Goal: Task Accomplishment & Management: Manage account settings

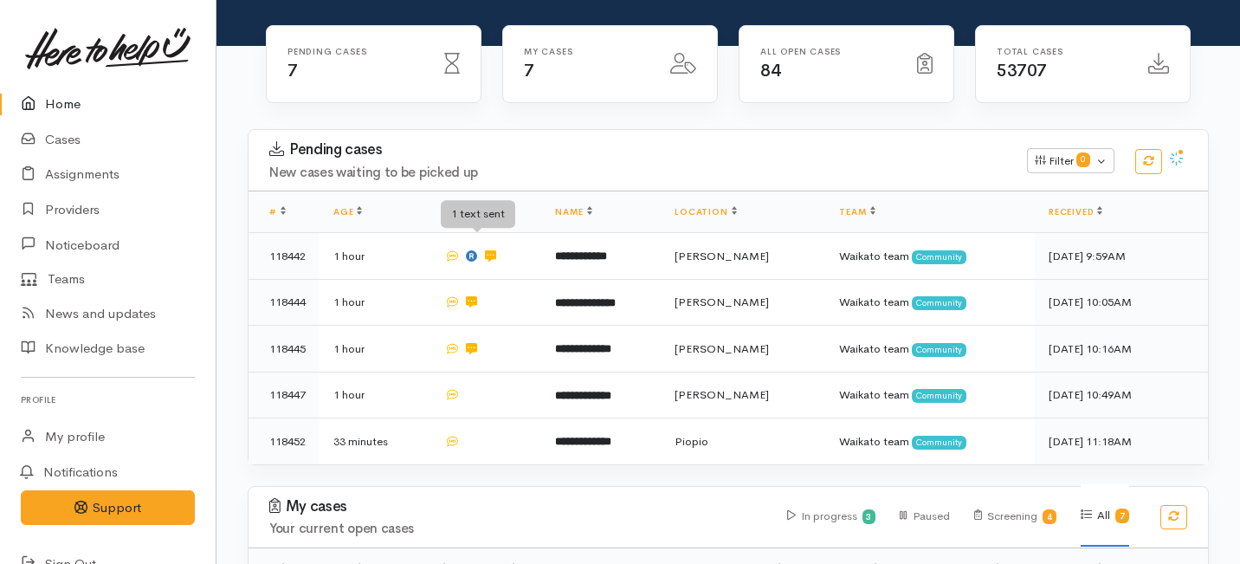
scroll to position [210, 0]
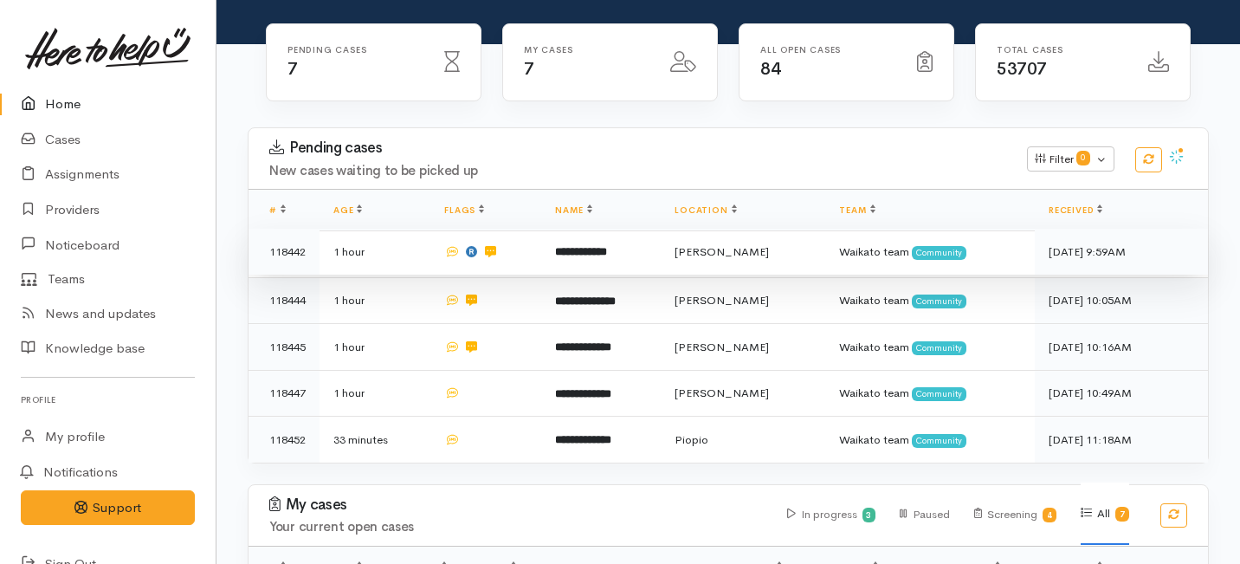
click at [532, 229] on td at bounding box center [485, 252] width 111 height 47
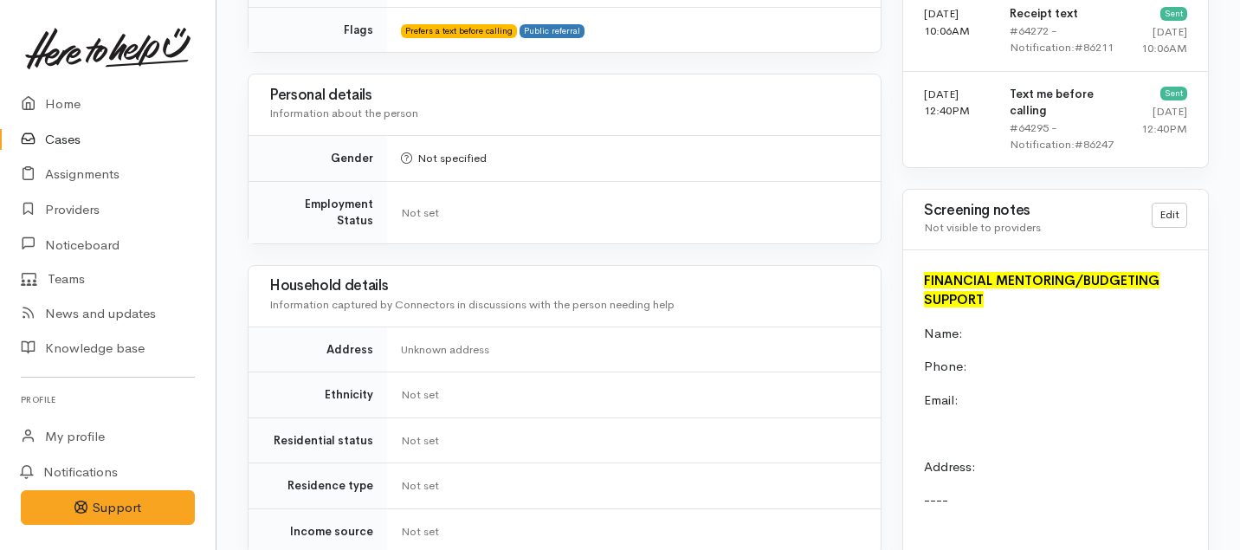
scroll to position [1657, 0]
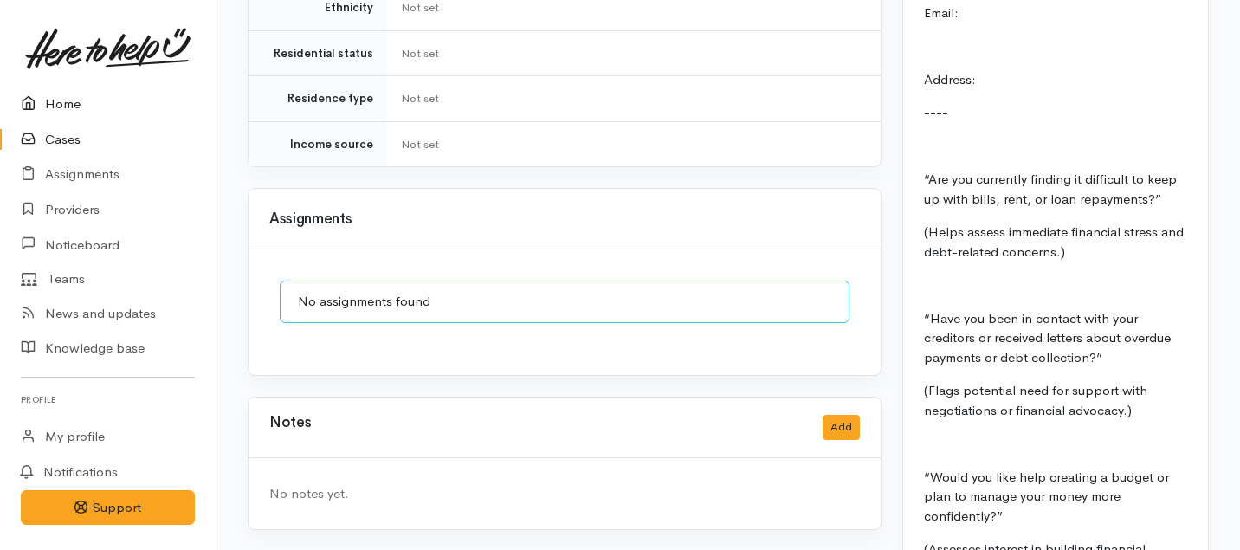
click at [53, 107] on link "Home" at bounding box center [108, 104] width 216 height 35
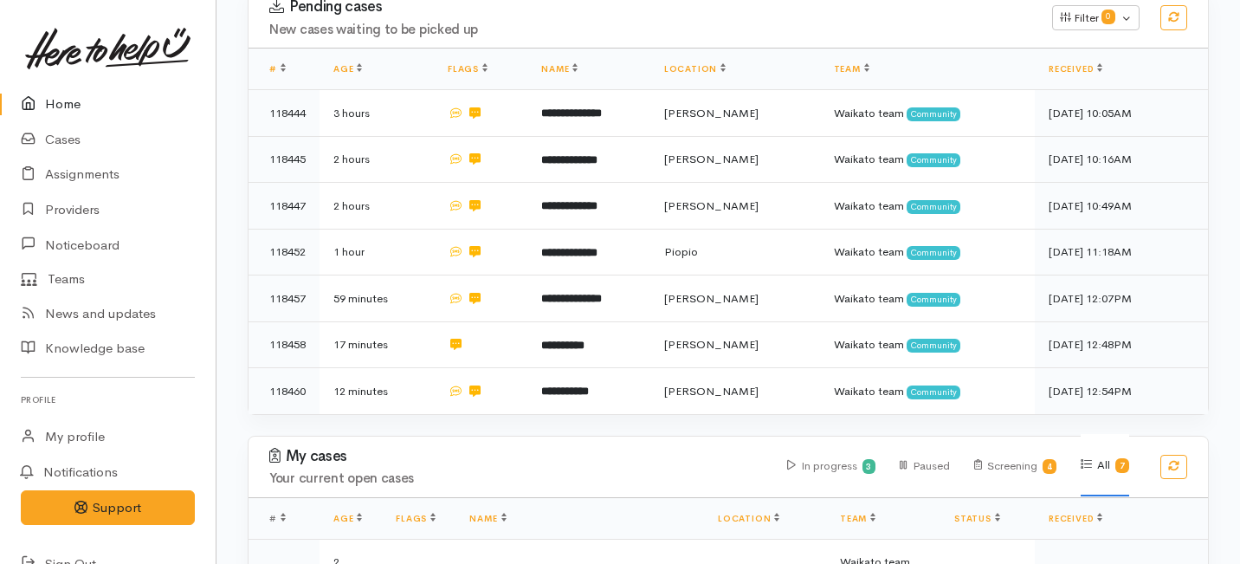
scroll to position [761, 0]
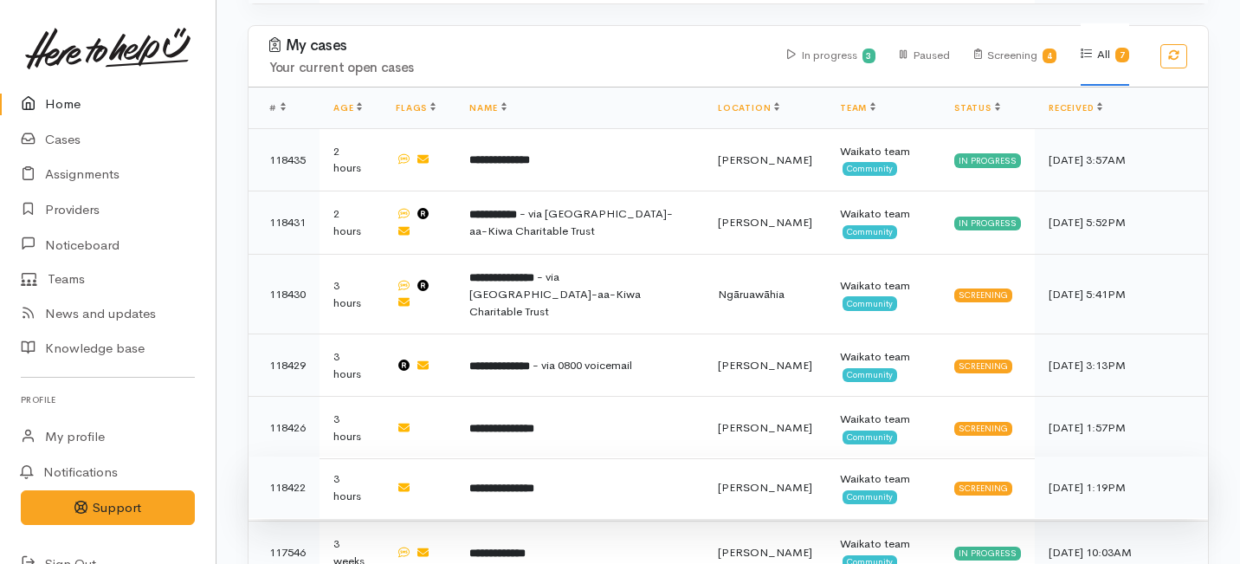
click at [522, 482] on b "**********" at bounding box center [501, 487] width 65 height 11
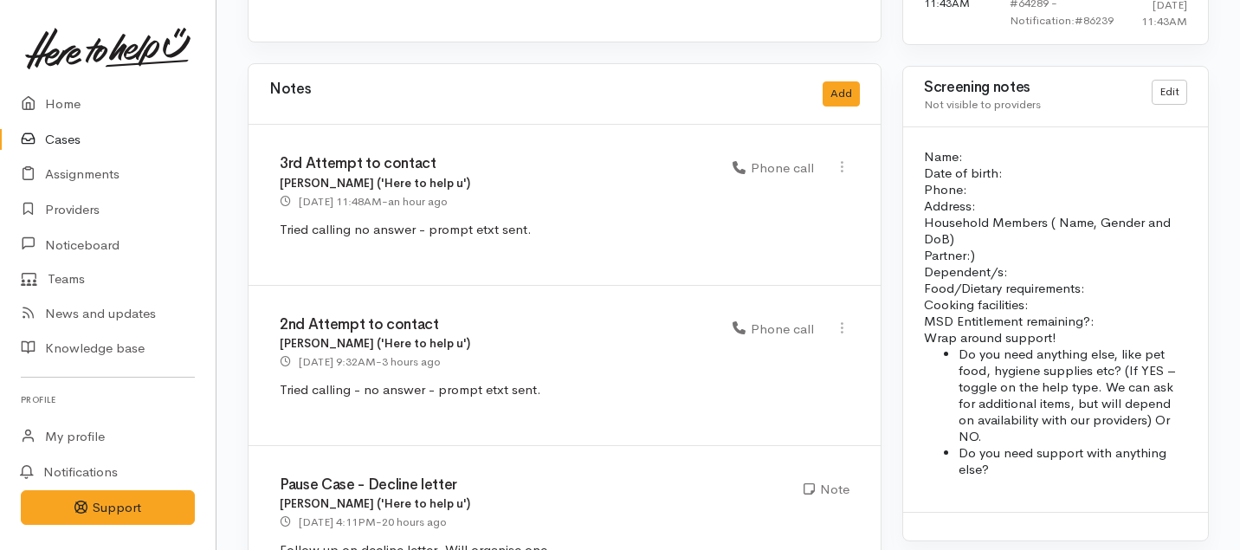
scroll to position [1466, 0]
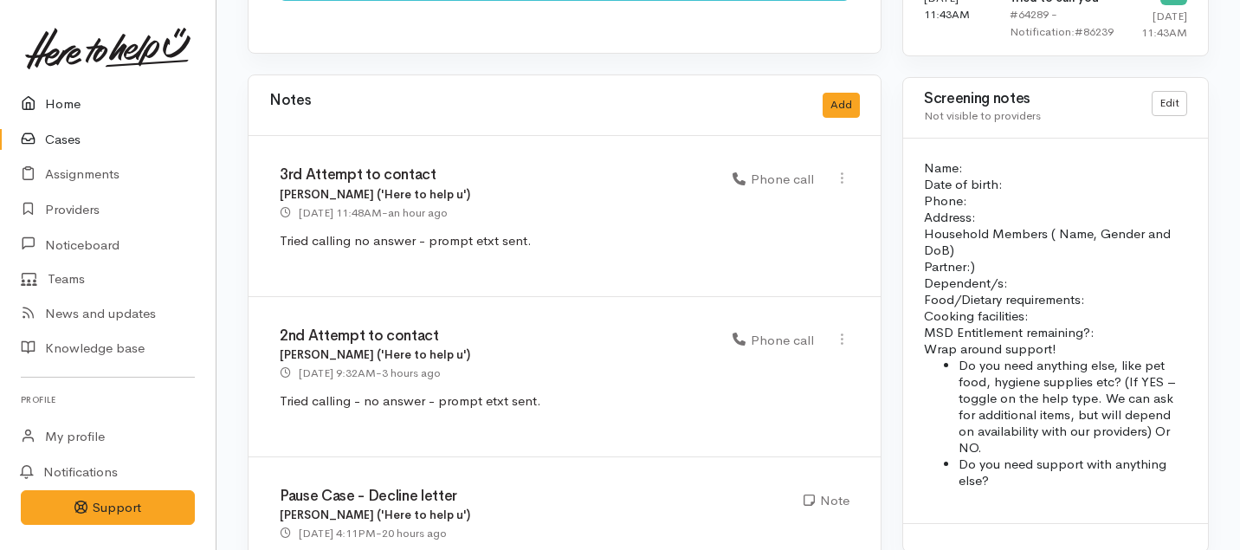
click at [52, 103] on link "Home" at bounding box center [108, 104] width 216 height 35
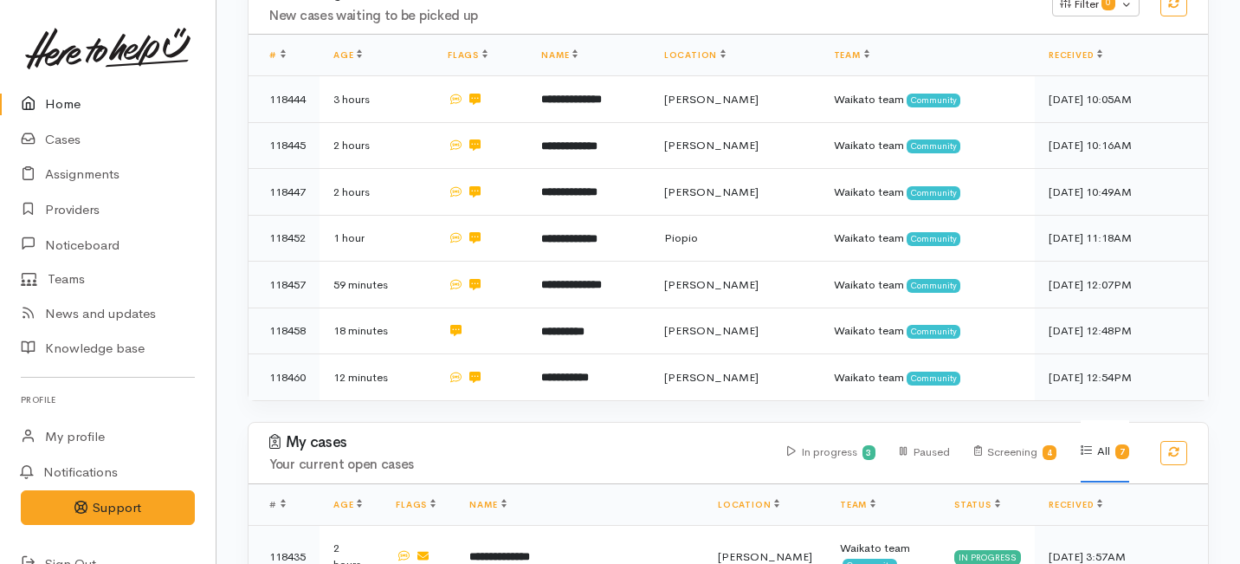
scroll to position [761, 0]
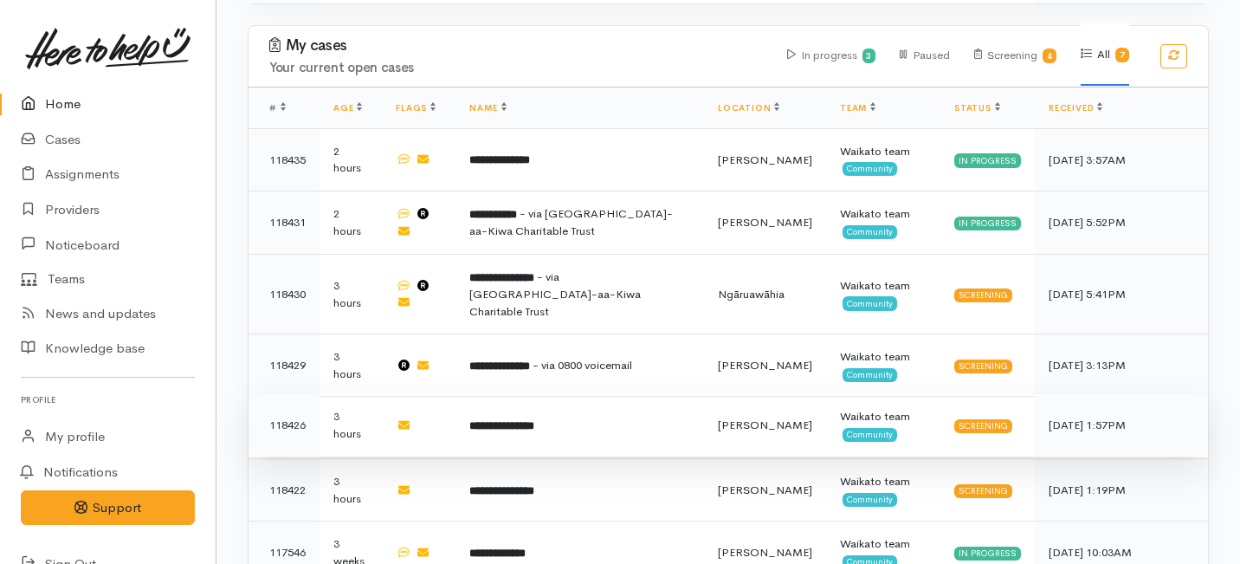
click at [525, 420] on b "**********" at bounding box center [501, 425] width 65 height 11
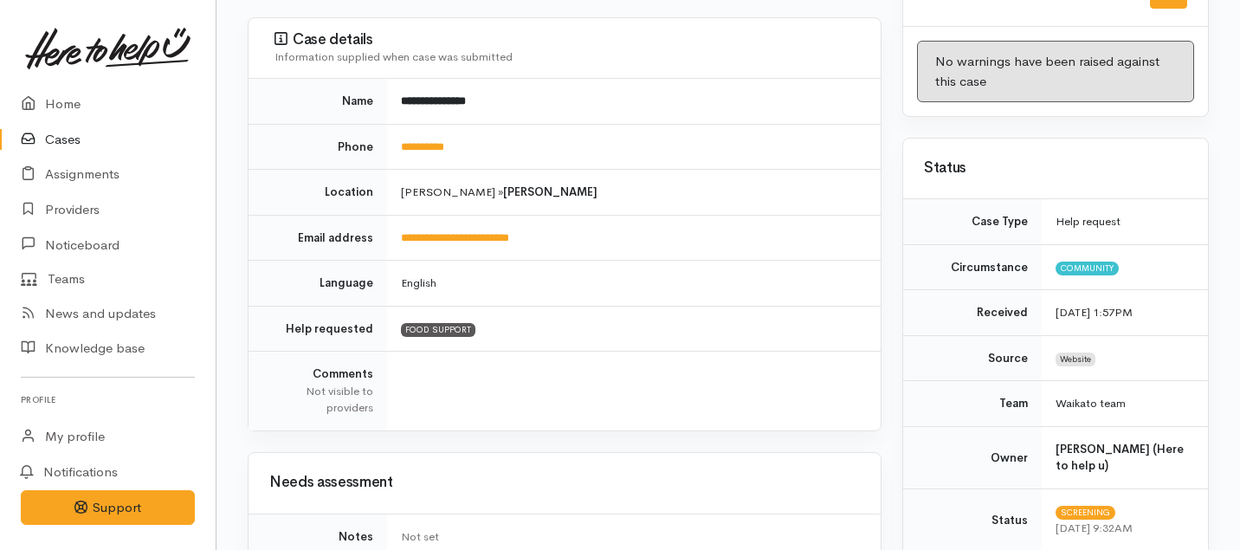
scroll to position [230, 0]
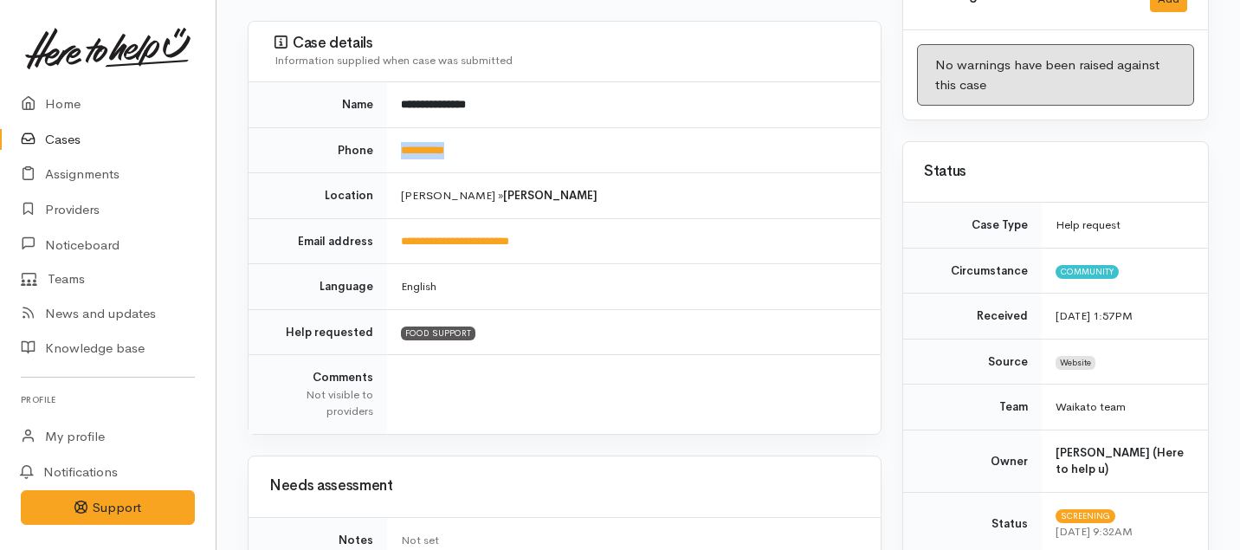
drag, startPoint x: 481, startPoint y: 132, endPoint x: 392, endPoint y: 132, distance: 88.3
click at [392, 132] on td "**********" at bounding box center [634, 150] width 494 height 46
copy link "**********"
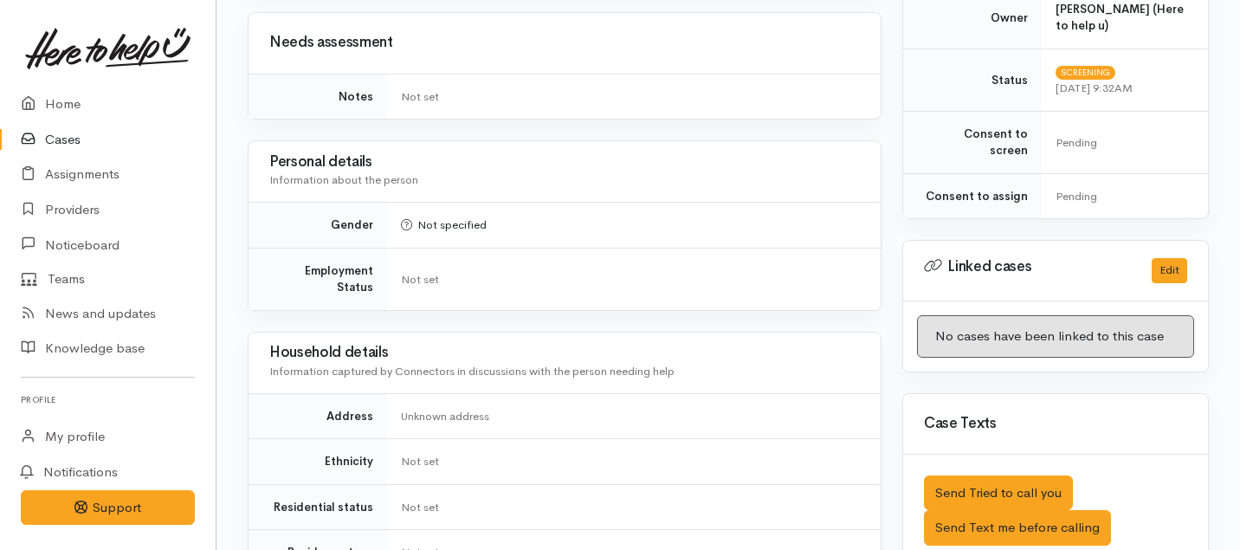
scroll to position [631, 0]
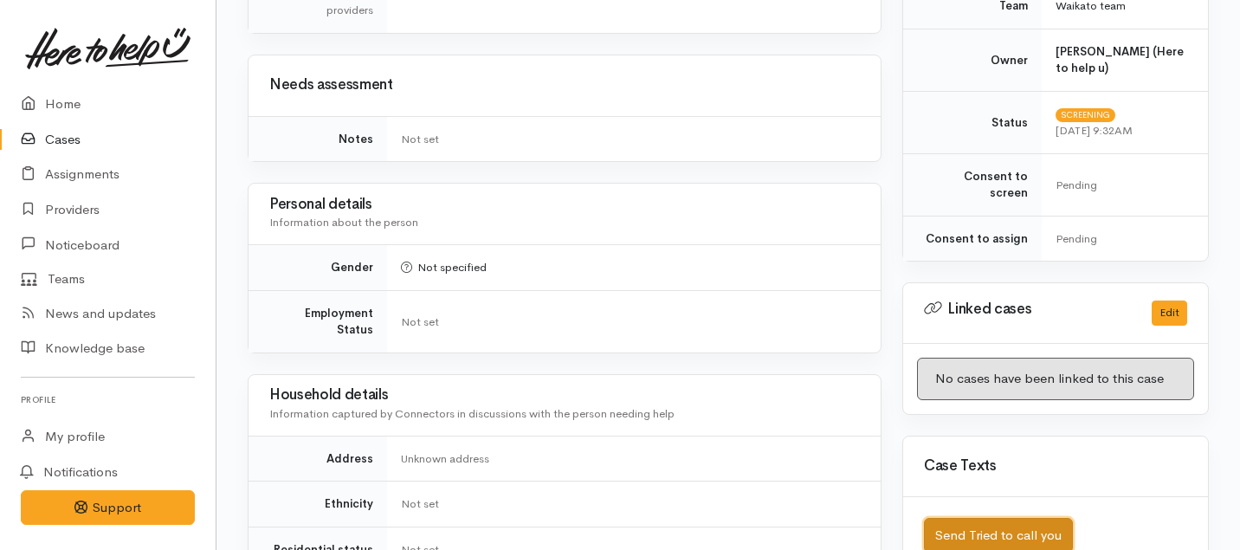
click at [984, 518] on button "Send Tried to call you" at bounding box center [998, 535] width 149 height 35
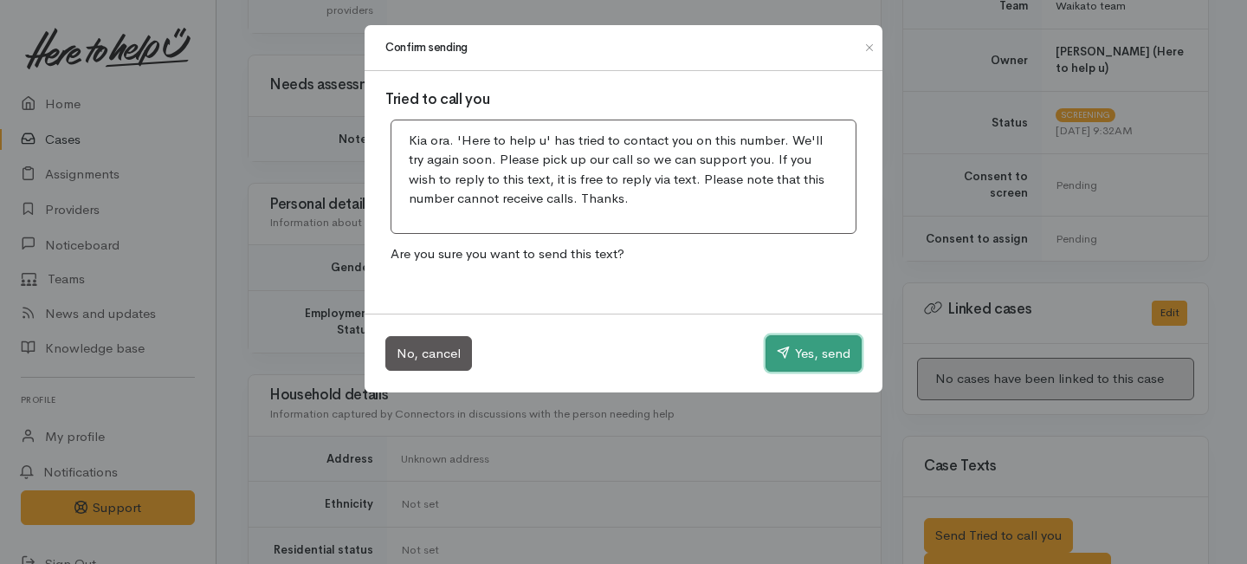
click at [779, 347] on icon "button" at bounding box center [783, 351] width 13 height 13
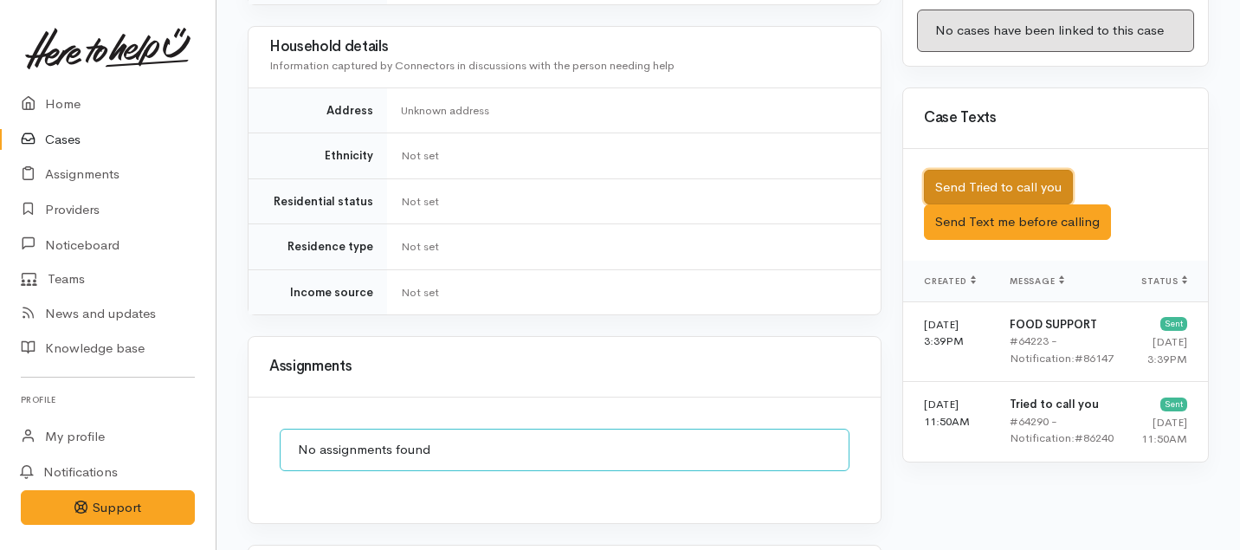
scroll to position [1180, 0]
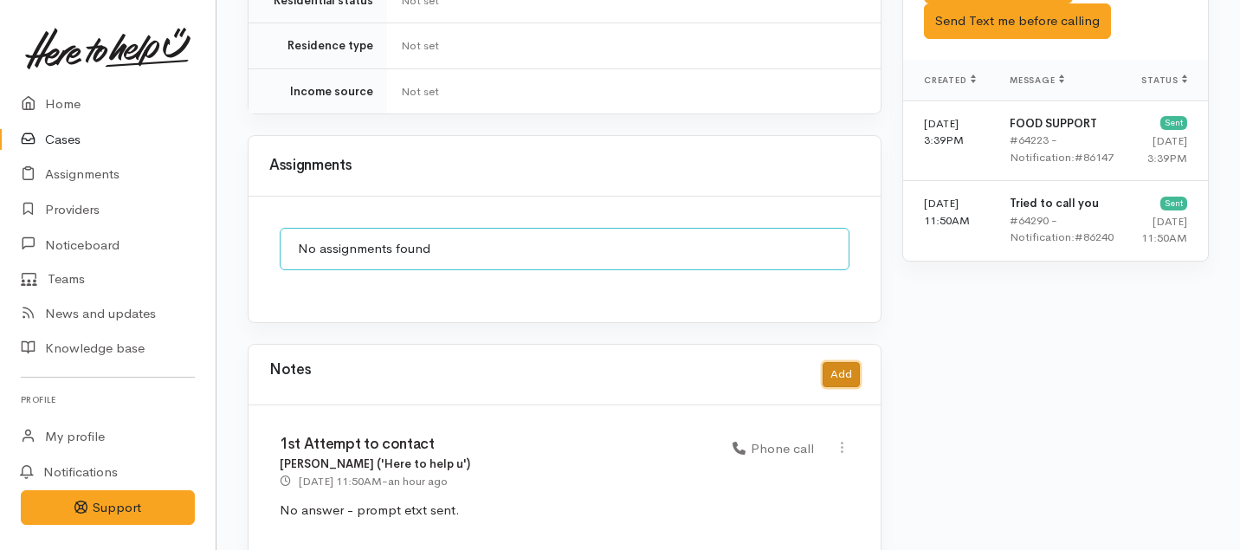
click at [842, 362] on button "Add" at bounding box center [841, 374] width 37 height 25
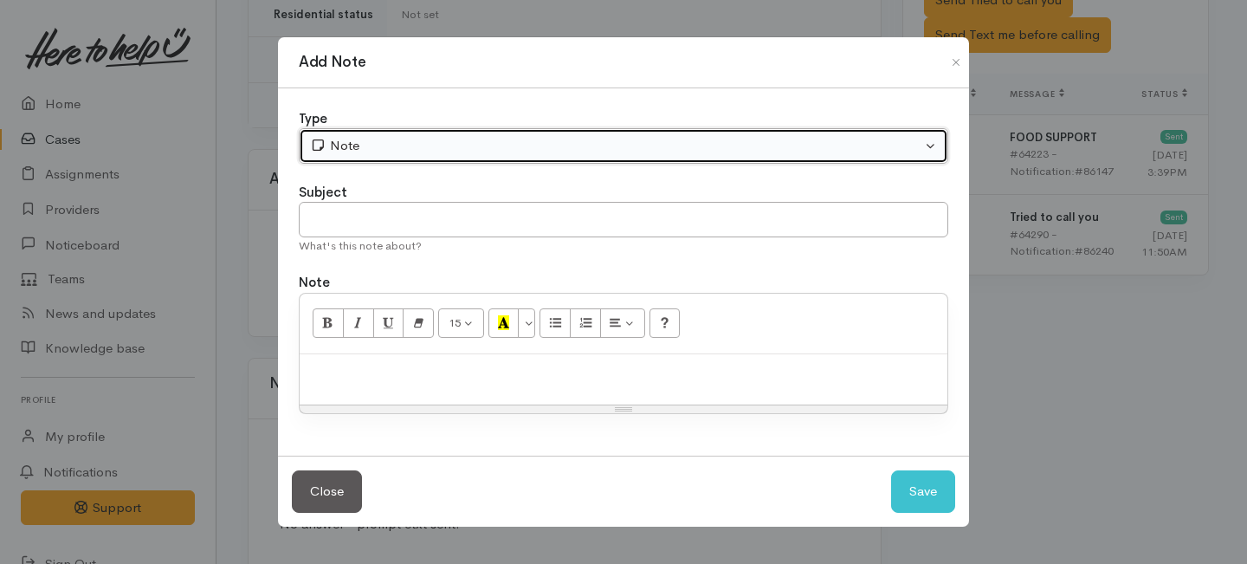
click at [474, 155] on div "Note" at bounding box center [615, 146] width 611 height 20
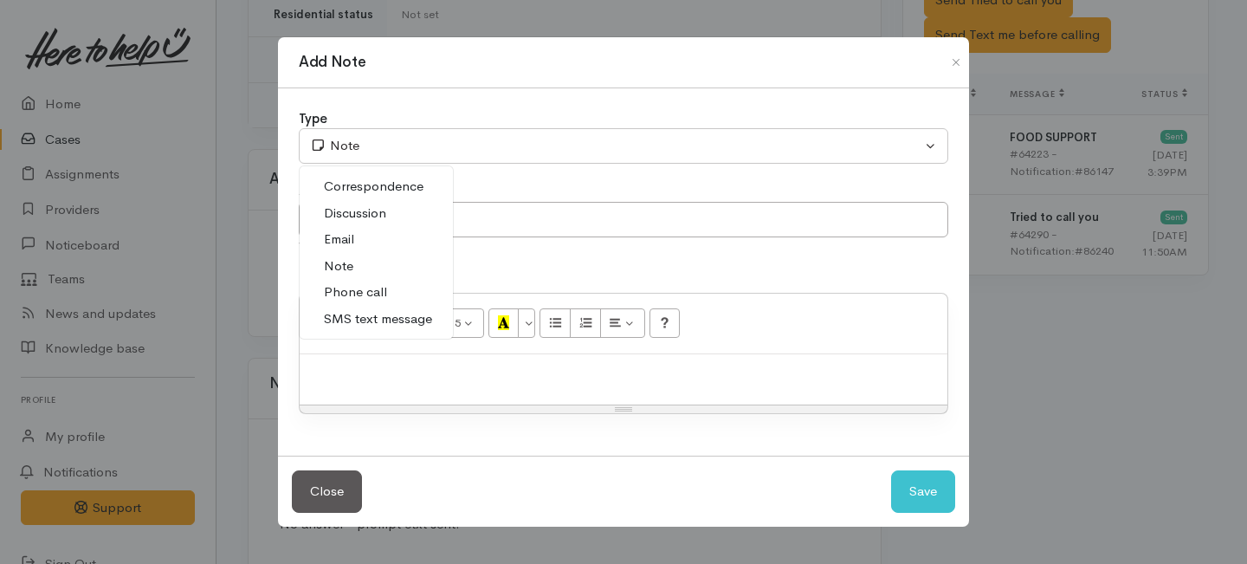
click at [341, 288] on span "Phone call" at bounding box center [355, 292] width 63 height 20
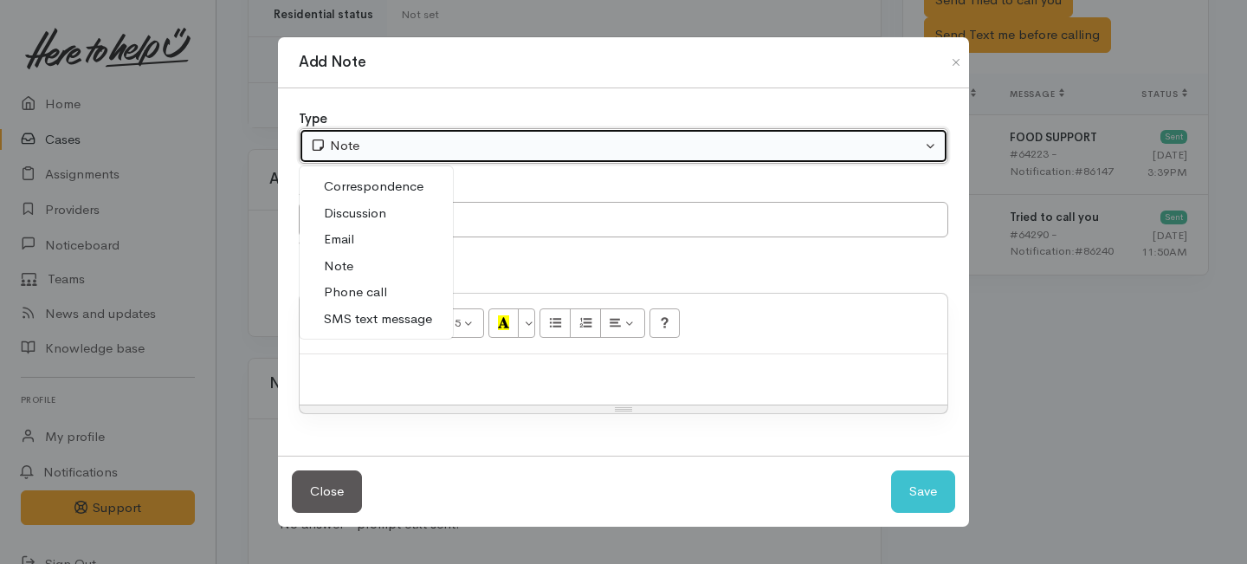
select select "3"
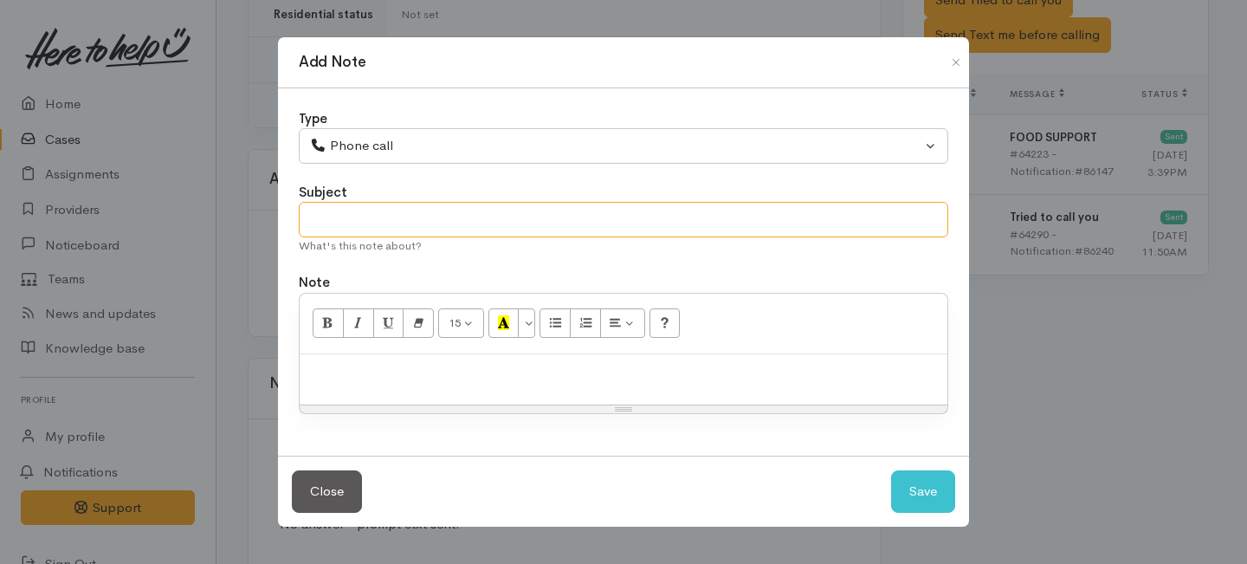
click at [341, 221] on input "text" at bounding box center [623, 219] width 649 height 35
type input "2nd Attempt to contact"
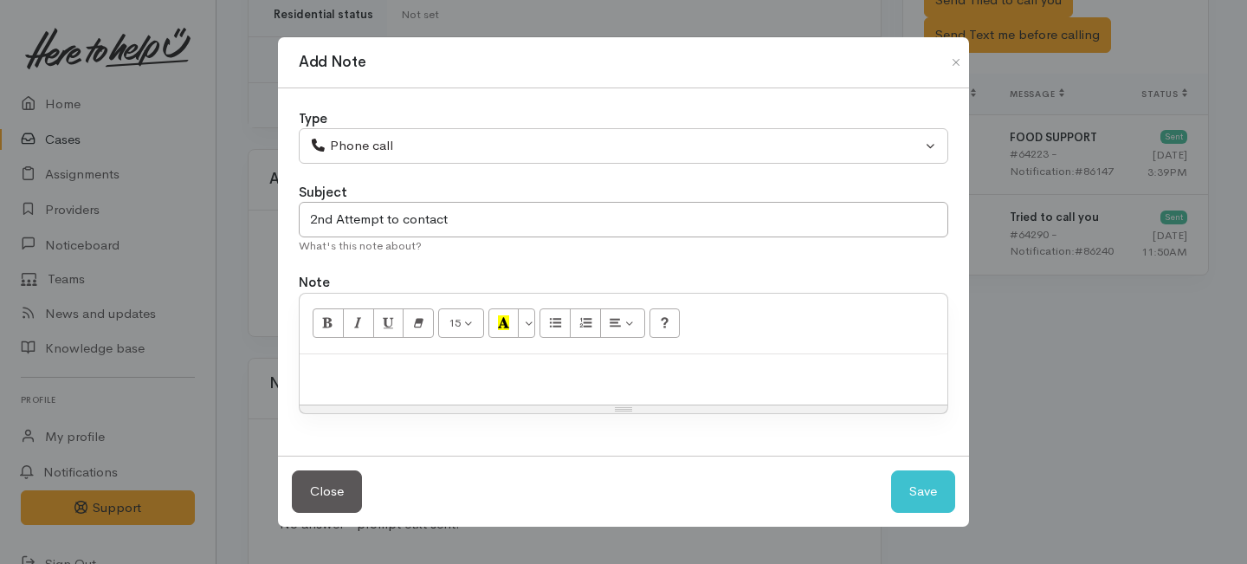
click at [377, 394] on div at bounding box center [624, 379] width 648 height 51
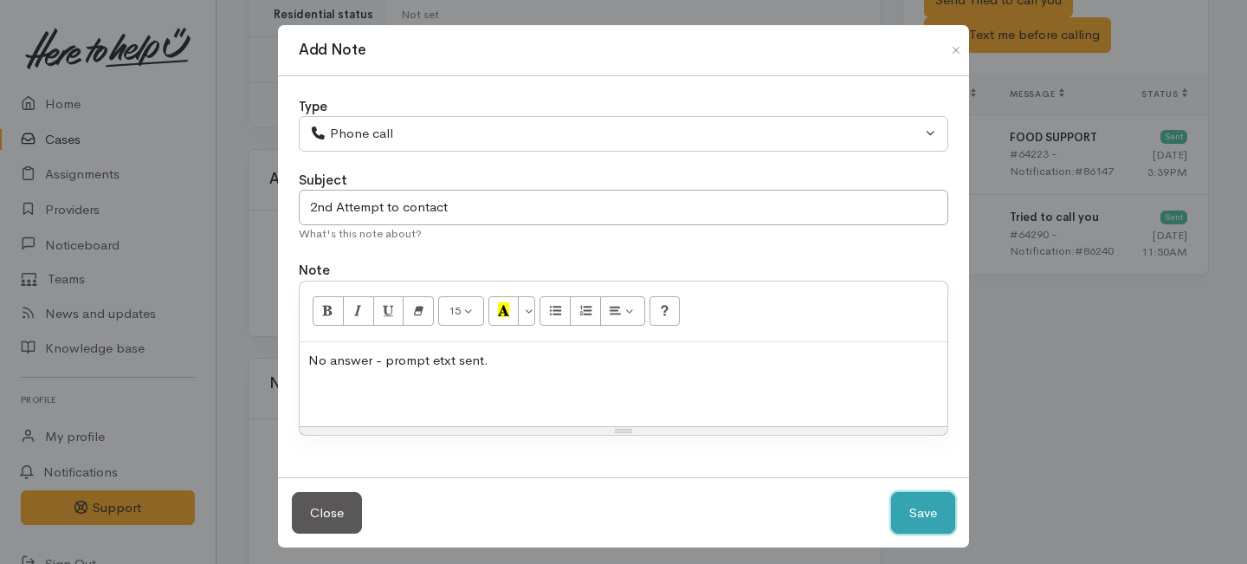
click at [920, 512] on button "Save" at bounding box center [923, 513] width 64 height 42
select select "1"
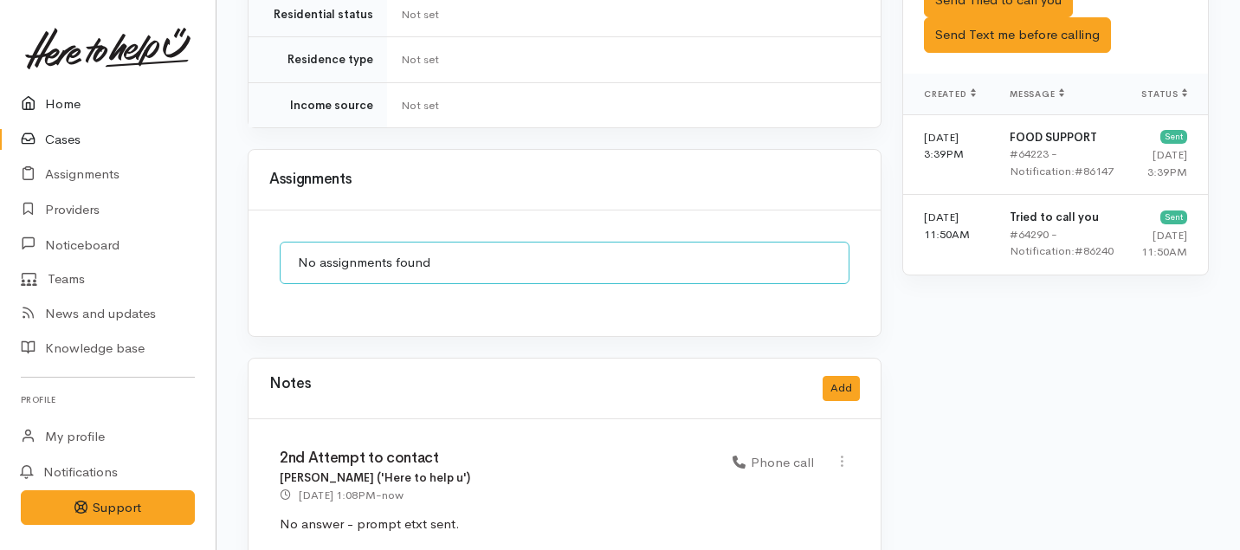
click at [73, 109] on link "Home" at bounding box center [108, 104] width 216 height 35
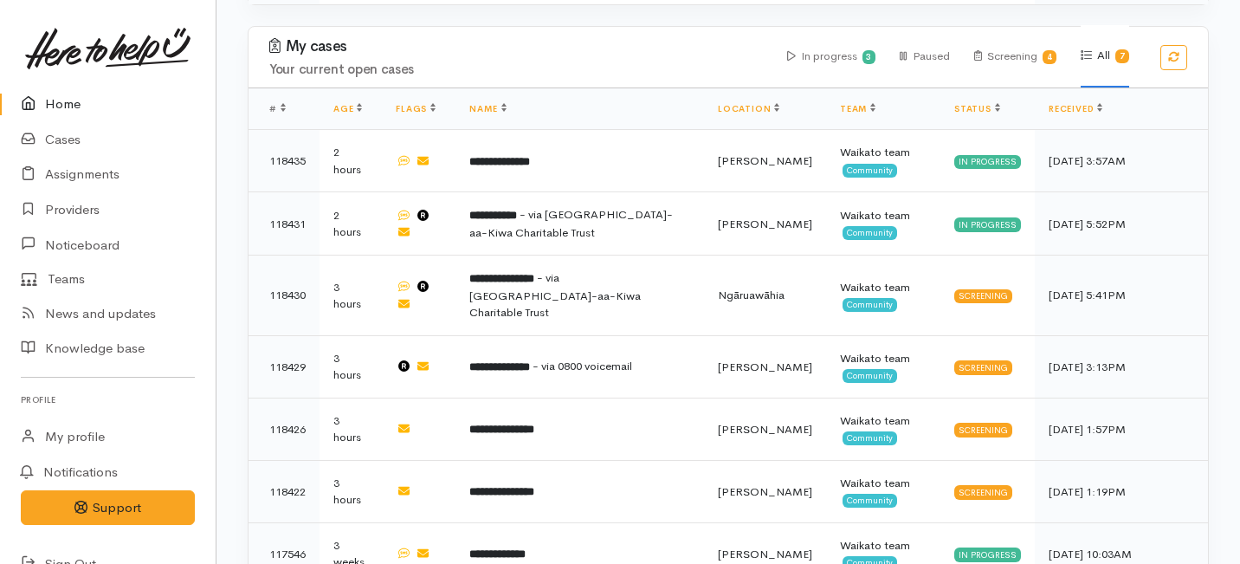
scroll to position [716, 0]
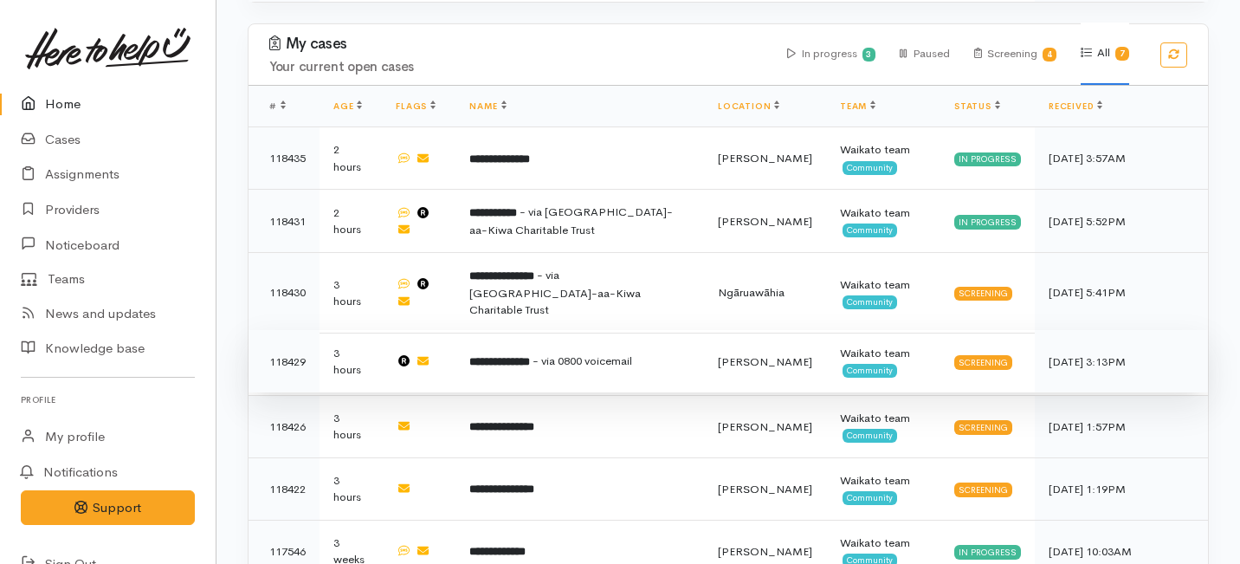
click at [519, 330] on td "**********" at bounding box center [579, 361] width 248 height 62
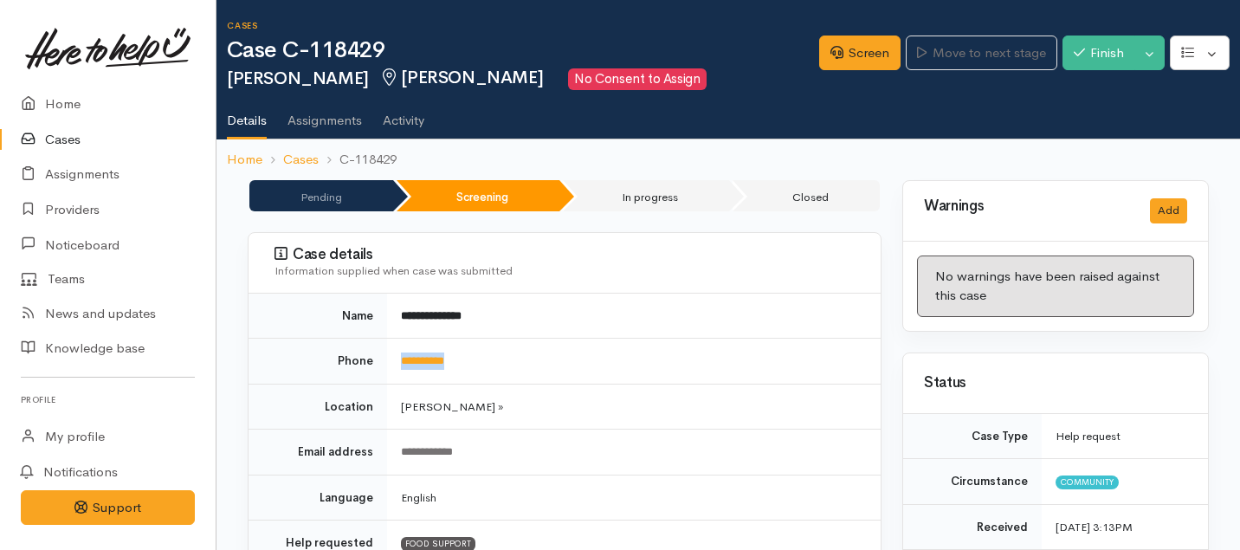
drag, startPoint x: 484, startPoint y: 355, endPoint x: 395, endPoint y: 354, distance: 89.2
click at [395, 354] on td "**********" at bounding box center [634, 362] width 494 height 46
copy link "**********"
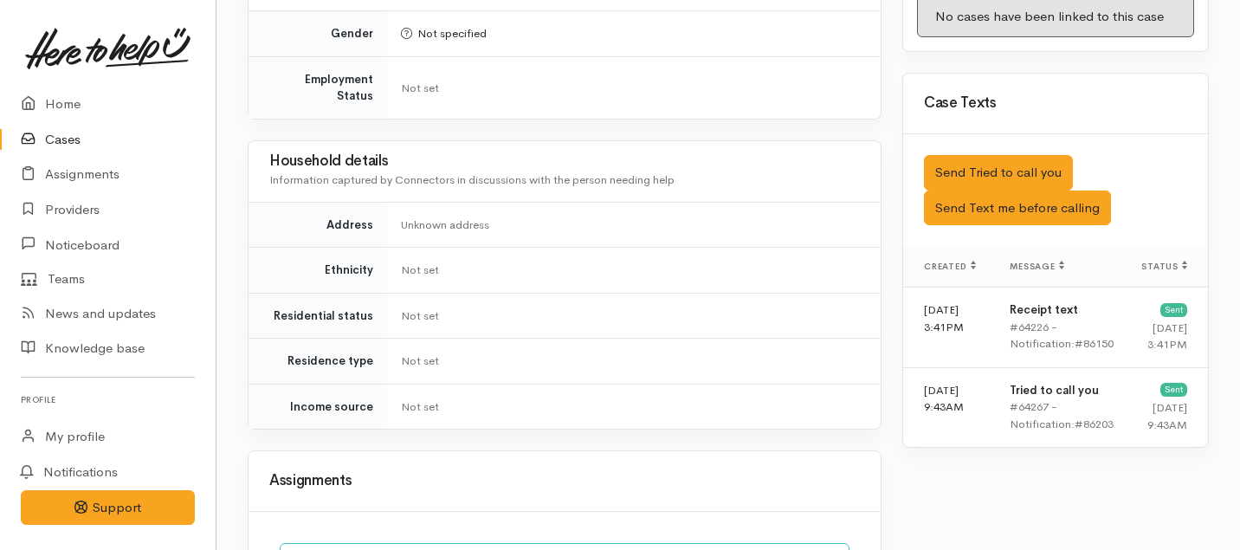
scroll to position [1055, 0]
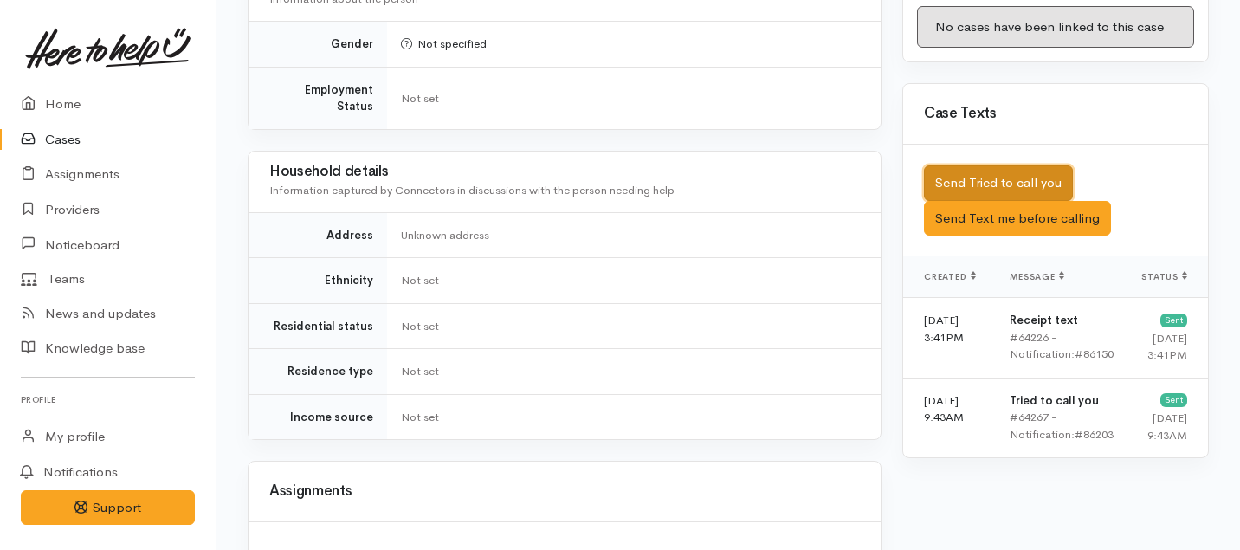
click at [987, 165] on button "Send Tried to call you" at bounding box center [998, 182] width 149 height 35
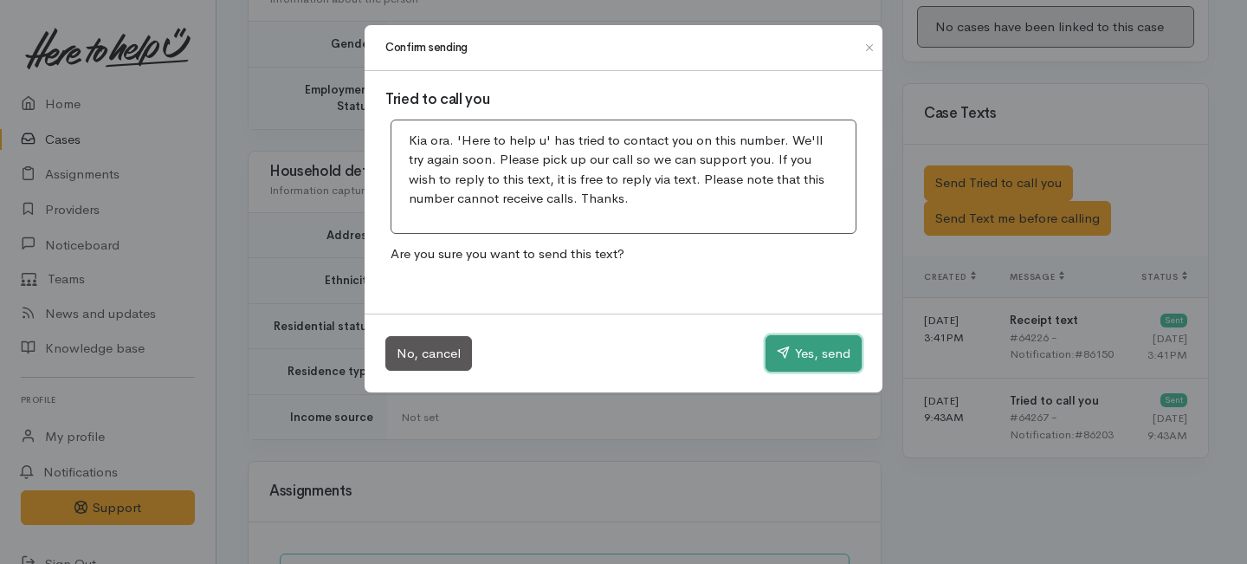
click at [837, 347] on button "Yes, send" at bounding box center [813, 353] width 96 height 36
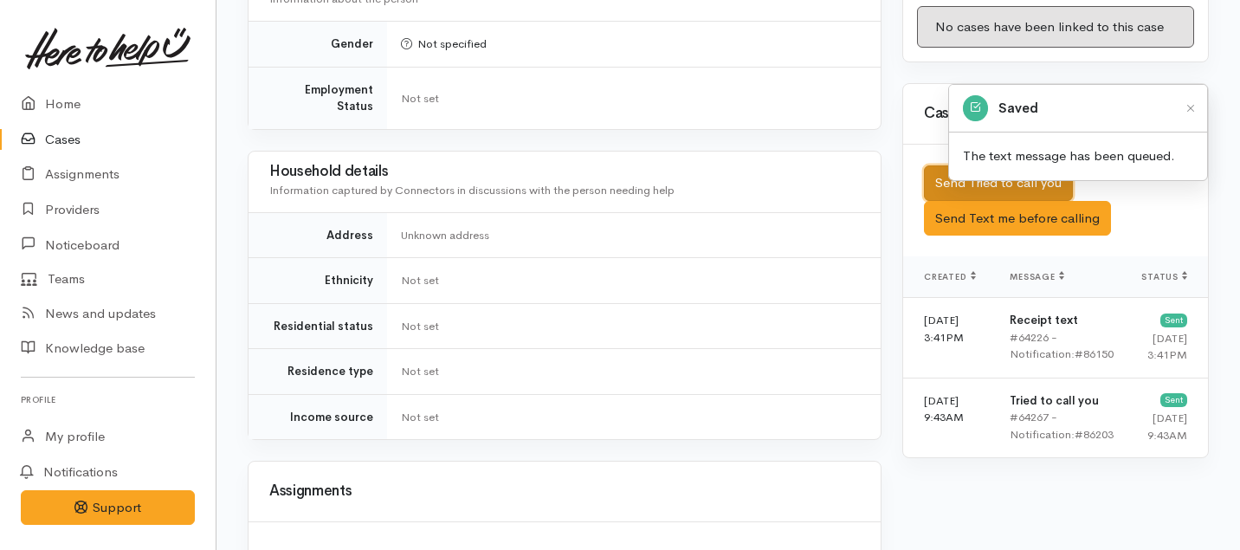
scroll to position [1399, 0]
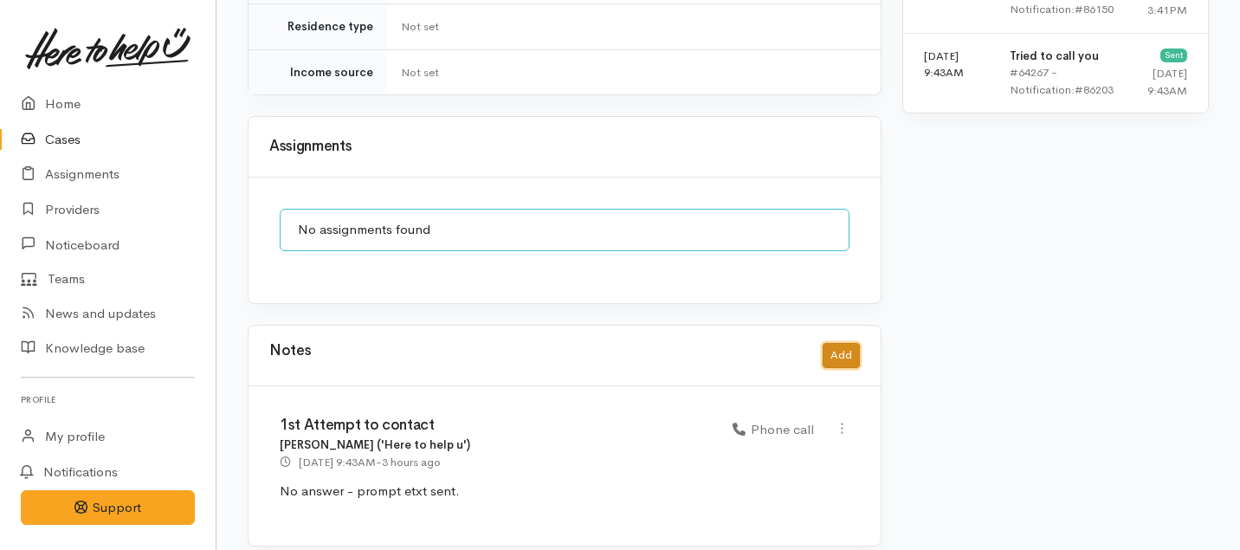
click at [843, 343] on button "Add" at bounding box center [841, 355] width 37 height 25
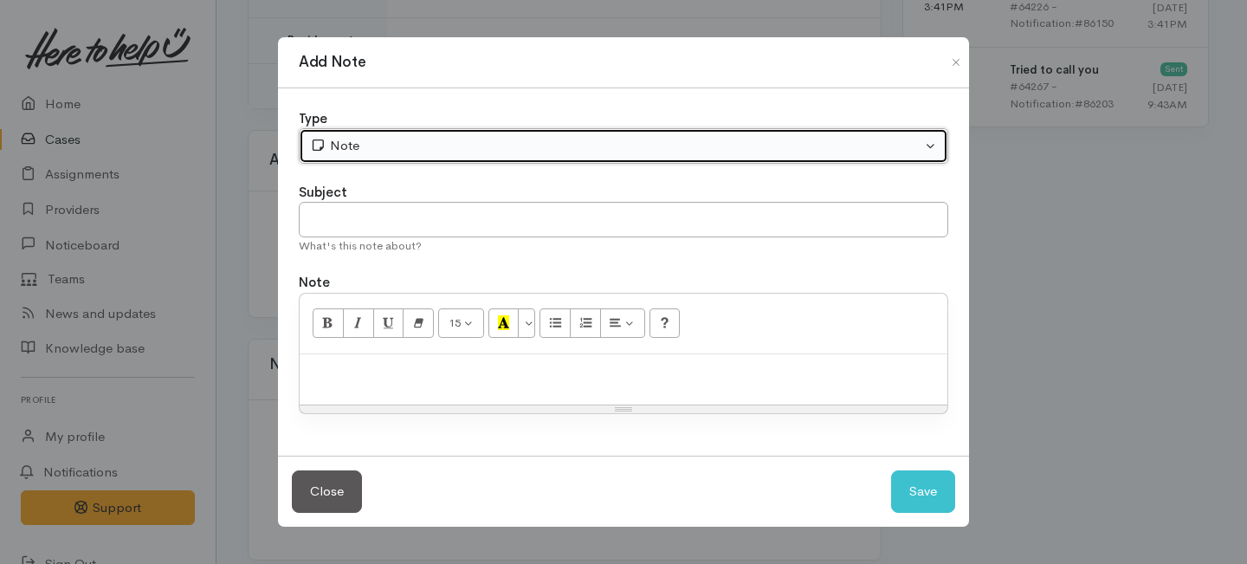
click at [576, 140] on div "Note" at bounding box center [615, 146] width 611 height 20
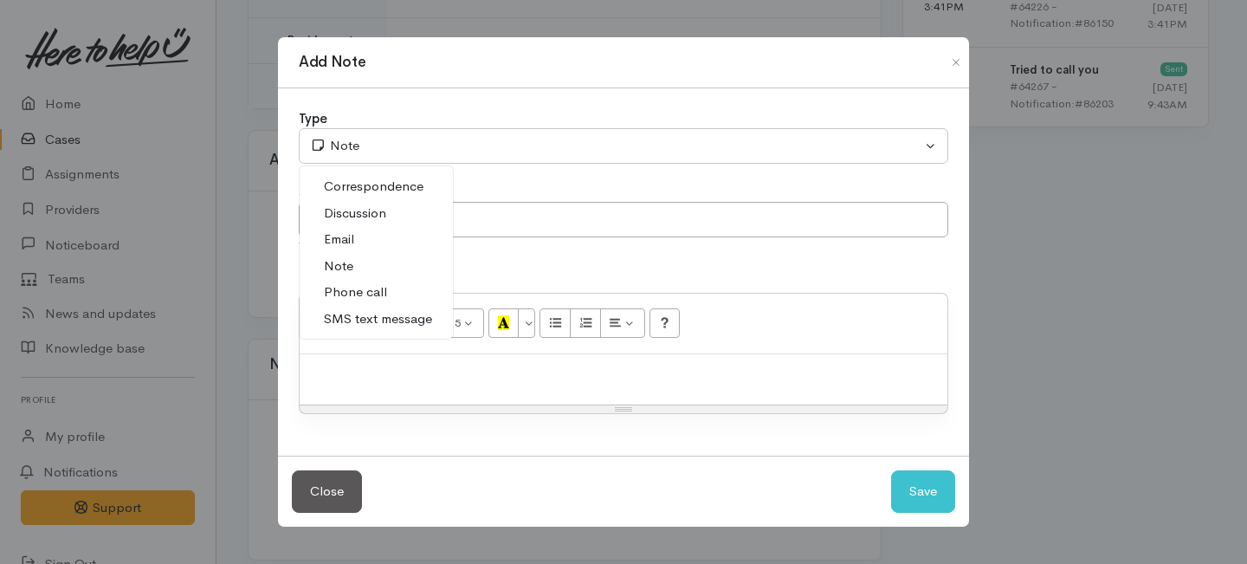
click at [359, 290] on span "Phone call" at bounding box center [355, 292] width 63 height 20
select select "3"
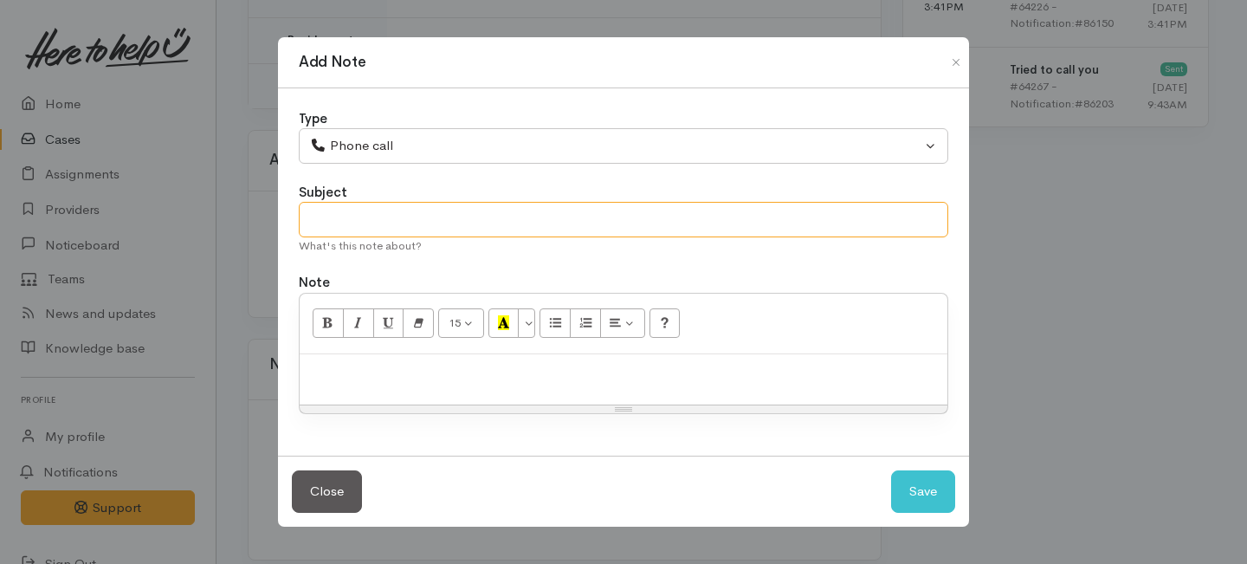
click at [370, 210] on input "text" at bounding box center [623, 219] width 649 height 35
type input "2nd Attempt to contact"
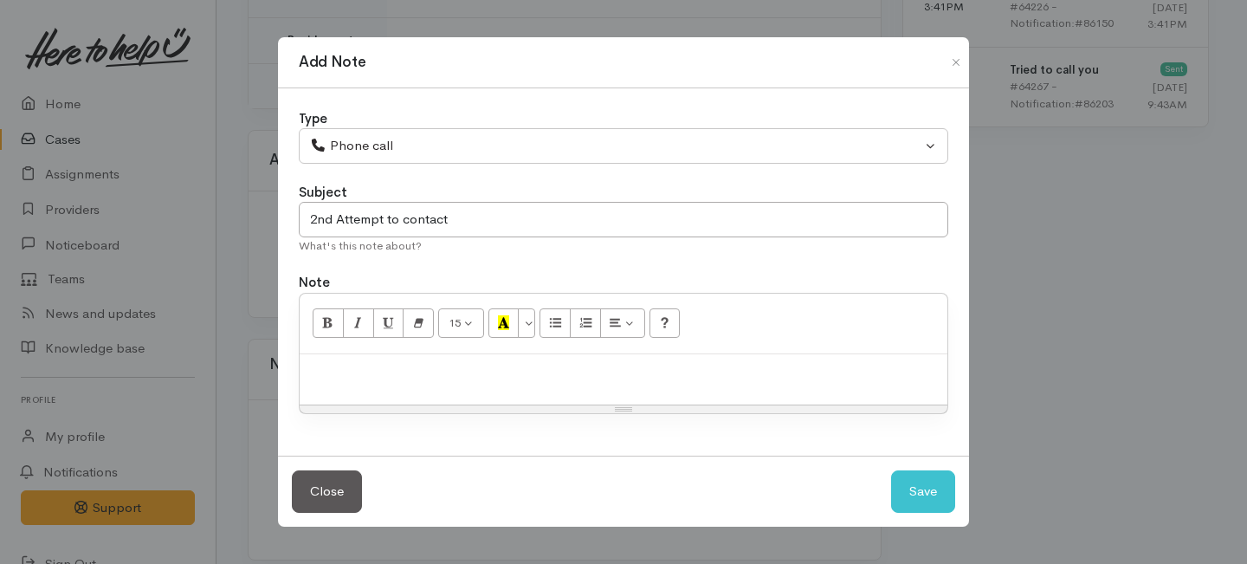
click at [428, 389] on div at bounding box center [624, 379] width 648 height 51
click at [938, 495] on button "Save" at bounding box center [923, 491] width 64 height 42
select select "1"
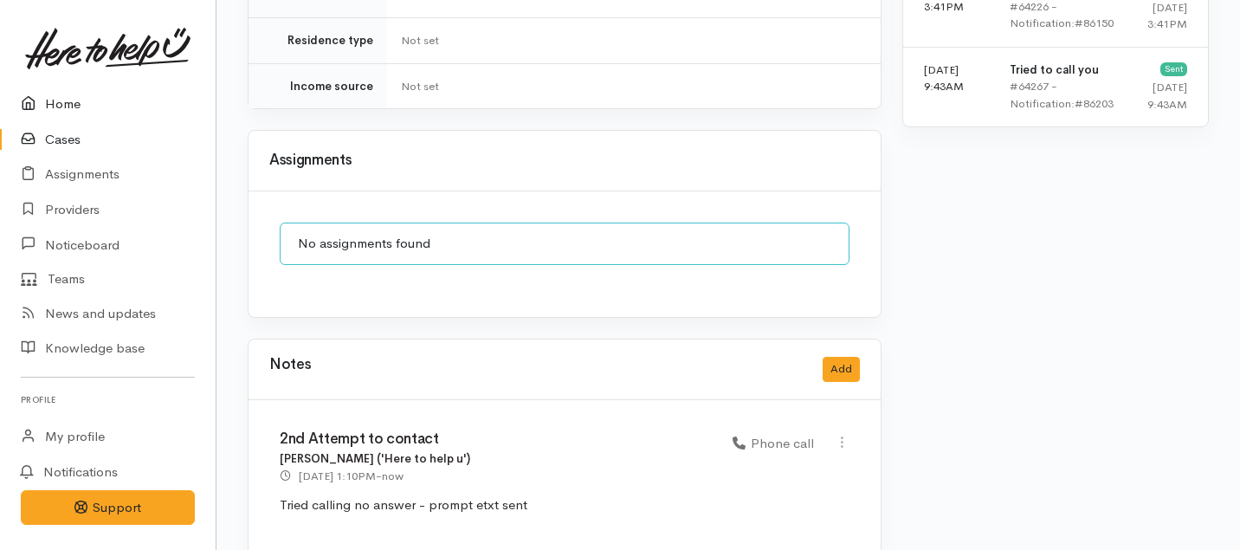
click at [68, 111] on link "Home" at bounding box center [108, 104] width 216 height 35
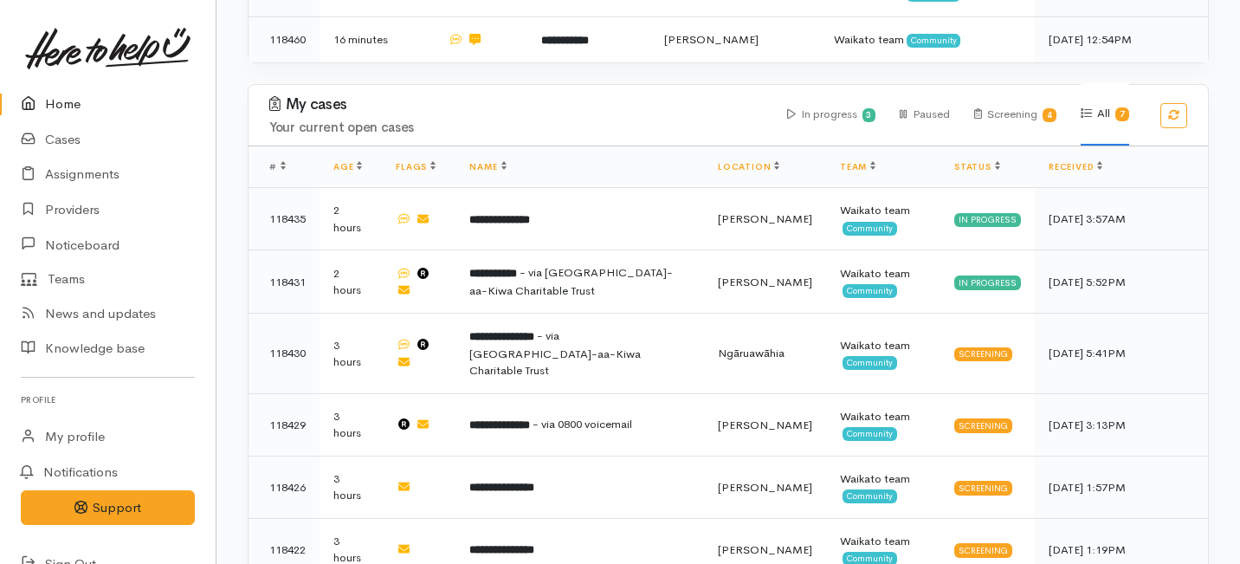
scroll to position [698, 0]
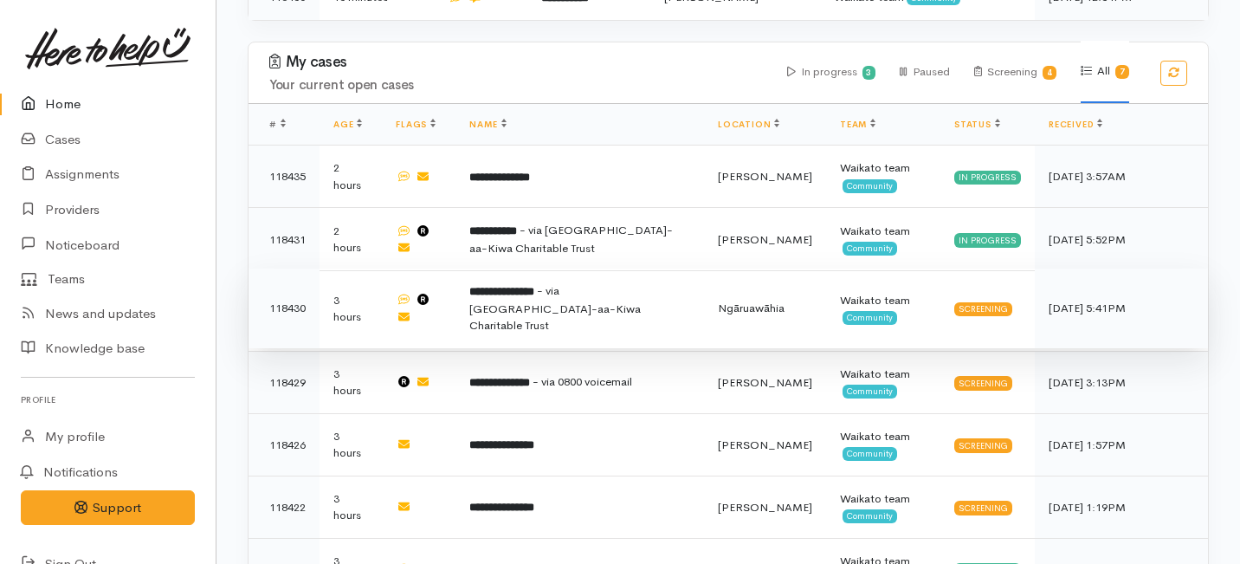
click at [468, 268] on td "**********" at bounding box center [579, 308] width 248 height 81
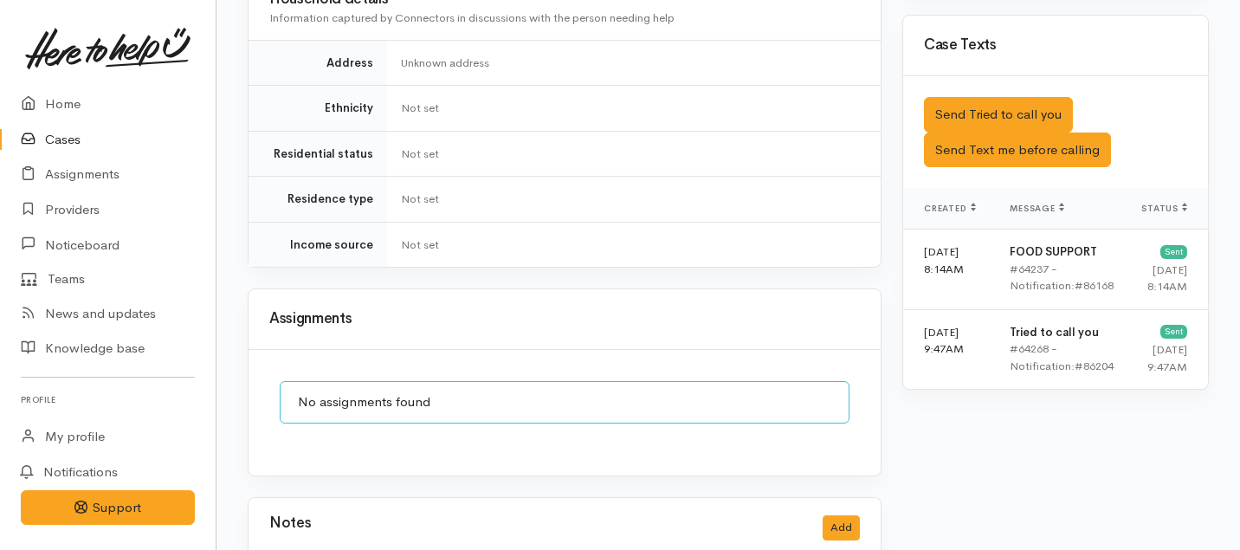
scroll to position [1259, 0]
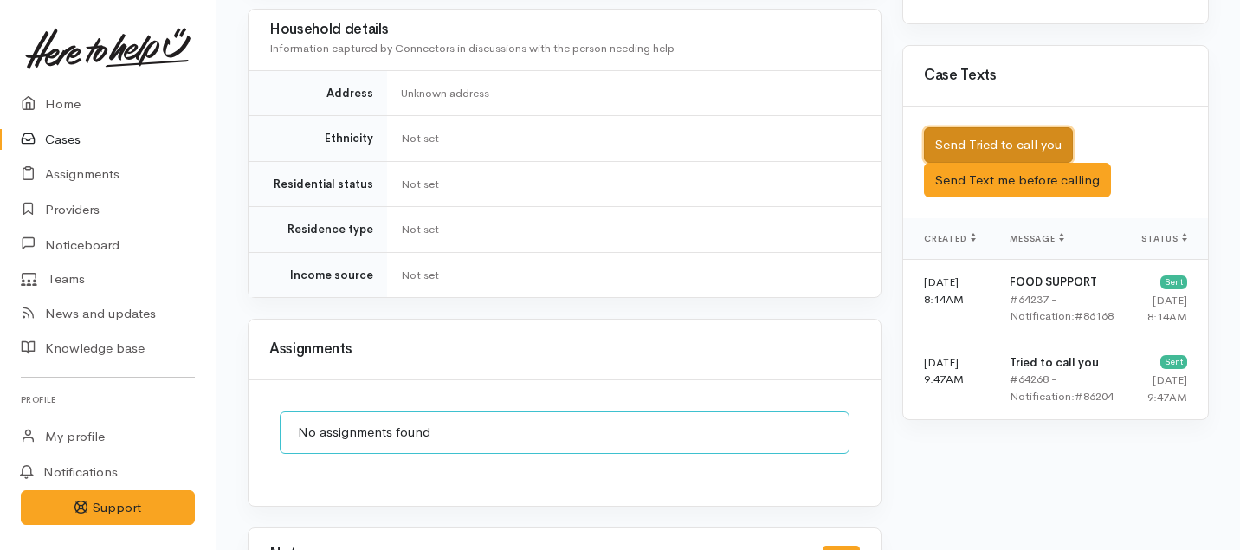
click at [965, 127] on button "Send Tried to call you" at bounding box center [998, 144] width 149 height 35
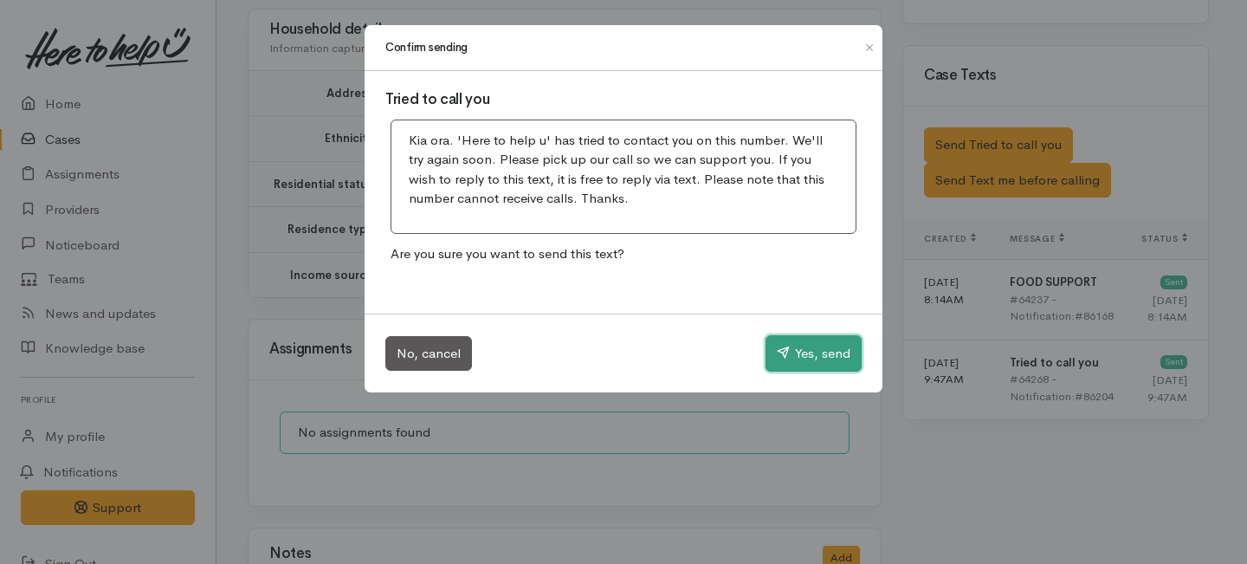
click at [800, 356] on button "Yes, send" at bounding box center [813, 353] width 96 height 36
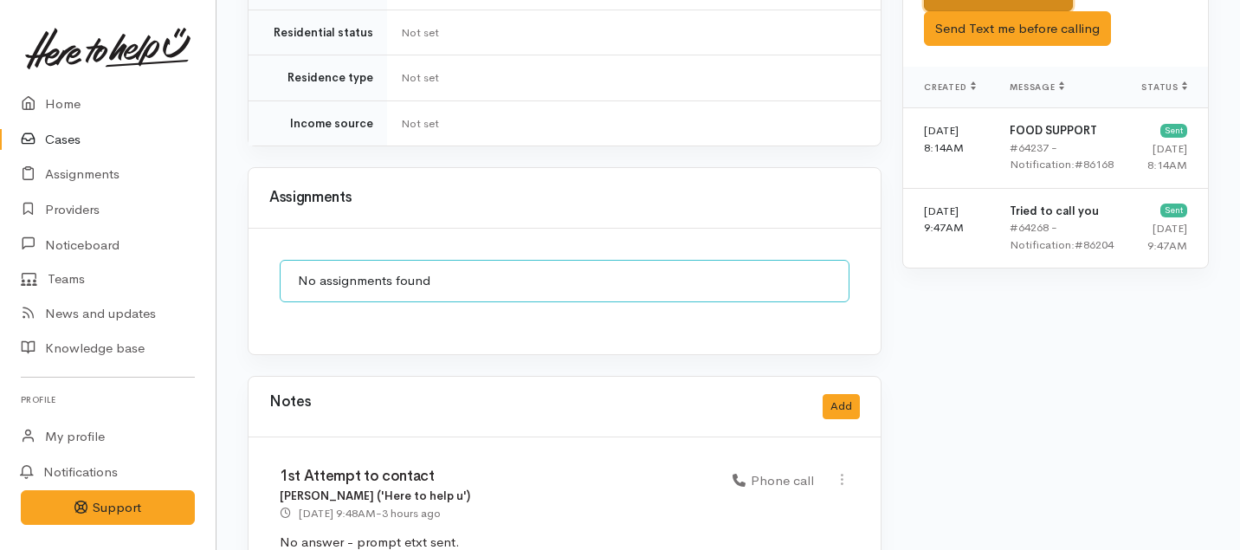
scroll to position [1445, 0]
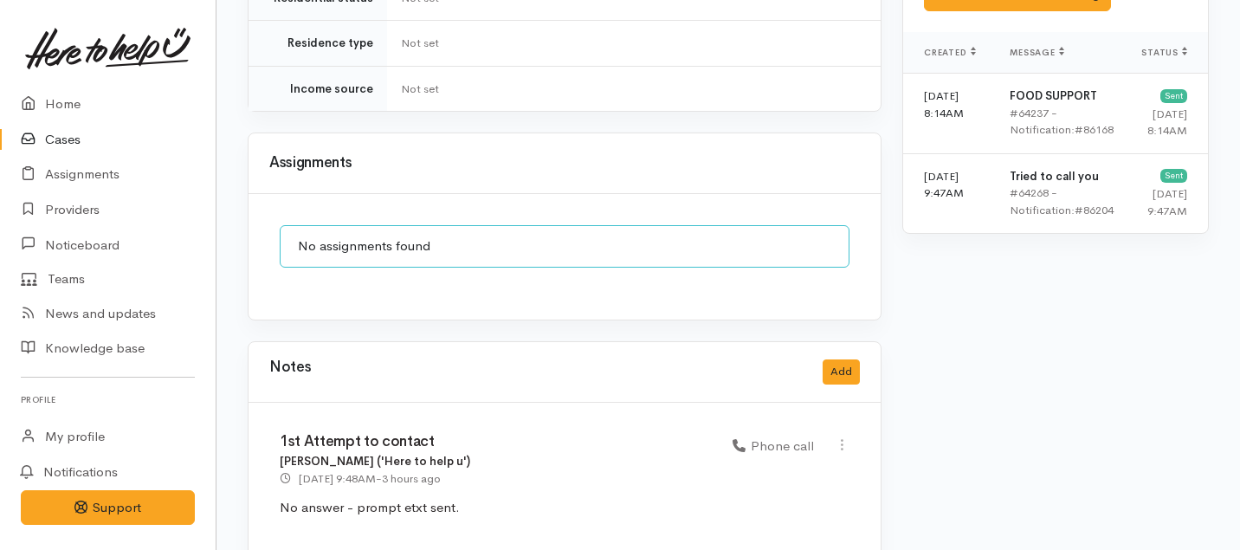
click at [860, 342] on div "Notes Add" at bounding box center [564, 372] width 632 height 61
click at [838, 359] on button "Add" at bounding box center [841, 371] width 37 height 25
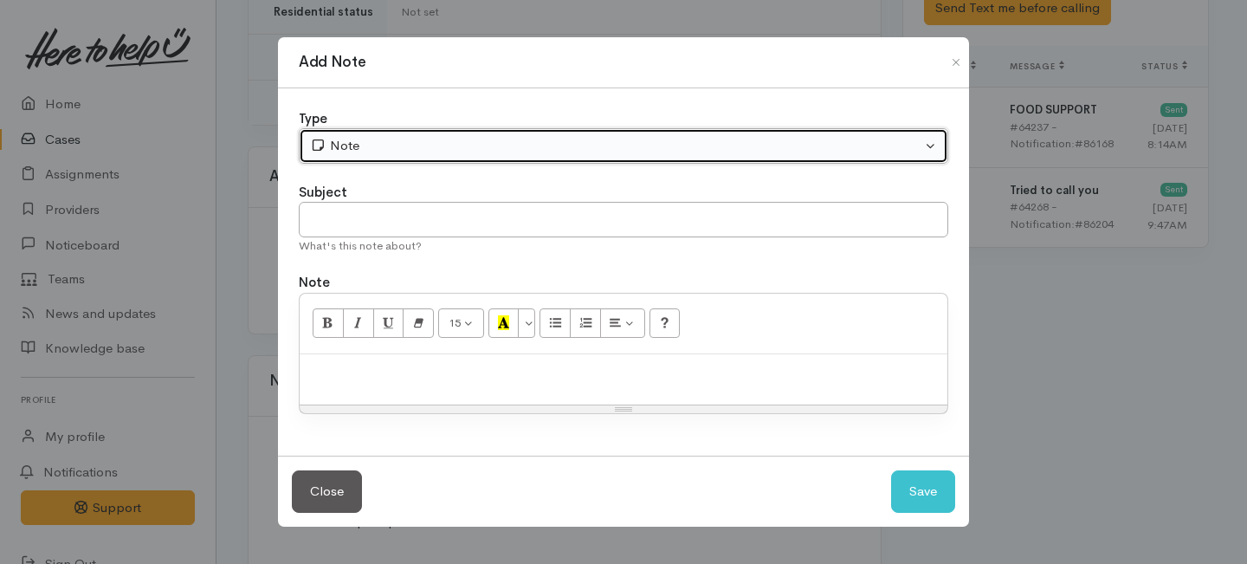
click at [381, 146] on div "Note" at bounding box center [615, 146] width 611 height 20
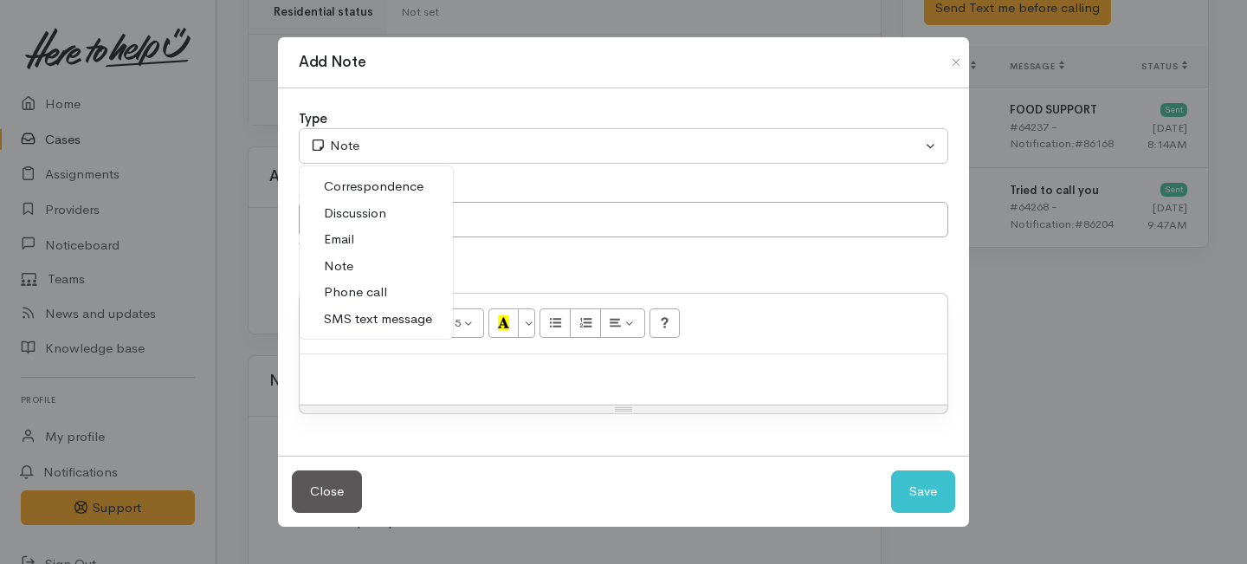
click at [353, 291] on span "Phone call" at bounding box center [355, 292] width 63 height 20
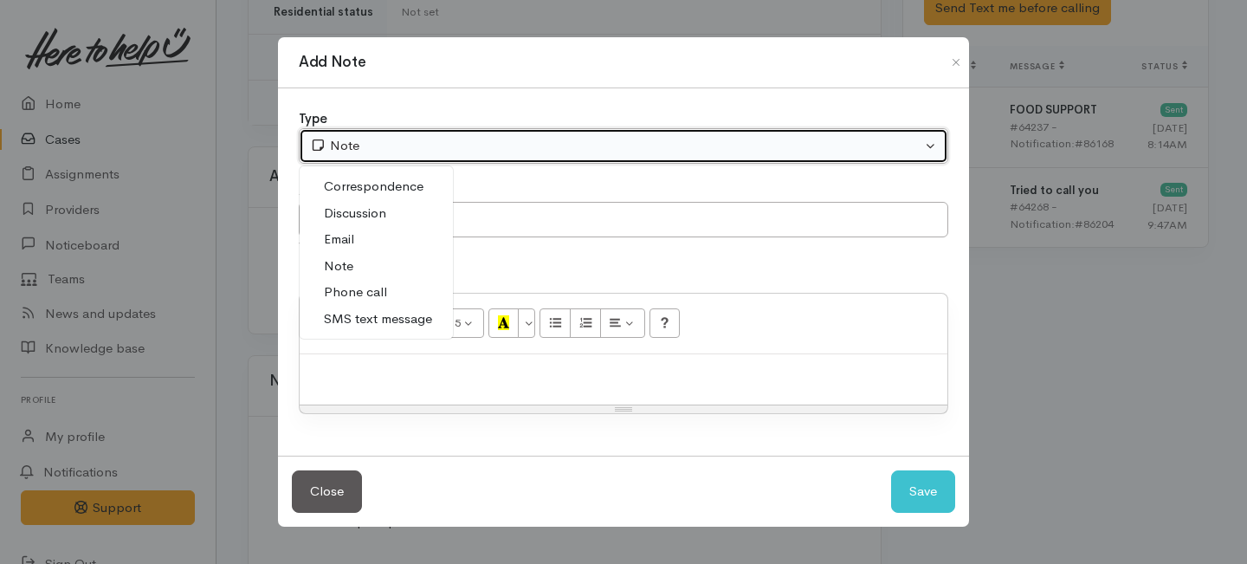
select select "3"
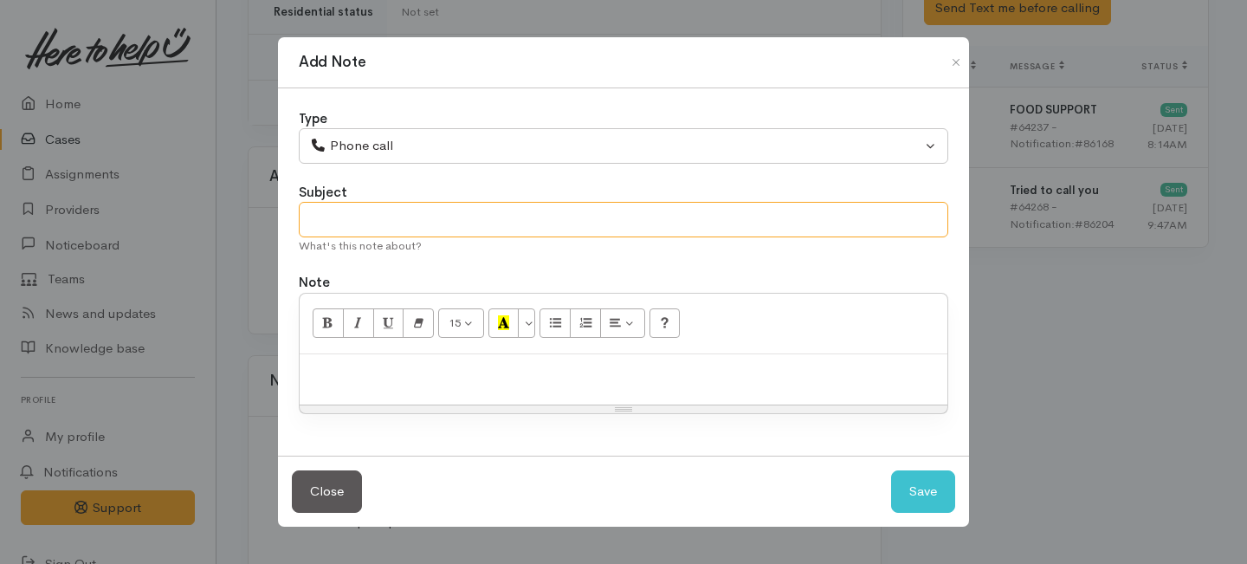
click at [353, 232] on input "text" at bounding box center [623, 219] width 649 height 35
type input "2nd Attempt to contact"
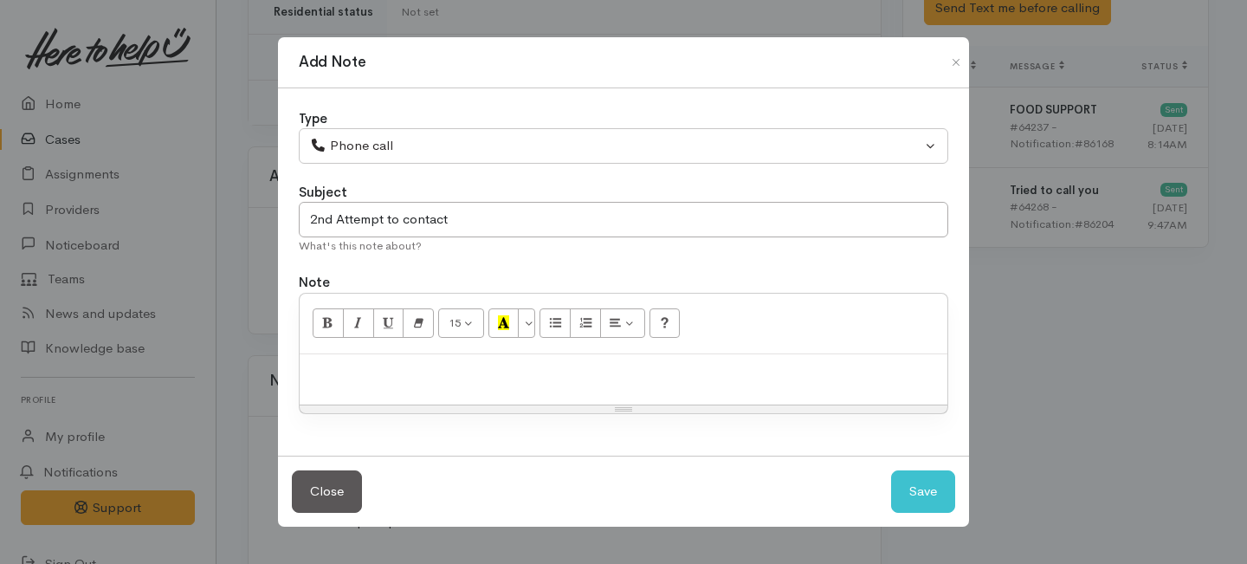
click at [377, 367] on p at bounding box center [623, 373] width 630 height 20
click at [943, 484] on button "Save" at bounding box center [923, 491] width 64 height 42
select select "1"
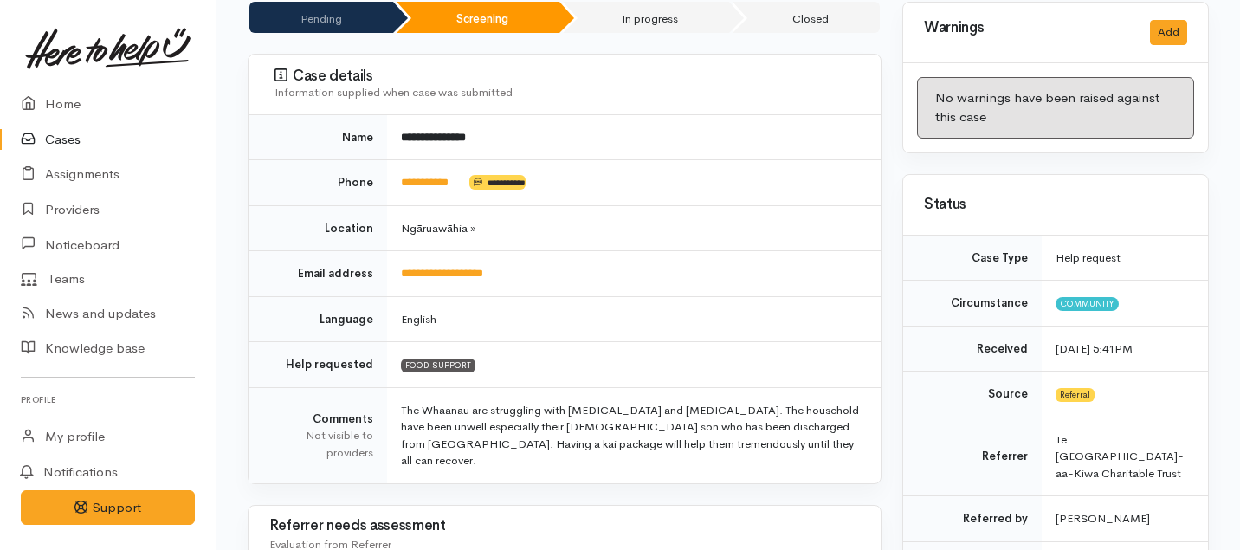
scroll to position [0, 0]
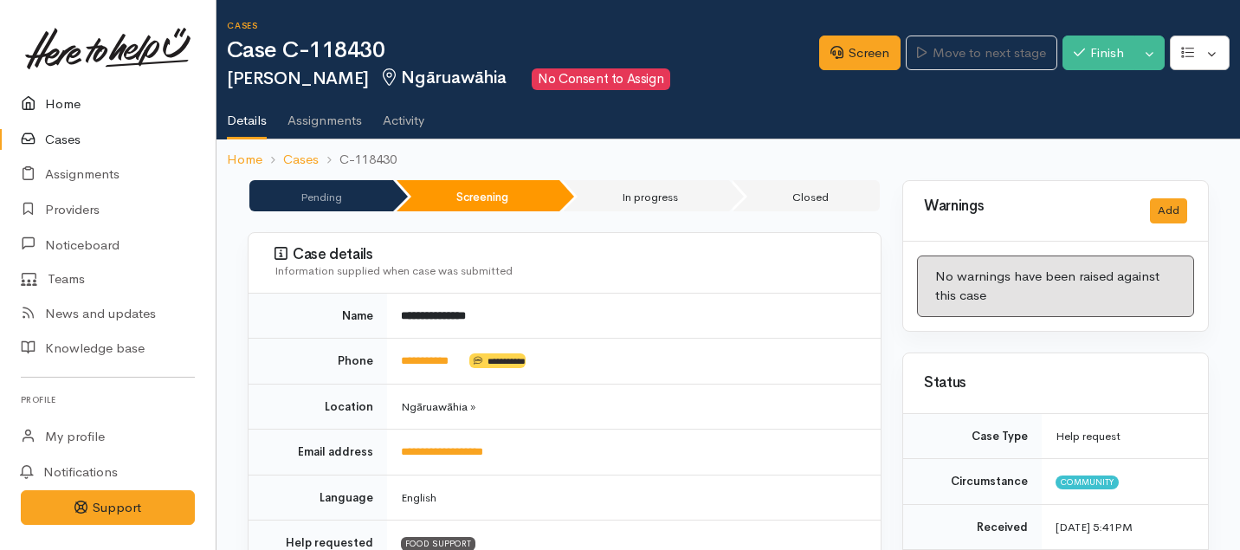
click at [64, 100] on link "Home" at bounding box center [108, 104] width 216 height 35
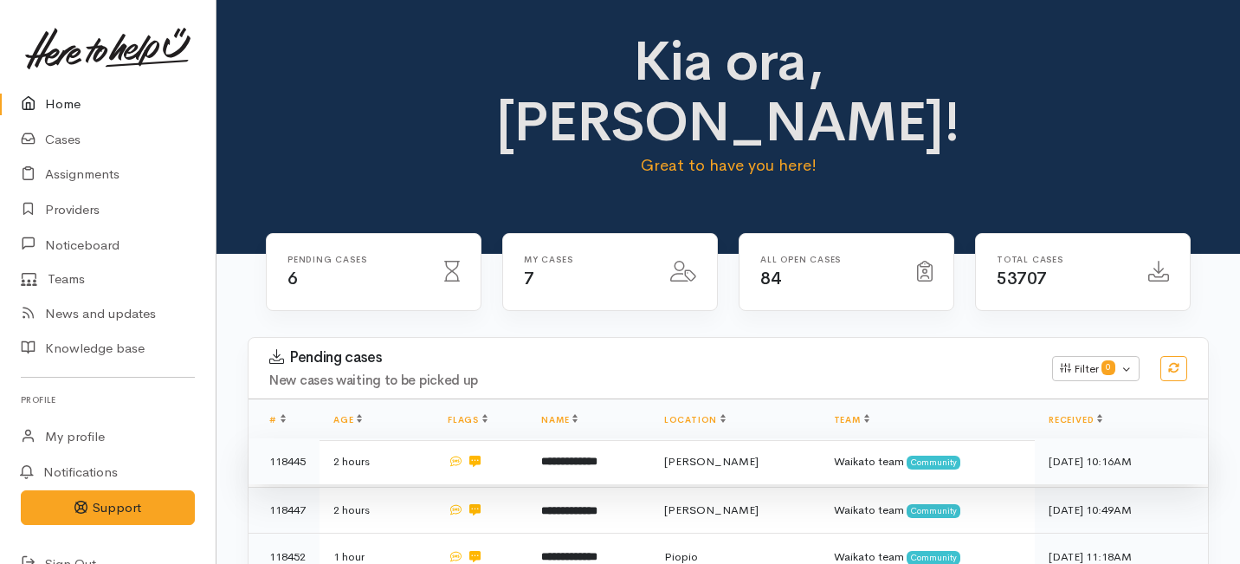
click at [597, 455] on b "**********" at bounding box center [569, 460] width 56 height 11
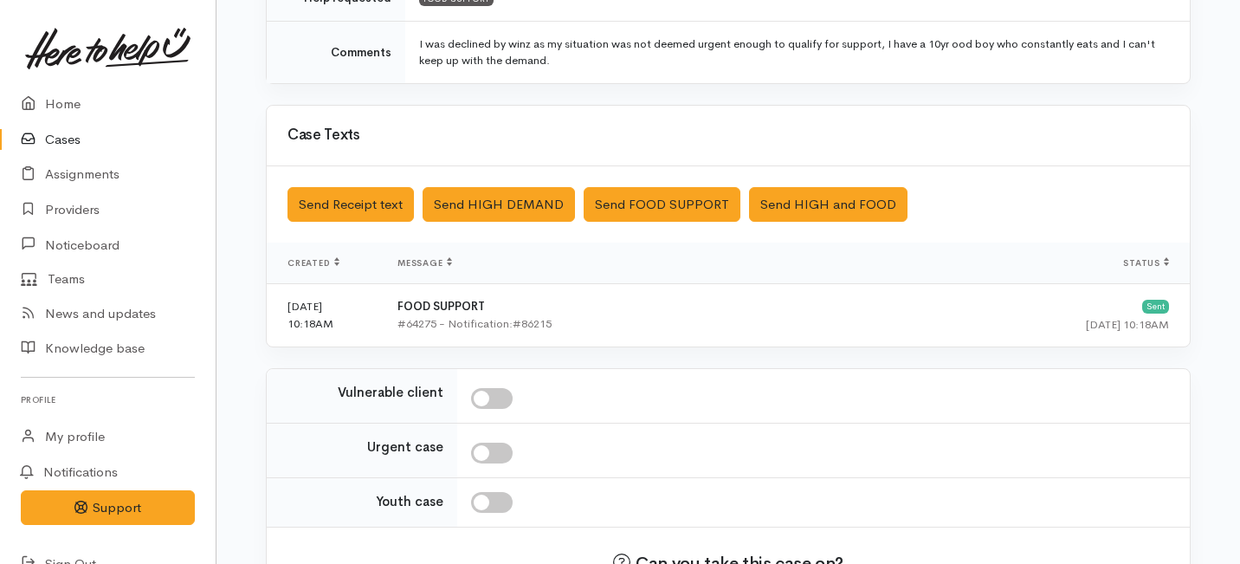
scroll to position [540, 0]
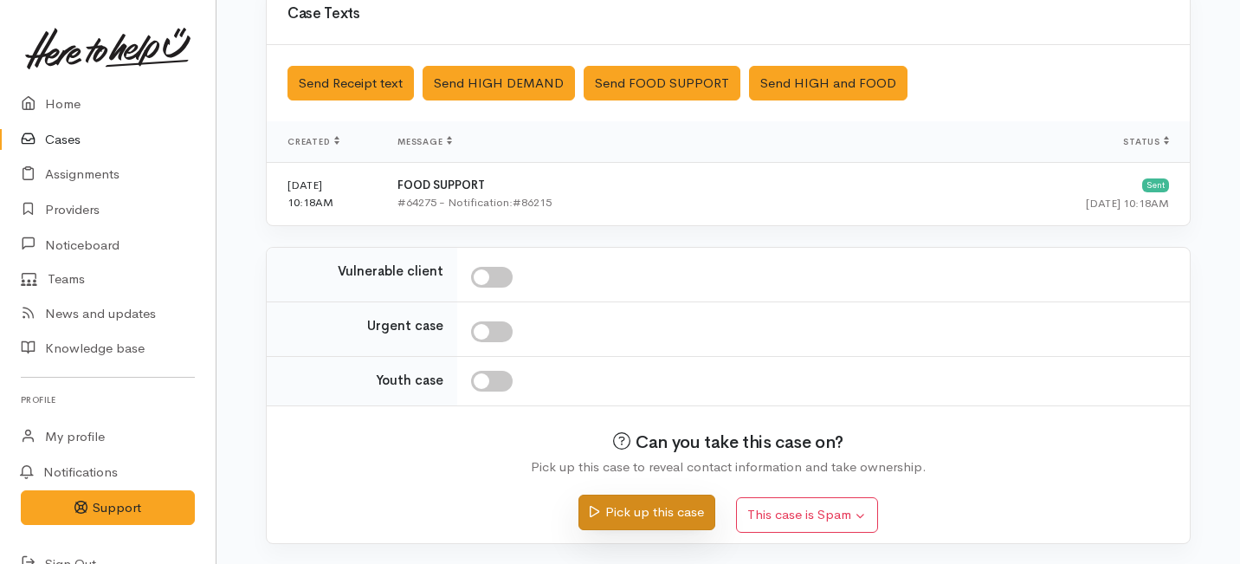
click at [677, 517] on button "Pick up this case" at bounding box center [646, 511] width 136 height 35
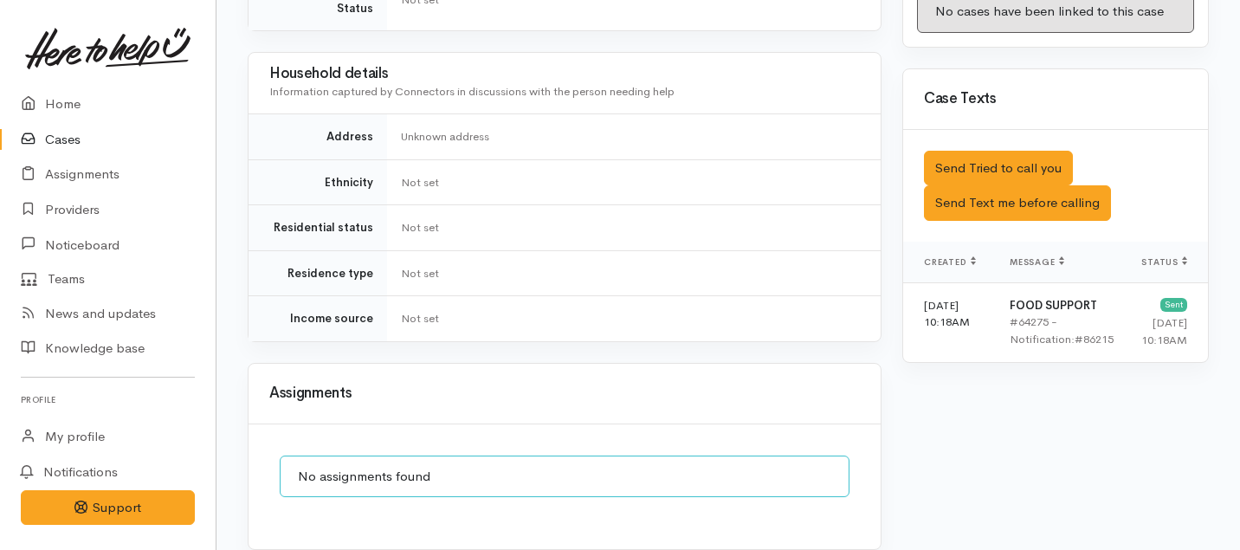
scroll to position [1001, 0]
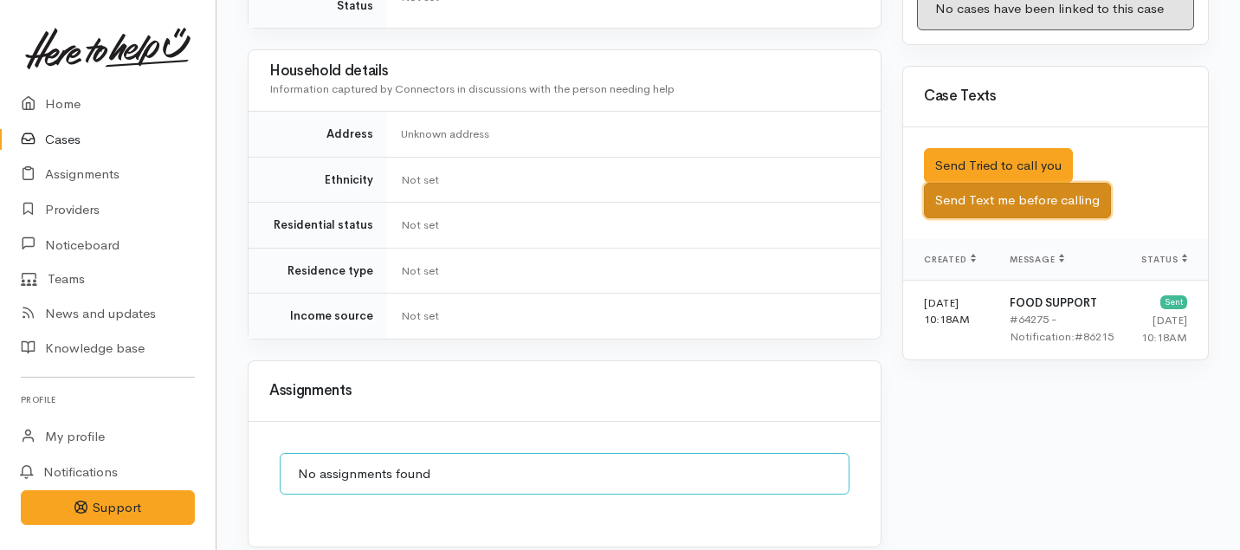
click at [1013, 183] on button "Send Text me before calling" at bounding box center [1017, 200] width 187 height 35
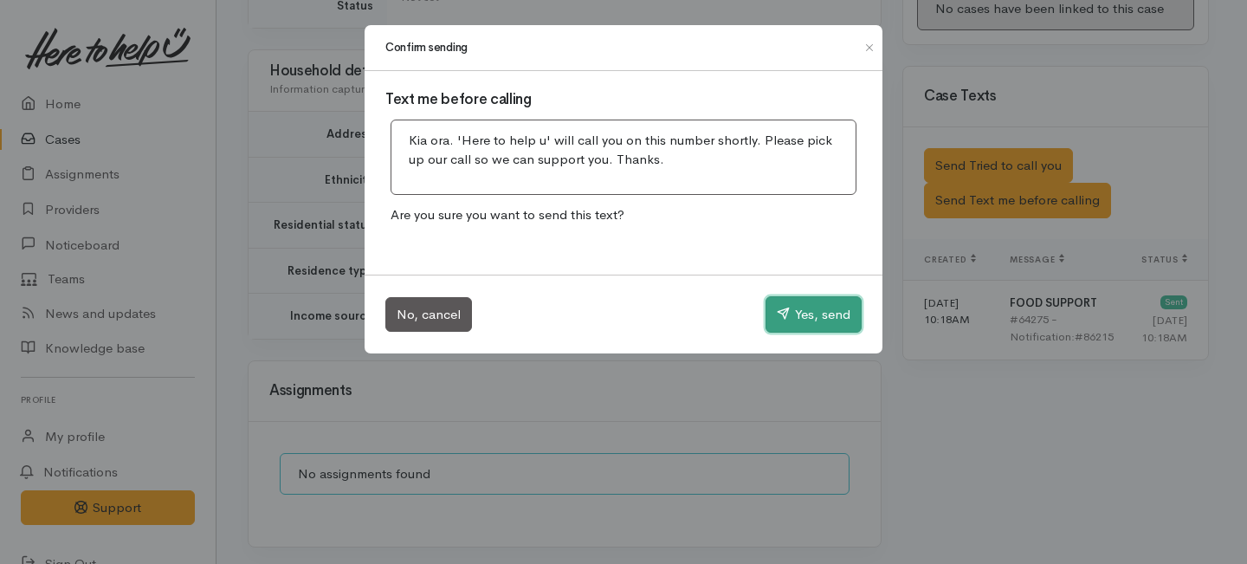
click at [816, 313] on button "Yes, send" at bounding box center [813, 314] width 96 height 36
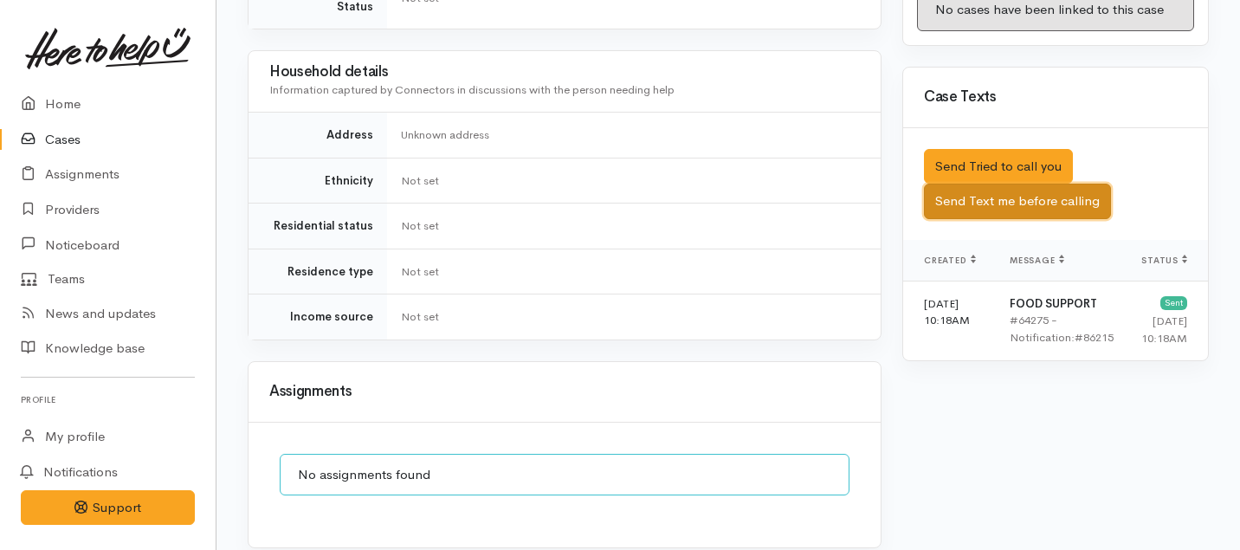
scroll to position [999, 0]
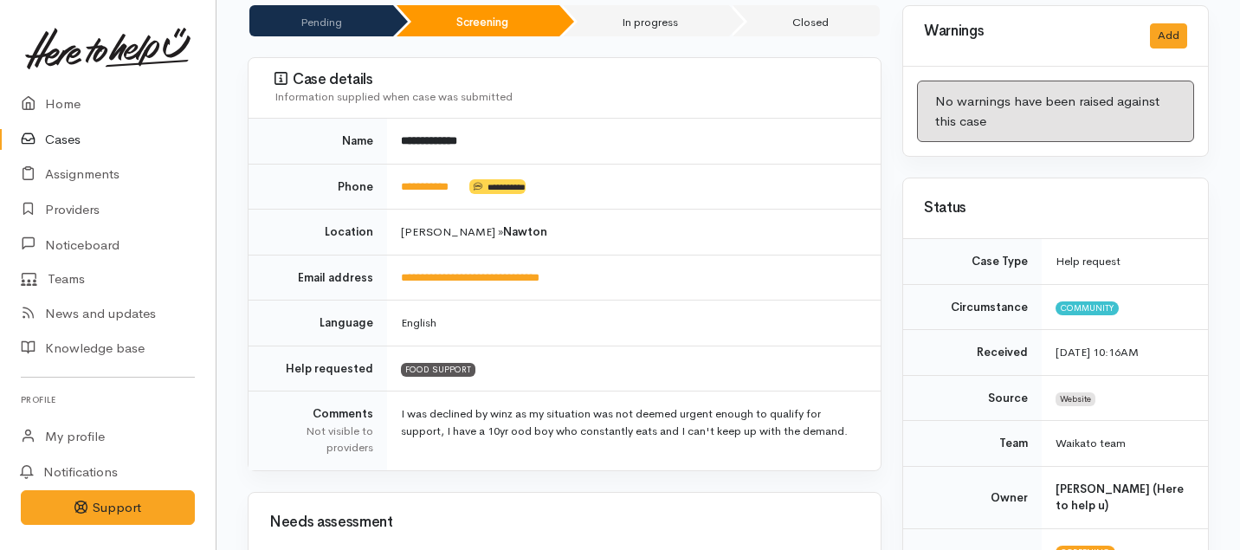
scroll to position [158, 0]
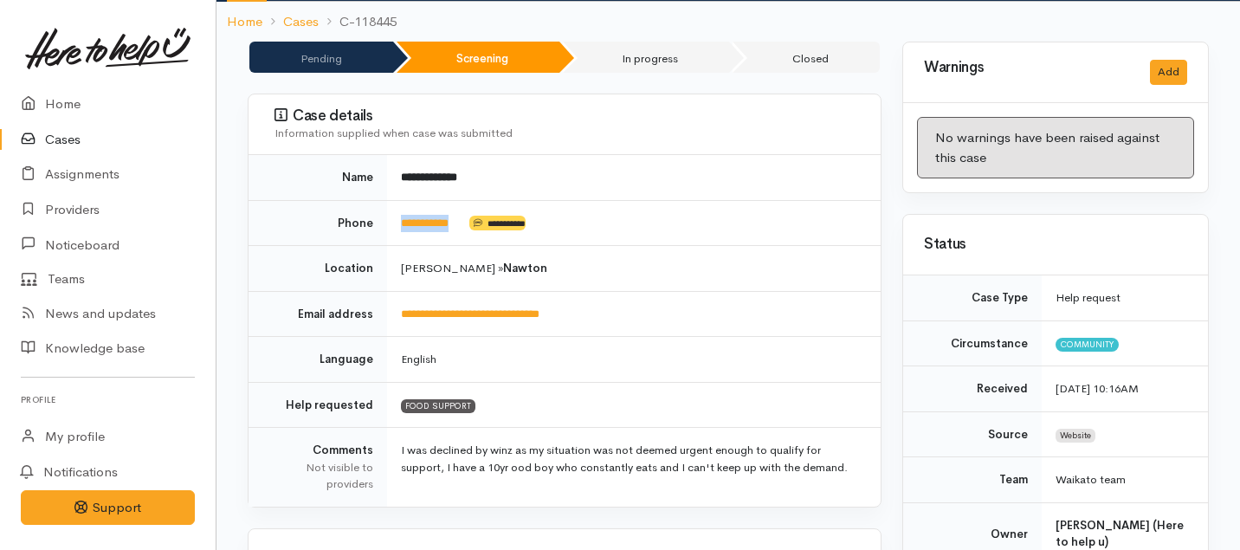
drag, startPoint x: 469, startPoint y: 203, endPoint x: 390, endPoint y: 202, distance: 79.7
click at [390, 202] on td "**********" at bounding box center [634, 223] width 494 height 46
copy td "**********"
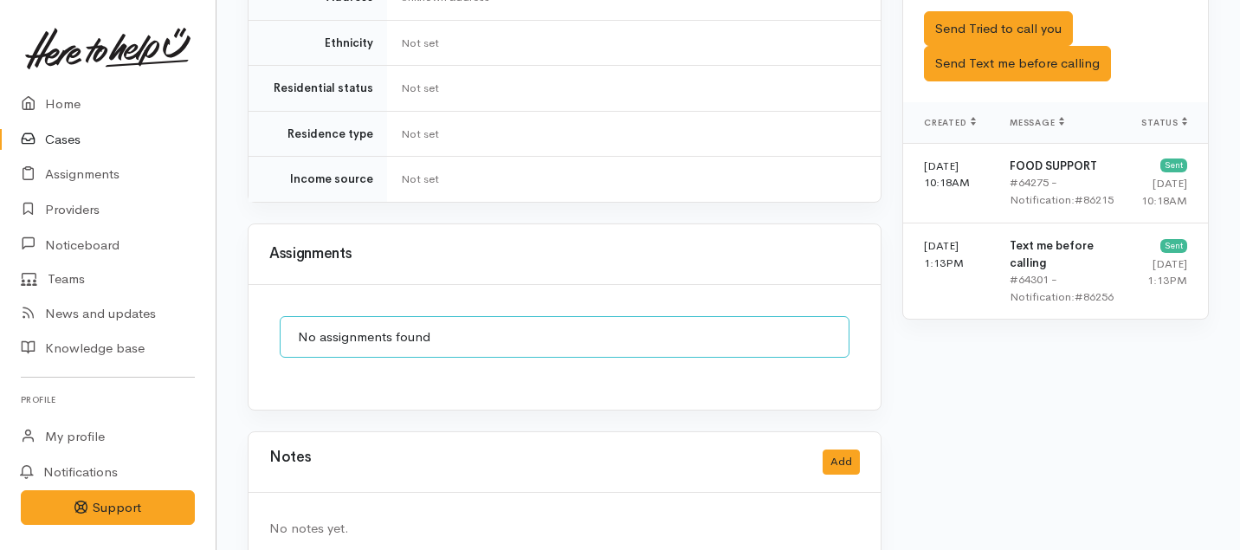
scroll to position [0, 0]
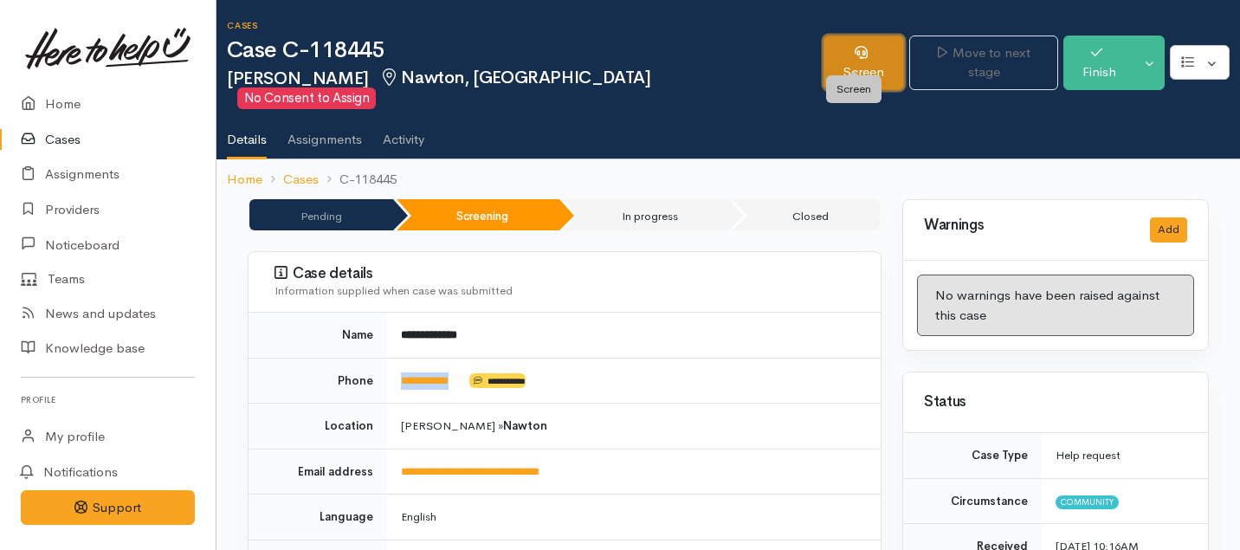
click at [849, 48] on link "Screen" at bounding box center [863, 62] width 81 height 55
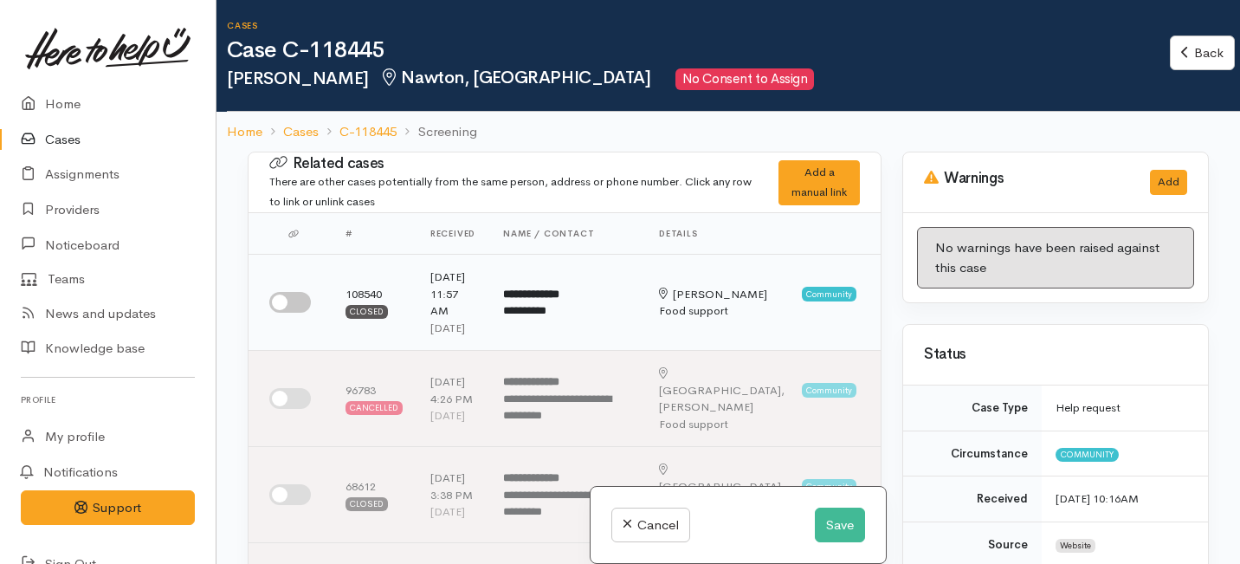
click at [285, 306] on input "checkbox" at bounding box center [290, 302] width 42 height 21
checkbox input "true"
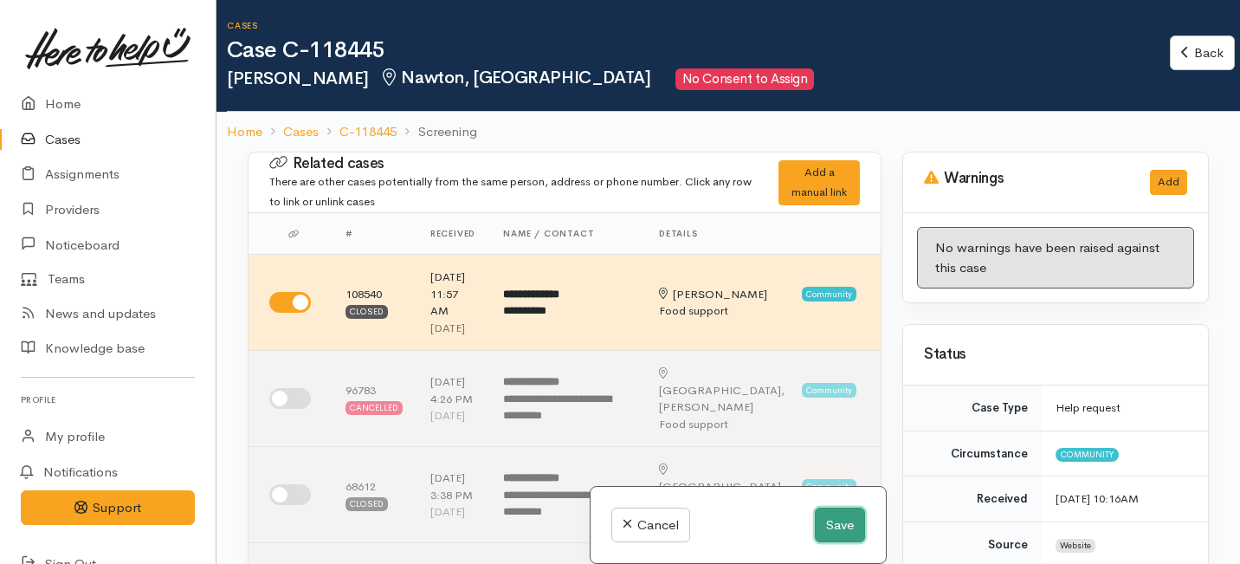
click at [826, 526] on button "Save" at bounding box center [840, 524] width 50 height 35
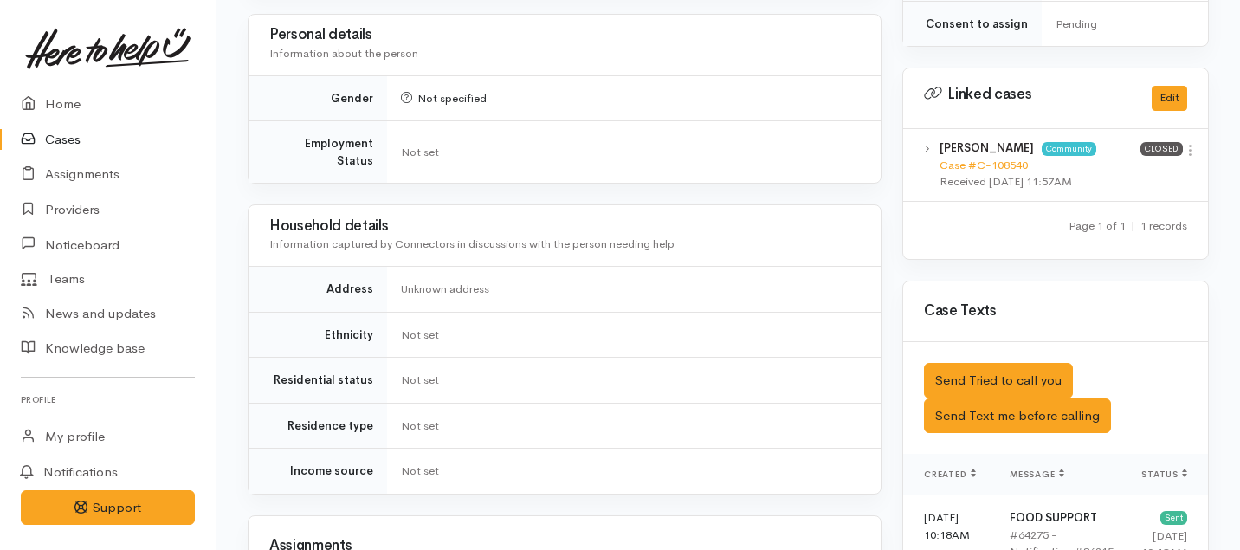
scroll to position [841, 0]
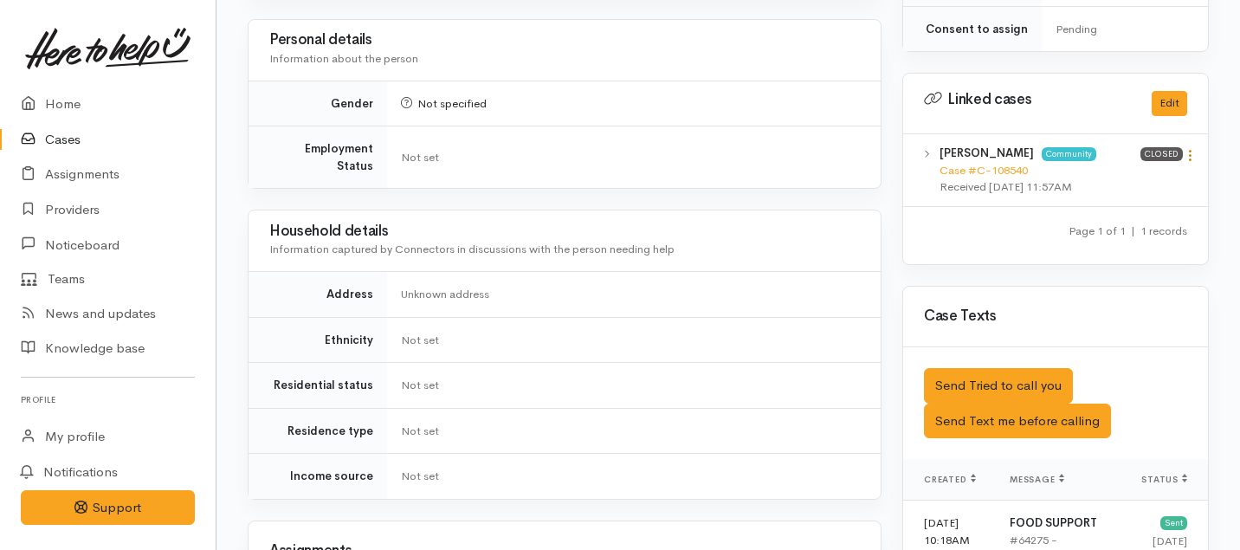
click at [1190, 148] on icon at bounding box center [1190, 155] width 15 height 15
click at [1113, 176] on link "View case" at bounding box center [1128, 189] width 137 height 27
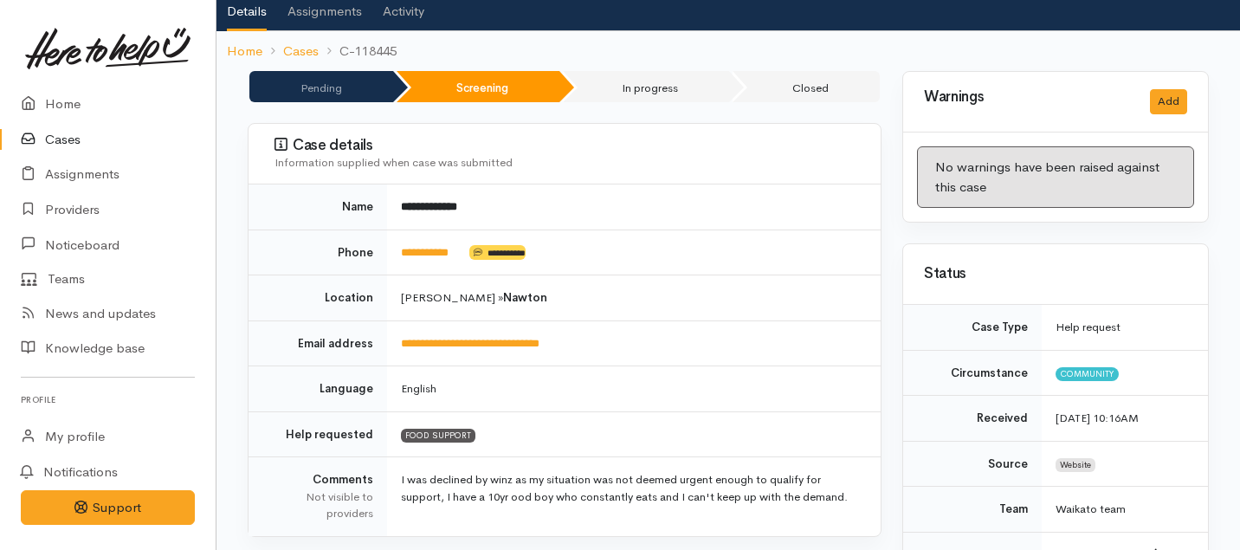
scroll to position [0, 0]
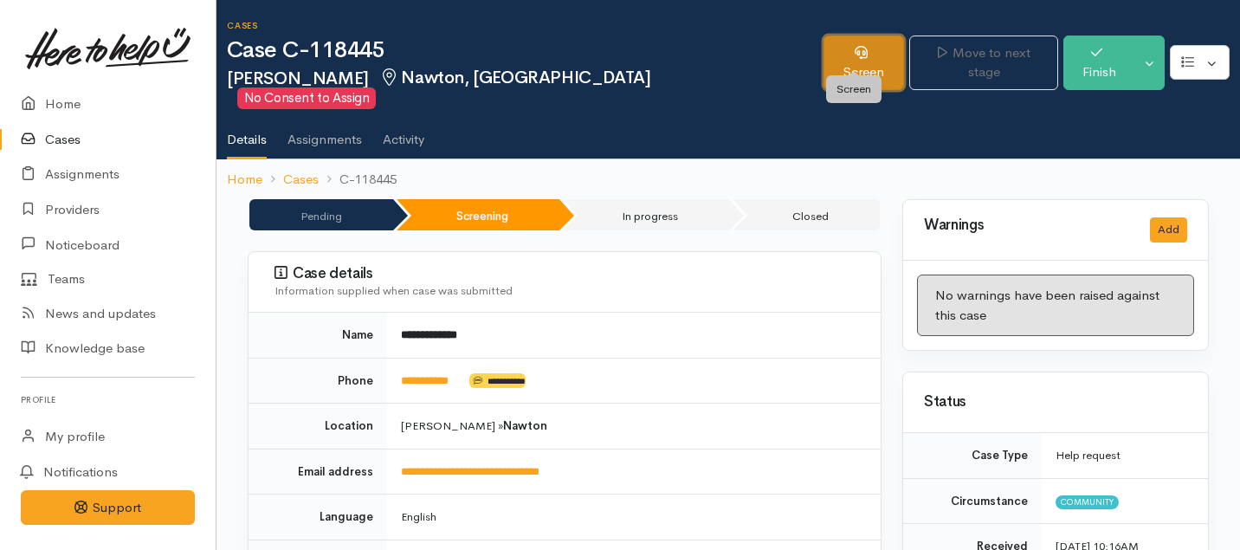
click at [858, 55] on link "Screen" at bounding box center [863, 62] width 81 height 55
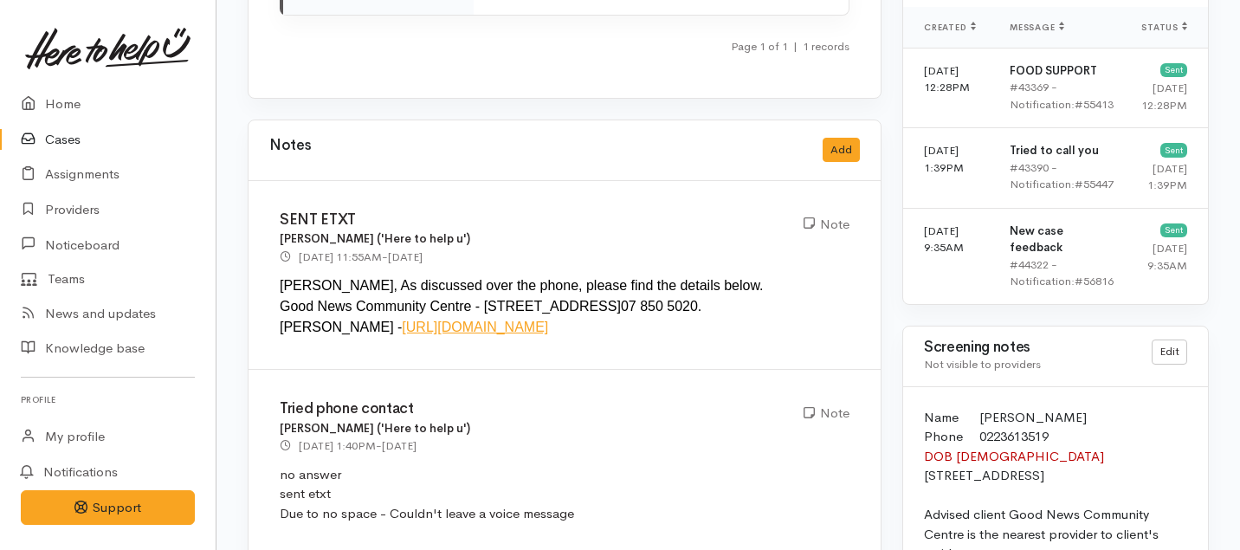
scroll to position [2300, 0]
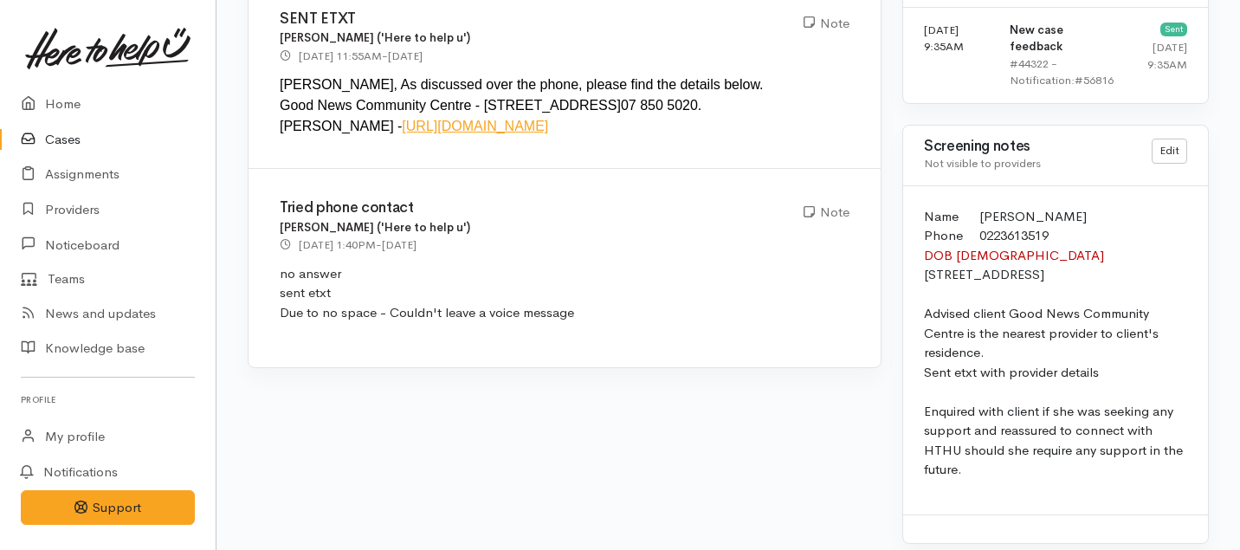
drag, startPoint x: 1009, startPoint y: 263, endPoint x: 918, endPoint y: 183, distance: 121.4
click at [918, 186] on div "Name [PERSON_NAME] Phone [PHONE_NUMBER] DOB [DEMOGRAPHIC_DATA] [STREET_ADDRESS]…" at bounding box center [1055, 350] width 305 height 328
copy p "Name [PERSON_NAME] Phone [PHONE_NUMBER] DOB [DEMOGRAPHIC_DATA] [STREET_ADDRESS]"
click at [918, 186] on div "Name [PERSON_NAME] Phone [PHONE_NUMBER] DOB [DEMOGRAPHIC_DATA] [STREET_ADDRESS]…" at bounding box center [1055, 350] width 305 height 328
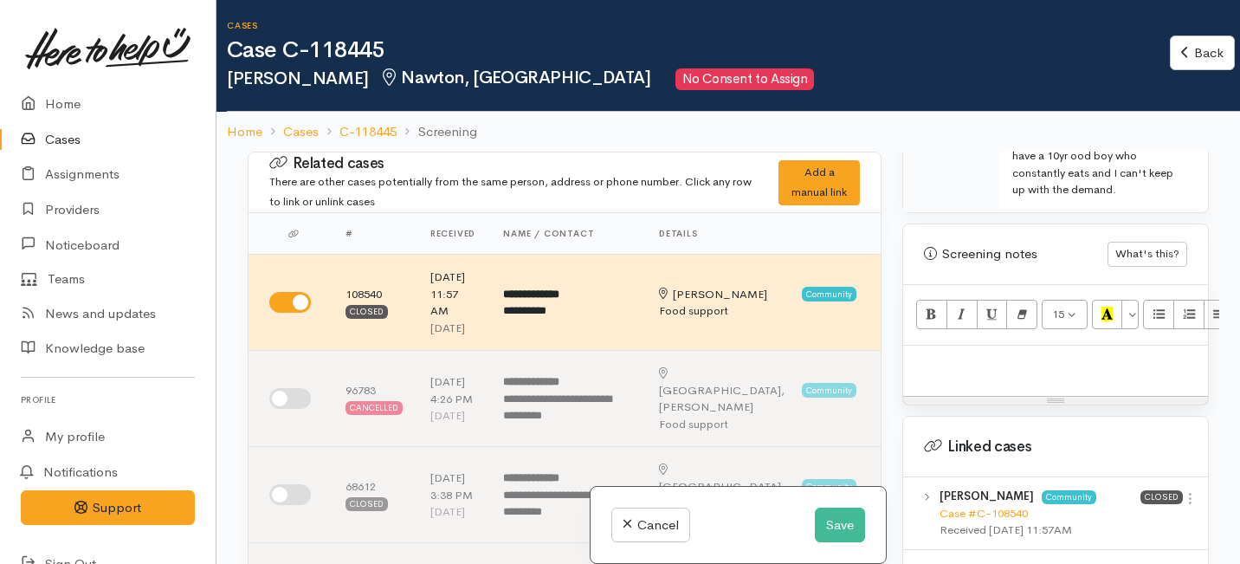
scroll to position [1101, 0]
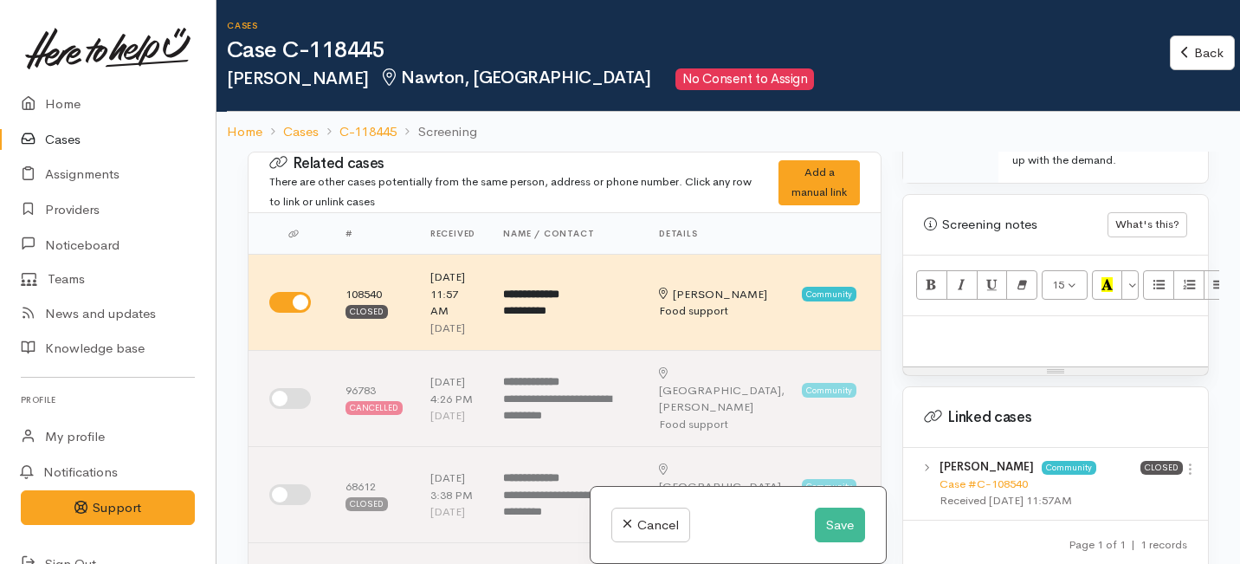
click at [932, 325] on p at bounding box center [1055, 335] width 287 height 20
paste div
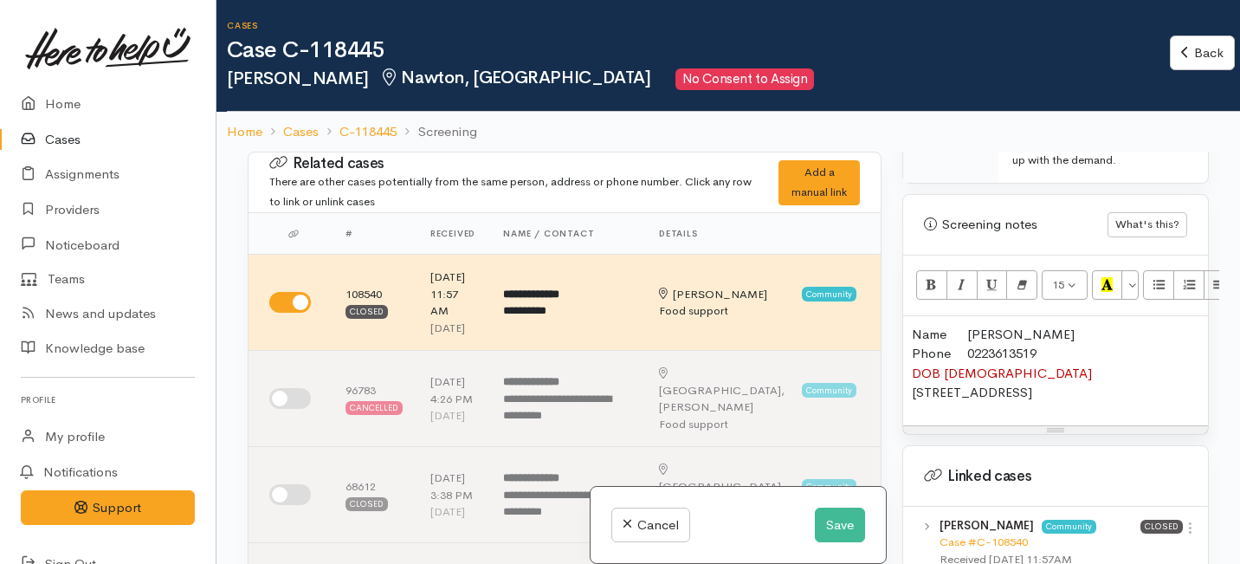
click at [913, 365] on span "DOB 22/10/1987 149A Whatawhata Road, Dinsdale, Hamilton, New Zealand" at bounding box center [1002, 383] width 180 height 36
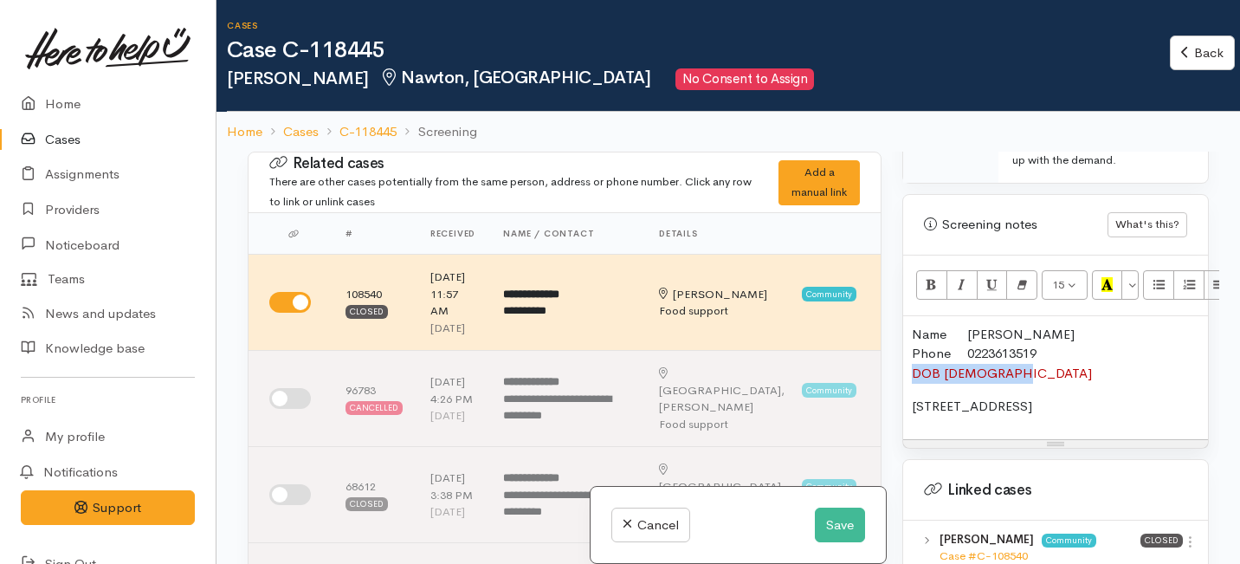
drag, startPoint x: 1027, startPoint y: 341, endPoint x: 901, endPoint y: 339, distance: 125.6
click at [901, 339] on div "Warnings Add No warnings have been raised against this case Add Warning Title ●…" at bounding box center [1055, 434] width 327 height 564
copy span "DOB 22/10/1987"
click at [967, 345] on span "0223613519" at bounding box center [1001, 353] width 69 height 16
drag, startPoint x: 1034, startPoint y: 320, endPoint x: 902, endPoint y: 323, distance: 131.6
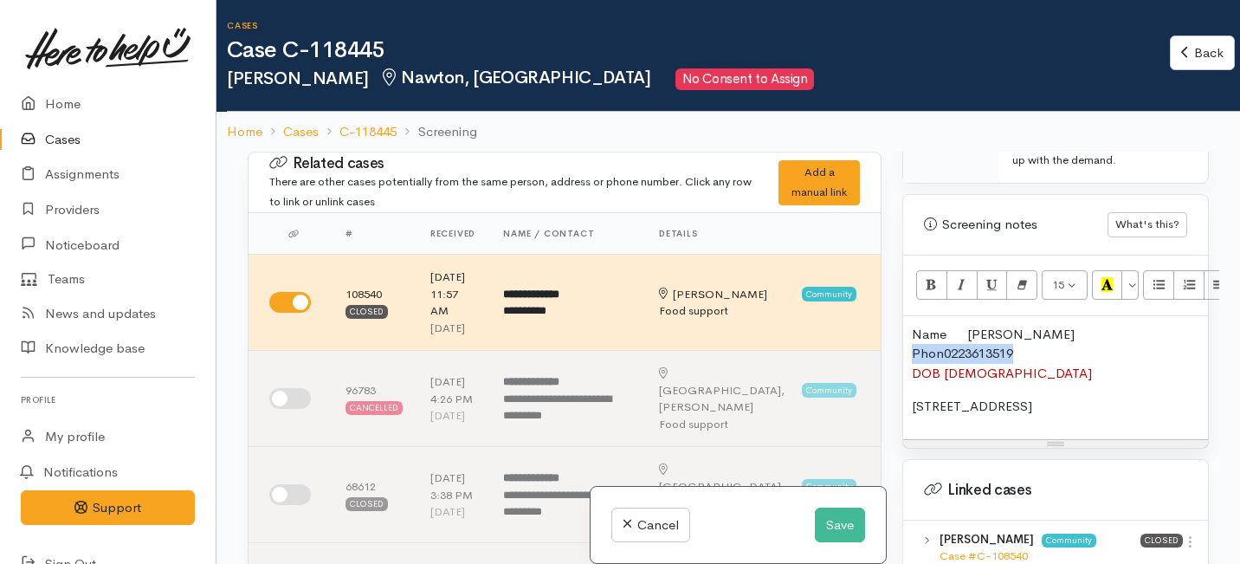
click at [902, 323] on div "Screening notes What's this? <p>Name<span style="white-space: pre;"> </span>Ari…" at bounding box center [1055, 321] width 306 height 255
click at [965, 326] on span at bounding box center [956, 334] width 21 height 16
click at [1111, 277] on icon "Recent Color" at bounding box center [1106, 284] width 11 height 15
drag, startPoint x: 1049, startPoint y: 332, endPoint x: 901, endPoint y: 338, distance: 148.1
click at [902, 338] on div "Screening notes What's this? <p>Name: Ariana Tuhoro<br><span style="color: var(…" at bounding box center [1055, 321] width 306 height 255
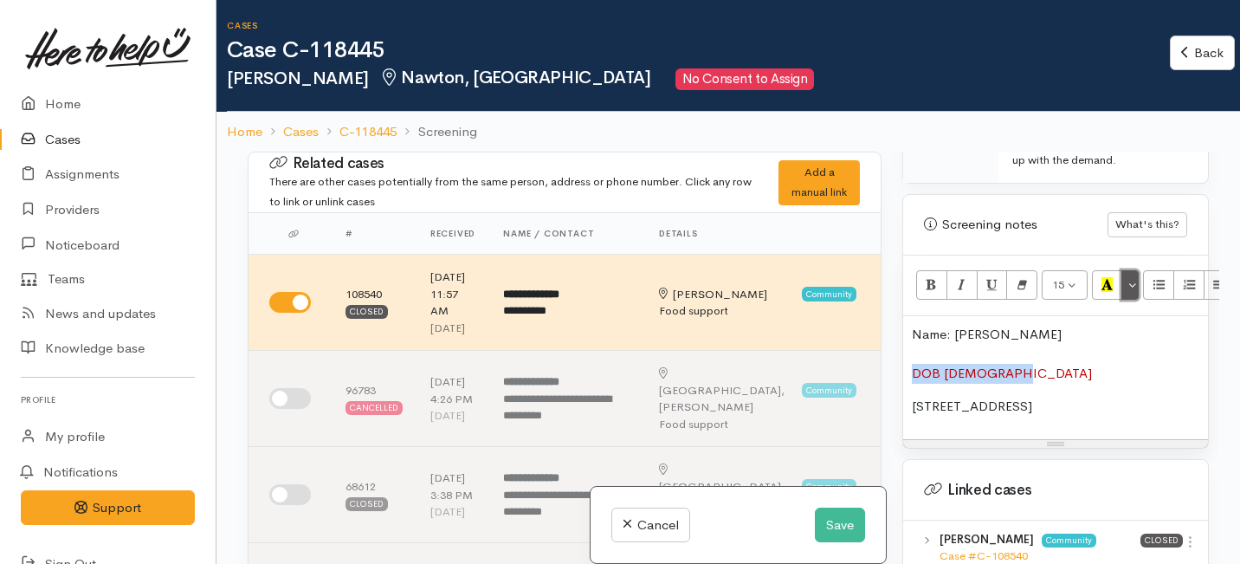
click at [1128, 270] on button "More Color" at bounding box center [1129, 284] width 17 height 29
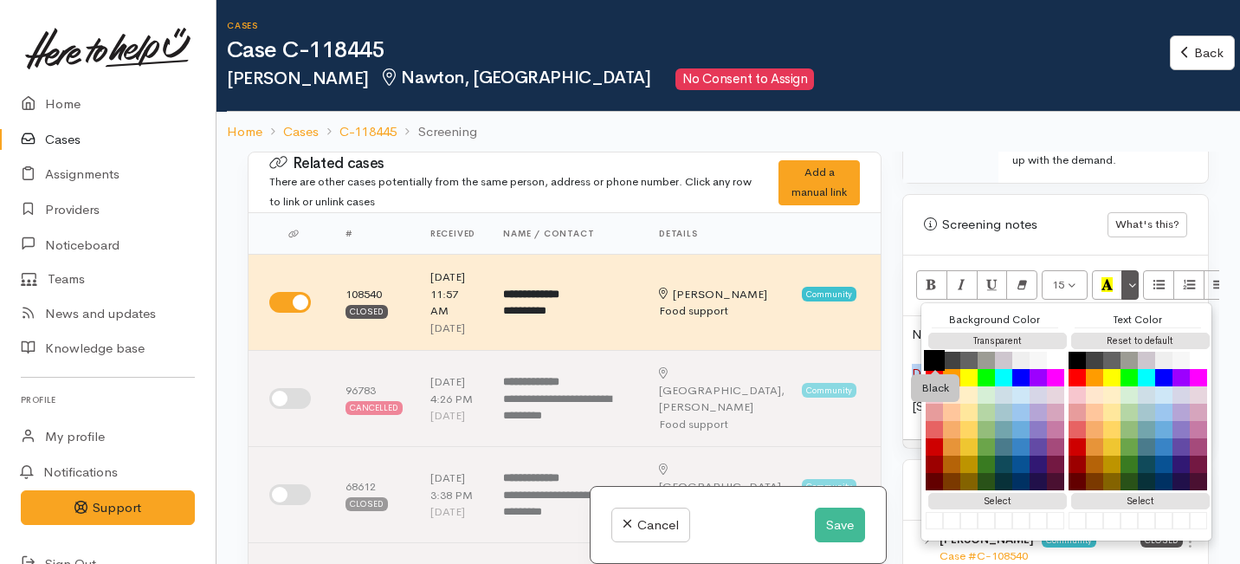
click at [941, 350] on button "Black" at bounding box center [934, 360] width 21 height 21
click at [1111, 277] on icon "Recent Color" at bounding box center [1106, 284] width 11 height 15
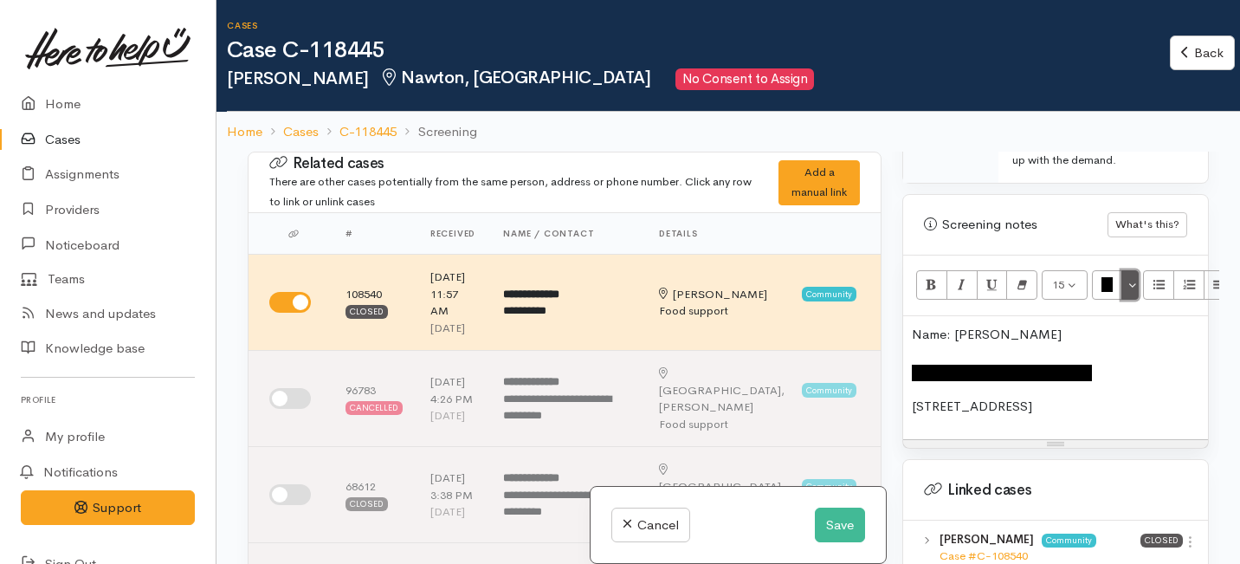
click at [1130, 270] on button "More Color" at bounding box center [1129, 284] width 17 height 29
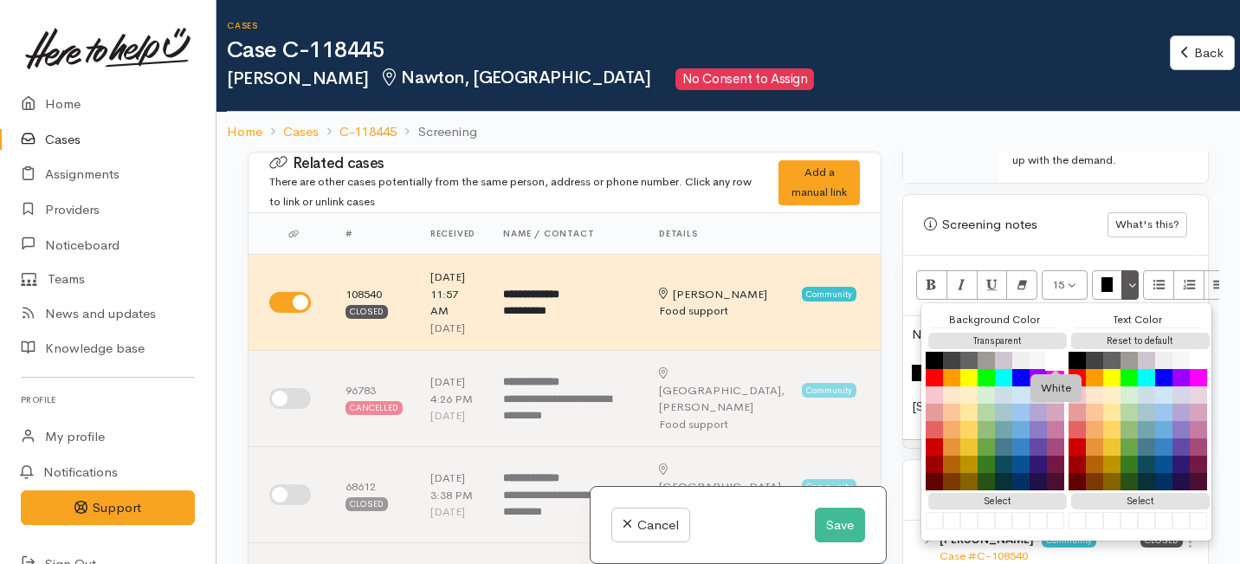
click at [1061, 350] on button "White" at bounding box center [1055, 360] width 21 height 21
click at [916, 397] on span "149A Whatawhata Road, Dinsdale, Hamilton, New Zealand" at bounding box center [972, 405] width 120 height 16
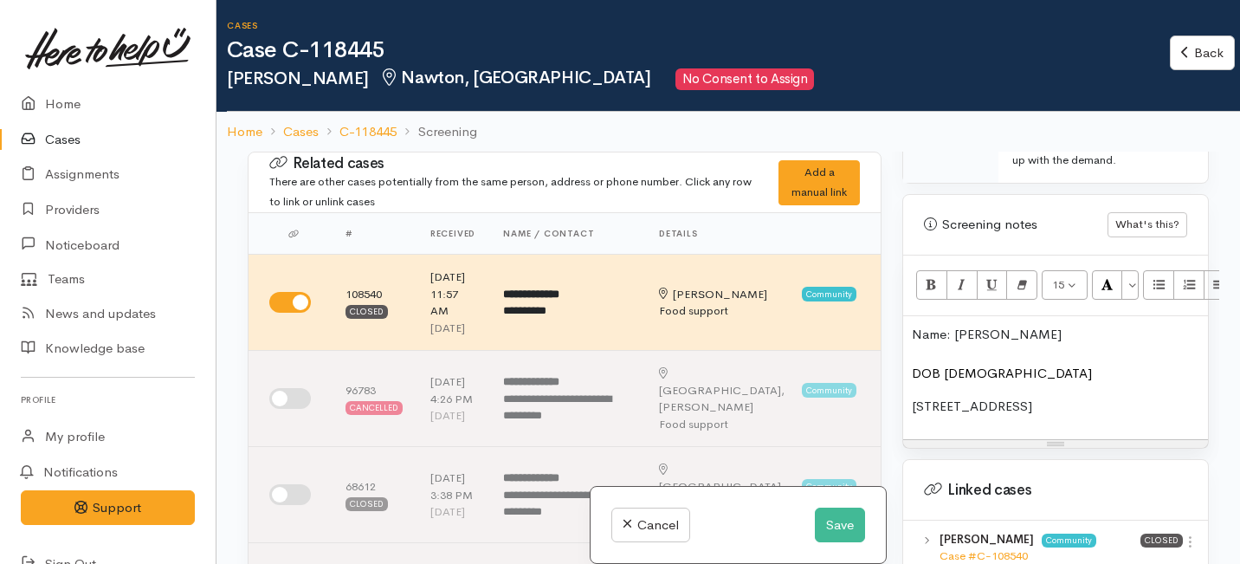
click at [911, 345] on div "Name: Ariana Tuhoro DOB 22/10/1987 149A Whatawhata Road, Dinsdale, Hamilton, Ne…" at bounding box center [1055, 377] width 305 height 123
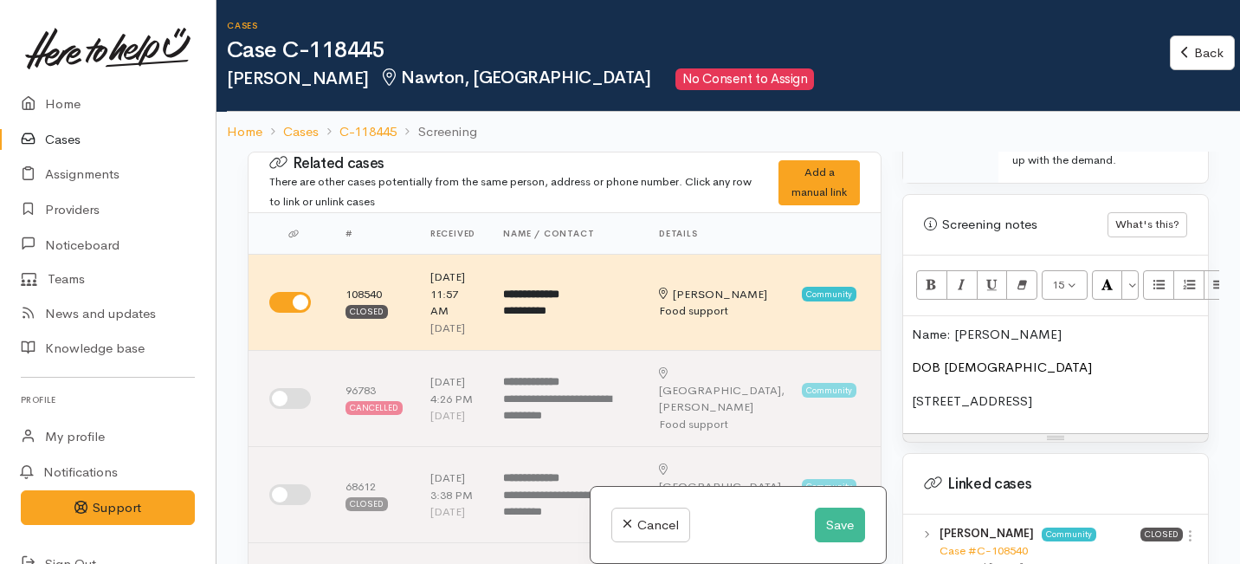
click at [912, 392] on span "149A Whatawhata Road, Dinsdale, Hamilton, New Zealand" at bounding box center [972, 400] width 120 height 16
drag, startPoint x: 1015, startPoint y: 394, endPoint x: 900, endPoint y: 350, distance: 123.3
click at [900, 350] on div "Warnings Add No warnings have been raised against this case Add Warning Title ●…" at bounding box center [1055, 434] width 327 height 564
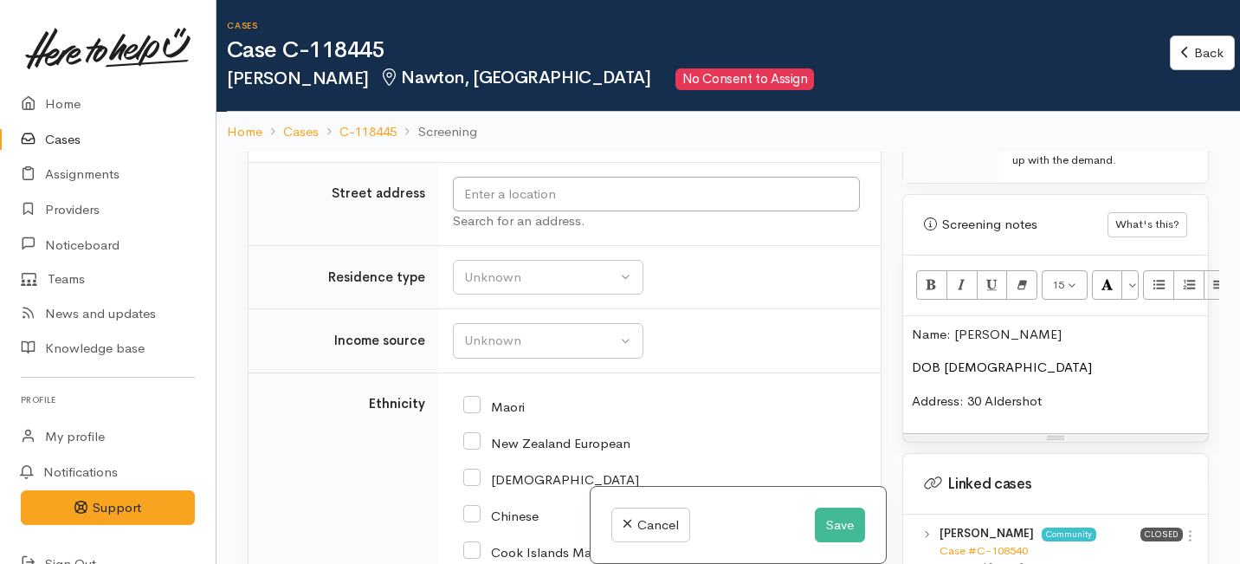
scroll to position [2988, 0]
click at [500, 210] on input "text" at bounding box center [656, 191] width 407 height 35
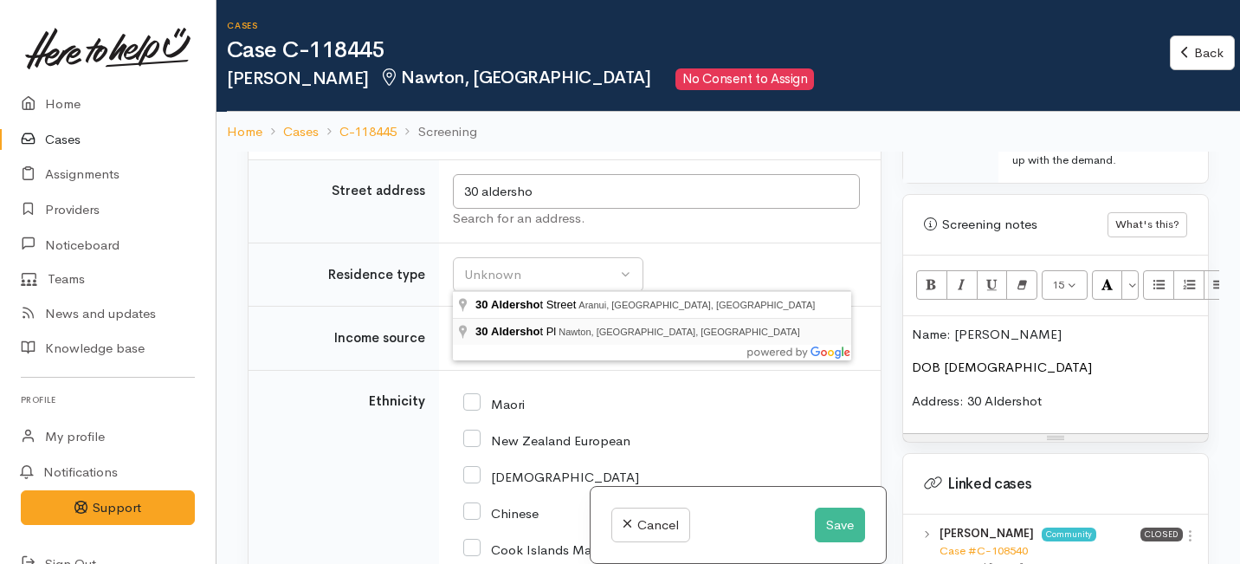
type input "30 Aldershot Pl, Nawton, Hamilton, New Zealand"
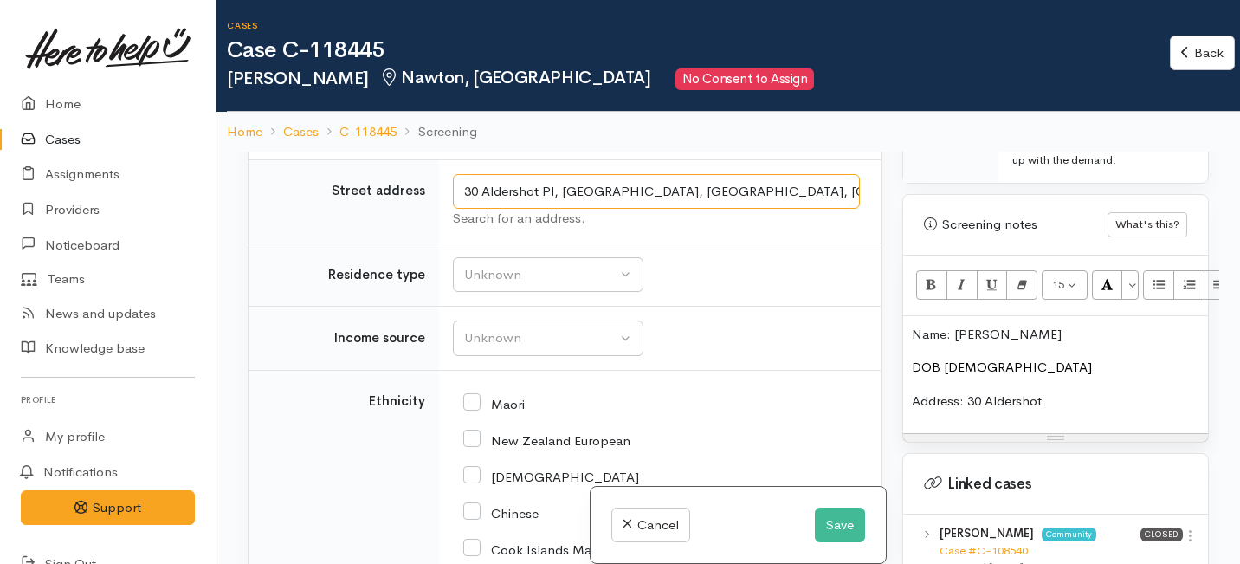
drag, startPoint x: 665, startPoint y: 273, endPoint x: 424, endPoint y: 255, distance: 241.4
click at [424, 242] on tr "Street address 30 Aldershot Pl, Nawton, Hamilton, New Zealand Search for an add…" at bounding box center [564, 200] width 632 height 83
drag, startPoint x: 1051, startPoint y: 366, endPoint x: 971, endPoint y: 365, distance: 79.7
click at [971, 391] on p "Address: 30 Aldershot" at bounding box center [1055, 401] width 287 height 20
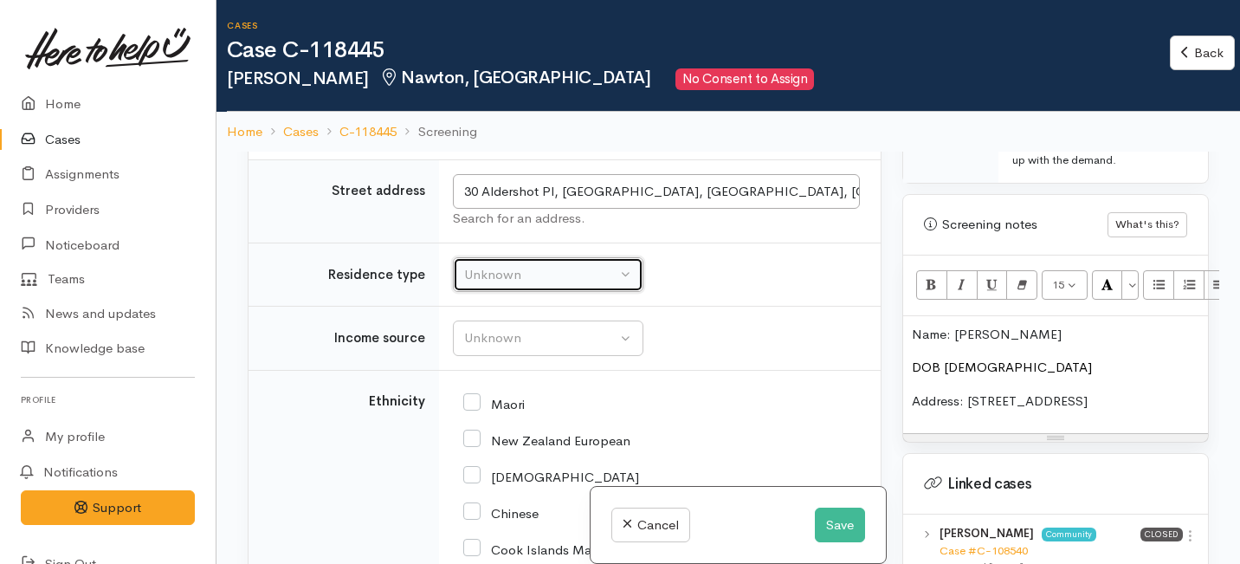
click at [585, 285] on div "Unknown" at bounding box center [540, 275] width 152 height 20
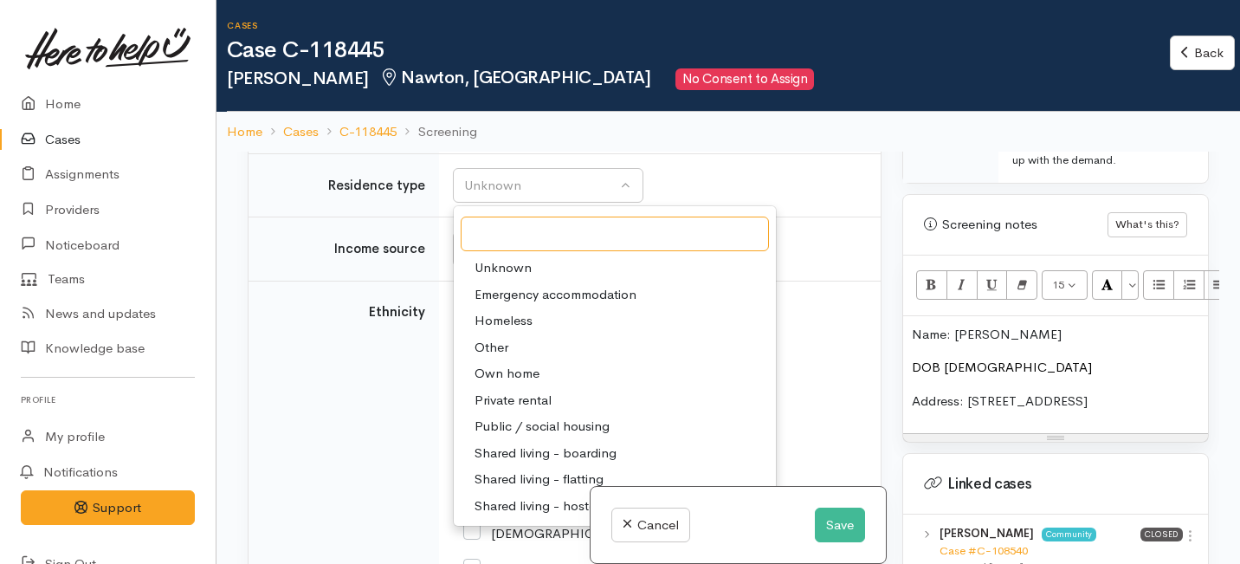
scroll to position [3083, 0]
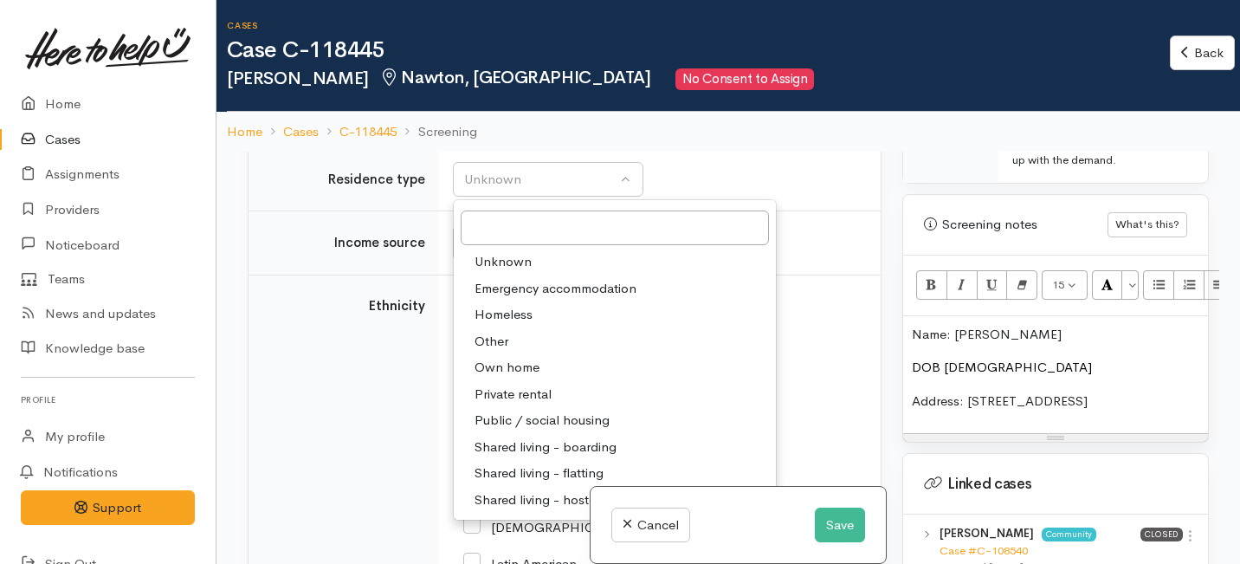
click at [519, 404] on span "Private rental" at bounding box center [512, 394] width 77 height 20
select select "2"
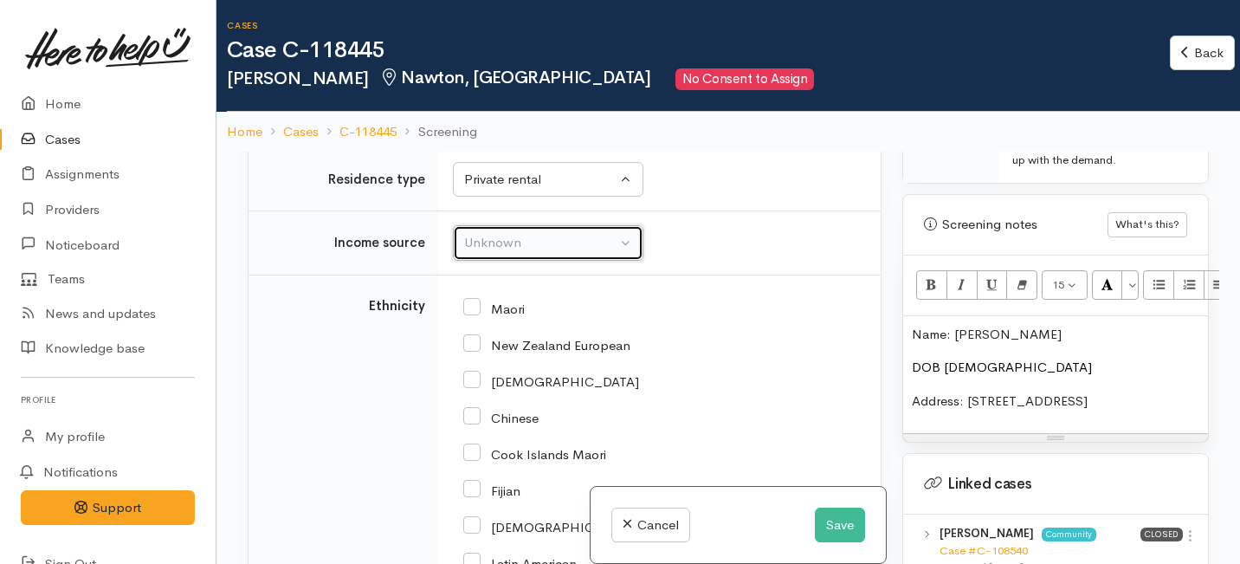
click at [523, 253] on div "Unknown" at bounding box center [540, 243] width 152 height 20
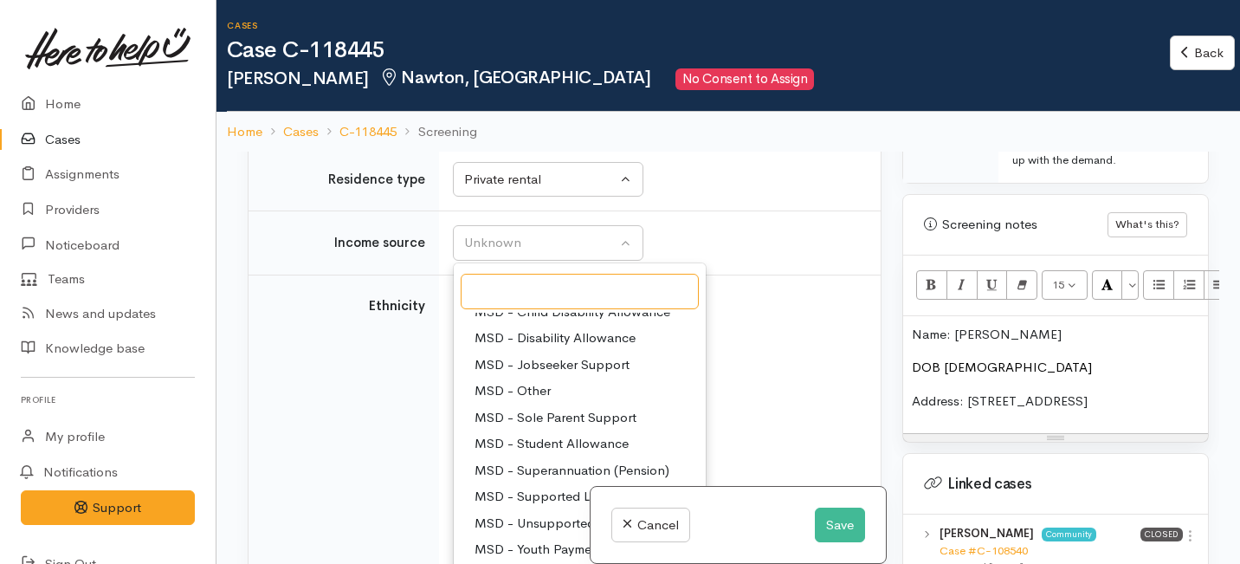
scroll to position [123, 0]
click at [509, 424] on span "MSD - Sole Parent Support" at bounding box center [555, 414] width 162 height 20
select select "7"
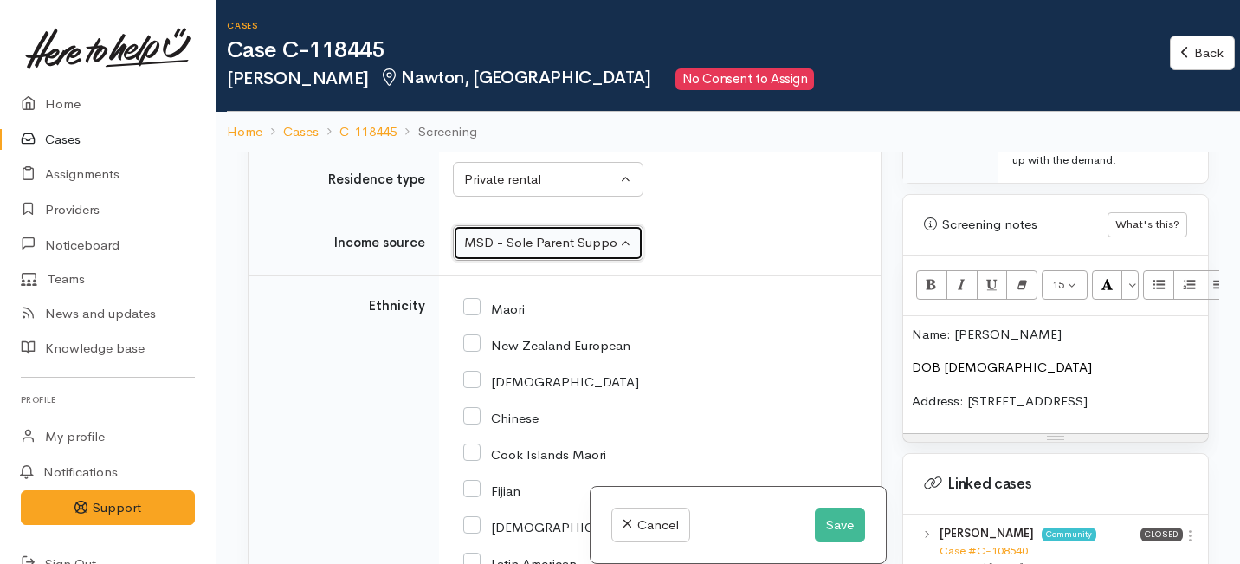
scroll to position [3255, 0]
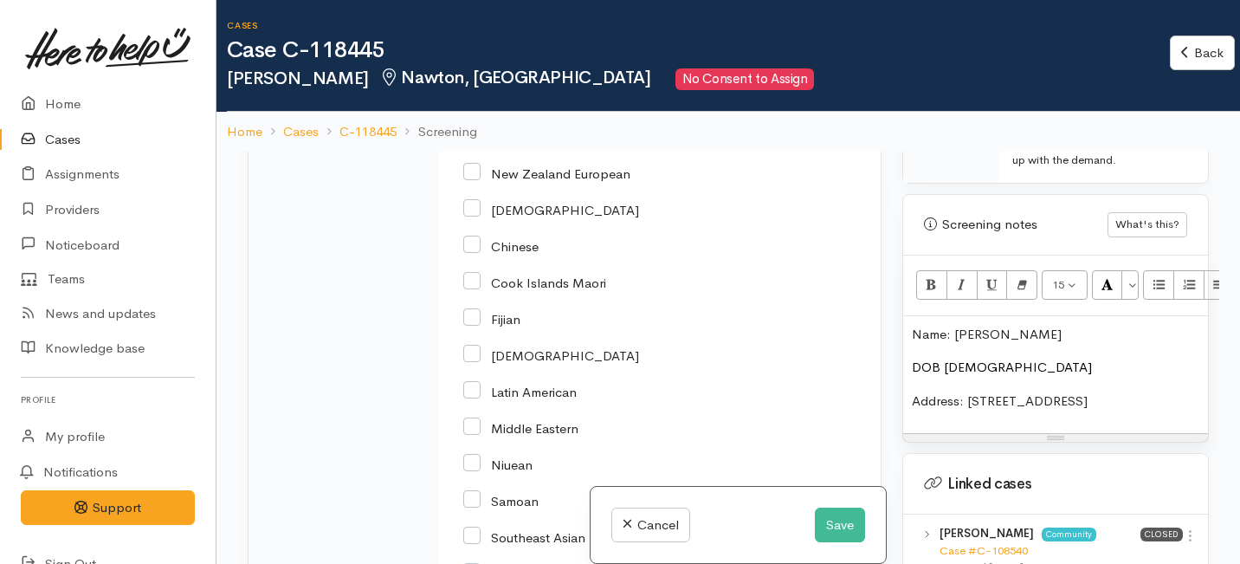
click at [474, 154] on div "Maori" at bounding box center [656, 136] width 386 height 36
click at [472, 144] on input "Maori" at bounding box center [493, 136] width 61 height 16
checkbox input "true"
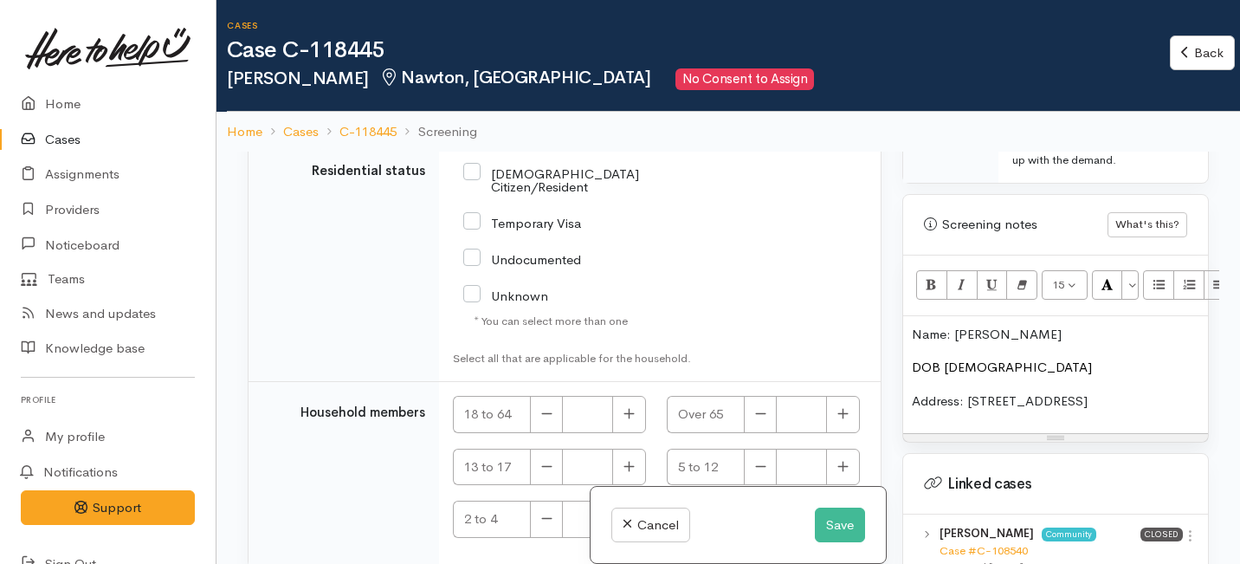
scroll to position [3991, 0]
click at [474, 194] on input "[DEMOGRAPHIC_DATA] Citizen/Resident" at bounding box center [581, 179] width 237 height 29
checkbox input "true"
click at [1180, 391] on p "Address: 30 Aldershot Pl, Nawton, Hamilton" at bounding box center [1055, 401] width 287 height 20
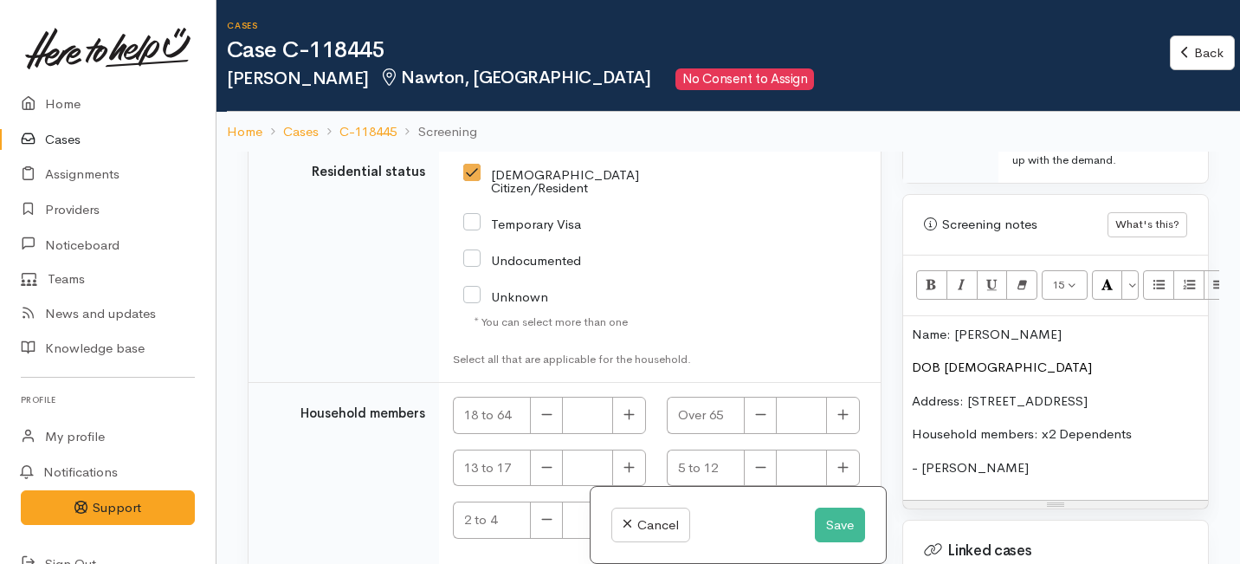
click at [922, 458] on p "- Kai" at bounding box center [1055, 468] width 287 height 20
click at [999, 458] on p "- Son: Kai" at bounding box center [1055, 468] width 287 height 20
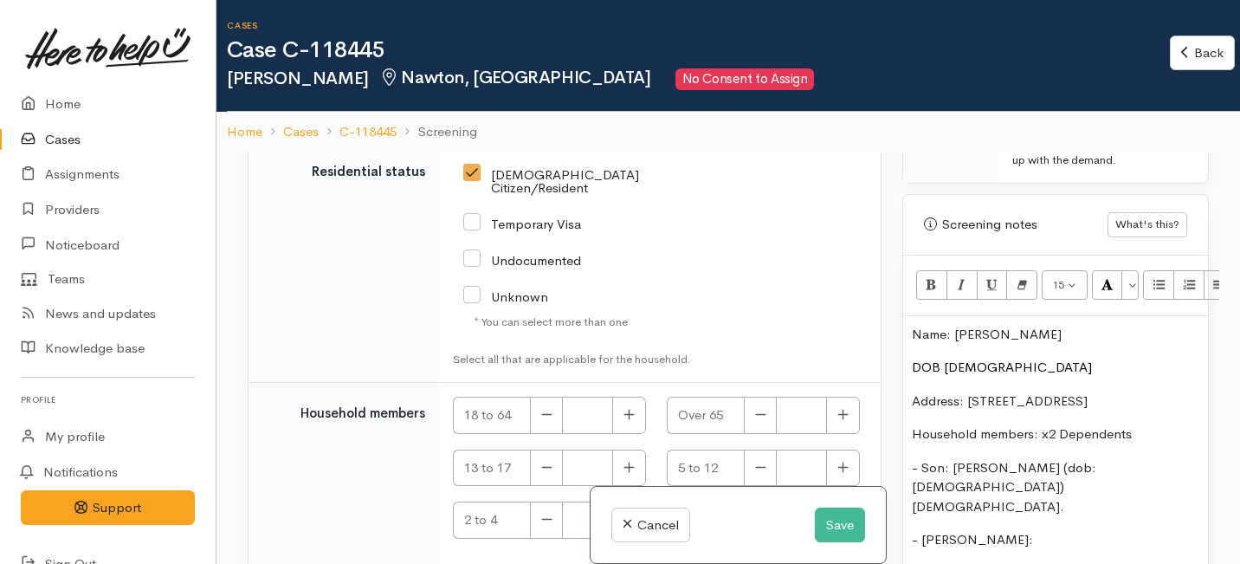
click at [919, 530] on p "- Dion:" at bounding box center [1055, 540] width 287 height 20
click at [983, 530] on p "-Daughter: Dion:" at bounding box center [1055, 540] width 287 height 20
click at [1013, 530] on p "-Daughter: Dion:" at bounding box center [1055, 540] width 287 height 20
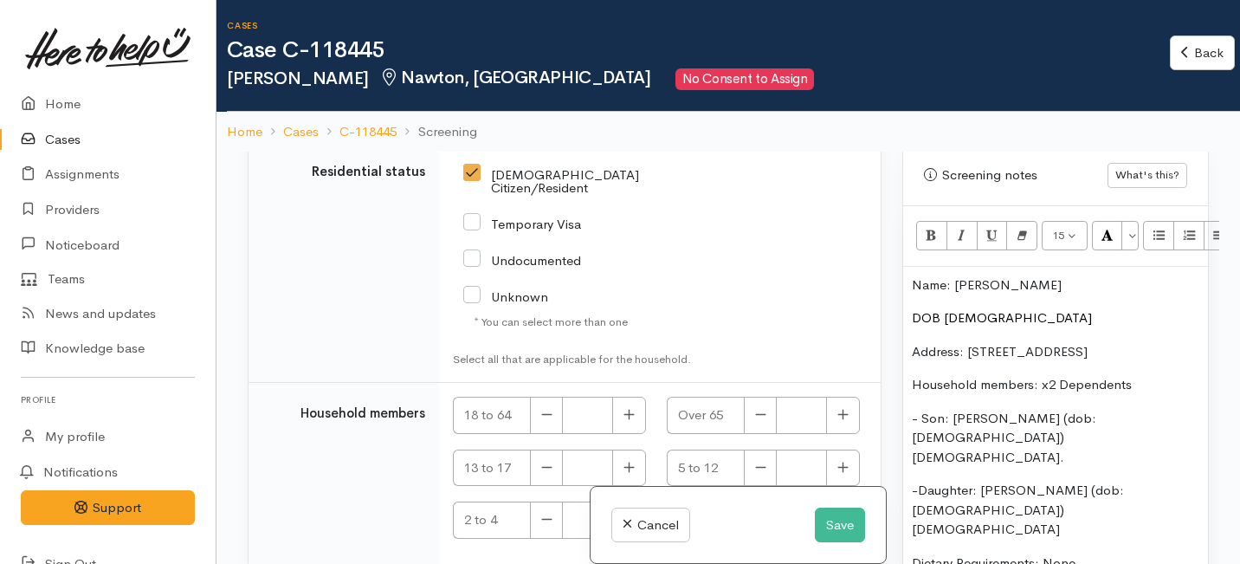
scroll to position [1136, 0]
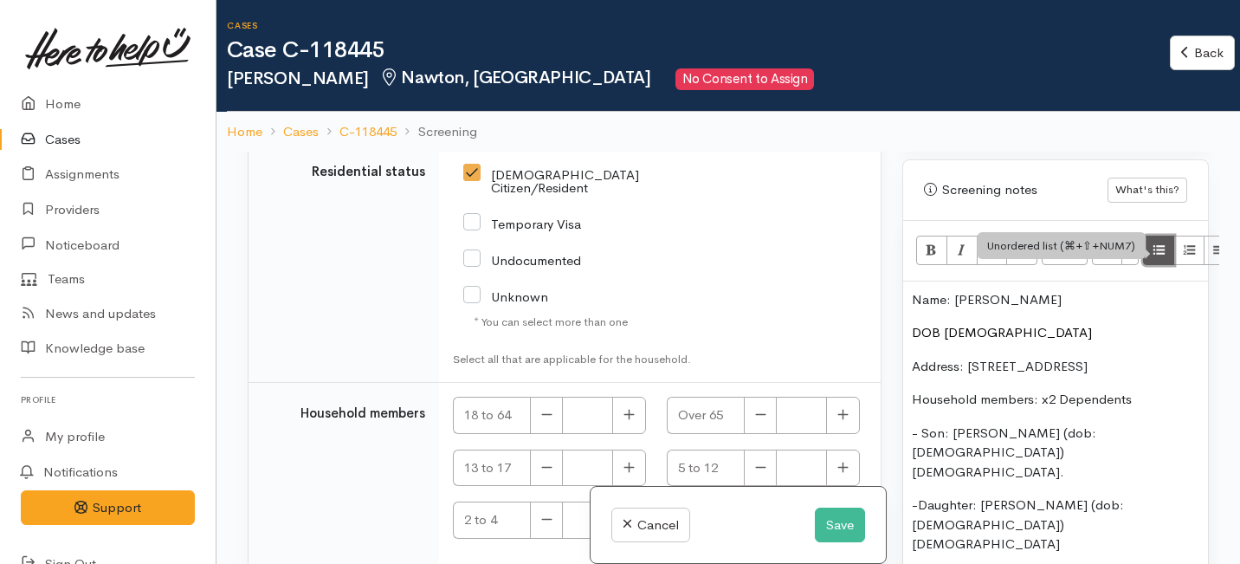
click at [1155, 242] on icon "Unordered list (⌘+⇧+NUM7)" at bounding box center [1158, 249] width 11 height 15
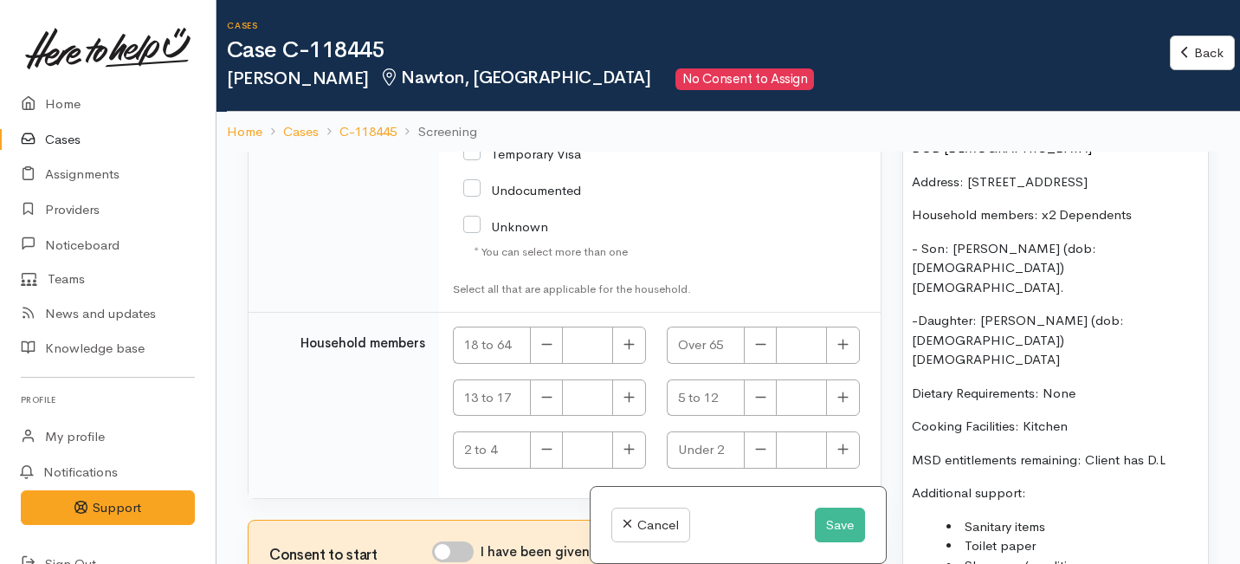
scroll to position [1305, 0]
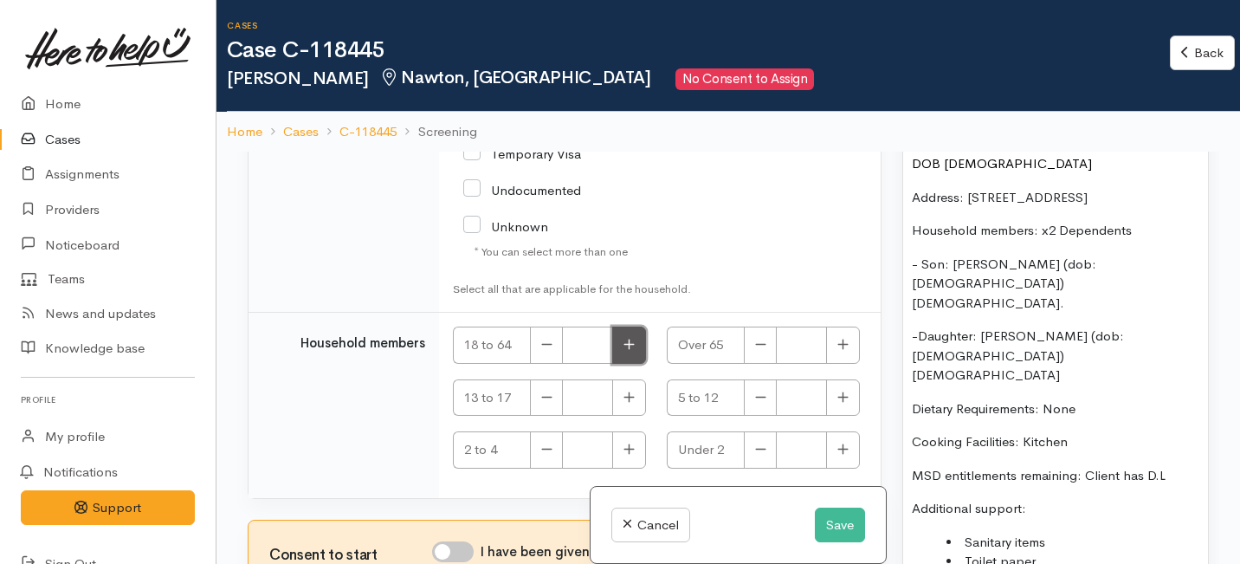
click at [629, 340] on icon "button" at bounding box center [628, 344] width 11 height 13
type input "1"
click at [615, 398] on button "button" at bounding box center [629, 397] width 34 height 37
click at [614, 385] on button "button" at bounding box center [629, 397] width 34 height 37
type input "2"
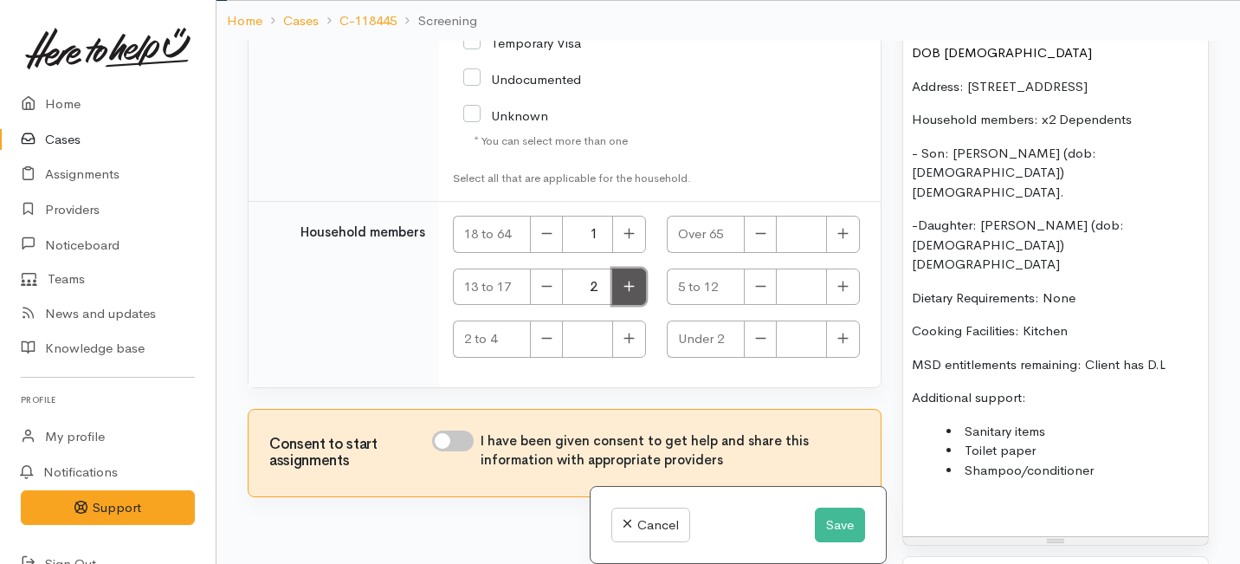
scroll to position [152, 0]
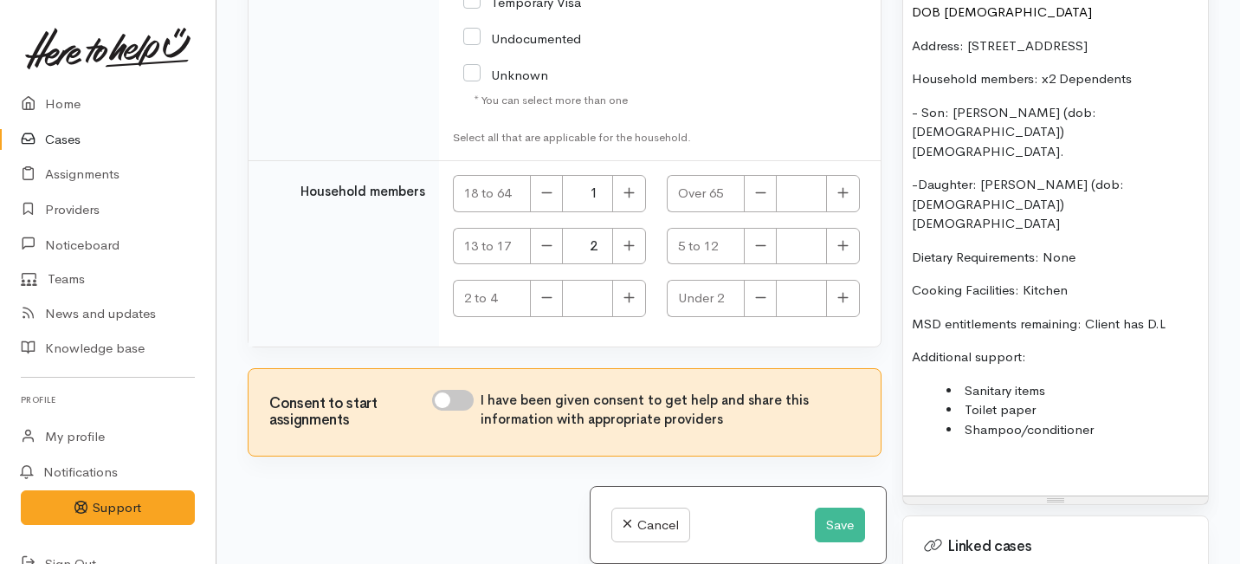
click at [460, 399] on input "I have been given consent to get help and share this information with appropria…" at bounding box center [453, 400] width 42 height 21
checkbox input "true"
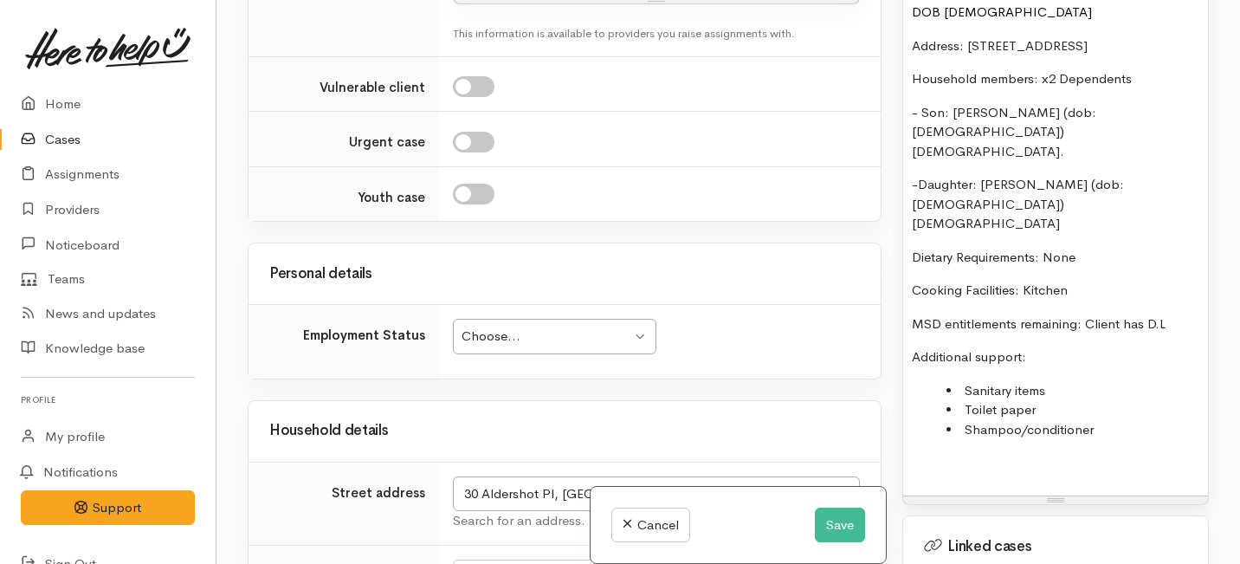
scroll to position [2594, 0]
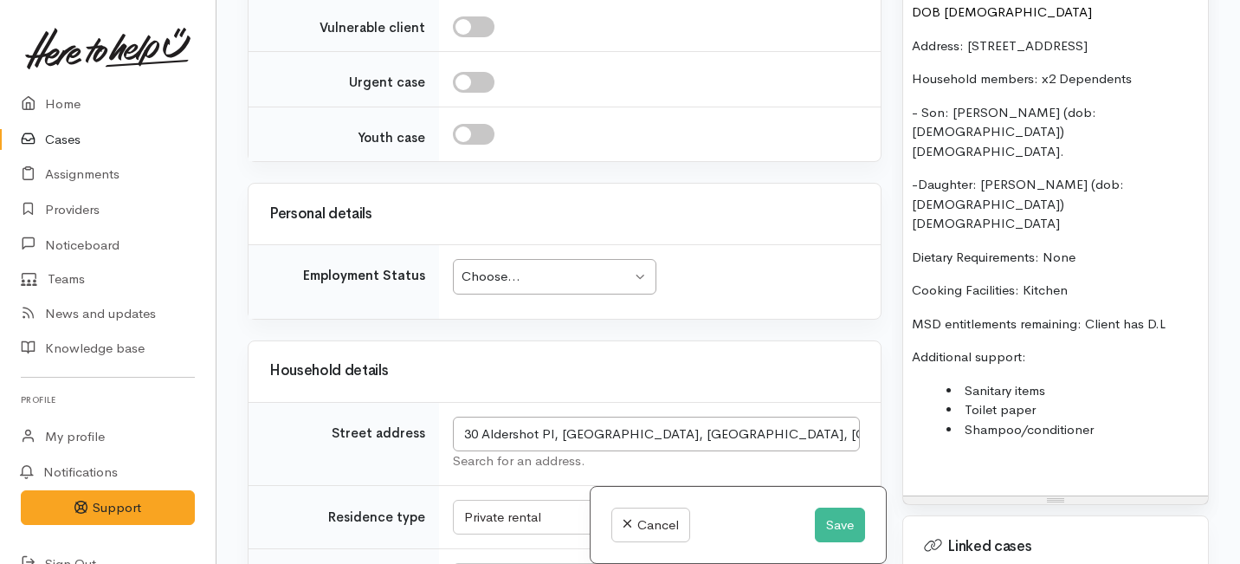
click at [508, 287] on div "Choose..." at bounding box center [546, 277] width 170 height 20
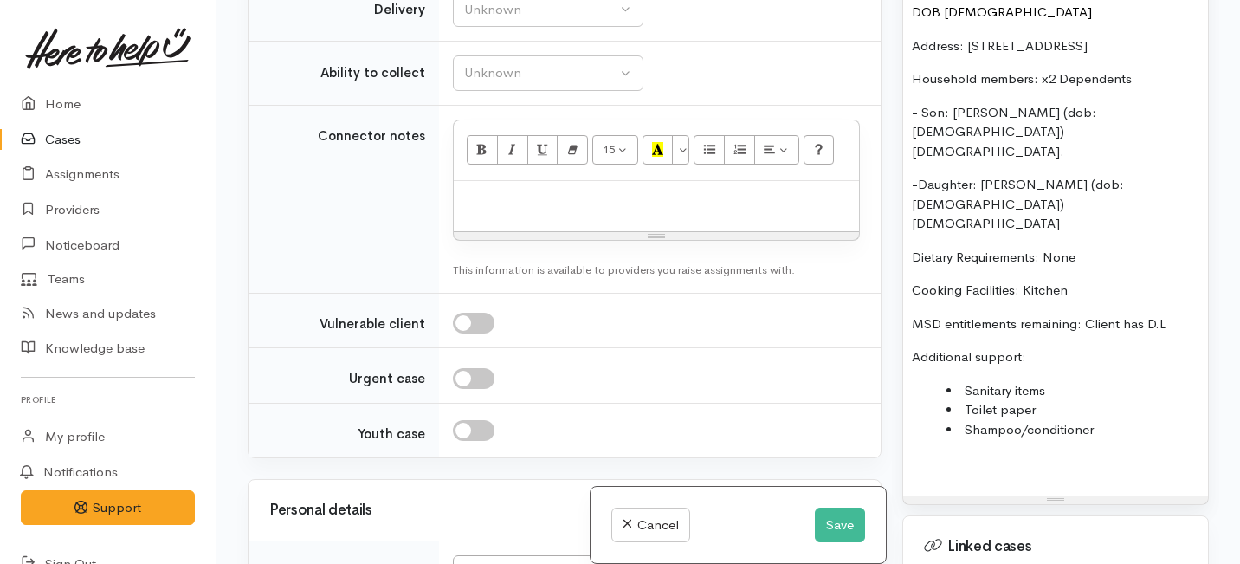
scroll to position [2295, 0]
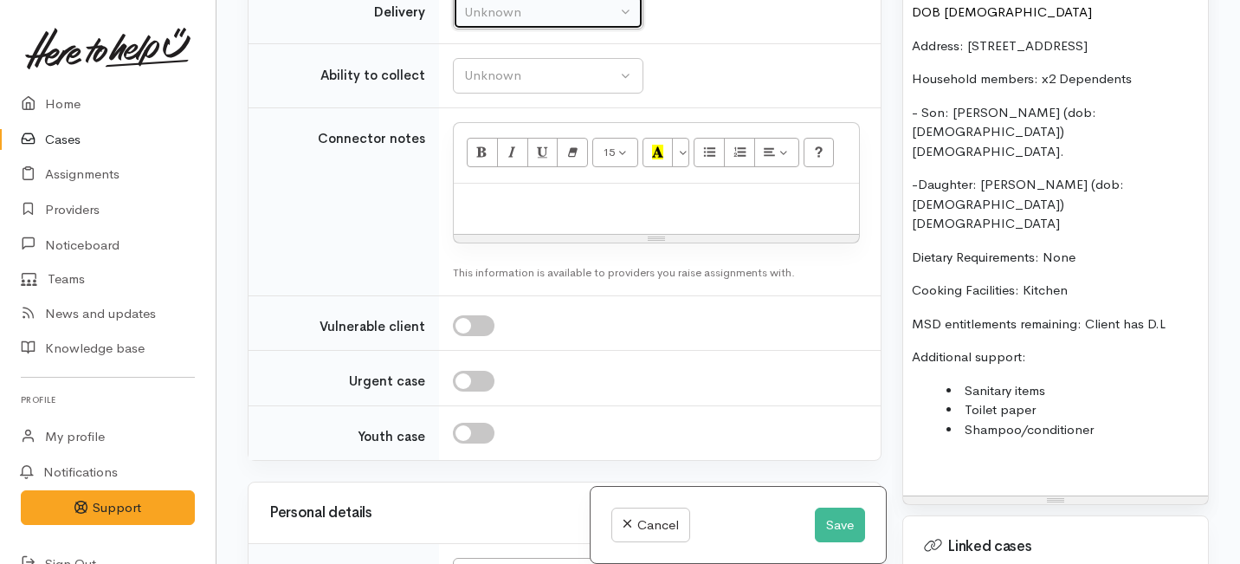
click at [544, 23] on div "Unknown" at bounding box center [540, 13] width 152 height 20
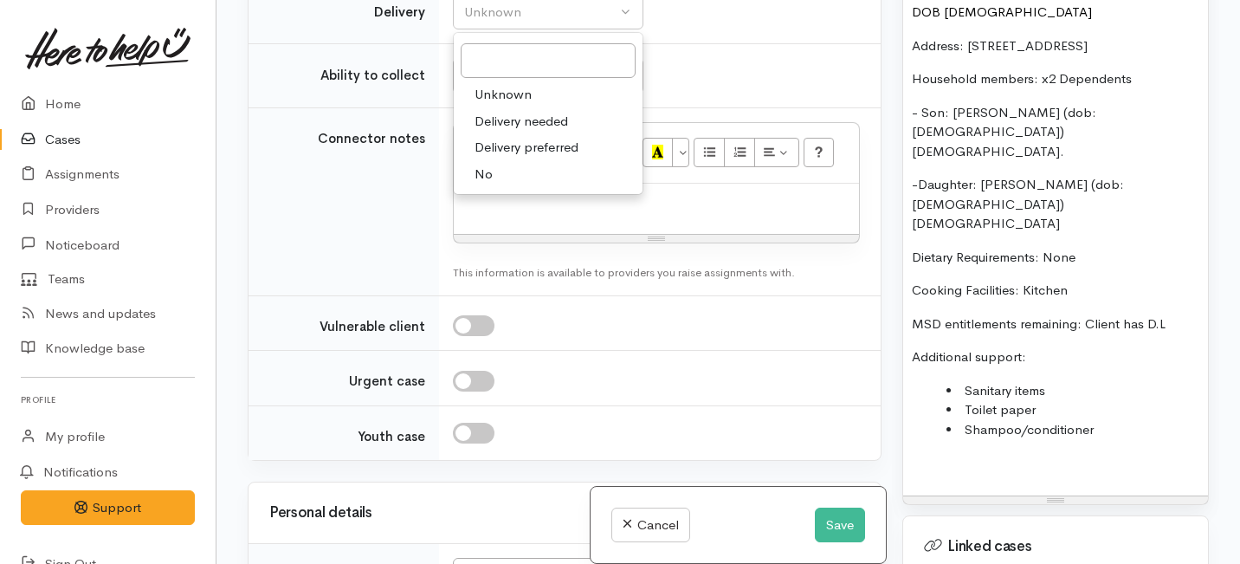
click at [509, 188] on link "No" at bounding box center [548, 174] width 189 height 27
select select "1"
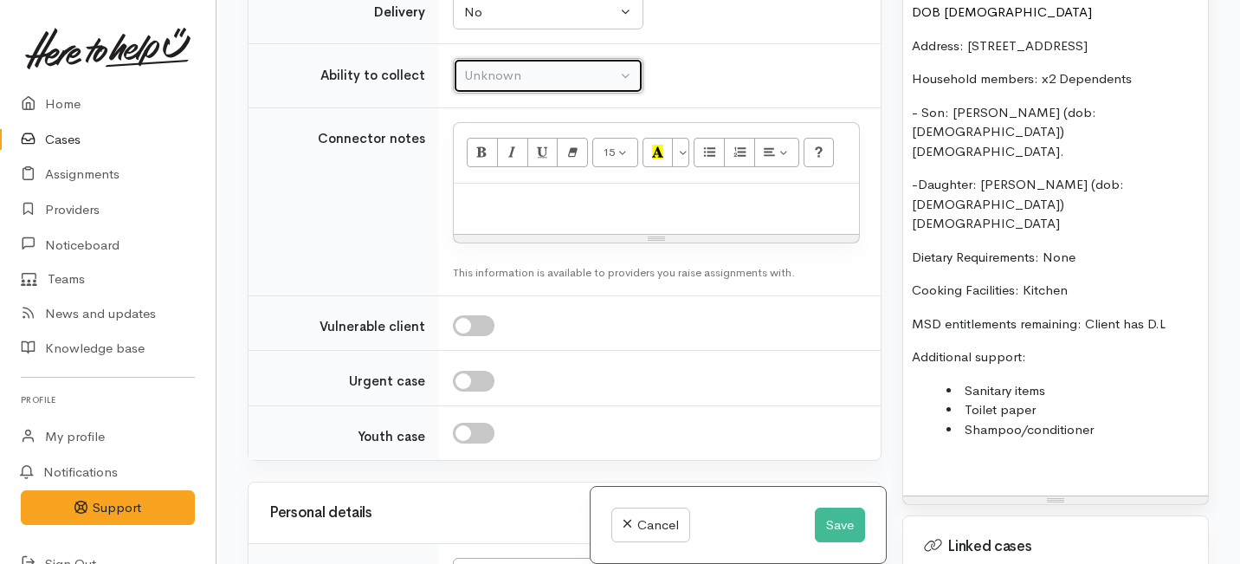
click at [511, 86] on div "Unknown" at bounding box center [540, 76] width 152 height 20
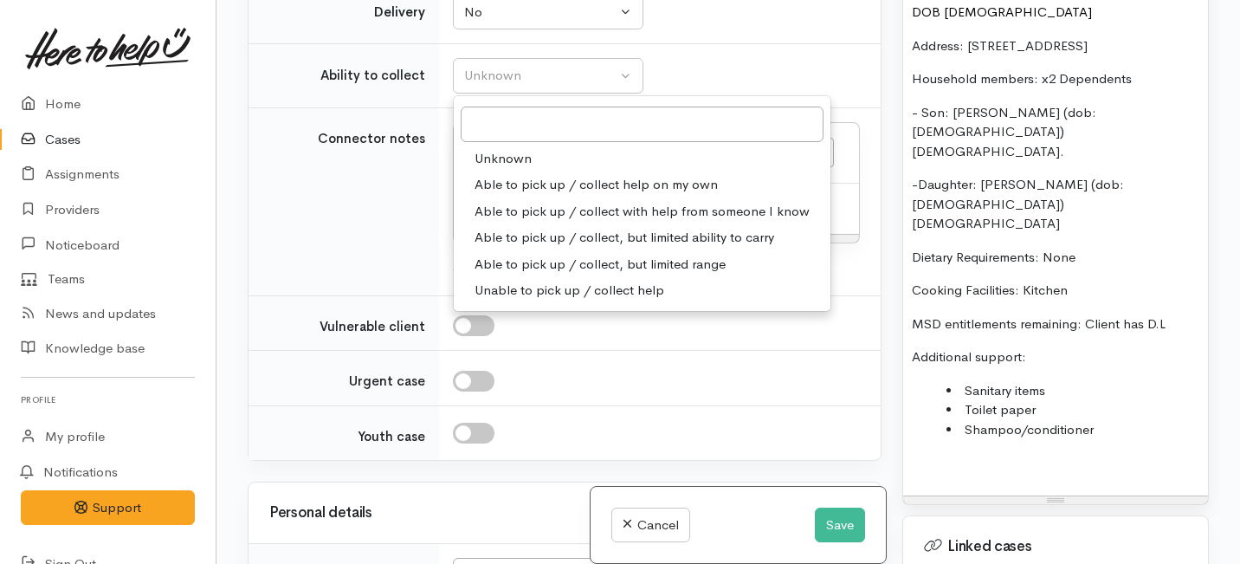
click at [498, 195] on span "Able to pick up / collect help on my own" at bounding box center [595, 185] width 243 height 20
select select "2"
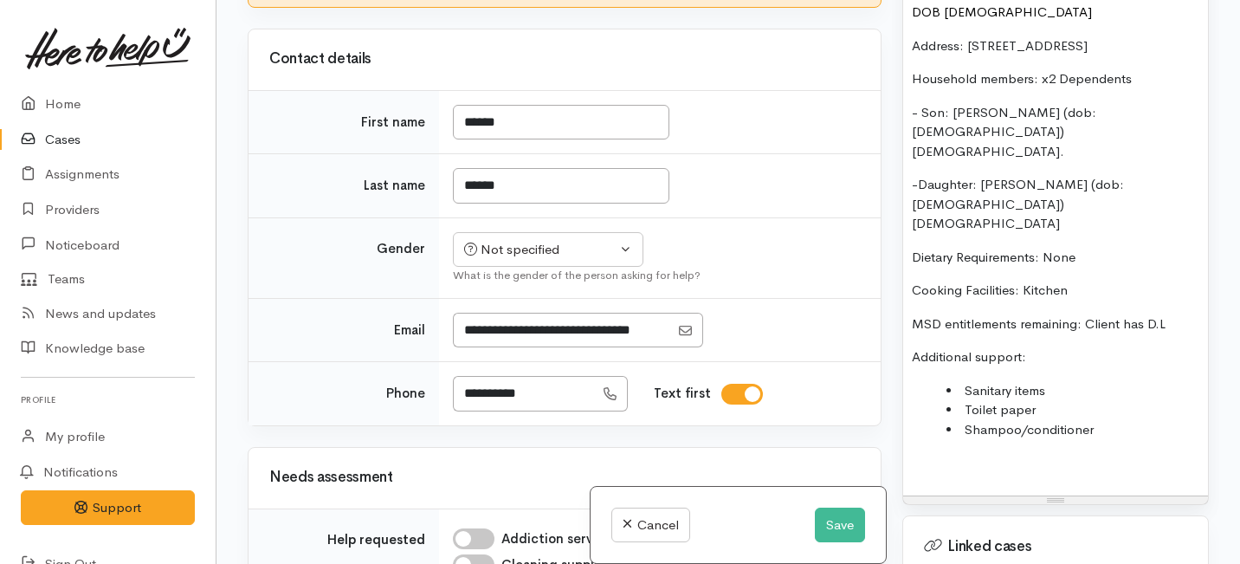
scroll to position [1231, 0]
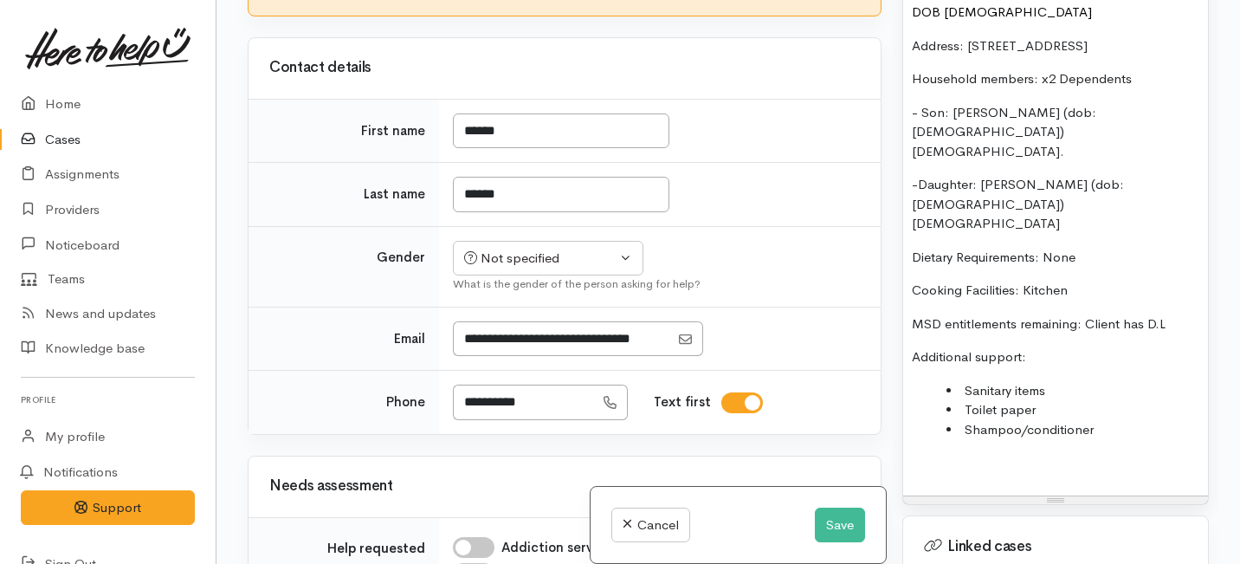
checkbox input "true"
click at [485, 268] on div "Not specified" at bounding box center [540, 258] width 152 height 20
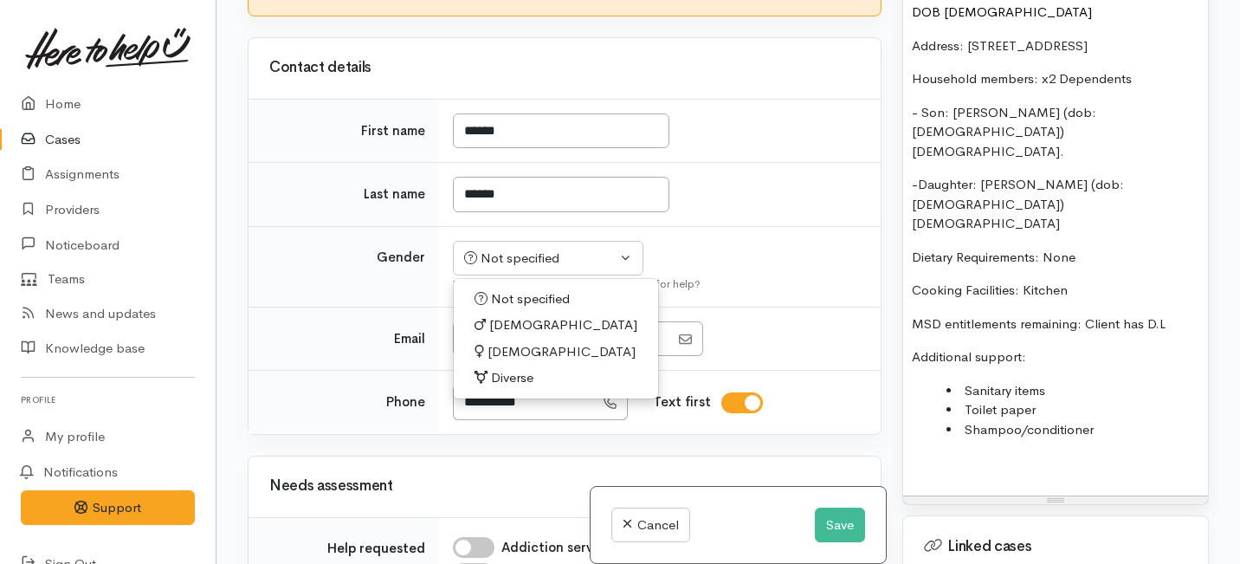
click at [500, 362] on span "Female" at bounding box center [561, 352] width 148 height 20
select select "Female"
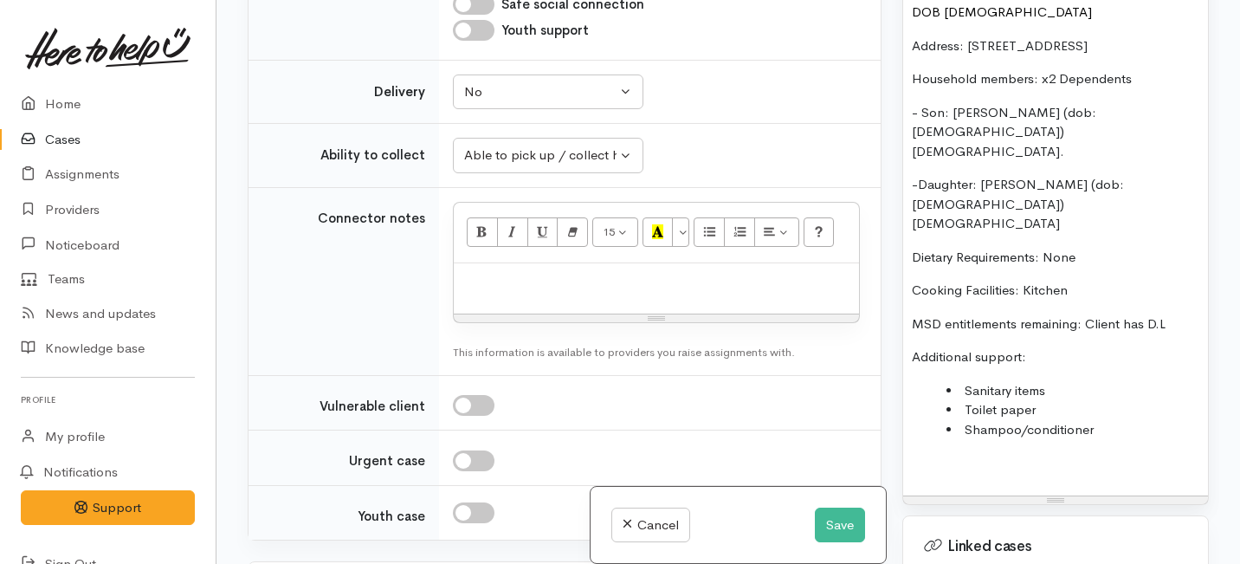
scroll to position [2216, 0]
click at [513, 313] on div at bounding box center [656, 287] width 405 height 51
click at [1103, 420] on li "Shampoo/conditioner" at bounding box center [1072, 430] width 253 height 20
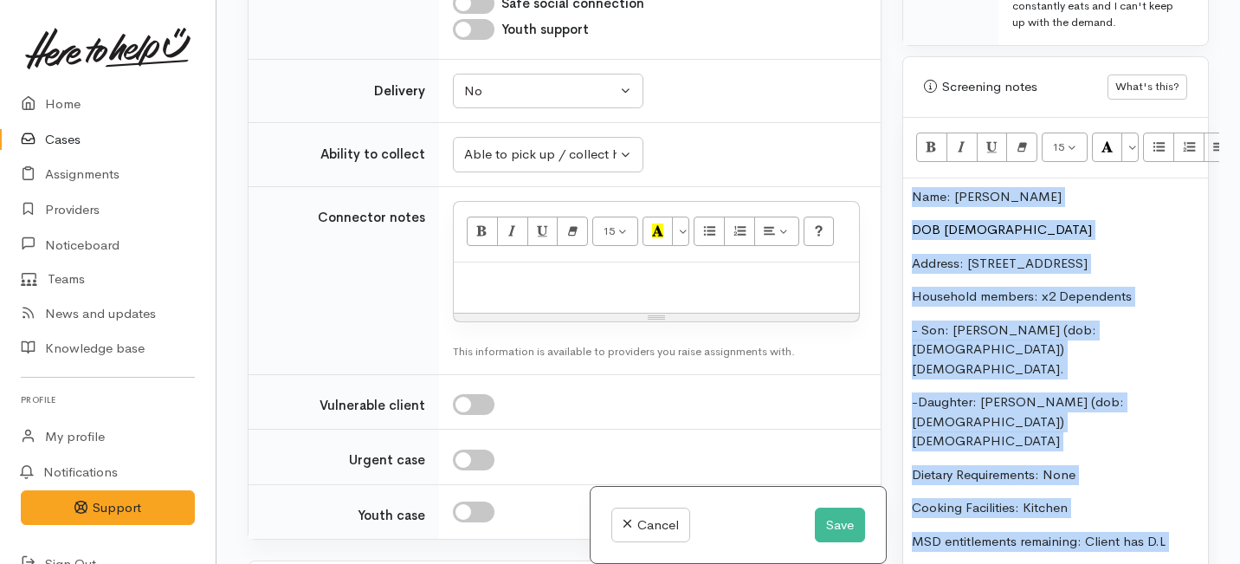
scroll to position [894, 0]
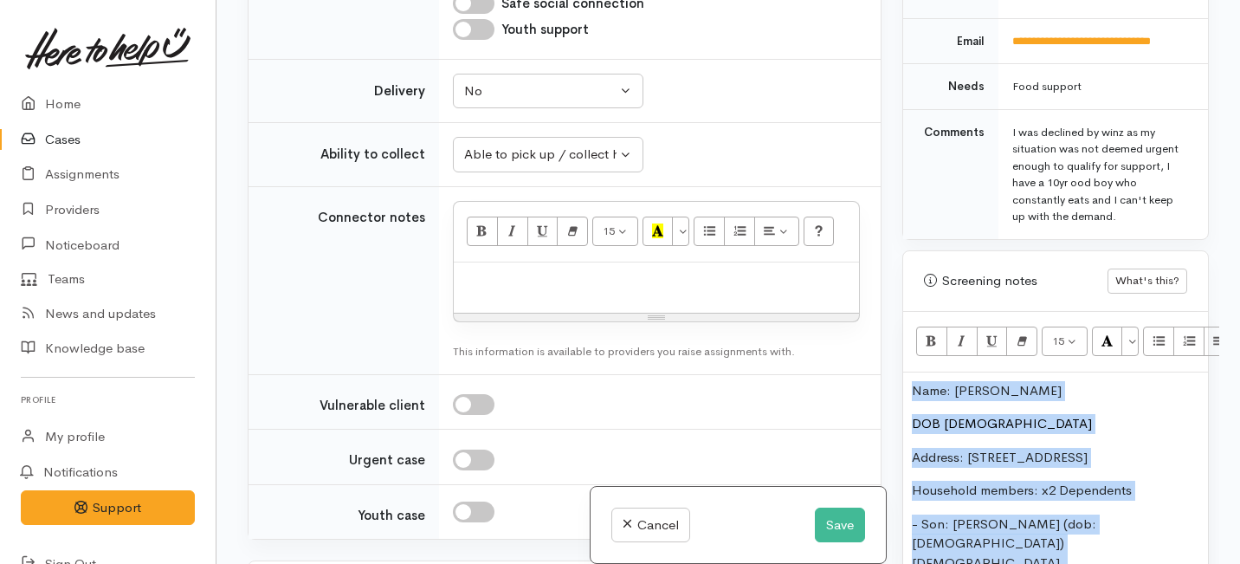
drag, startPoint x: 1103, startPoint y: 324, endPoint x: 1084, endPoint y: -5, distance: 329.6
click at [1084, 0] on html "Support Feedback I've got something to say Back" at bounding box center [620, 130] width 1240 height 564
copy div "Name: Ariana Tuhoro DOB 22/10/1987 Address: 30 Aldershot Pl, Nawton, Hamilton H…"
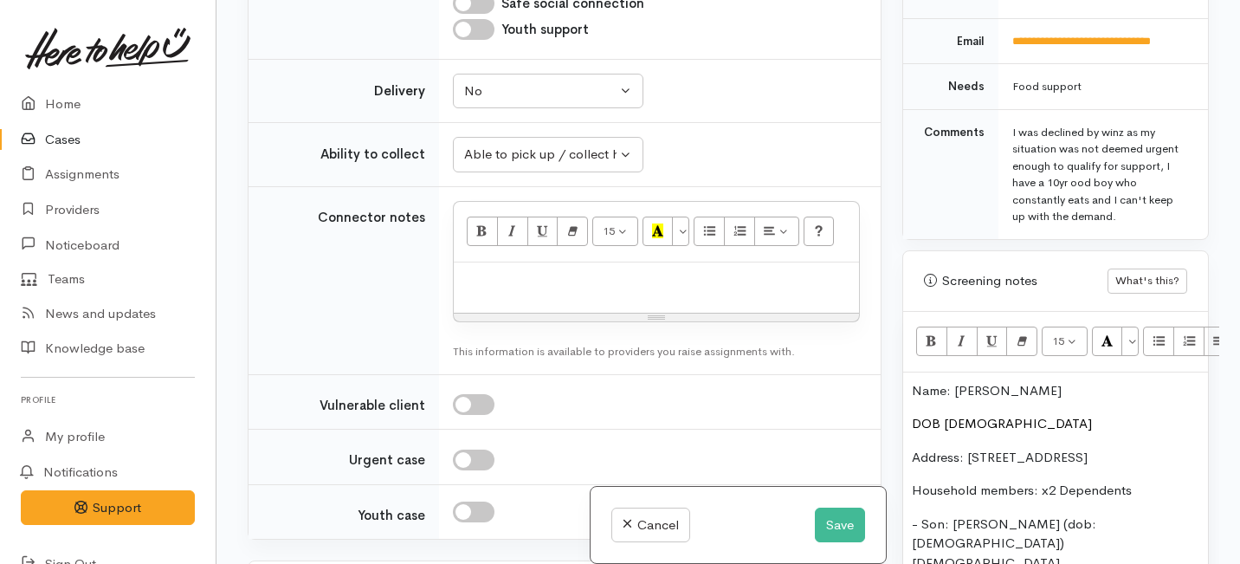
click at [510, 313] on div at bounding box center [656, 287] width 405 height 51
paste div
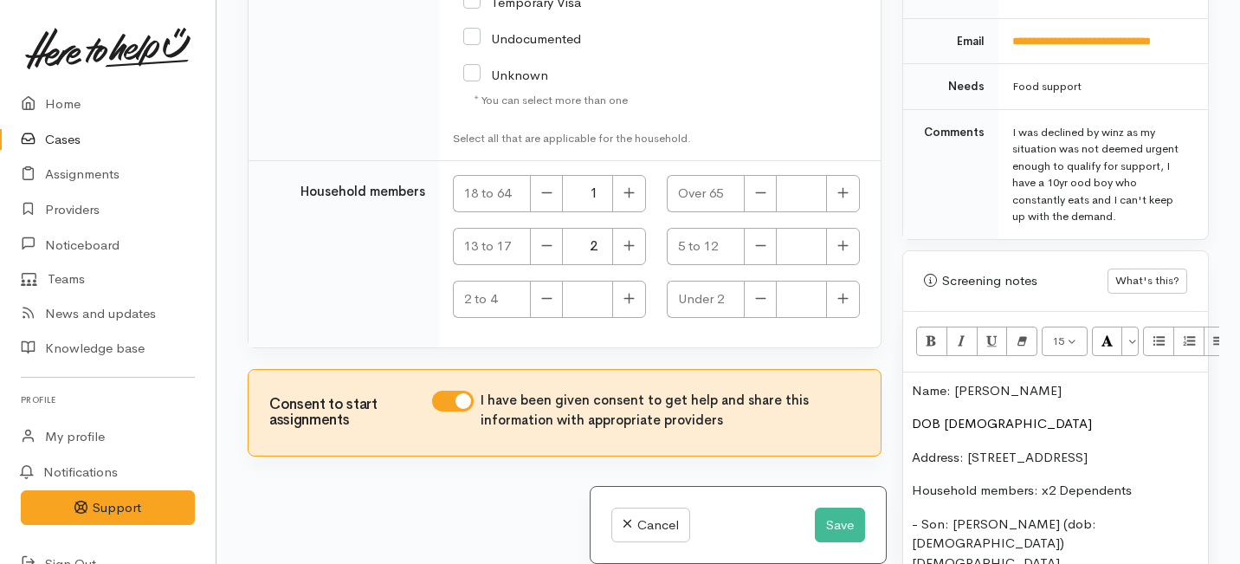
scroll to position [152, 0]
click at [832, 532] on button "Save" at bounding box center [840, 524] width 50 height 35
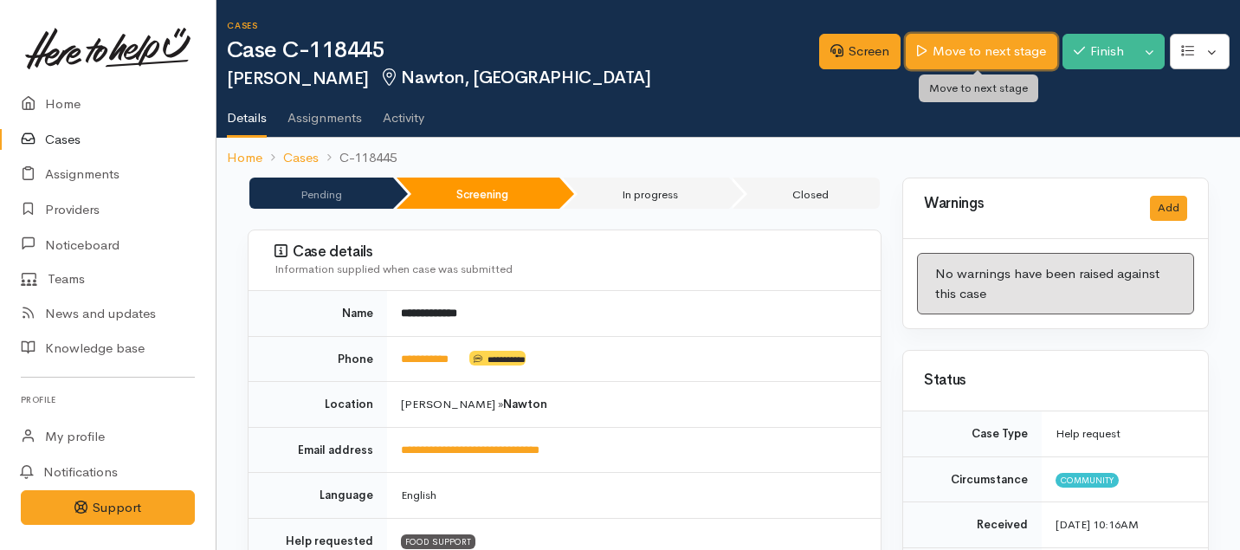
click at [944, 47] on link "Move to next stage" at bounding box center [981, 51] width 151 height 35
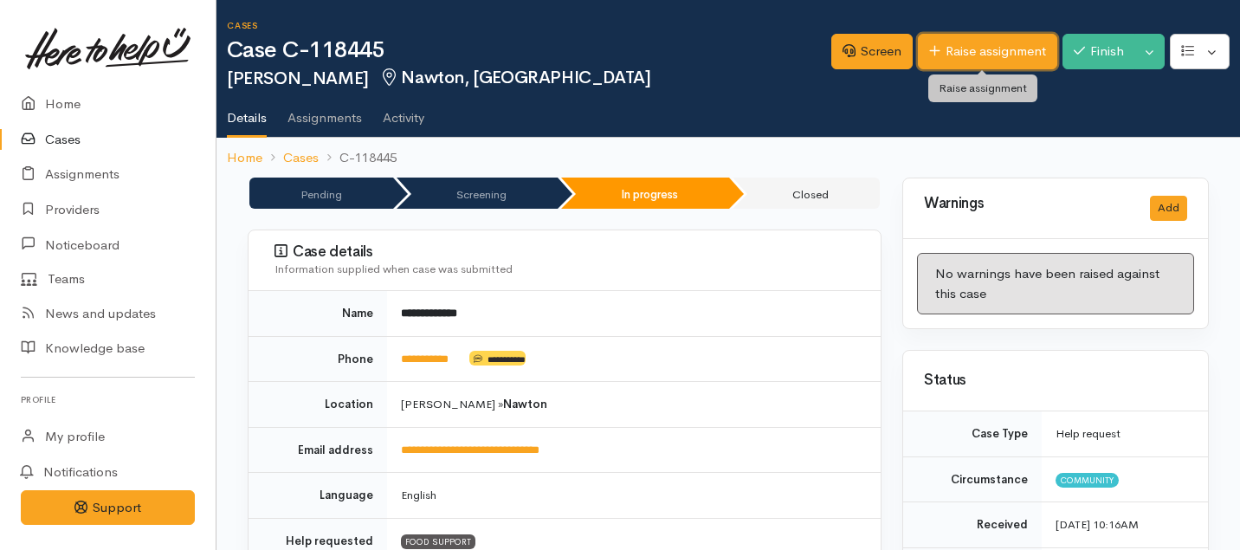
click at [982, 50] on link "Raise assignment" at bounding box center [987, 51] width 139 height 35
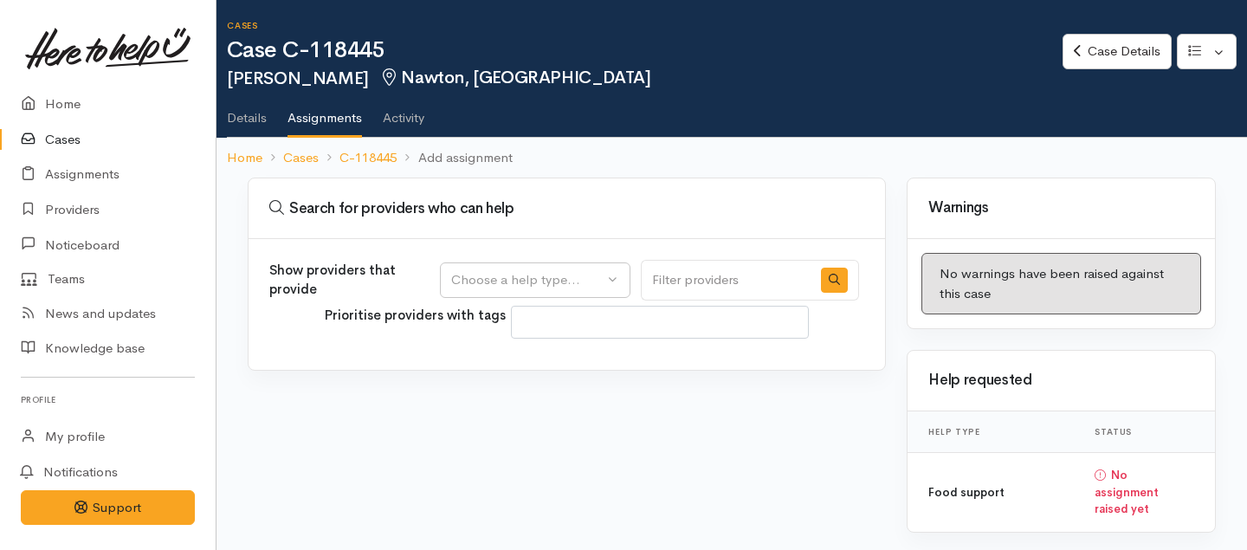
select select
click at [569, 277] on div "Choose a help type..." at bounding box center [527, 280] width 152 height 20
click at [524, 361] on span "Food support" at bounding box center [501, 363] width 81 height 20
select select "3"
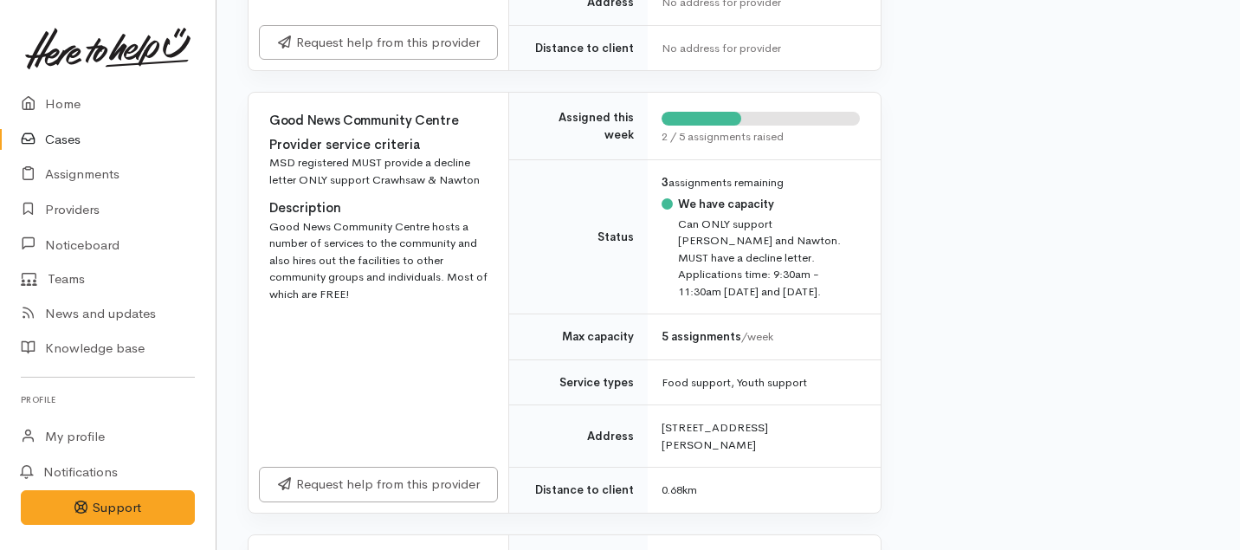
scroll to position [770, 0]
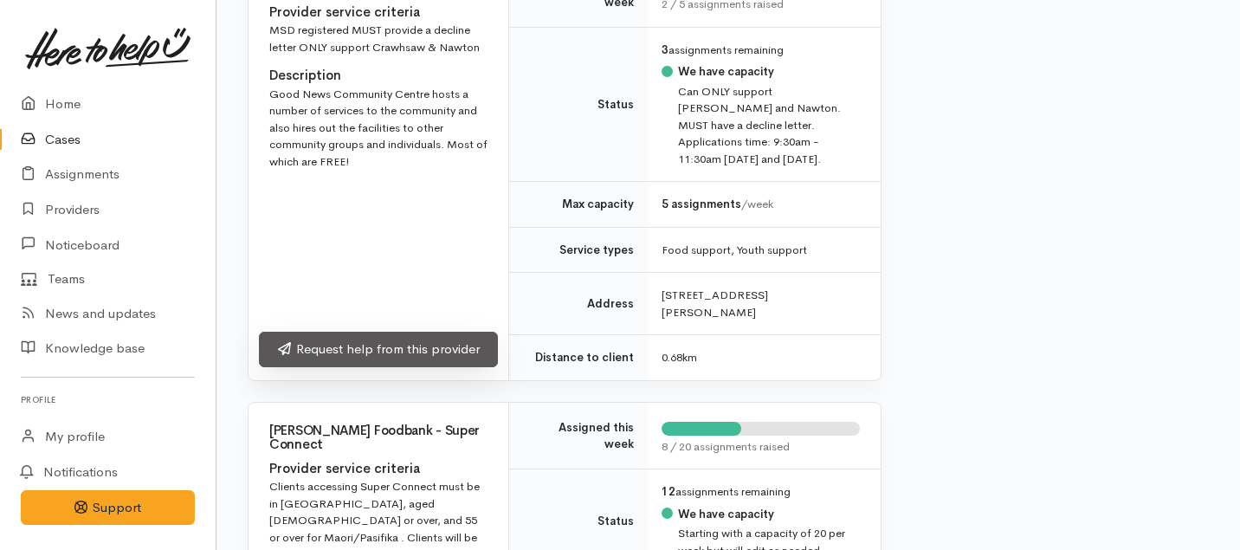
click at [387, 332] on link "Request help from this provider" at bounding box center [378, 349] width 239 height 35
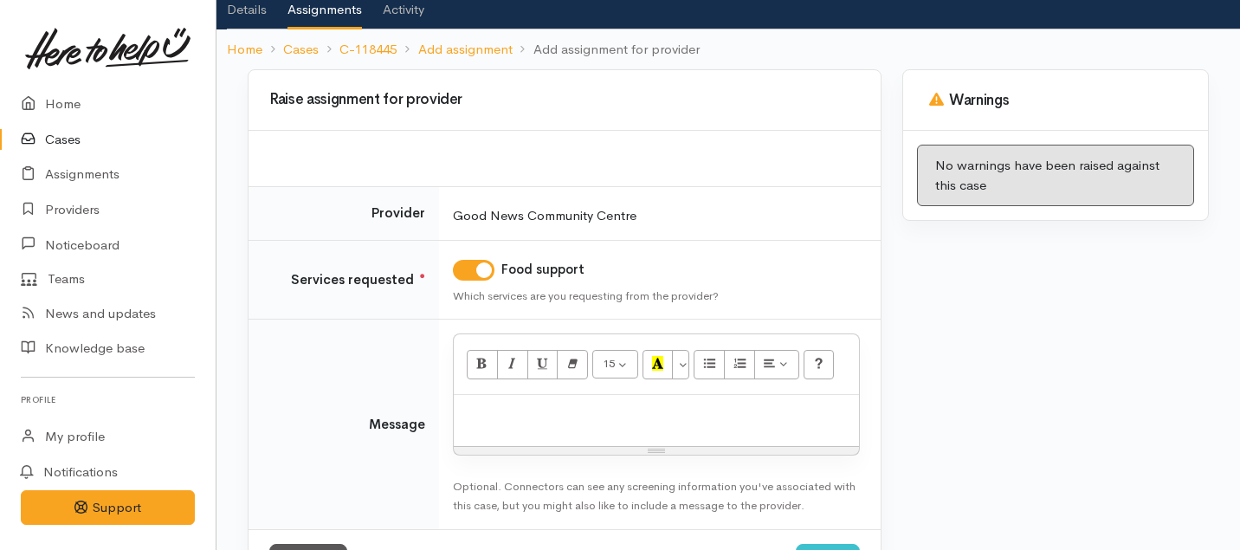
scroll to position [175, 0]
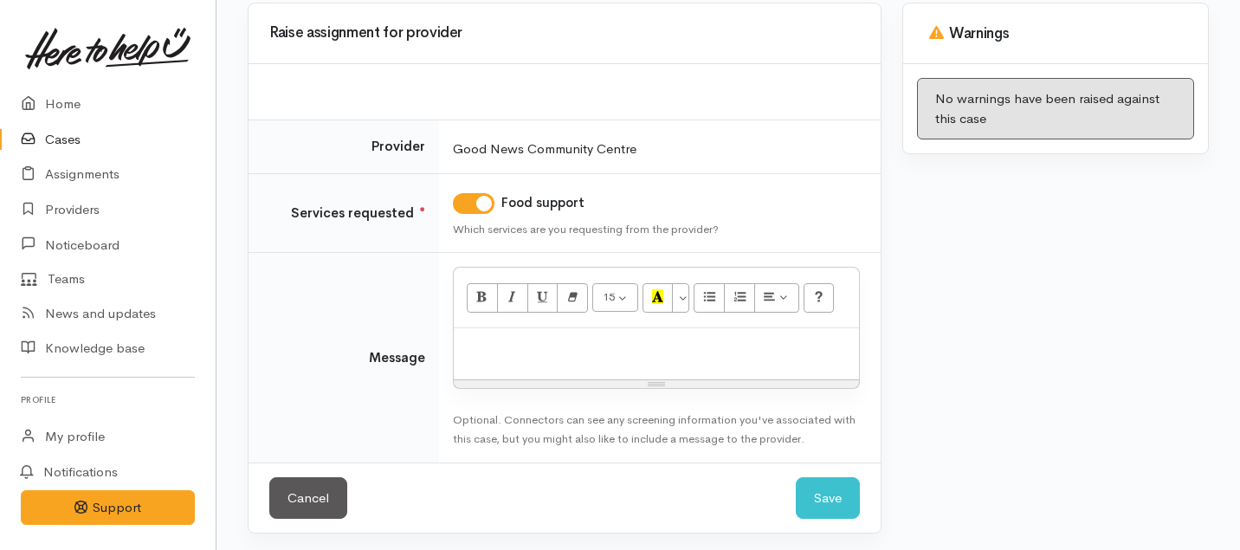
click at [523, 345] on p at bounding box center [656, 347] width 388 height 20
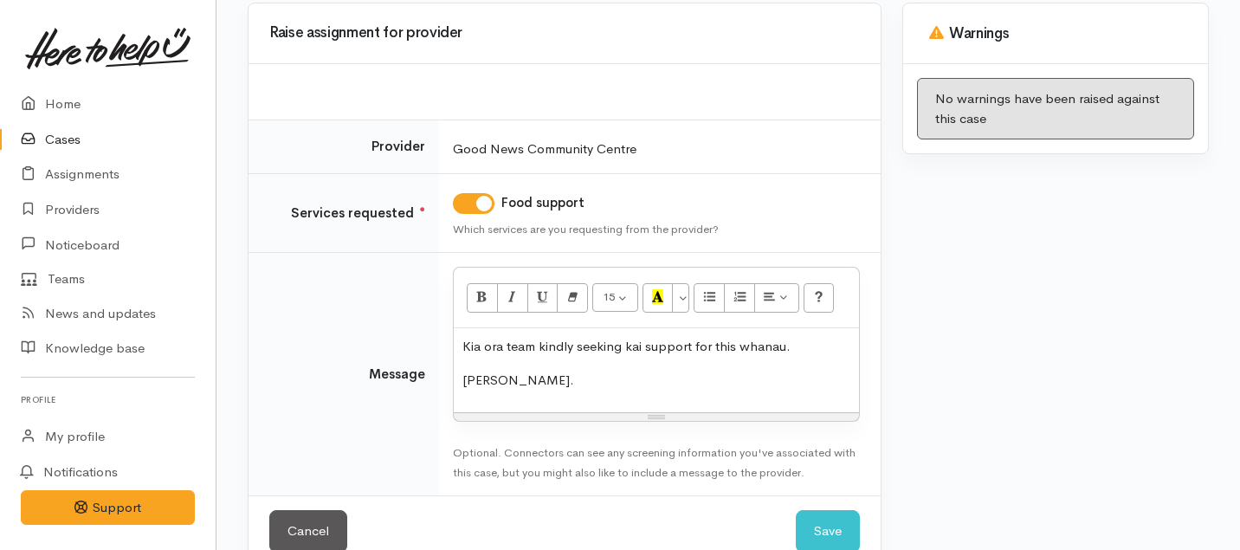
scroll to position [212, 0]
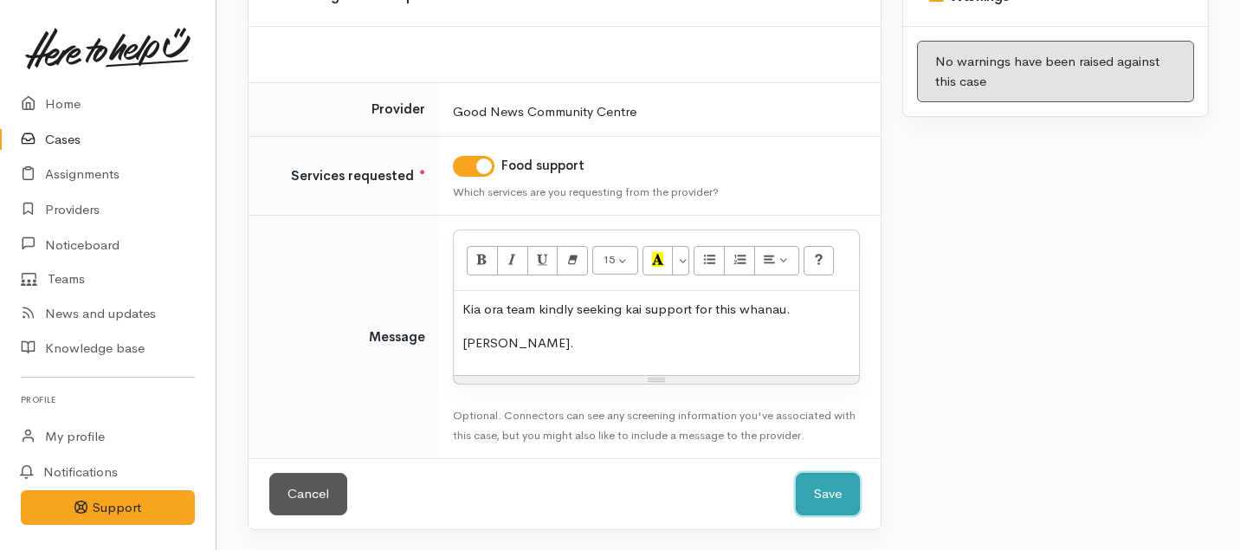
click at [840, 491] on button "Save" at bounding box center [828, 494] width 64 height 42
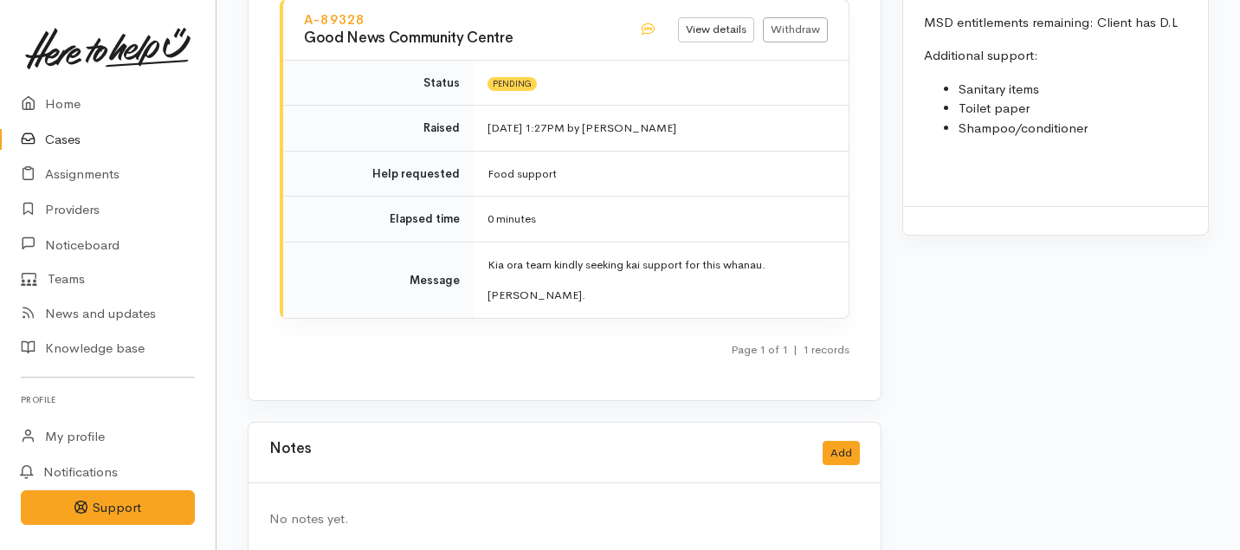
scroll to position [1990, 0]
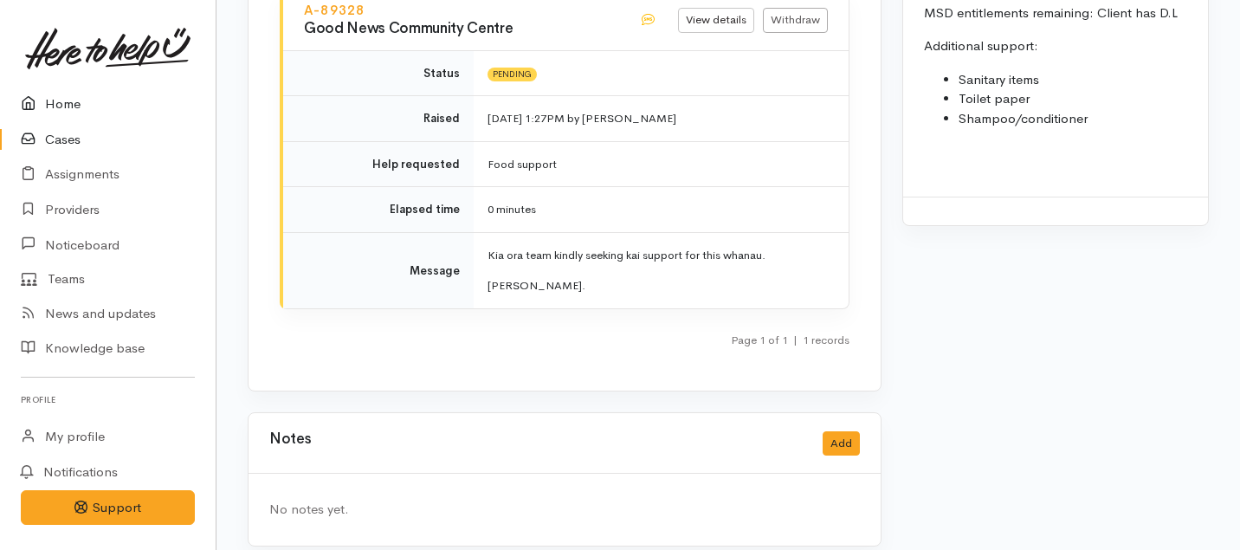
click at [58, 99] on link "Home" at bounding box center [108, 104] width 216 height 35
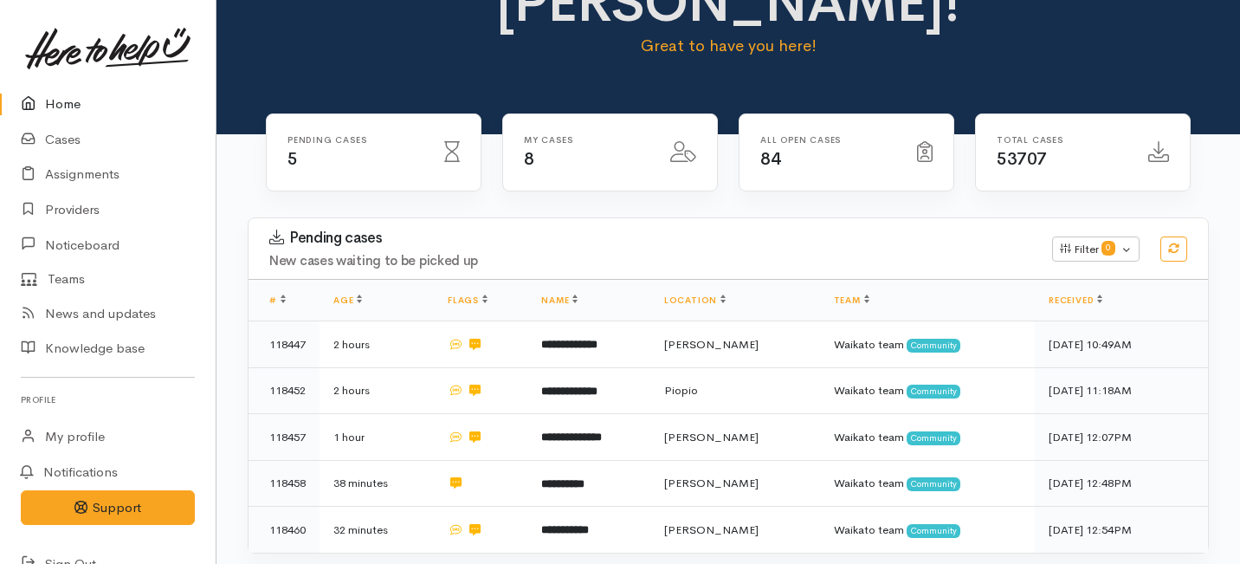
scroll to position [139, 0]
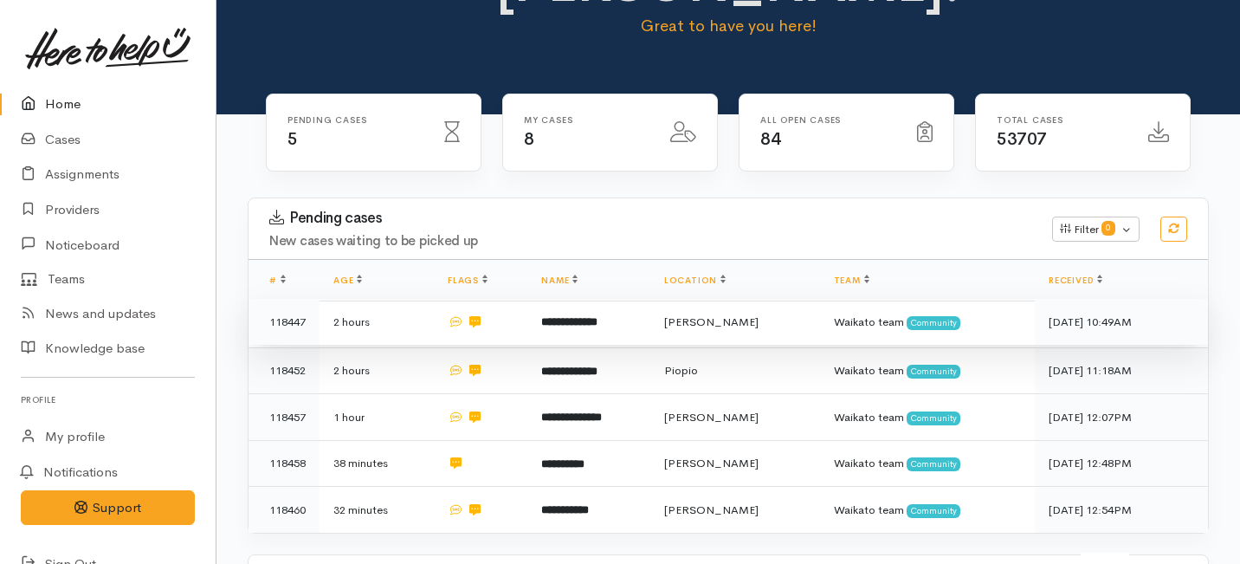
click at [538, 299] on td "**********" at bounding box center [588, 322] width 123 height 47
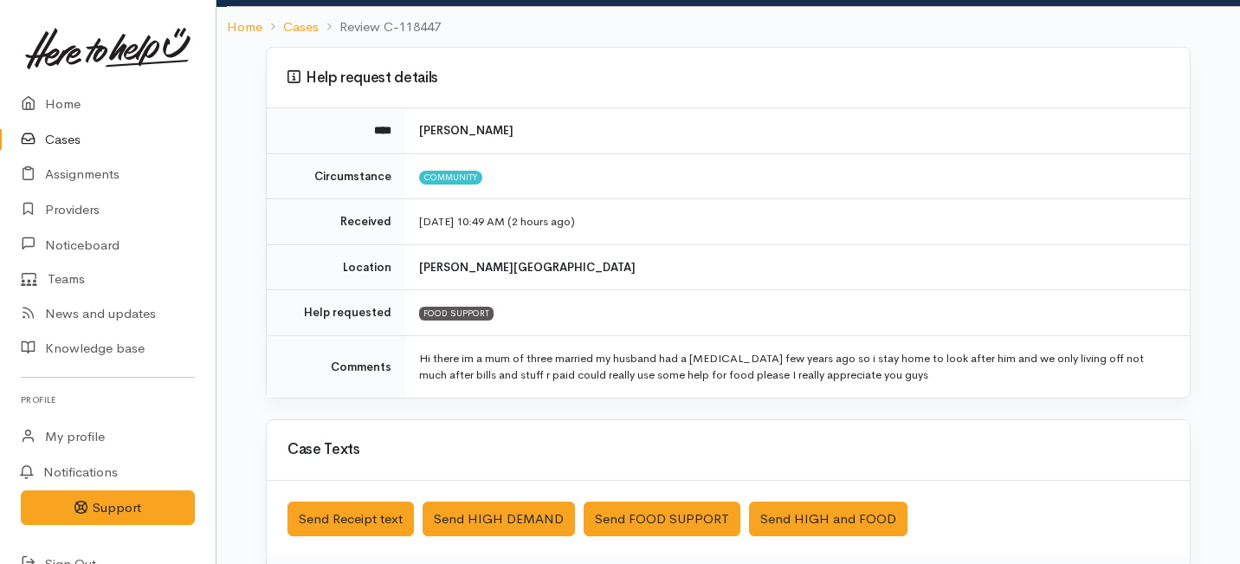
scroll to position [122, 0]
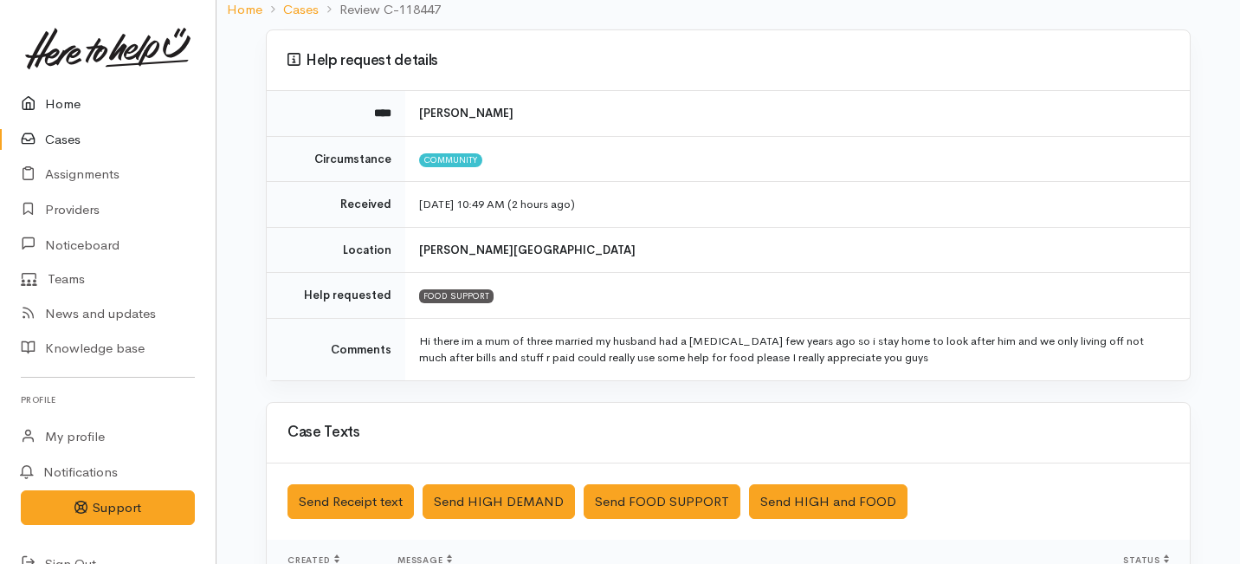
click at [68, 106] on link "Home" at bounding box center [108, 104] width 216 height 35
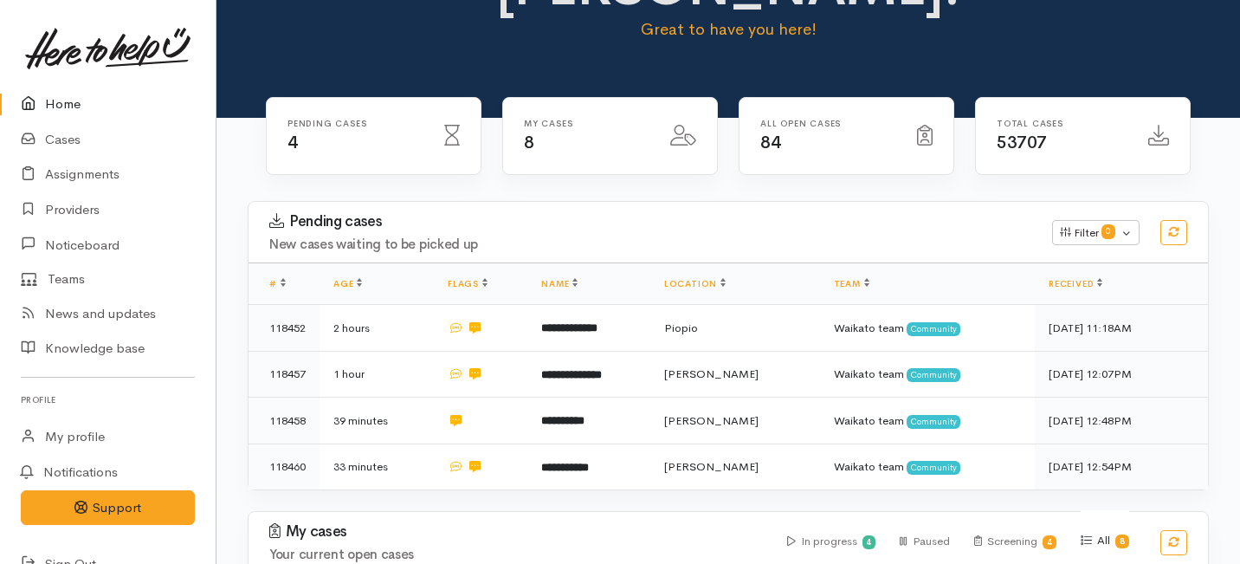
scroll to position [137, 0]
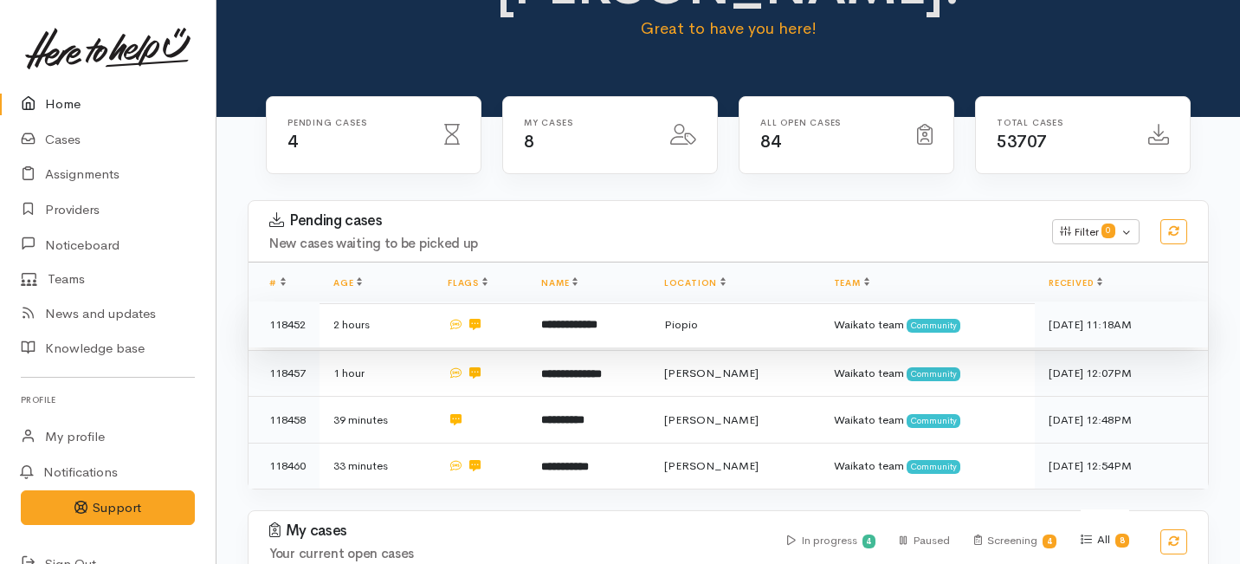
click at [522, 301] on td at bounding box center [481, 324] width 94 height 47
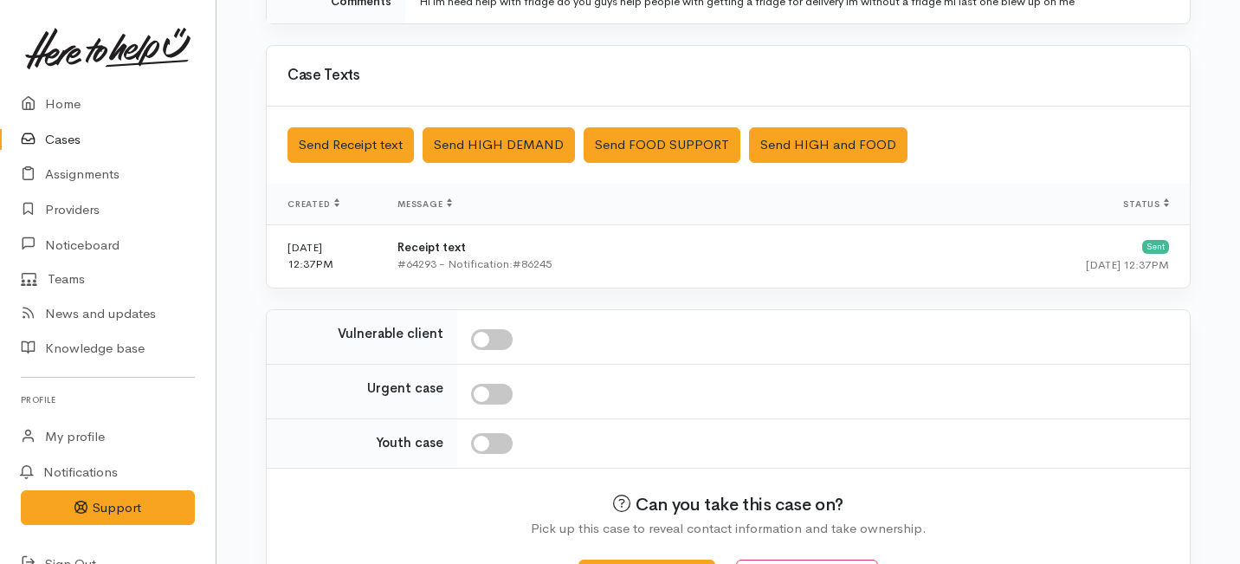
scroll to position [524, 0]
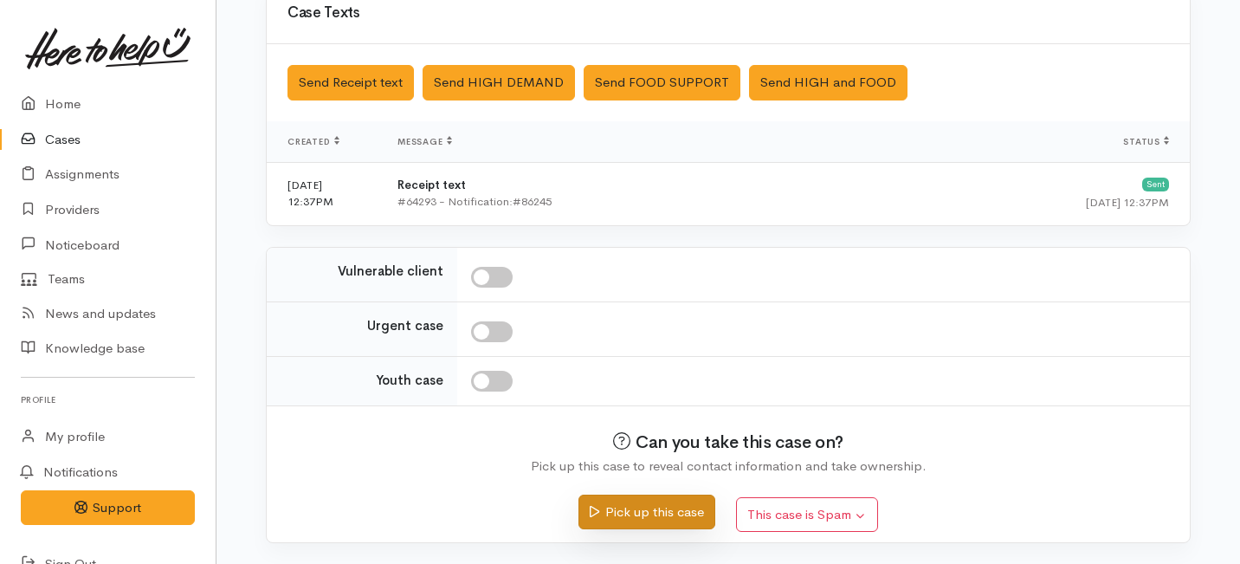
click at [610, 495] on button "Pick up this case" at bounding box center [646, 511] width 136 height 35
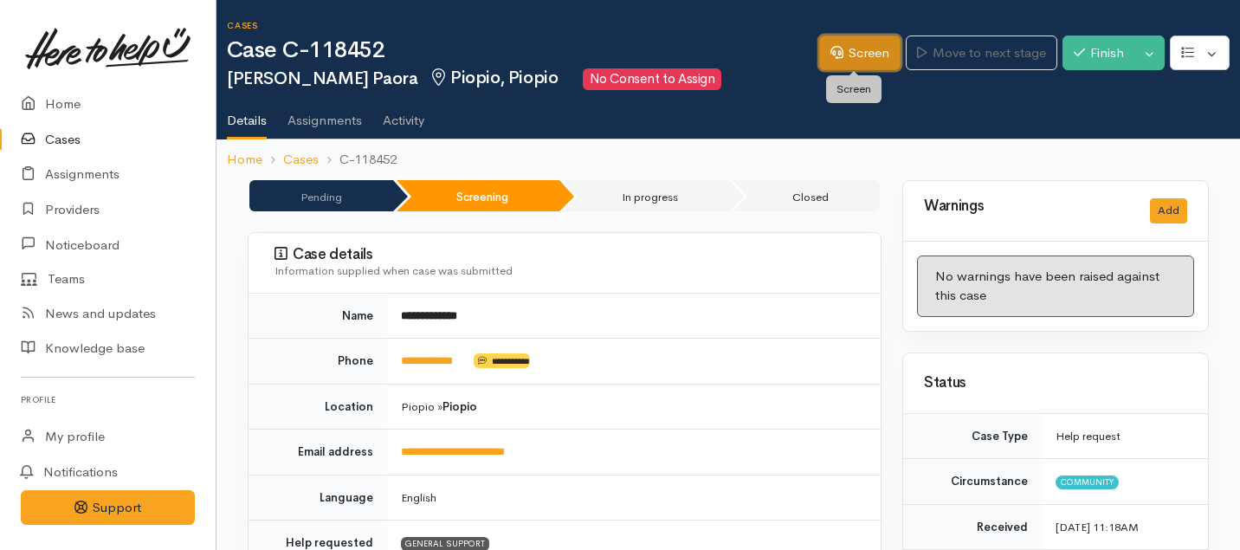
click at [847, 48] on link "Screen" at bounding box center [859, 52] width 81 height 35
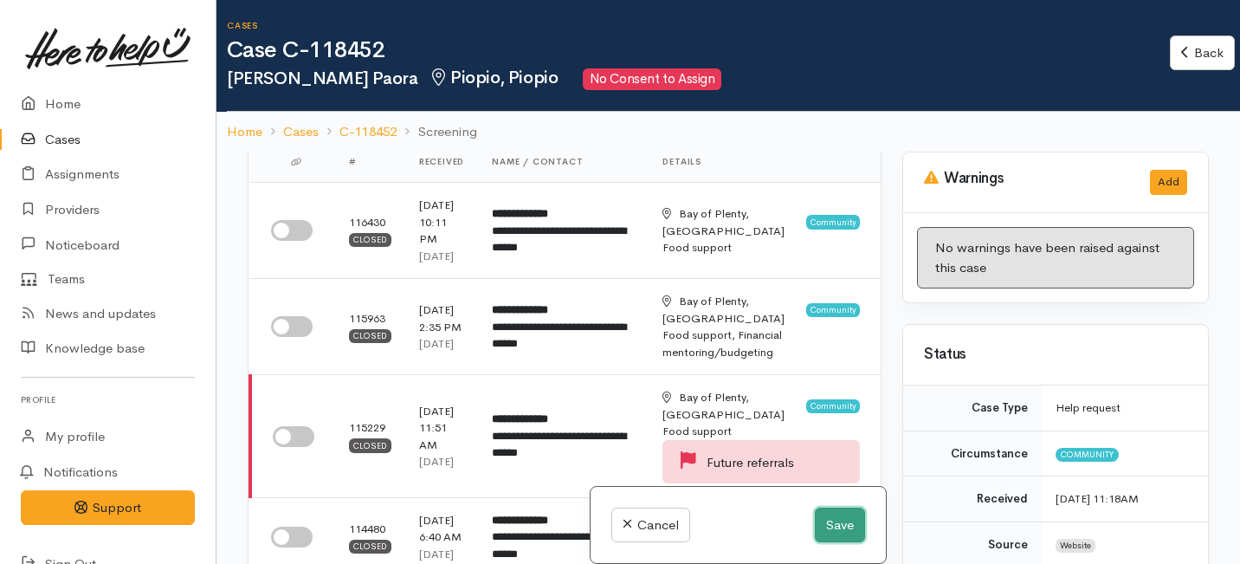
click at [839, 531] on button "Save" at bounding box center [840, 524] width 50 height 35
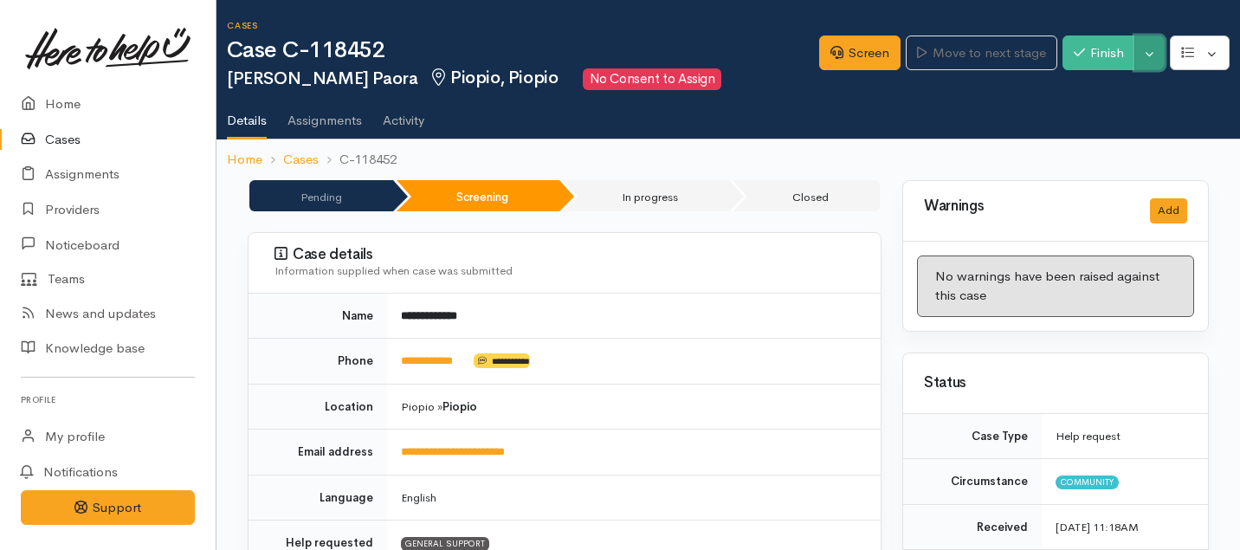
click at [1145, 56] on button "Toggle Dropdown" at bounding box center [1149, 52] width 30 height 35
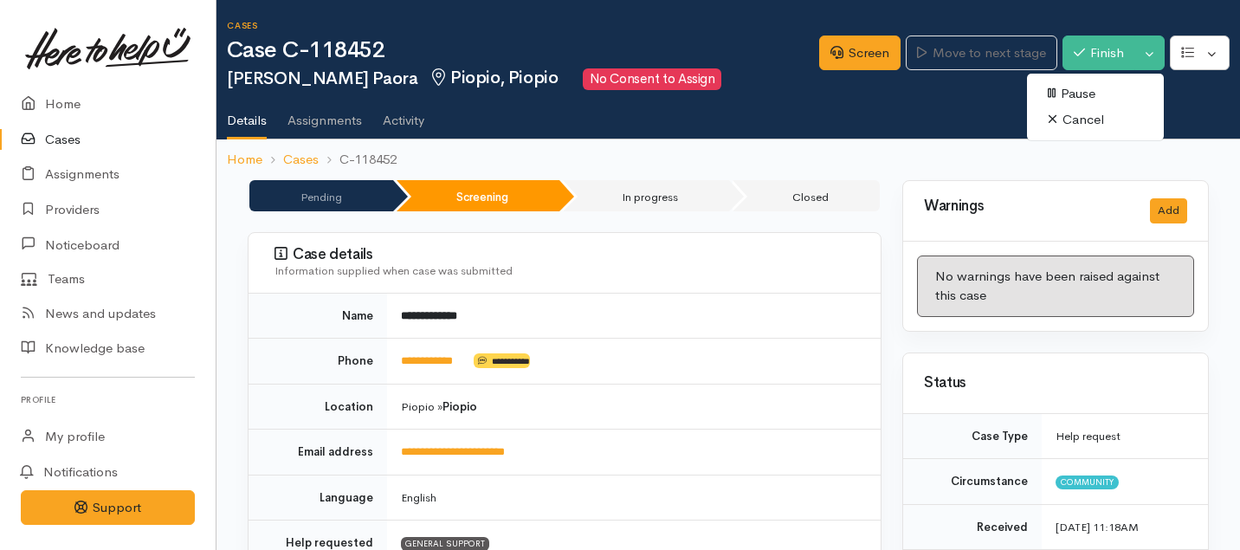
click at [913, 153] on ol "Home Cases C-118452" at bounding box center [728, 159] width 1003 height 41
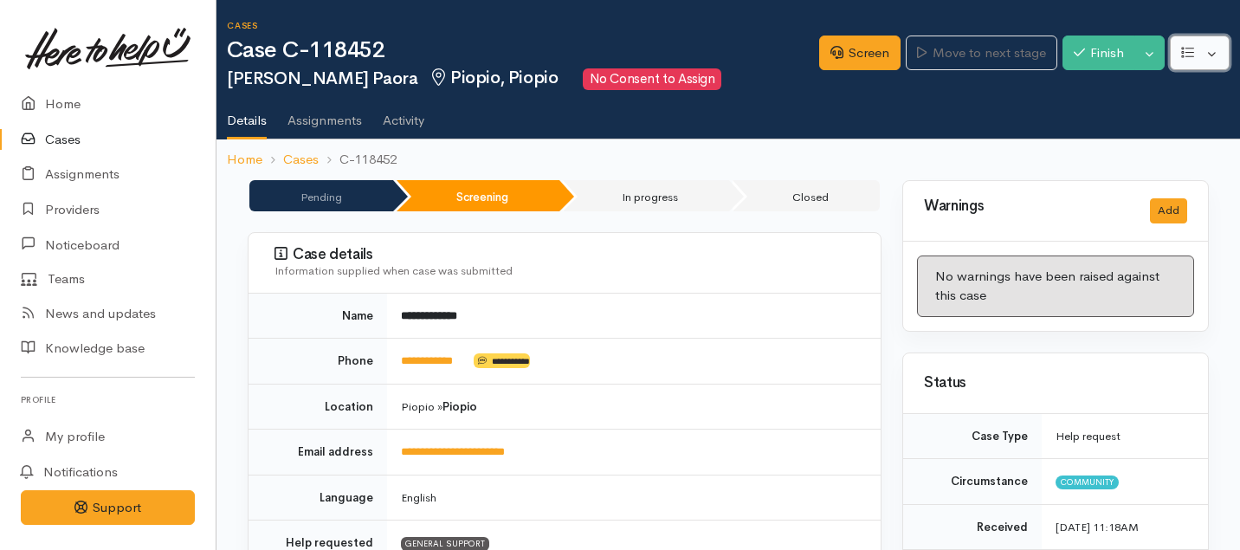
click at [1217, 60] on button "button" at bounding box center [1200, 52] width 60 height 35
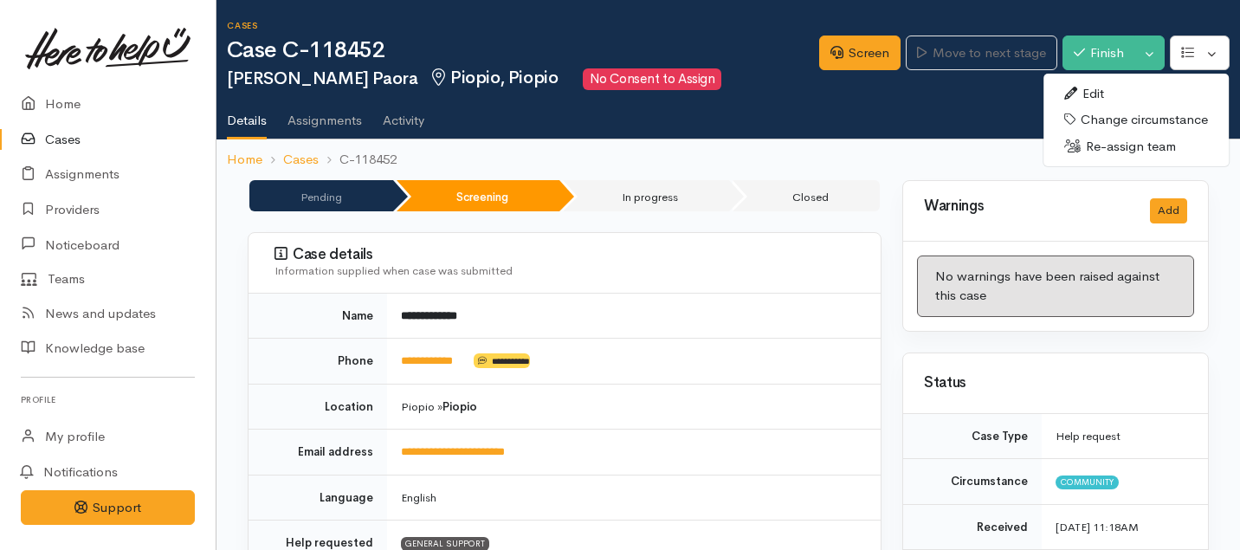
click at [1097, 94] on link "Edit" at bounding box center [1135, 94] width 185 height 27
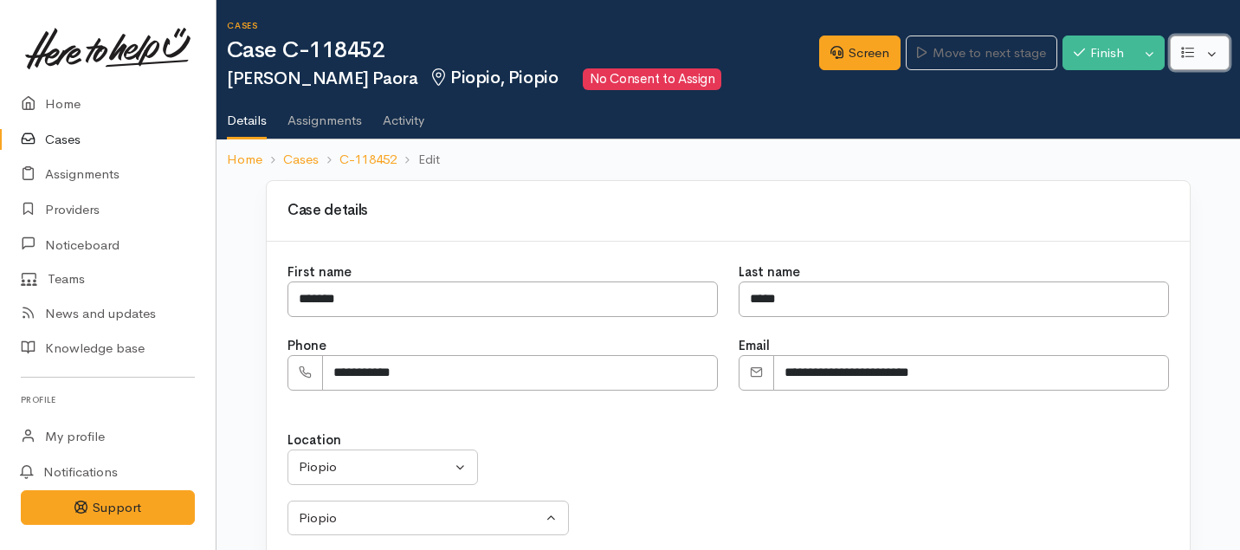
click at [1213, 56] on button "button" at bounding box center [1200, 52] width 60 height 35
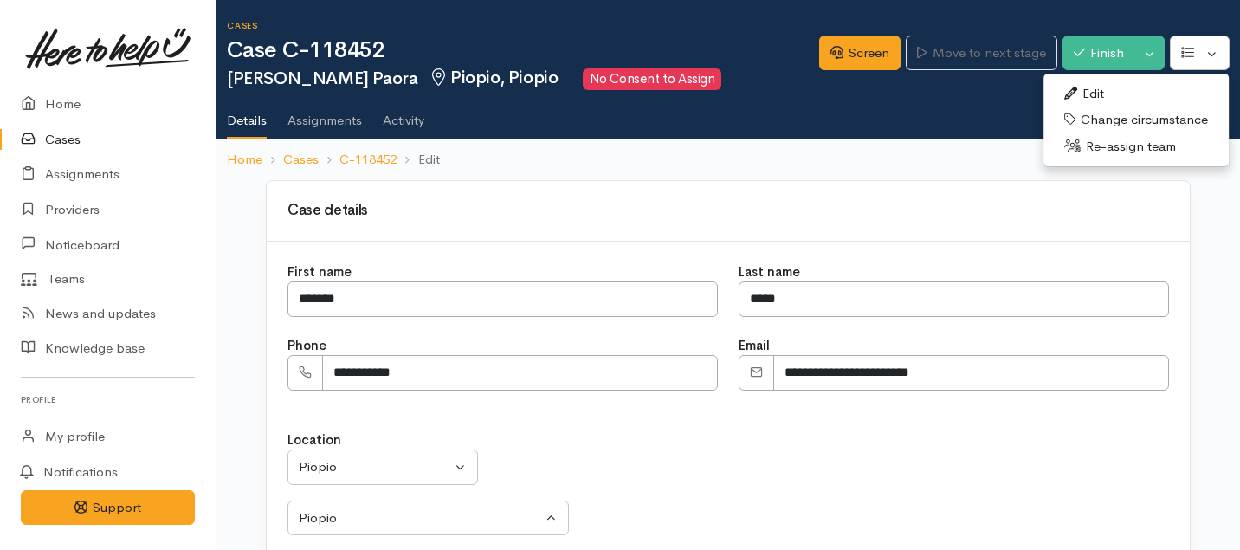
click at [1098, 141] on link "Re-assign team" at bounding box center [1135, 146] width 185 height 27
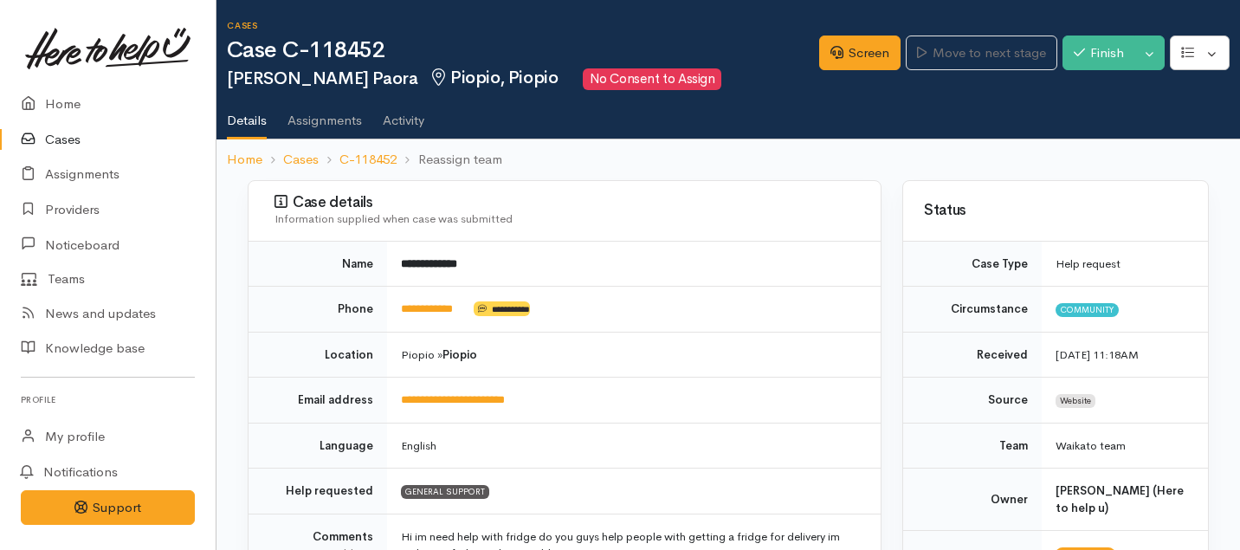
scroll to position [333, 0]
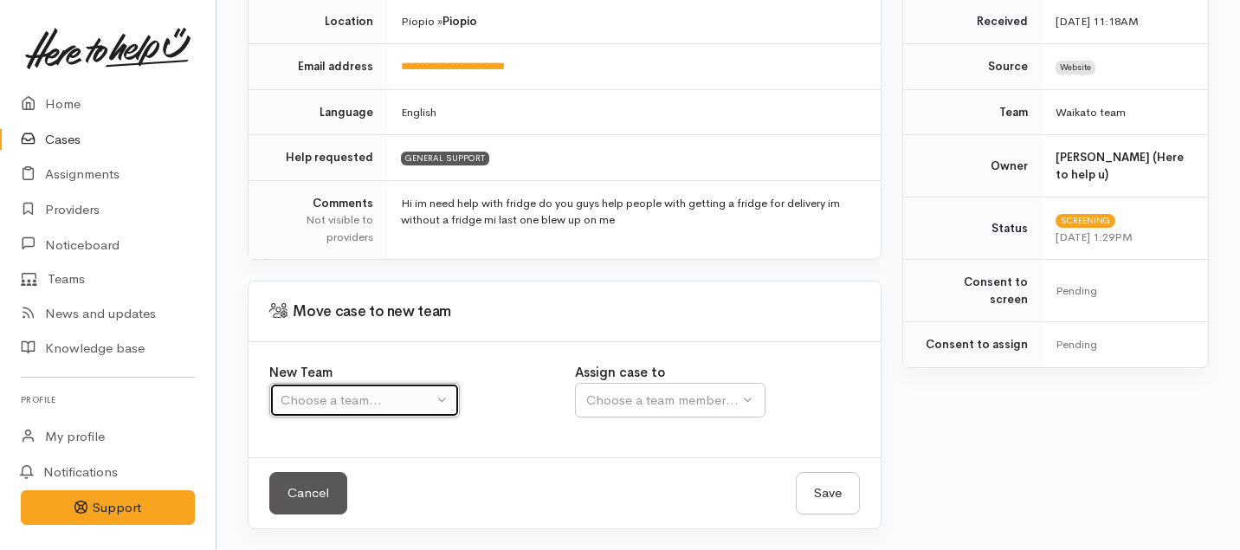
click at [416, 393] on div "Choose a team..." at bounding box center [357, 400] width 152 height 20
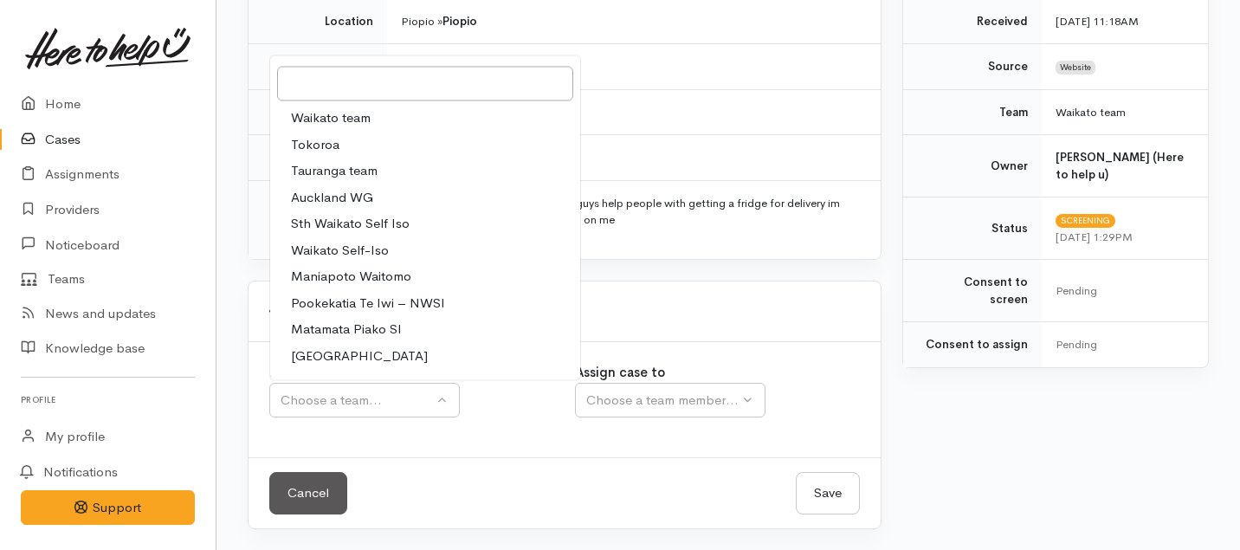
click at [332, 176] on span "Tauranga team" at bounding box center [334, 171] width 87 height 20
select select "3"
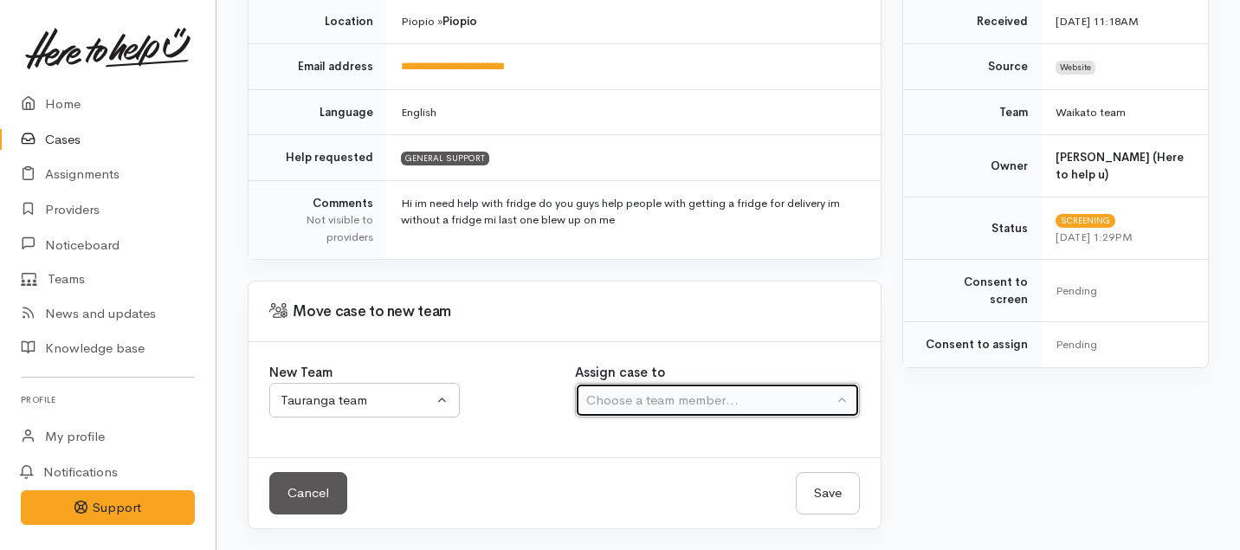
click at [644, 399] on div "Choose a team member..." at bounding box center [709, 400] width 247 height 20
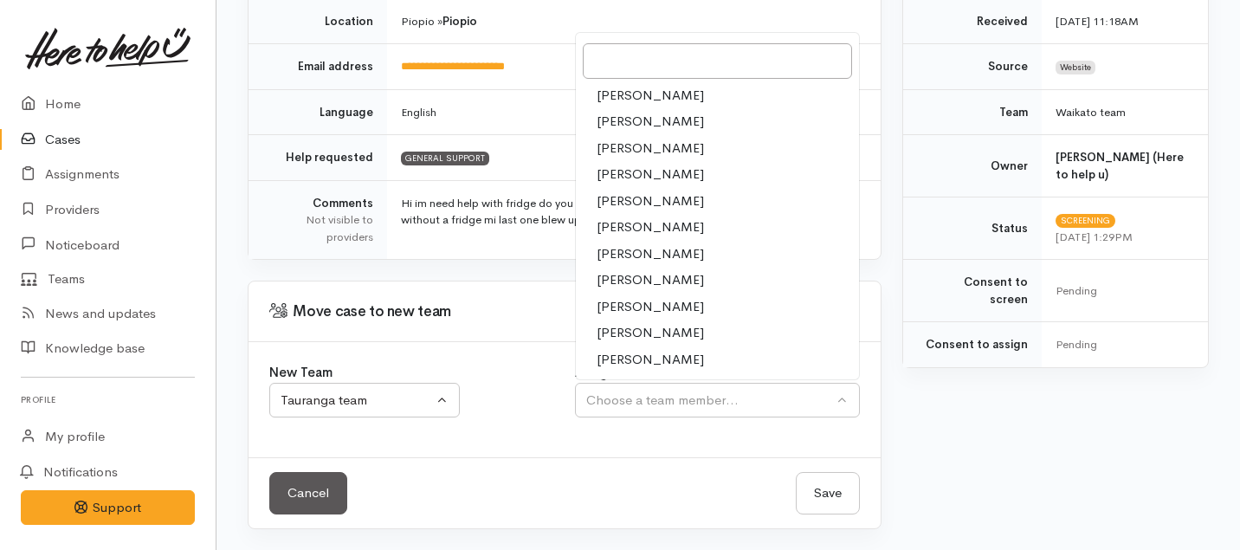
click at [637, 145] on span "[PERSON_NAME]" at bounding box center [650, 149] width 107 height 20
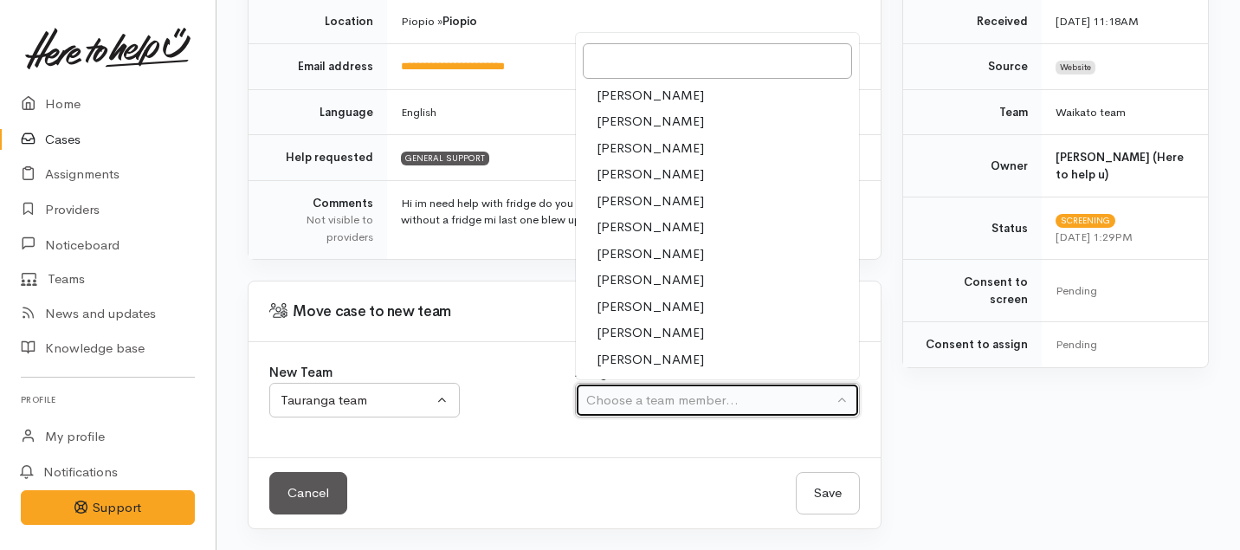
select select "205"
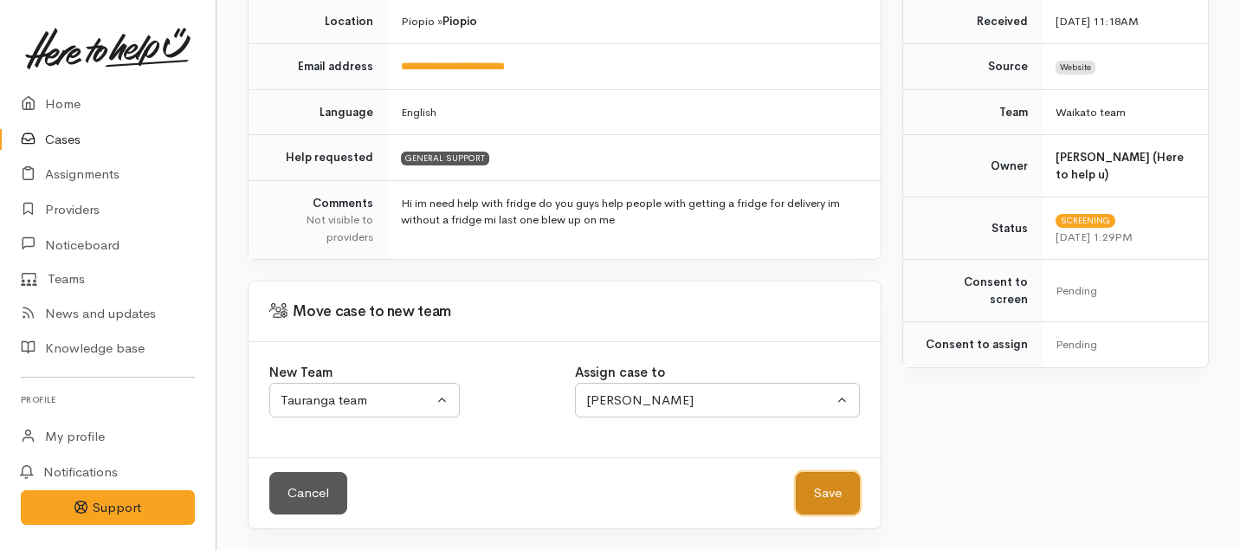
click at [828, 494] on button "Save" at bounding box center [828, 493] width 64 height 42
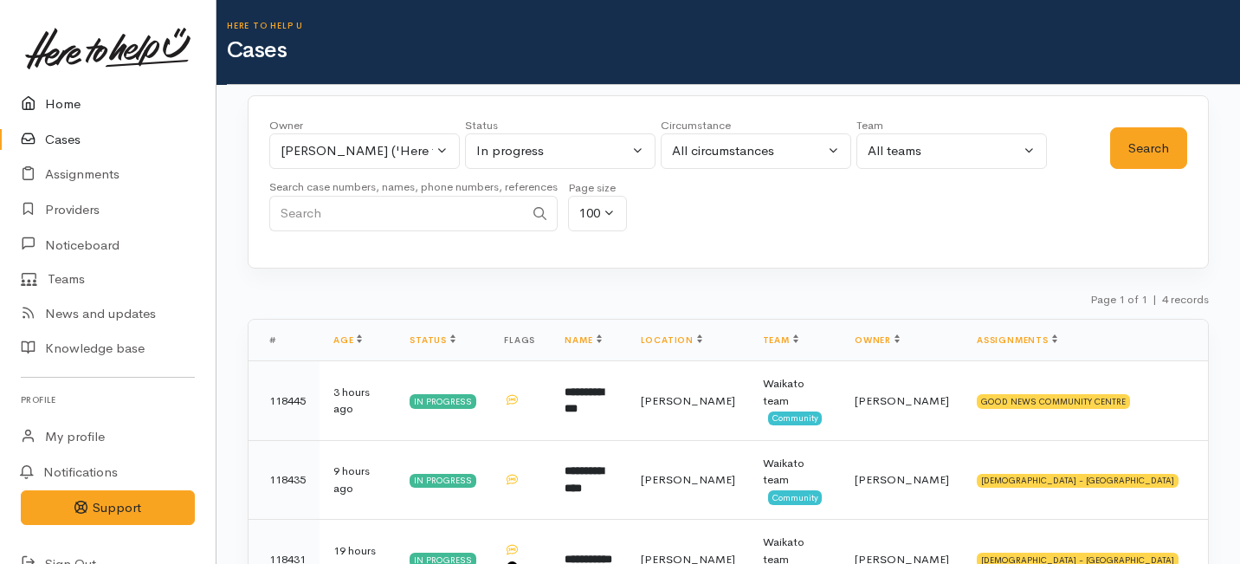
click at [55, 101] on link "Home" at bounding box center [108, 104] width 216 height 35
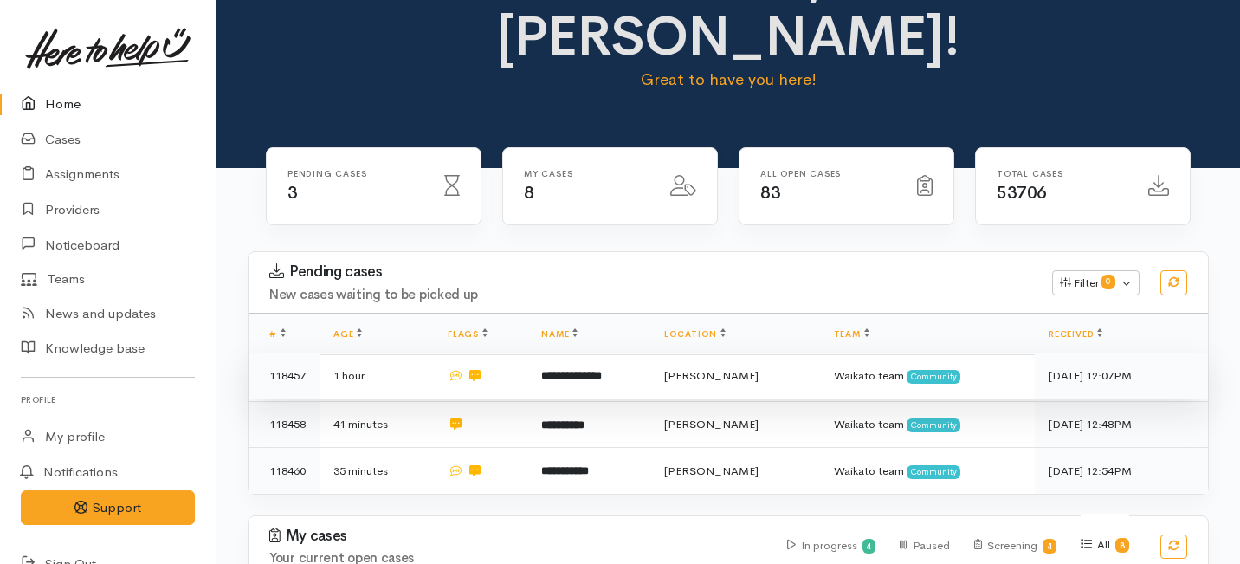
scroll to position [87, 0]
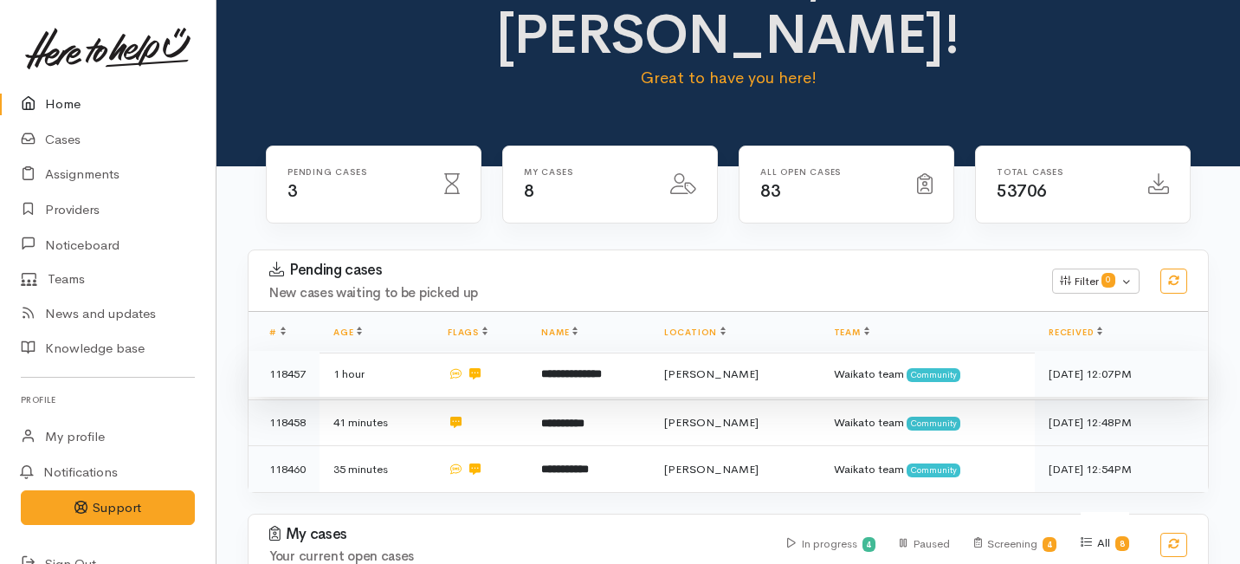
click at [518, 351] on td at bounding box center [481, 374] width 94 height 47
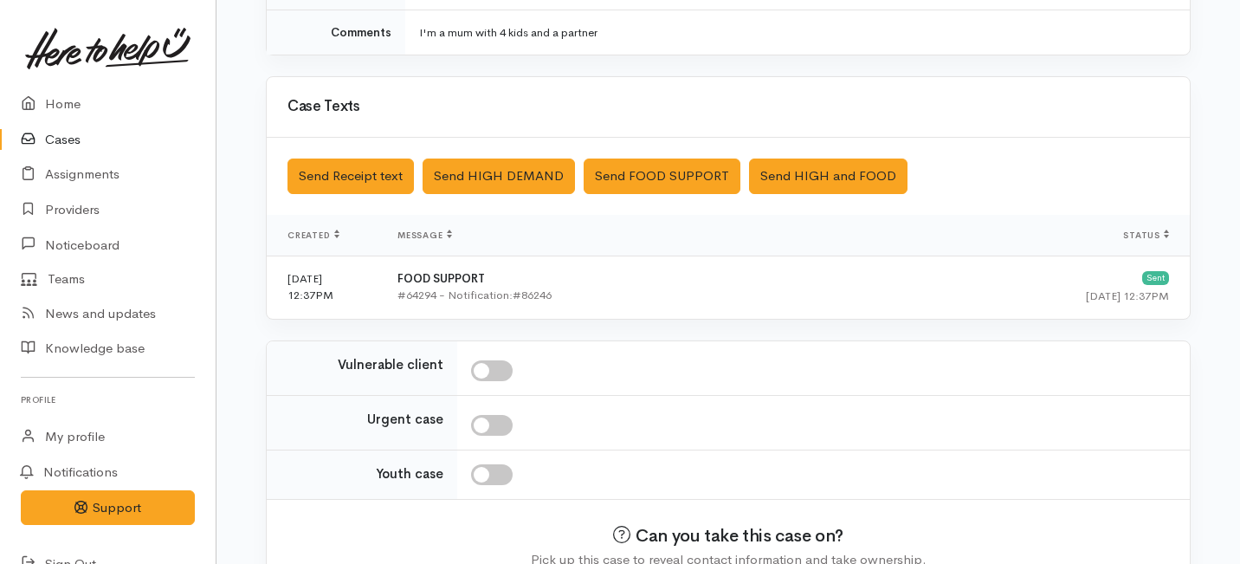
scroll to position [479, 0]
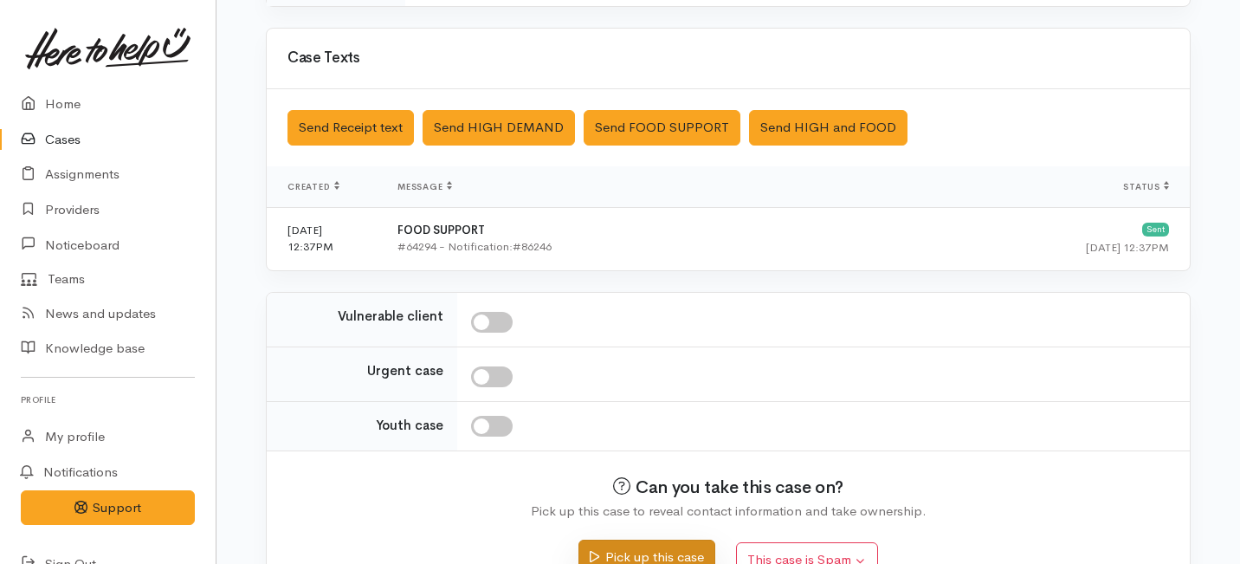
click at [616, 559] on button "Pick up this case" at bounding box center [646, 556] width 136 height 35
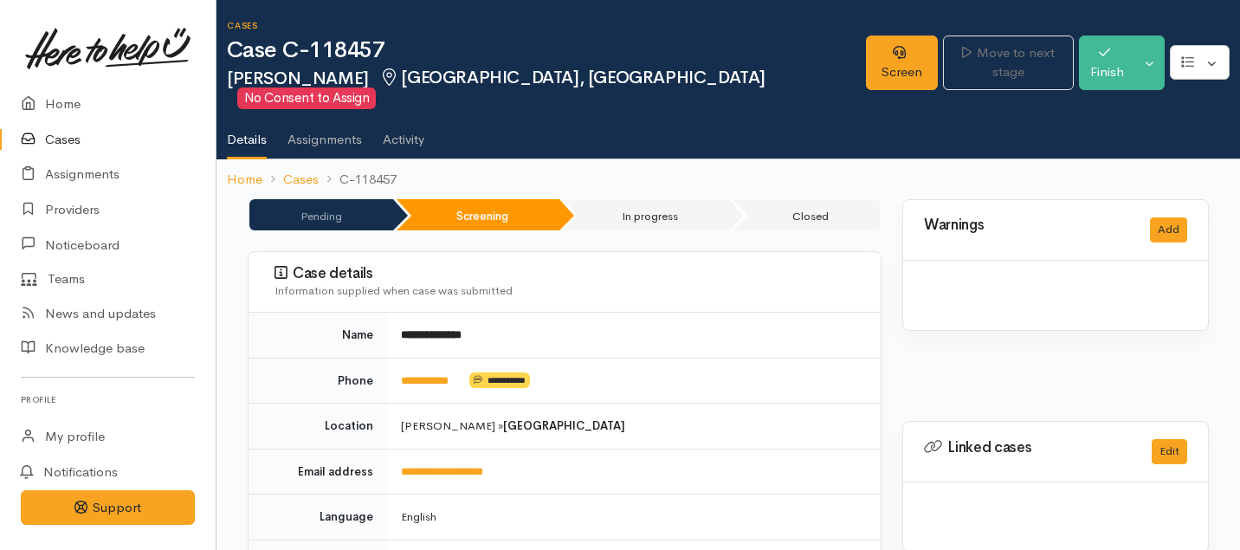
click at [69, 107] on link "Home" at bounding box center [108, 104] width 216 height 35
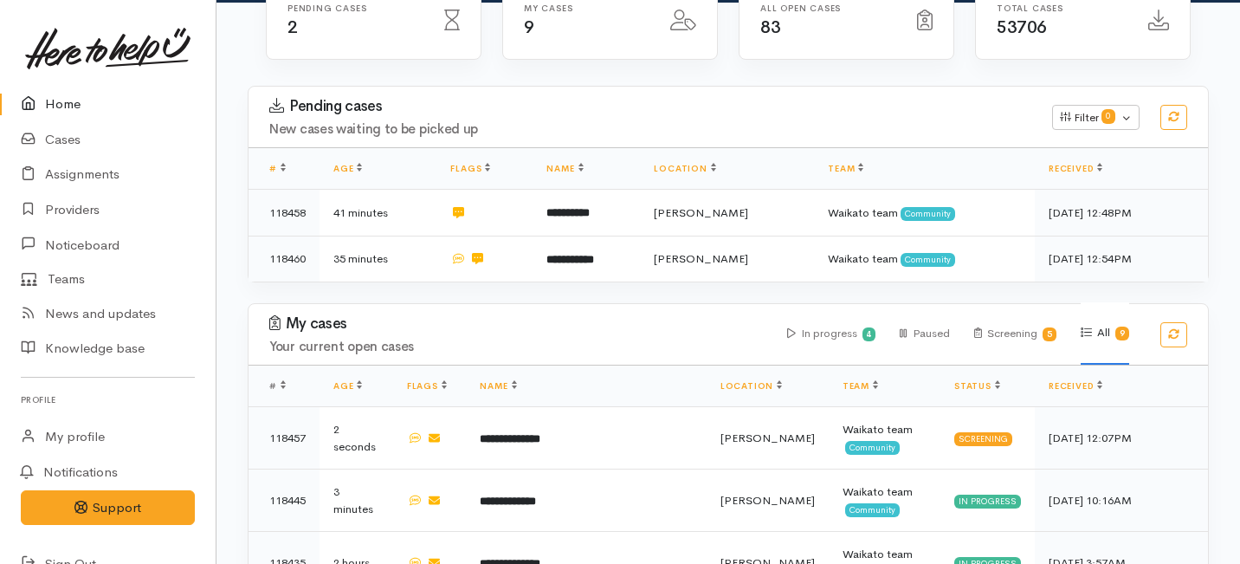
scroll to position [248, 0]
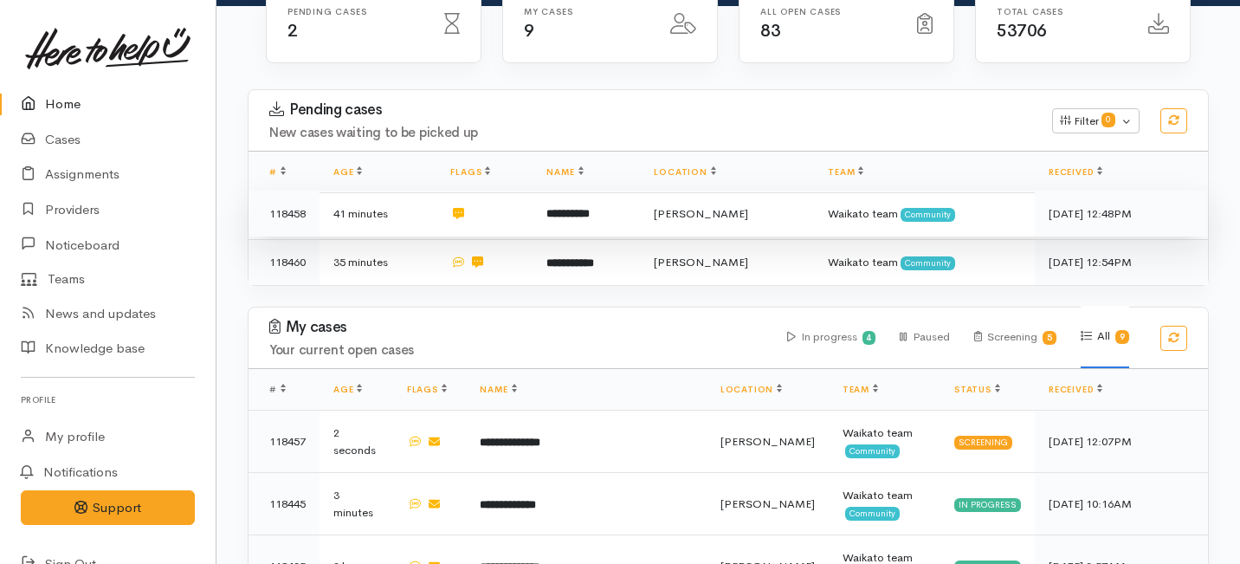
click at [527, 190] on td at bounding box center [484, 213] width 96 height 47
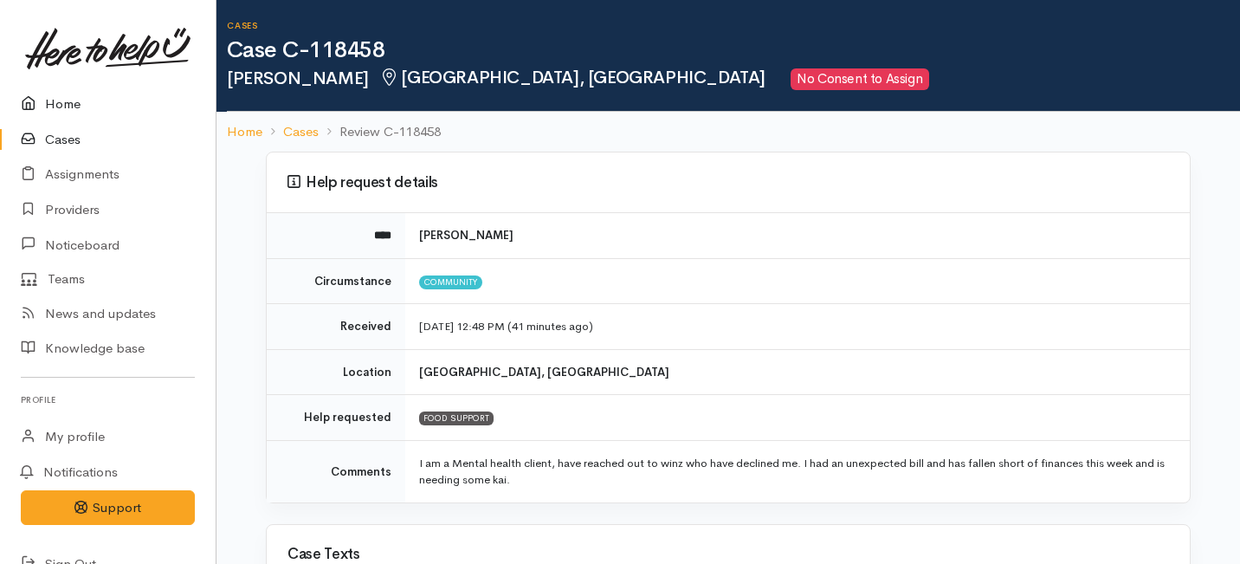
click at [62, 106] on link "Home" at bounding box center [108, 104] width 216 height 35
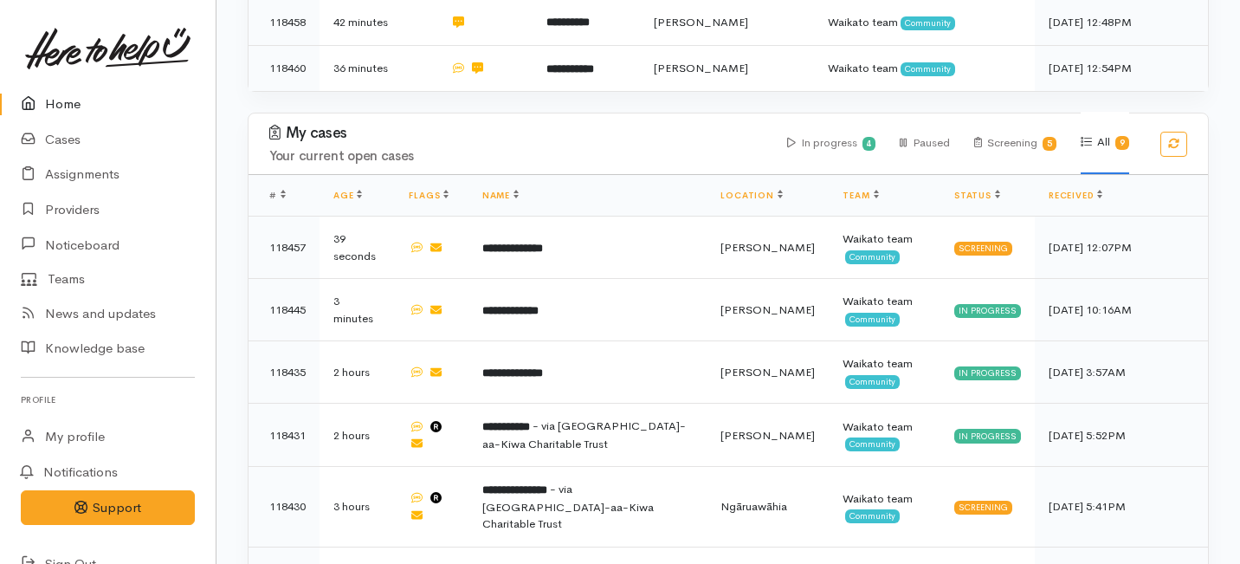
scroll to position [430, 0]
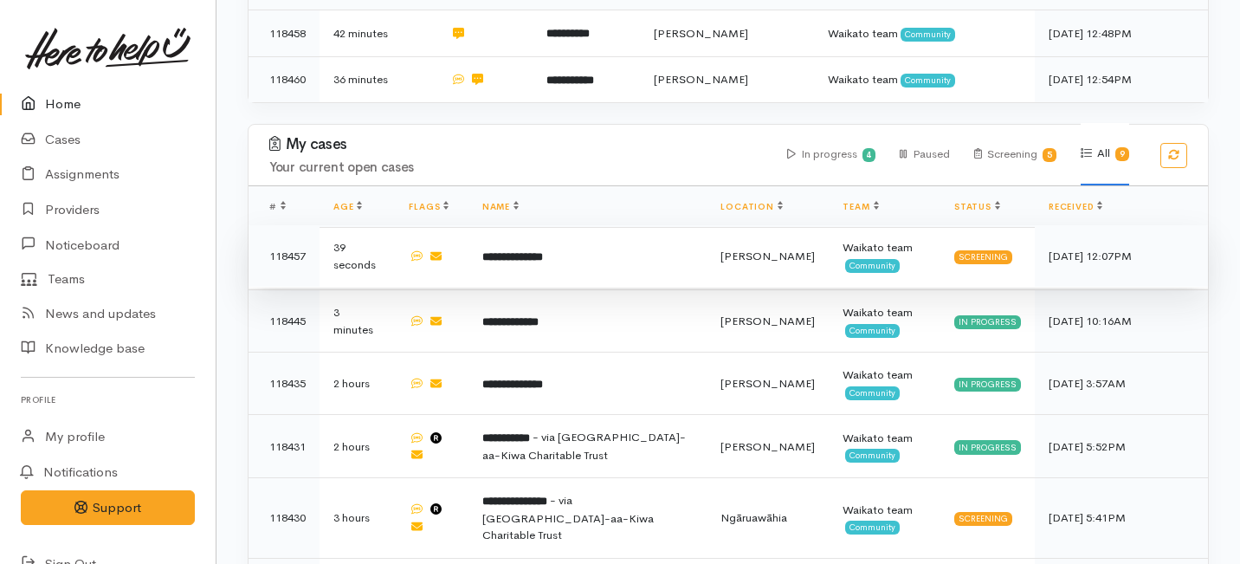
click at [588, 225] on td "**********" at bounding box center [587, 256] width 239 height 62
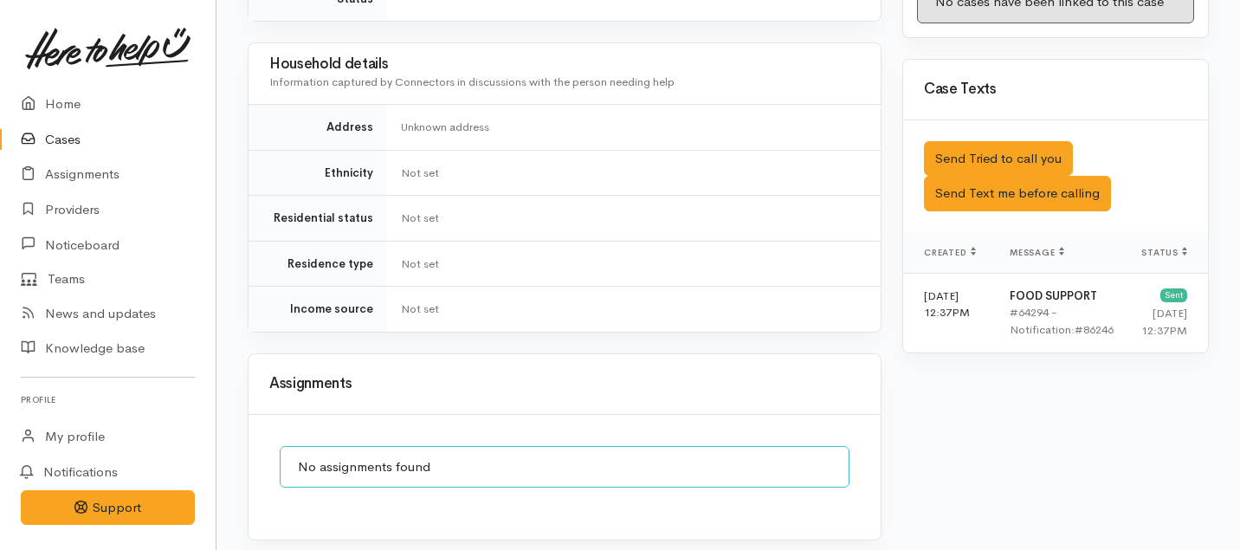
scroll to position [991, 0]
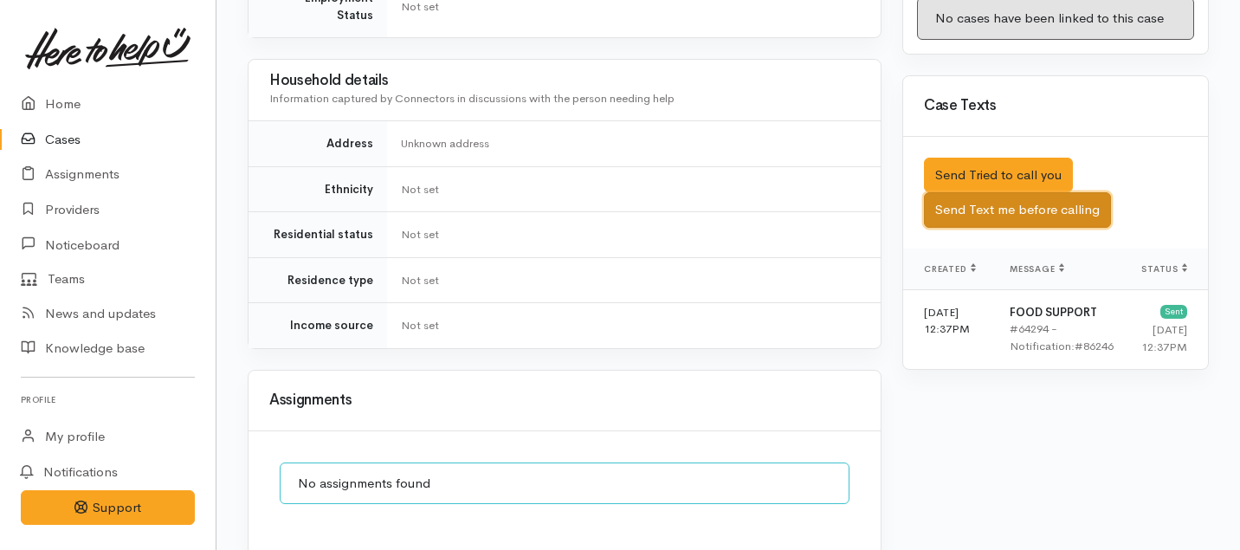
click at [1045, 192] on button "Send Text me before calling" at bounding box center [1017, 209] width 187 height 35
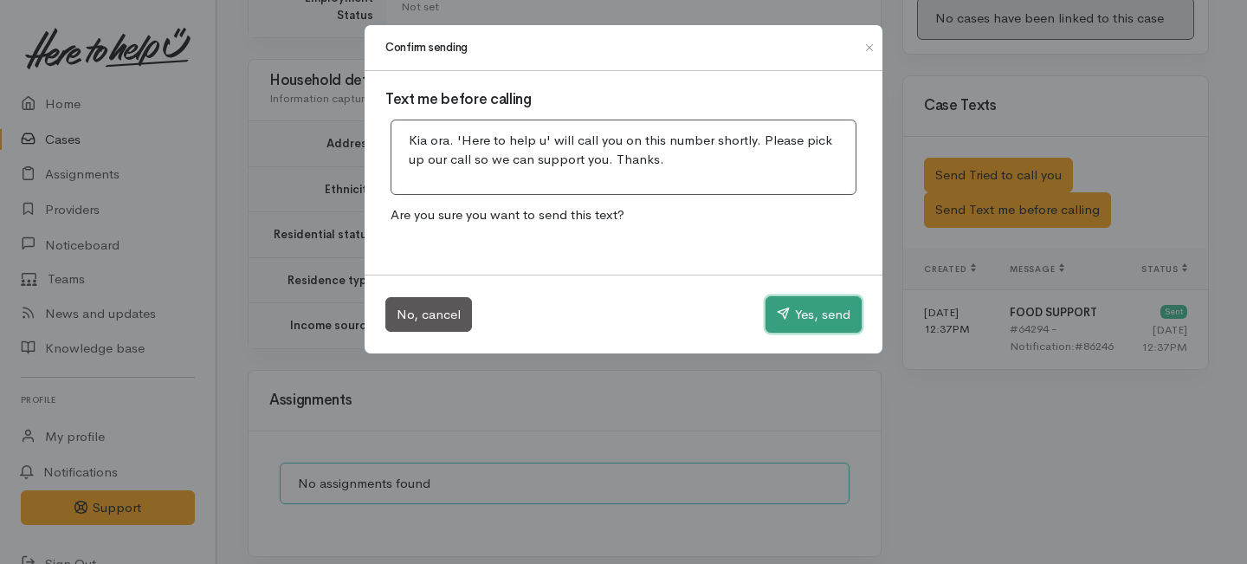
click at [780, 314] on icon "button" at bounding box center [783, 312] width 13 height 13
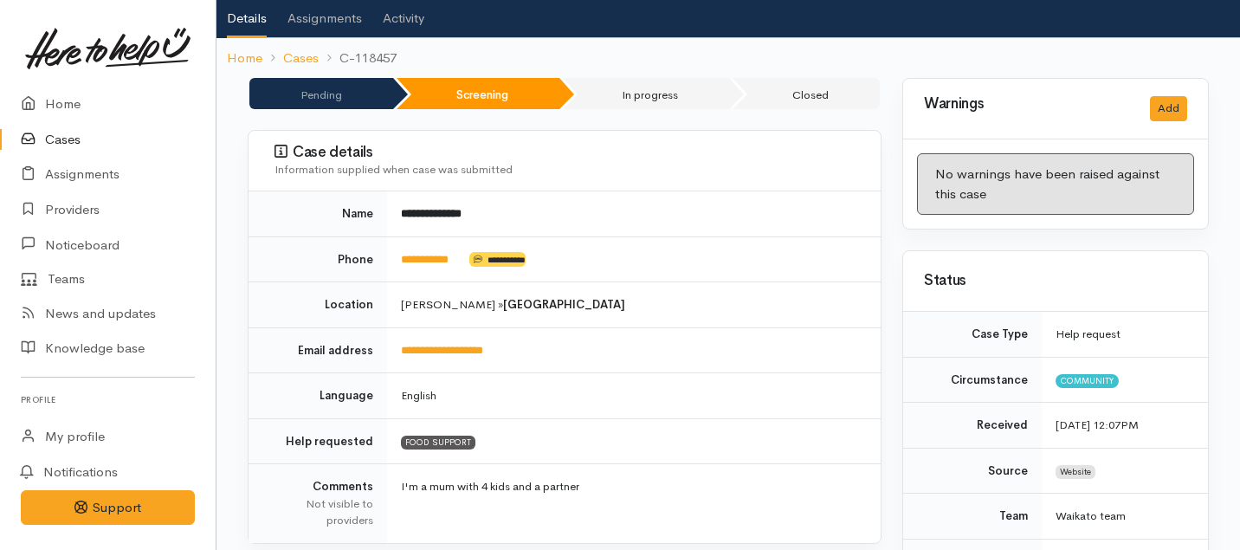
scroll to position [139, 0]
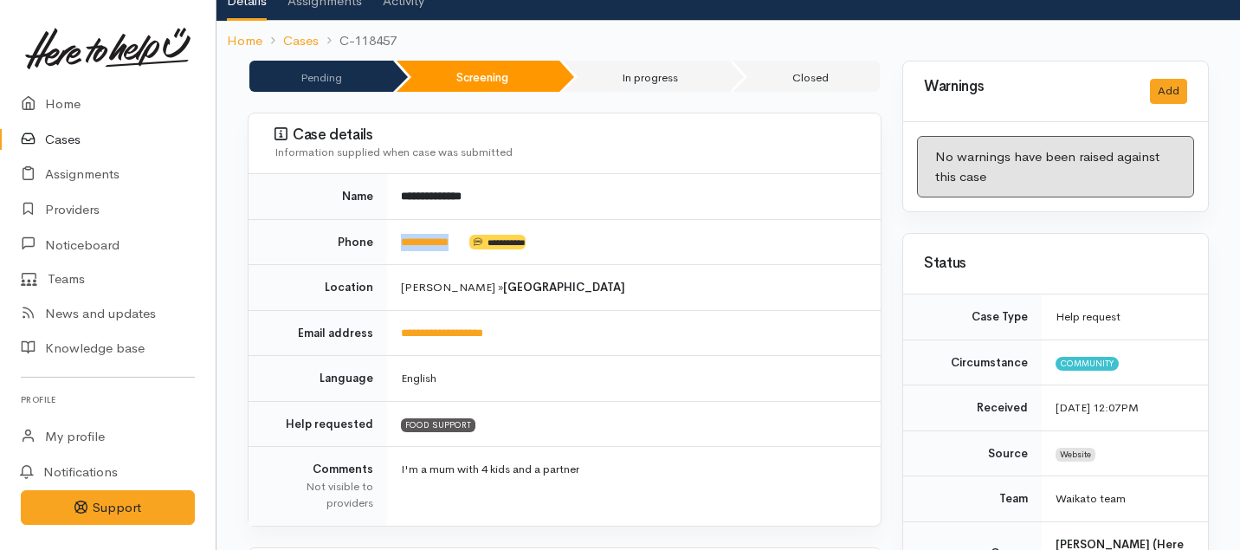
drag, startPoint x: 470, startPoint y: 219, endPoint x: 390, endPoint y: 218, distance: 79.7
click at [390, 219] on td "**********" at bounding box center [634, 242] width 494 height 46
copy td "**********"
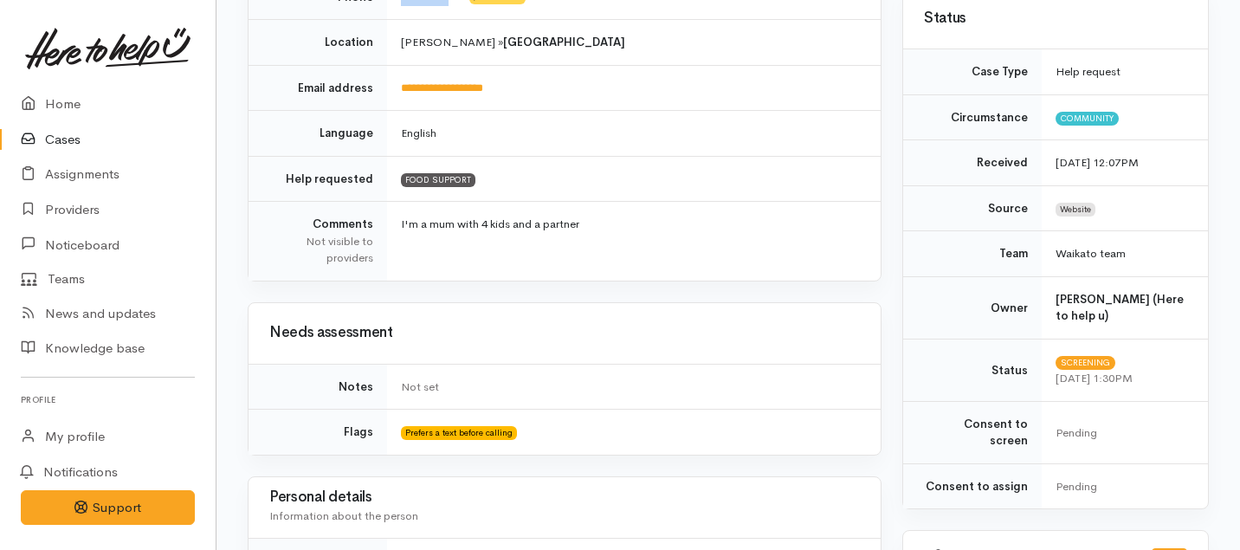
scroll to position [0, 0]
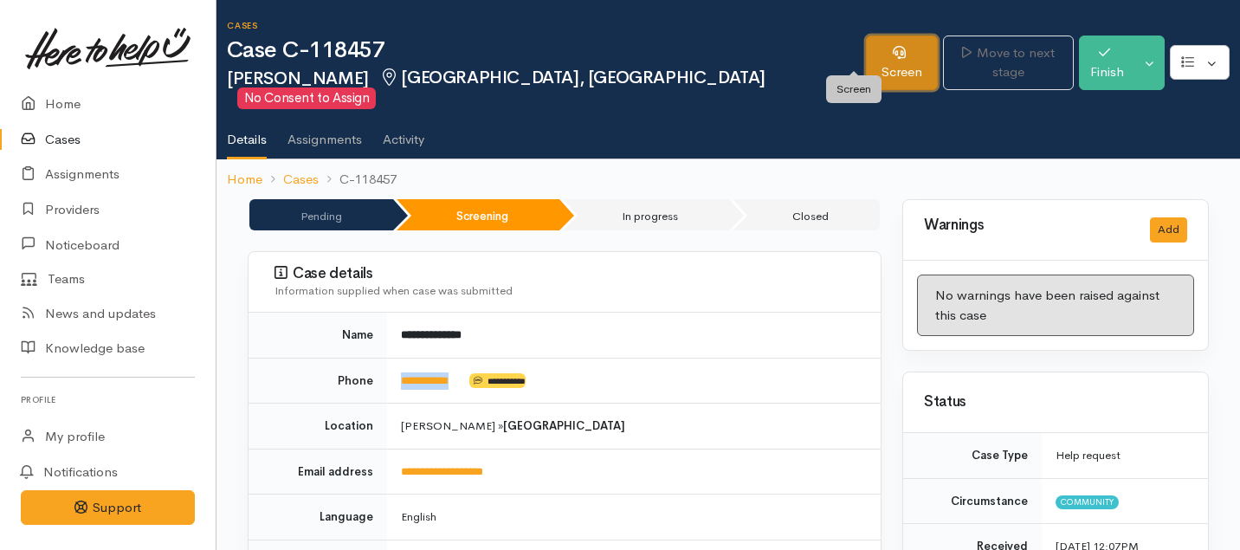
click at [866, 50] on link "Screen" at bounding box center [902, 62] width 72 height 55
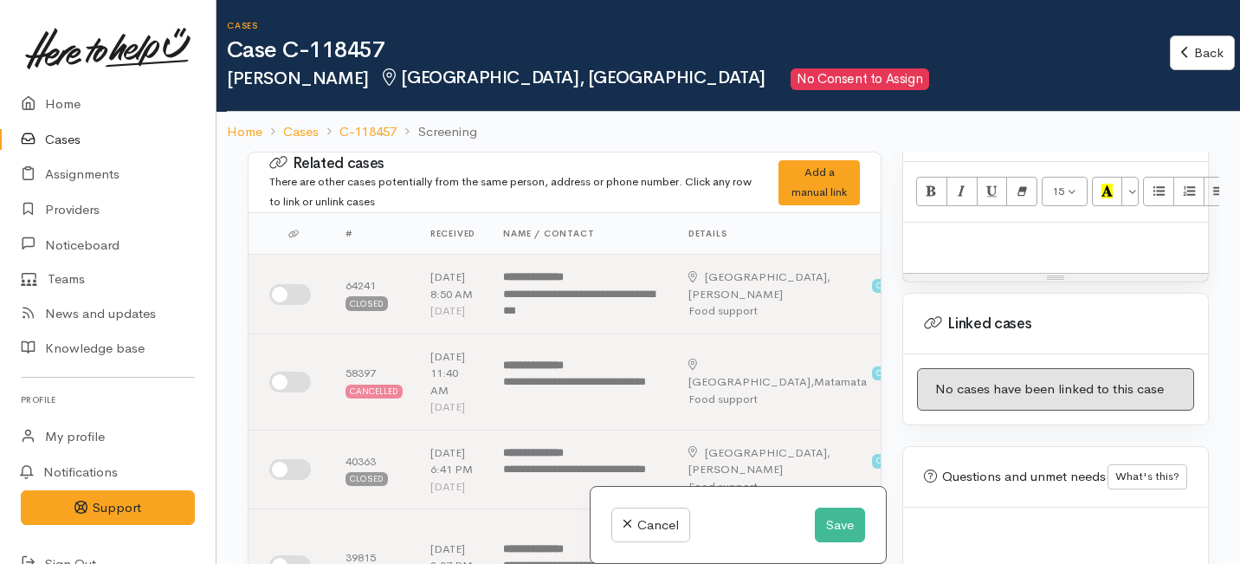
scroll to position [1131, 0]
click at [936, 229] on p at bounding box center [1055, 238] width 287 height 20
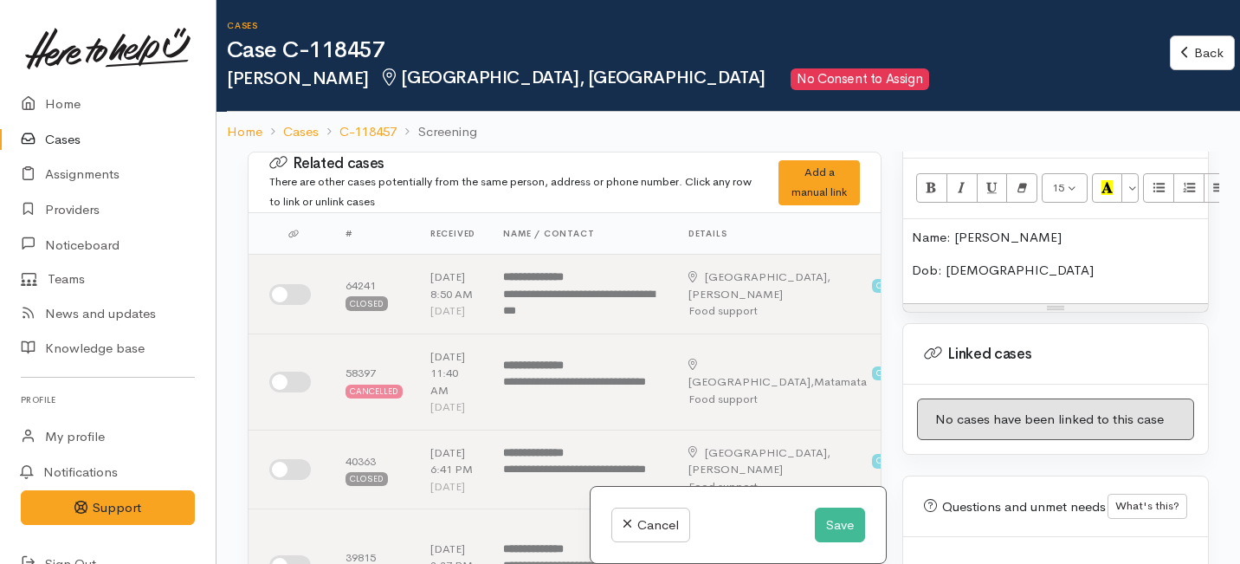
click at [967, 261] on p "Dob: 8.7.97" at bounding box center [1055, 271] width 287 height 20
click at [1016, 261] on p "Dob: 8.7.1997" at bounding box center [1055, 271] width 287 height 20
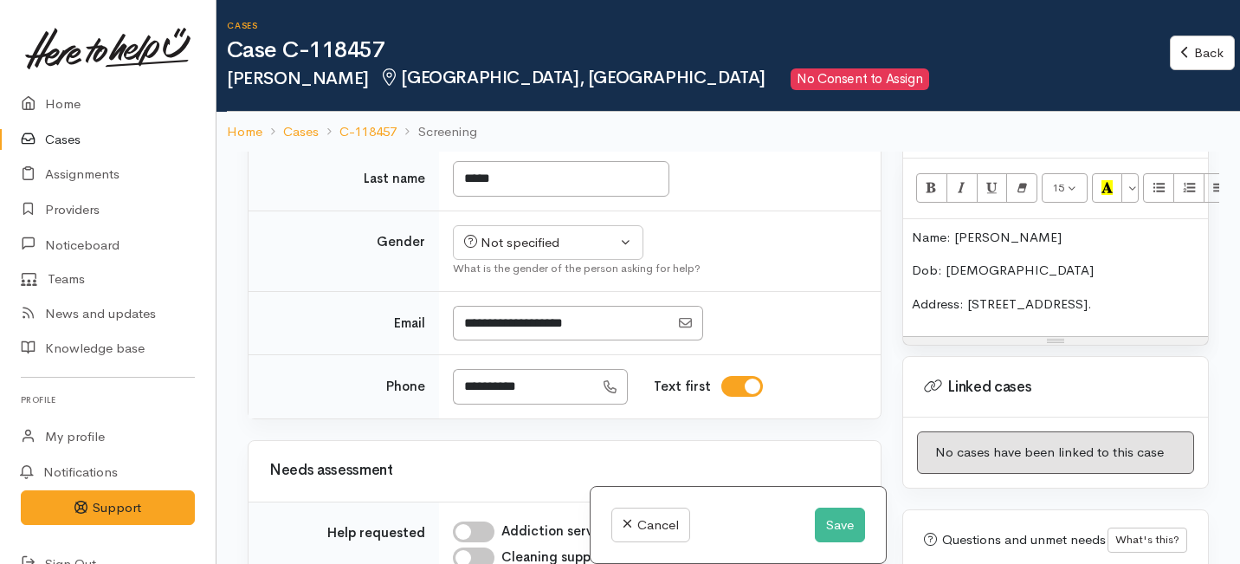
scroll to position [858, 0]
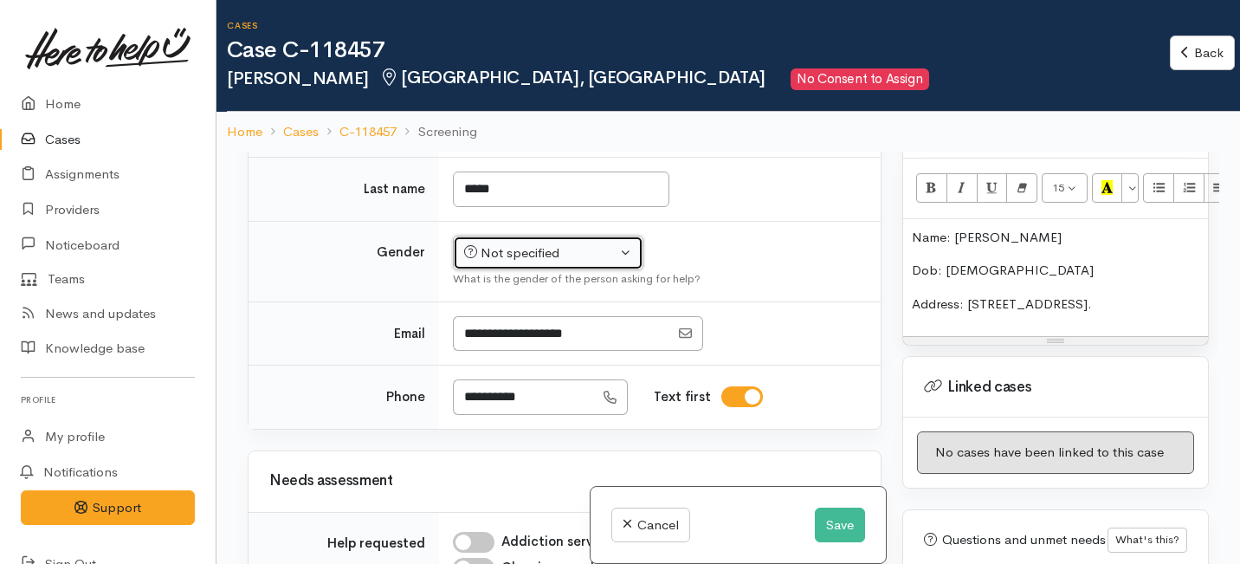
click at [592, 271] on button "Not specified" at bounding box center [548, 253] width 190 height 35
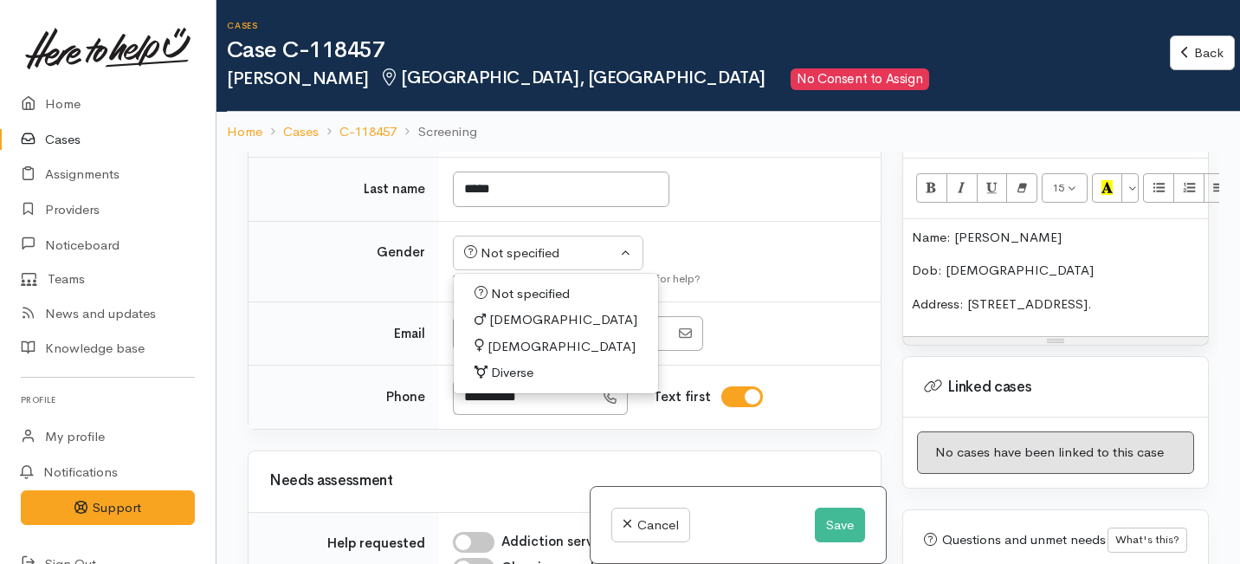
click at [513, 357] on span "Female" at bounding box center [561, 347] width 148 height 20
select select "[DEMOGRAPHIC_DATA]"
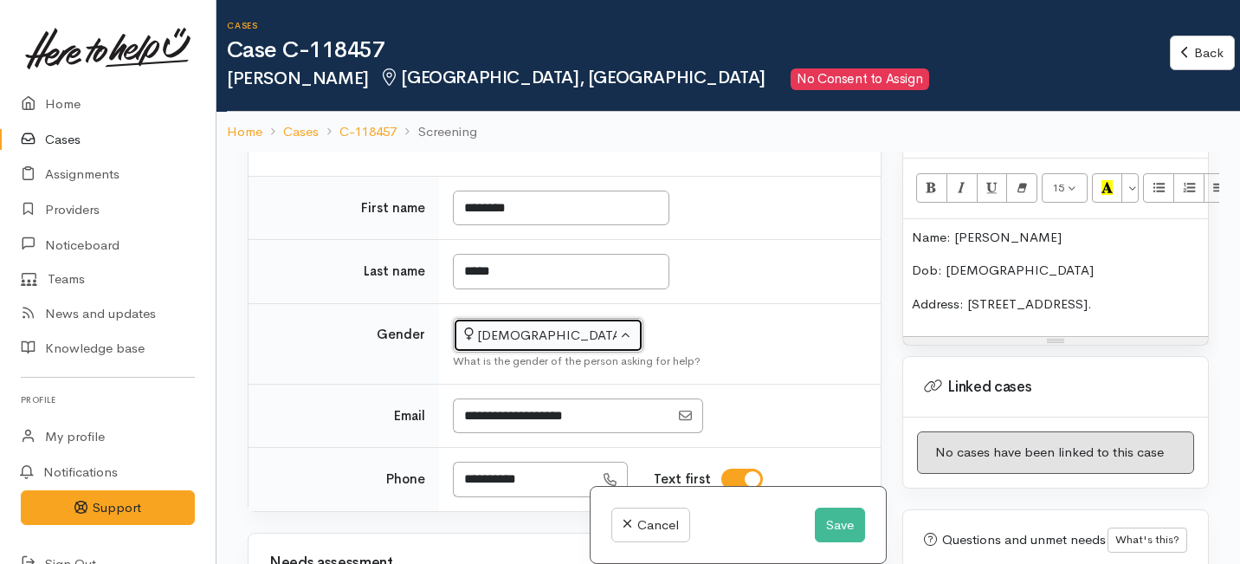
scroll to position [684, 0]
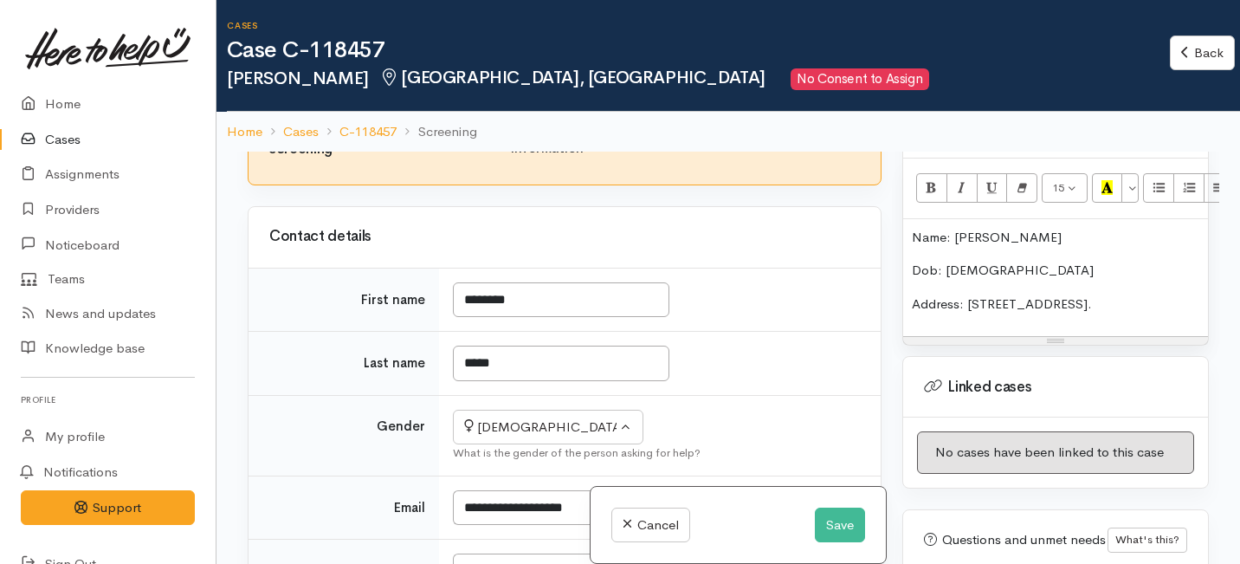
click at [492, 139] on input "I have been given consent to capture screening information" at bounding box center [483, 129] width 42 height 21
checkbox input "true"
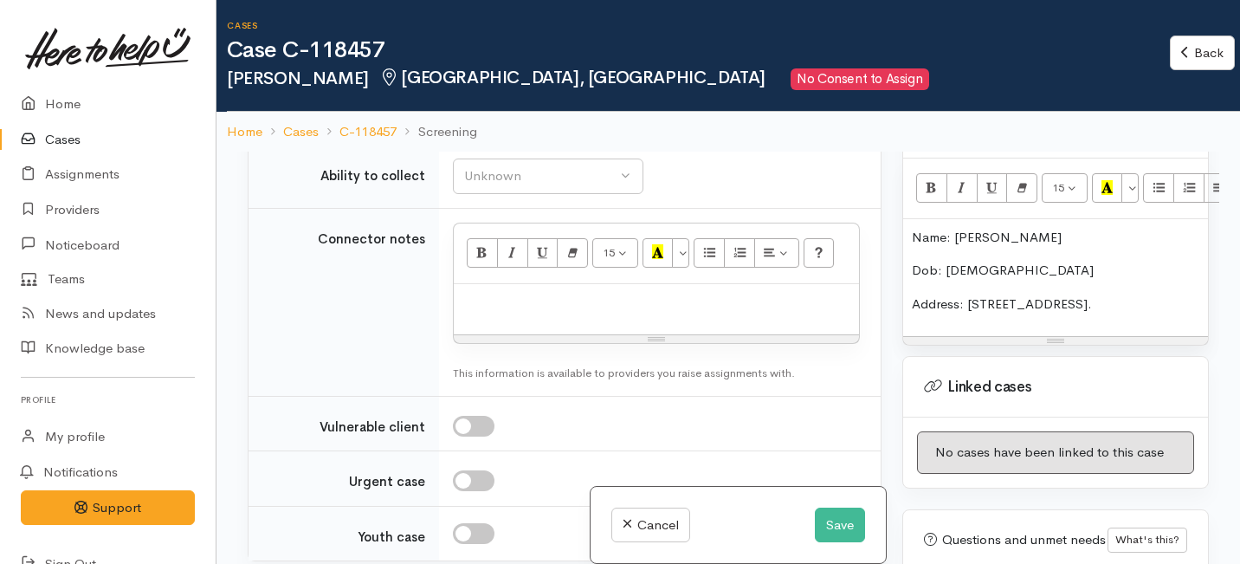
scroll to position [1800, 0]
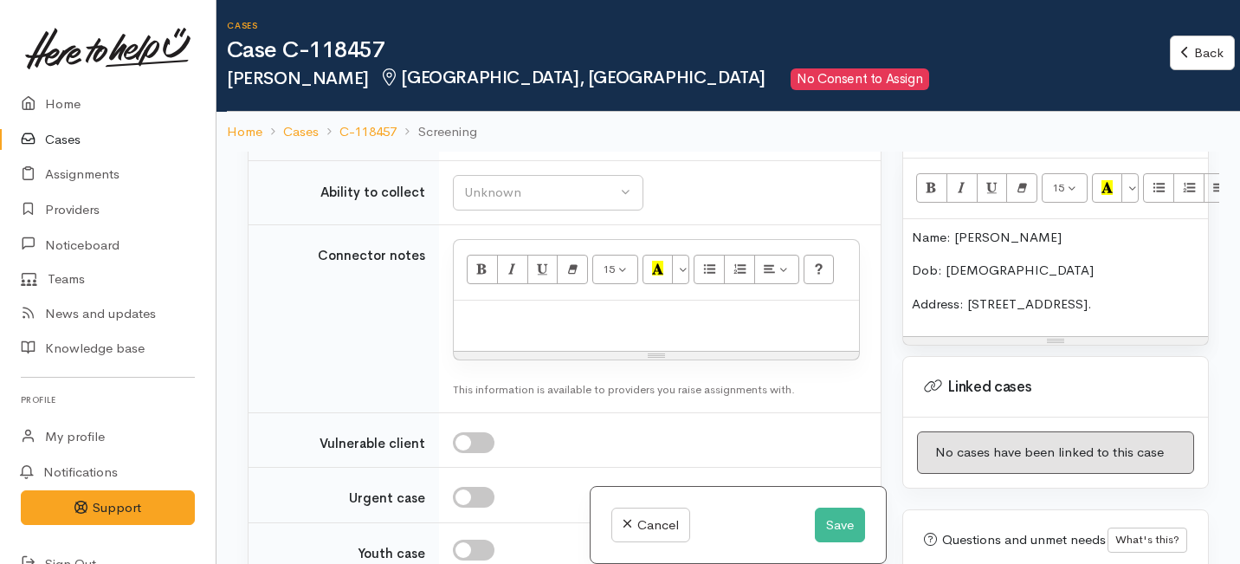
click at [537, 147] on button "Unknown" at bounding box center [548, 129] width 190 height 35
click at [510, 305] on link "No" at bounding box center [548, 291] width 189 height 27
select select "1"
click at [512, 203] on div "Unknown" at bounding box center [540, 193] width 152 height 20
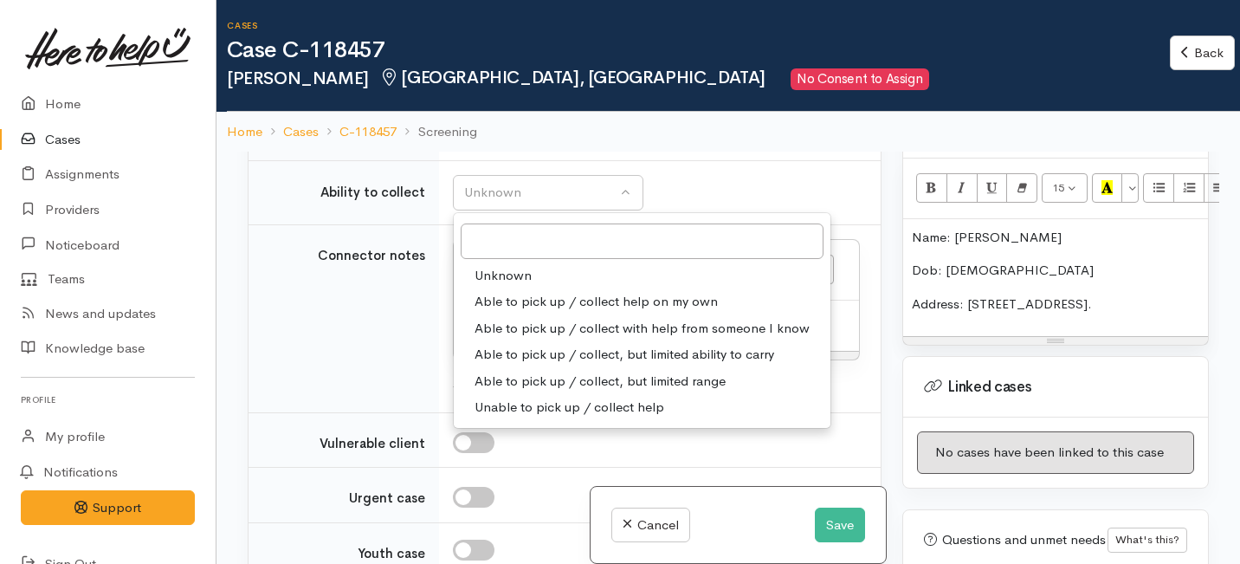
click at [494, 312] on span "Able to pick up / collect help on my own" at bounding box center [595, 302] width 243 height 20
select select "2"
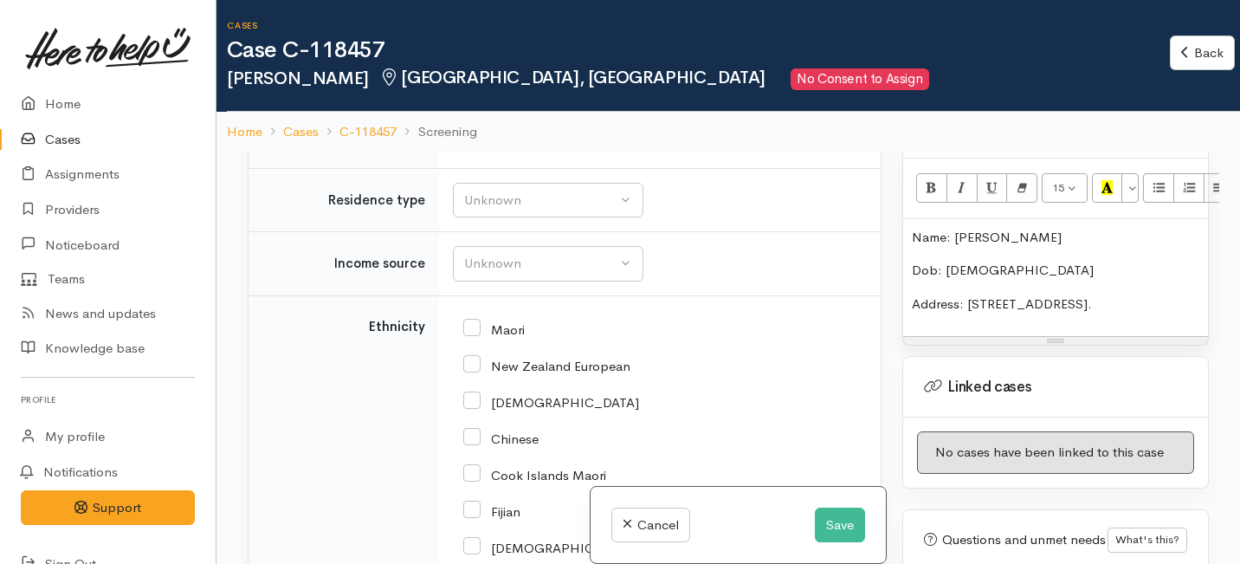
scroll to position [2539, 0]
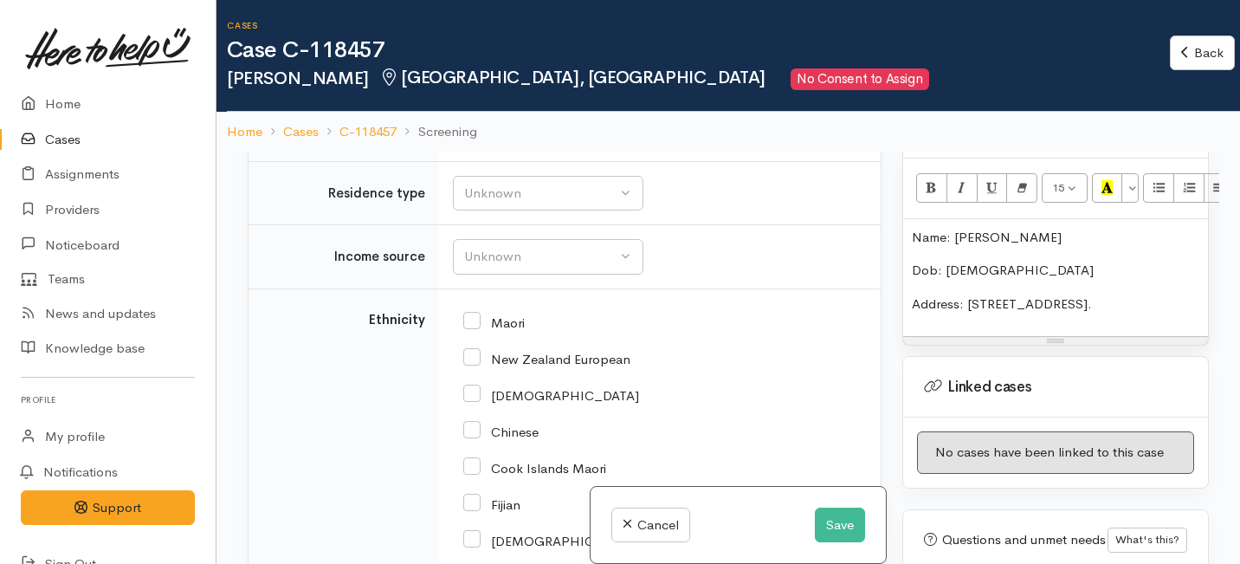
click at [532, 128] on input "text" at bounding box center [656, 110] width 407 height 35
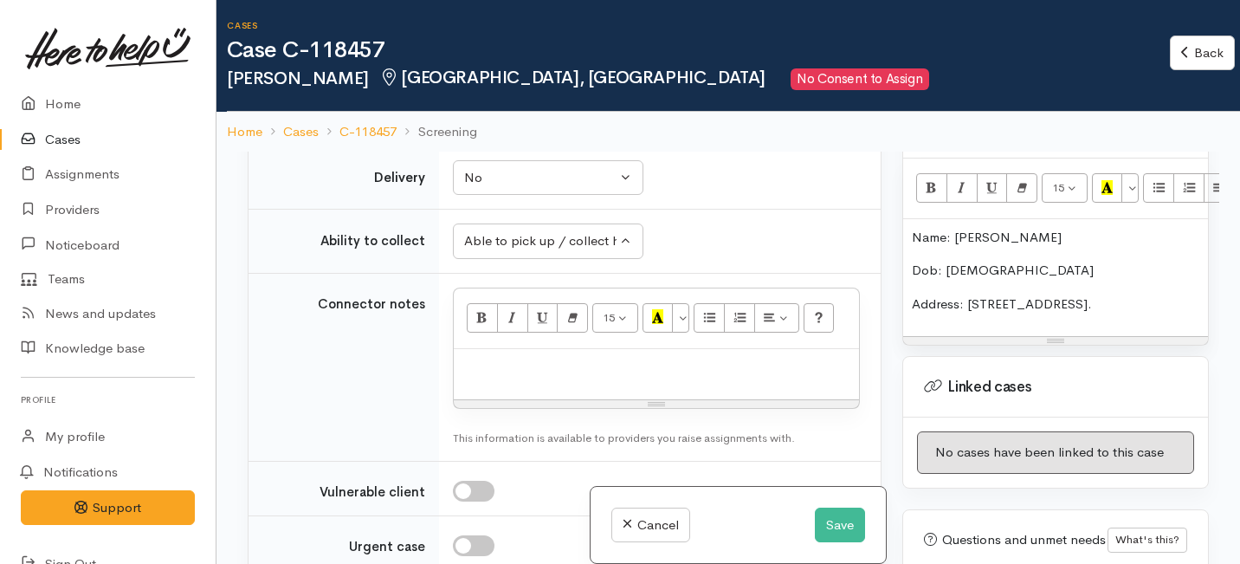
scroll to position [2652, 0]
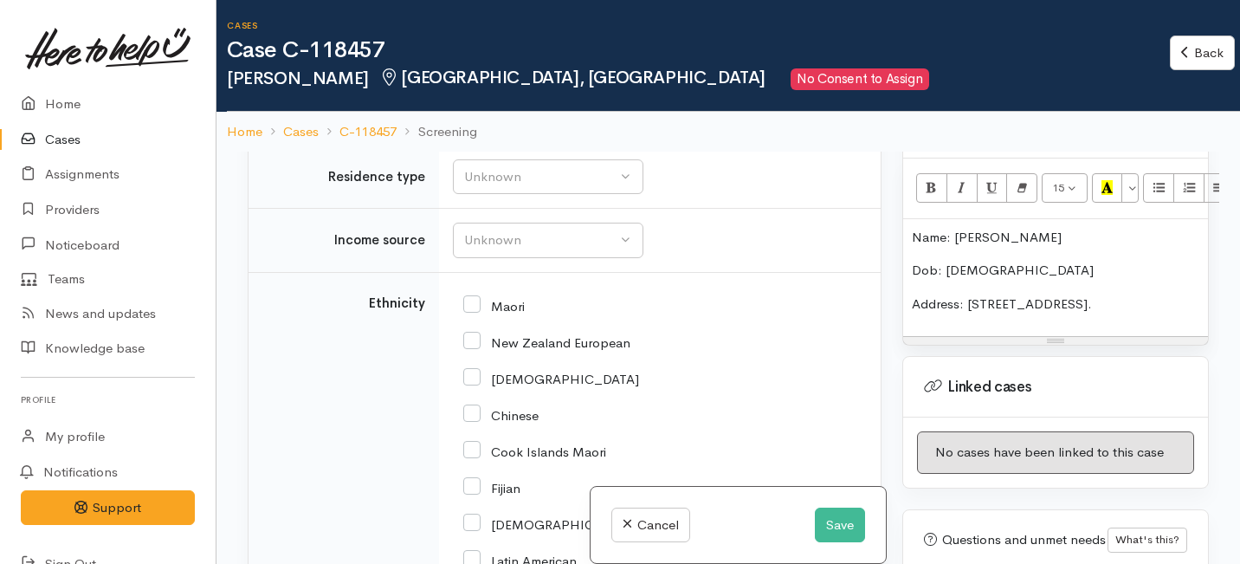
click at [574, 112] on input "5 Glenview Terrace, Glenview, Hamilton, New Zealand" at bounding box center [656, 93] width 407 height 35
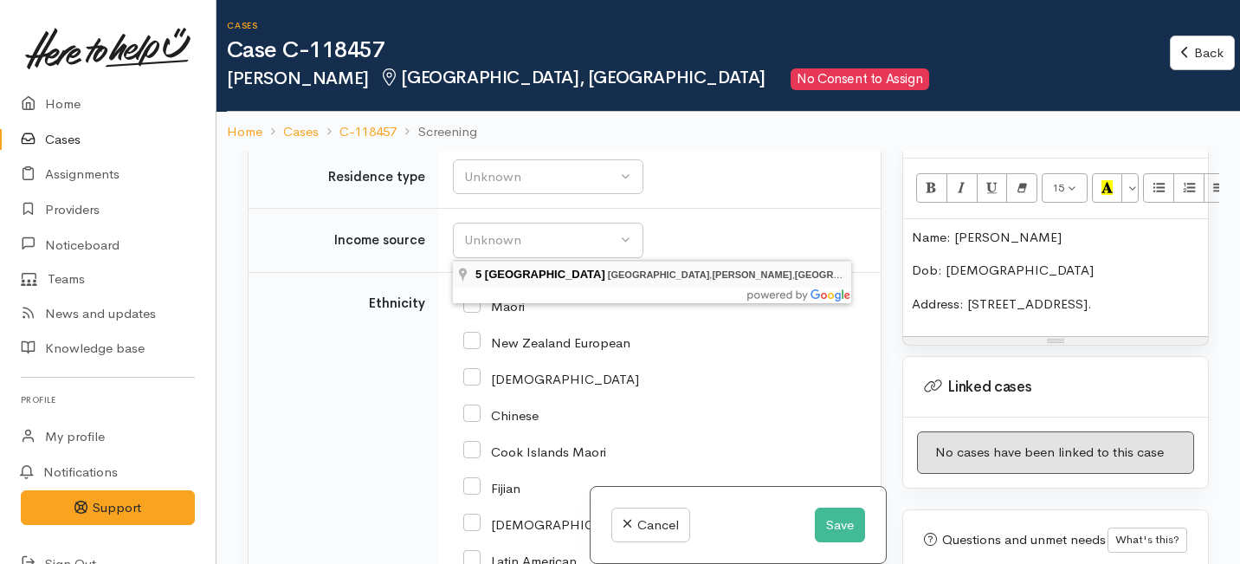
type input "5 Glenview Terrace, Glenview, Hamilton, New Zealand"
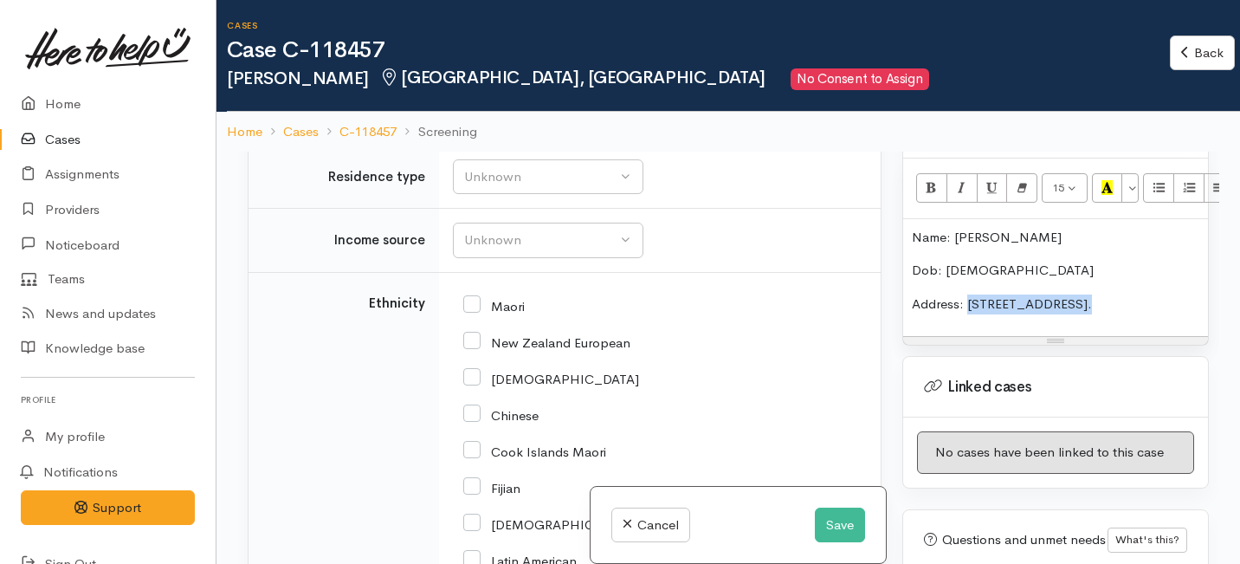
drag, startPoint x: 1076, startPoint y: 291, endPoint x: 968, endPoint y: 287, distance: 108.3
click at [968, 294] on p "Address: 5 Glenview drive." at bounding box center [1055, 304] width 287 height 20
drag, startPoint x: 636, startPoint y: 241, endPoint x: 401, endPoint y: 219, distance: 236.5
click at [401, 145] on tr "Street address 5 Glenview Terrace, Glenview, Hamilton, New Zealand Search for a…" at bounding box center [564, 102] width 632 height 83
click at [971, 294] on p "Address:" at bounding box center [1055, 304] width 287 height 20
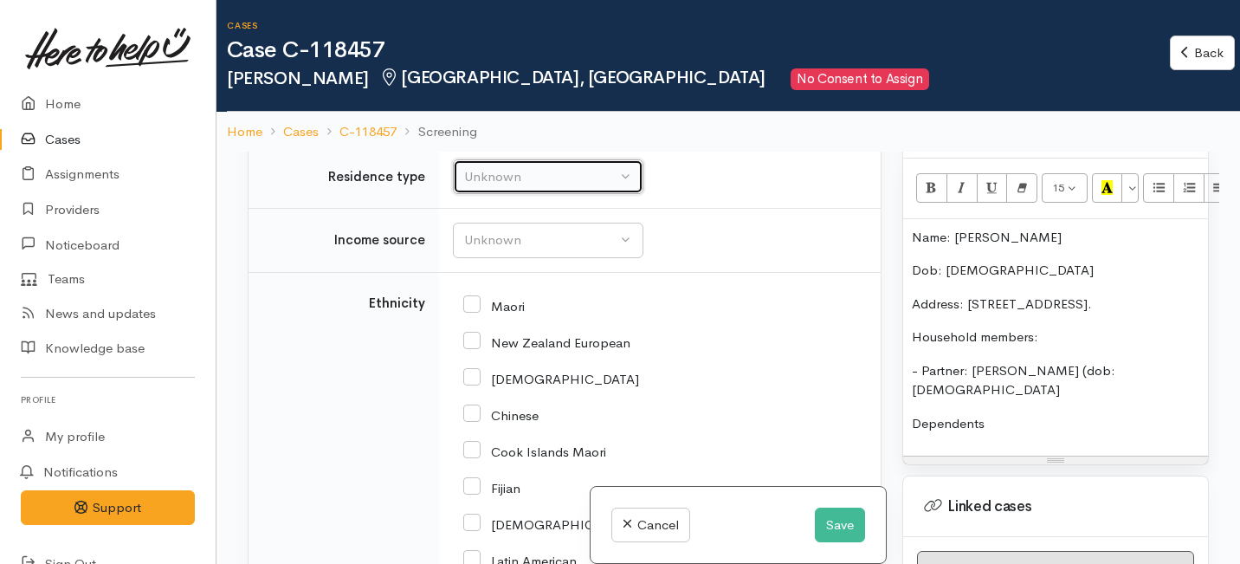
click at [536, 187] on div "Unknown" at bounding box center [540, 177] width 152 height 20
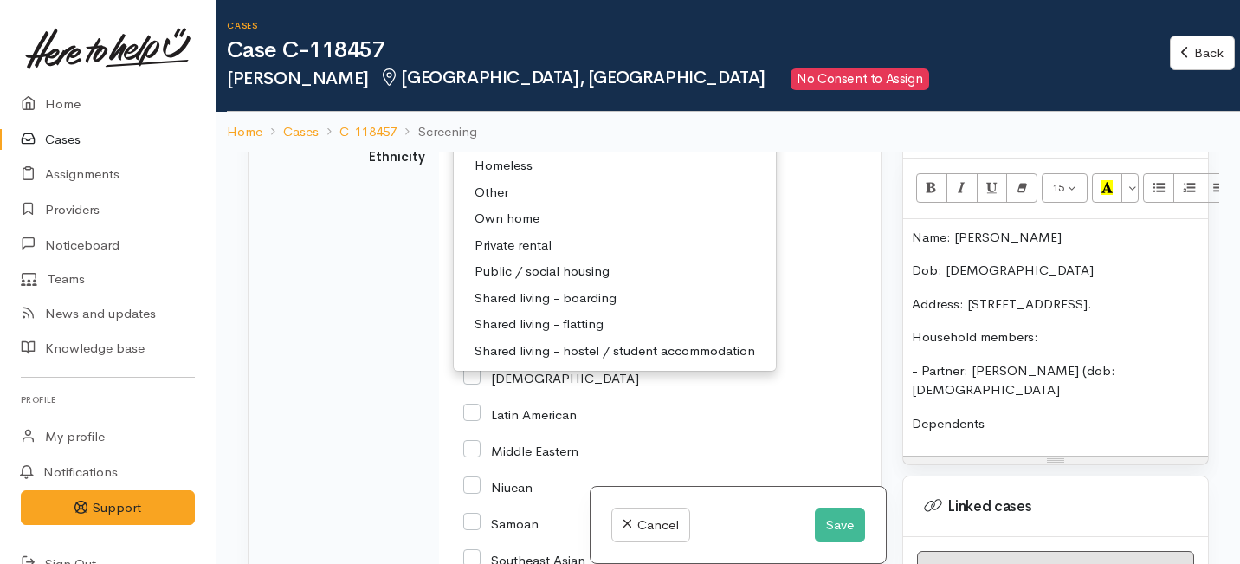
scroll to position [2860, 0]
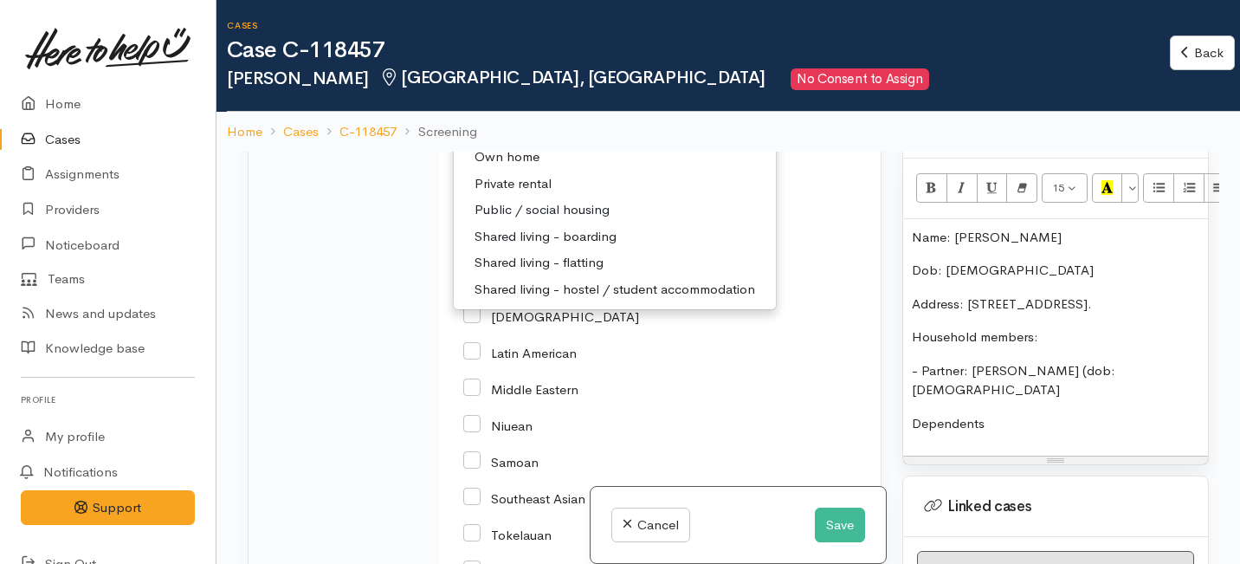
click at [514, 194] on span "Private rental" at bounding box center [512, 184] width 77 height 20
select select "2"
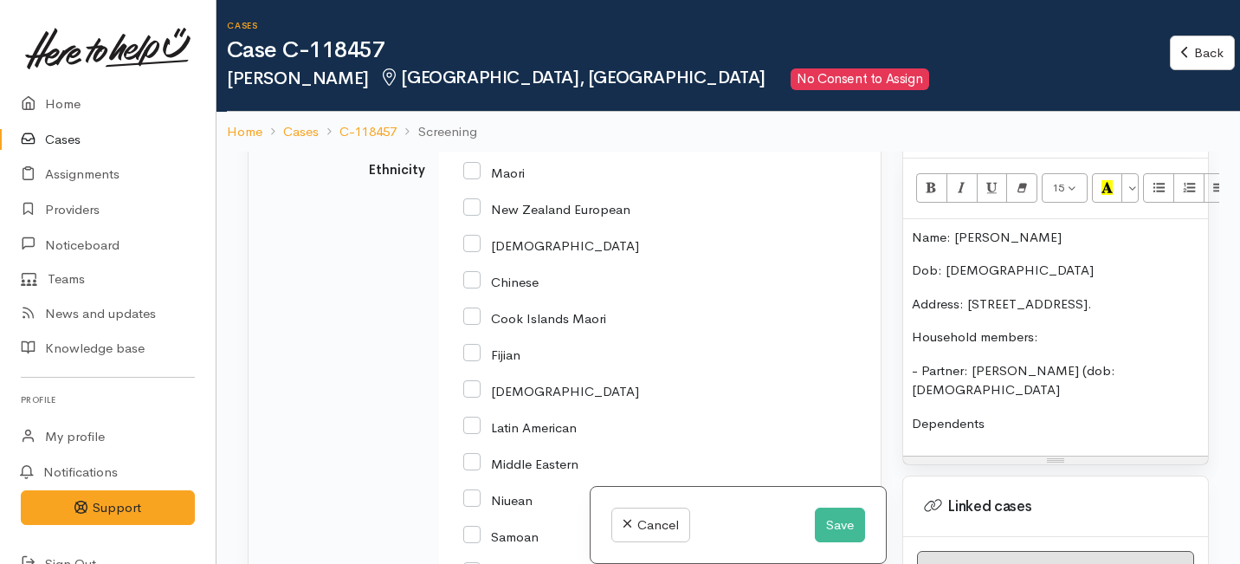
scroll to position [2817, 0]
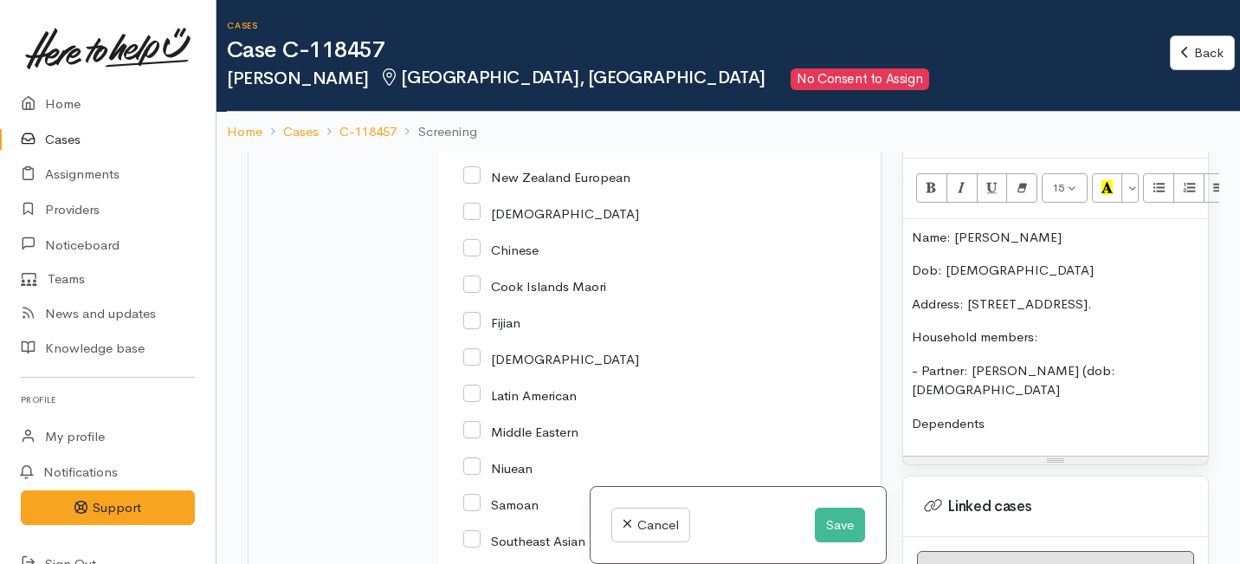
click at [513, 85] on div "Unknown" at bounding box center [540, 75] width 152 height 20
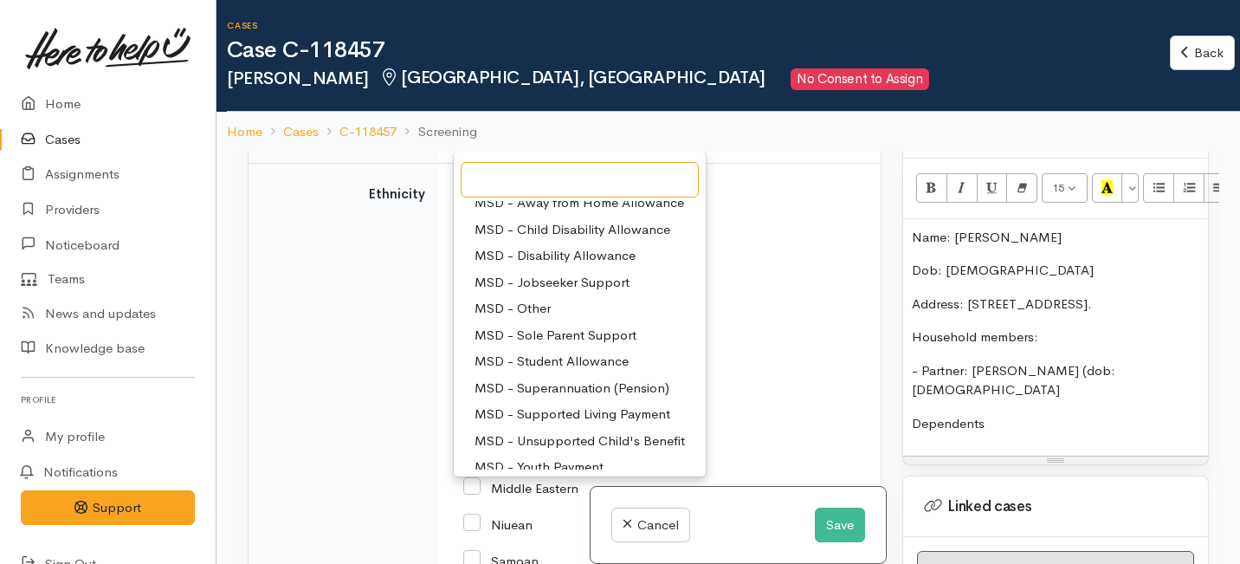
scroll to position [93, 0]
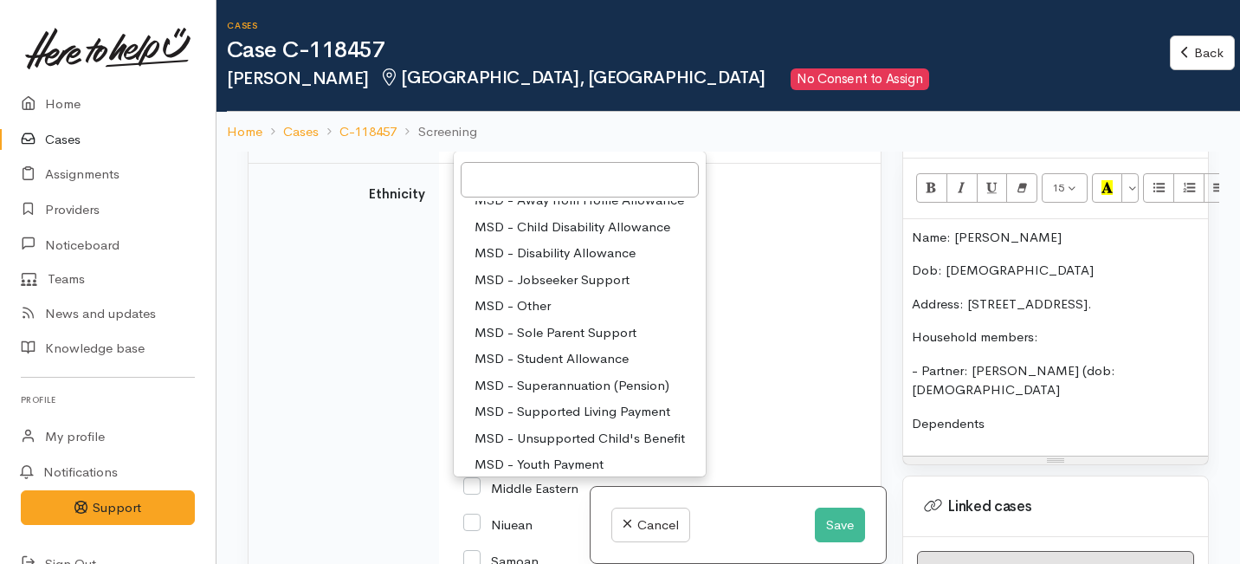
click at [545, 290] on span "MSD - Jobseeker Support" at bounding box center [551, 280] width 155 height 20
select select "4"
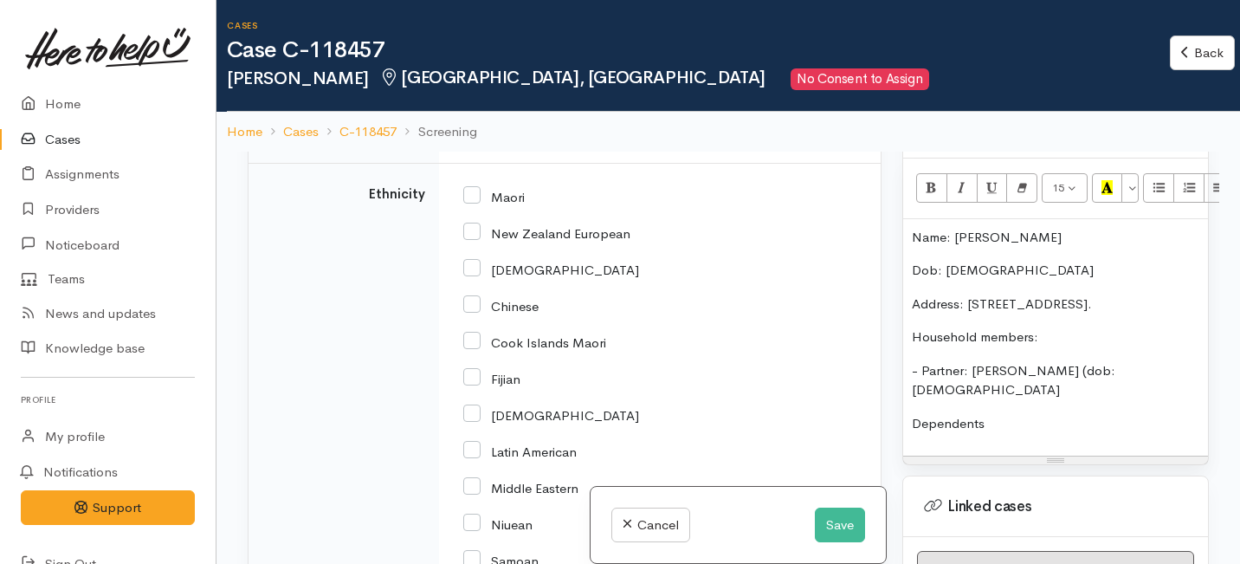
click at [472, 240] on input "New Zealand European" at bounding box center [546, 232] width 167 height 16
checkbox input "true"
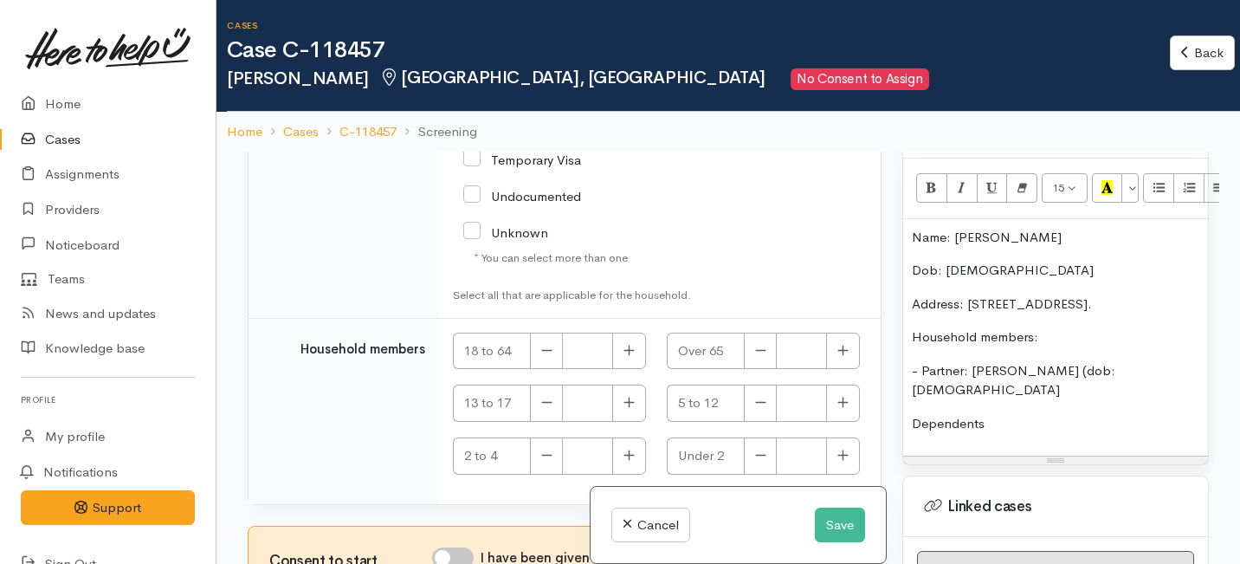
scroll to position [3640, 0]
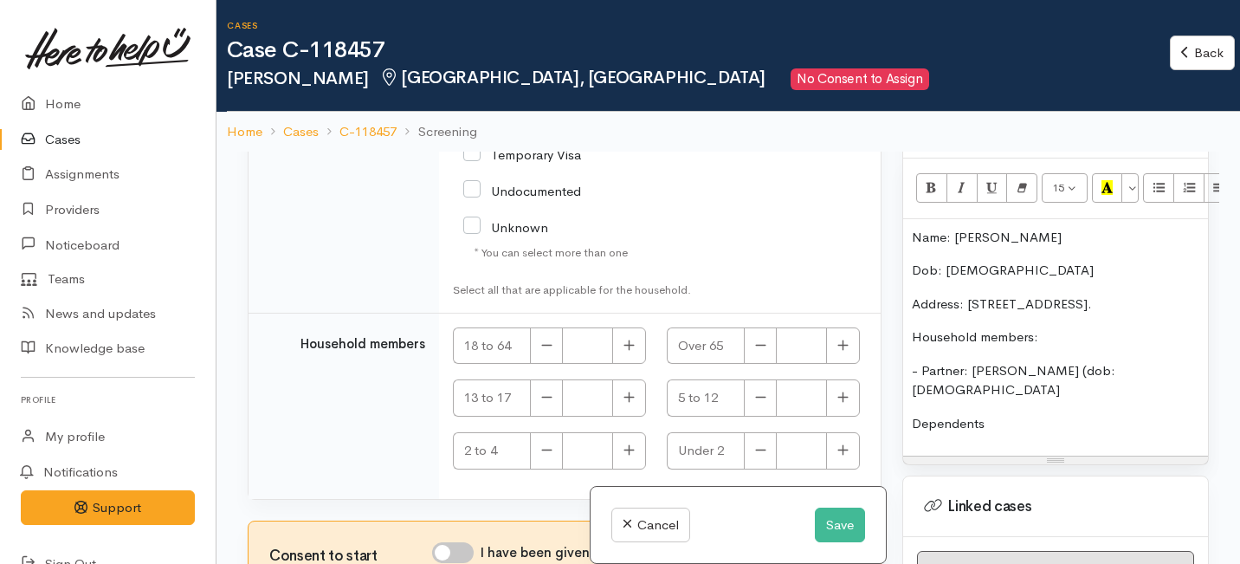
click at [471, 125] on input "NZ Citizen/Resident" at bounding box center [581, 110] width 237 height 29
checkbox input "true"
click at [628, 339] on icon "button" at bounding box center [628, 345] width 11 height 13
click at [617, 346] on button "button" at bounding box center [629, 345] width 34 height 37
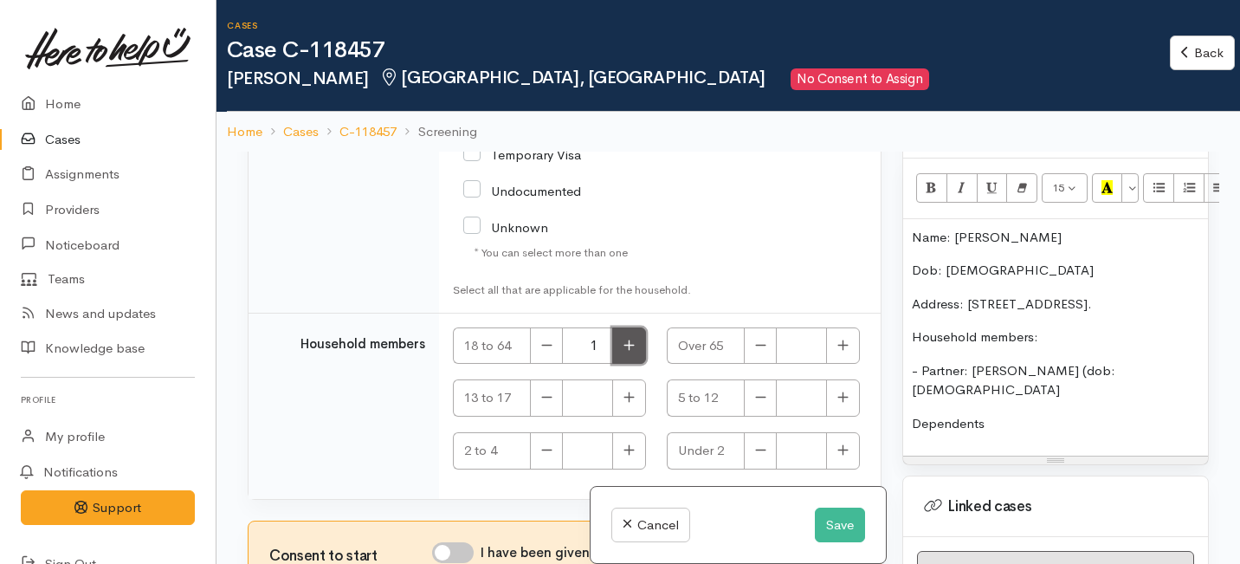
type input "2"
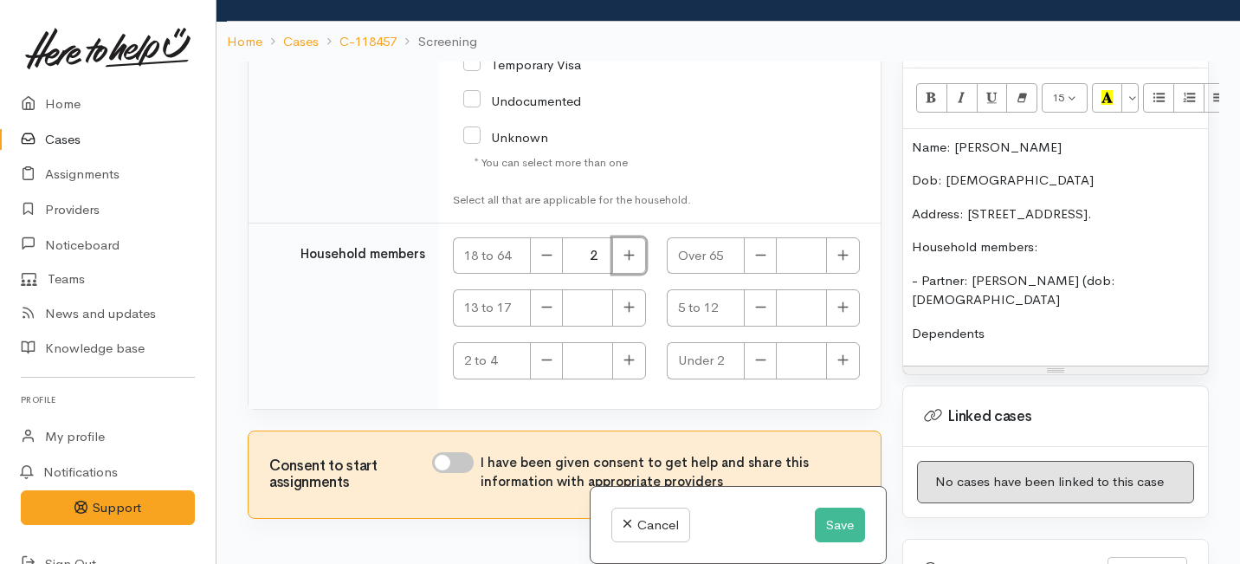
scroll to position [129, 0]
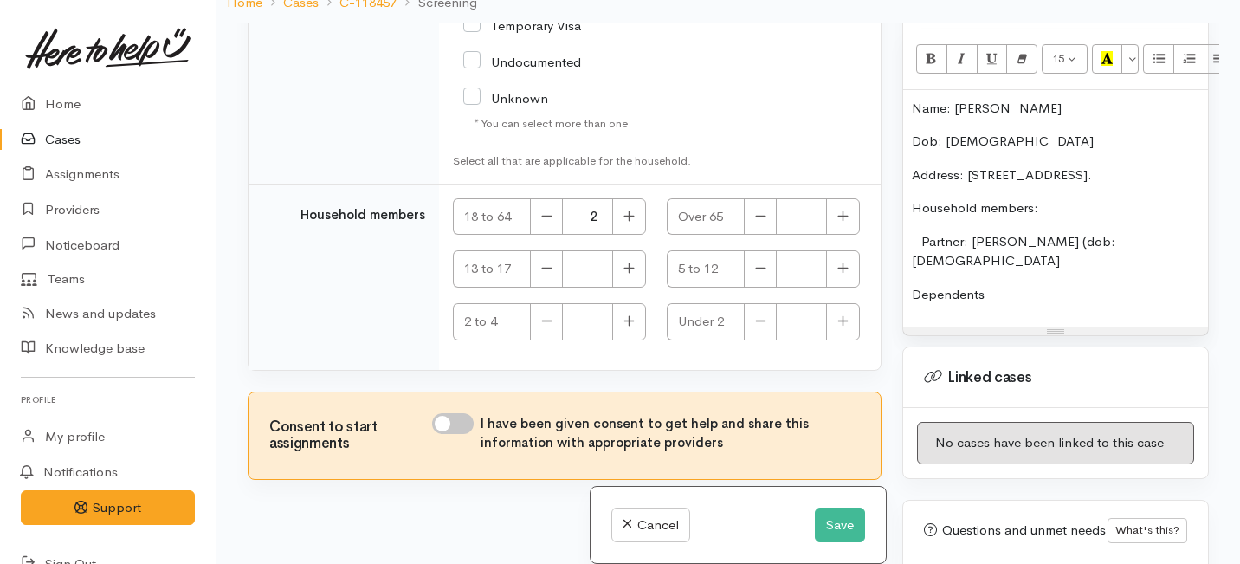
click at [1004, 285] on p "Dependents" at bounding box center [1055, 295] width 287 height 20
click at [906, 256] on div "Name: Rosemary Jones Dob: 8.7.1997 Address: 5 Glenview Terrace, Glenview. House…" at bounding box center [1055, 208] width 305 height 237
click at [1023, 285] on p "x4 Dependents" at bounding box center [1055, 295] width 287 height 20
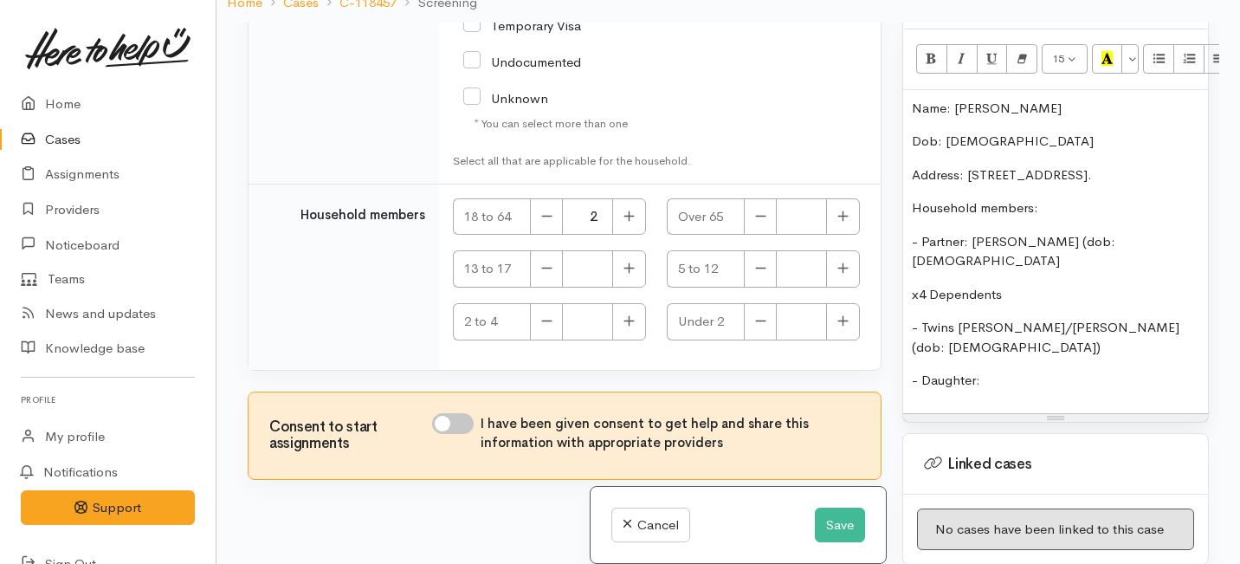
click at [952, 318] on p "- Twins John/Graham (dob: 3/2/2019)" at bounding box center [1055, 337] width 287 height 39
click at [984, 371] on p "- Daughter:" at bounding box center [1055, 381] width 287 height 20
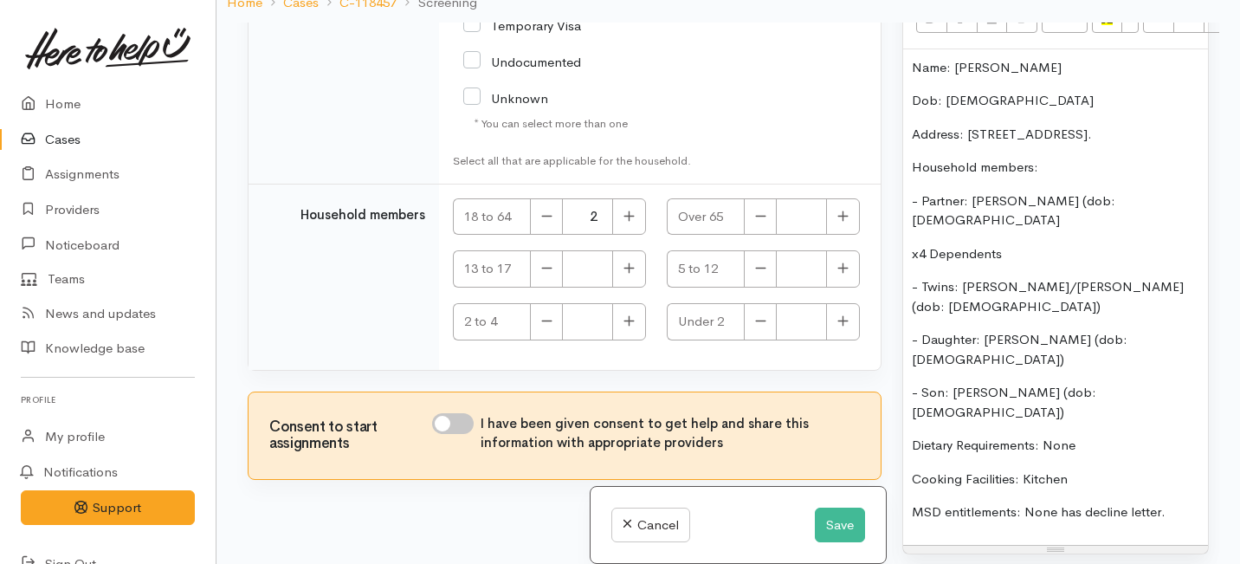
scroll to position [1197, 0]
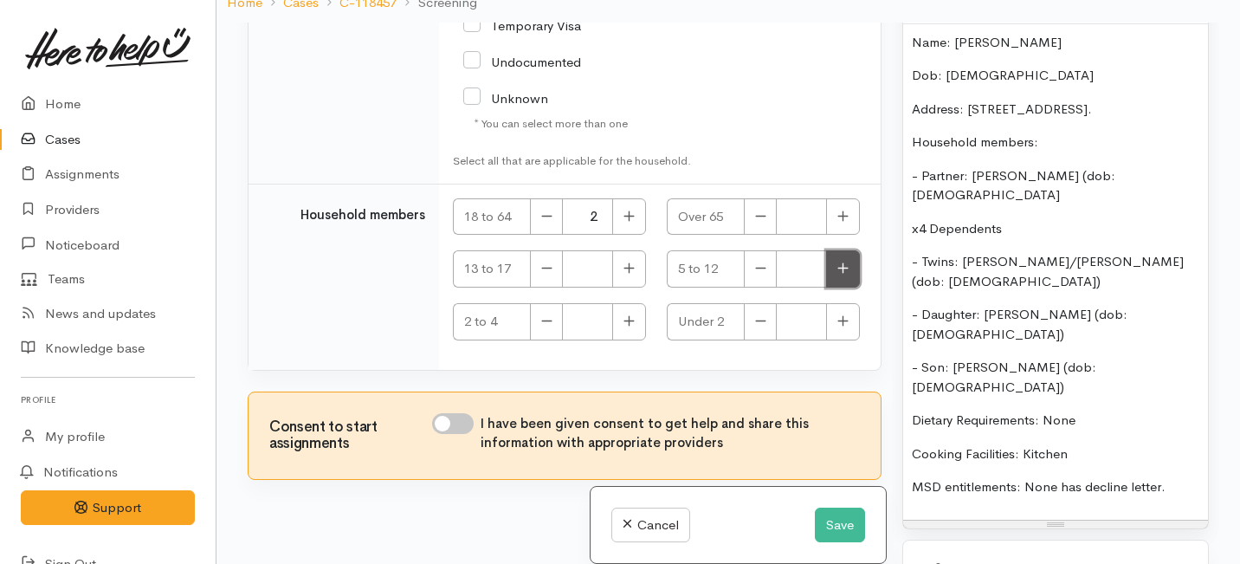
click at [838, 276] on button "button" at bounding box center [843, 268] width 34 height 37
click at [835, 274] on button "button" at bounding box center [843, 268] width 34 height 37
click at [835, 276] on button "button" at bounding box center [843, 268] width 34 height 37
type input "3"
click at [631, 272] on button "button" at bounding box center [629, 268] width 34 height 37
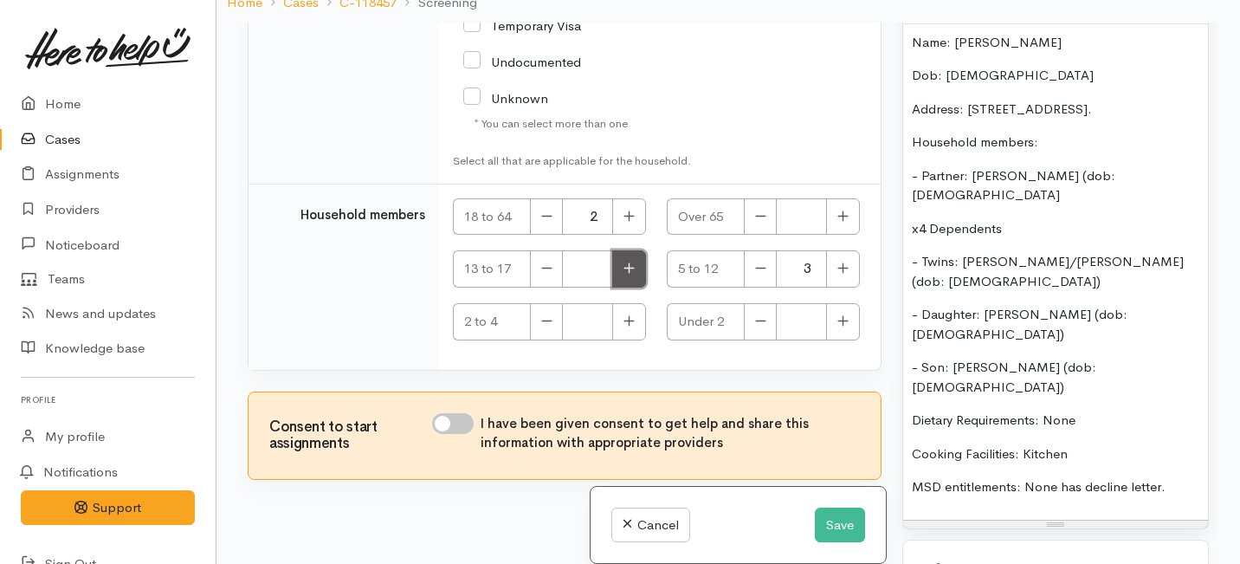
type input "1"
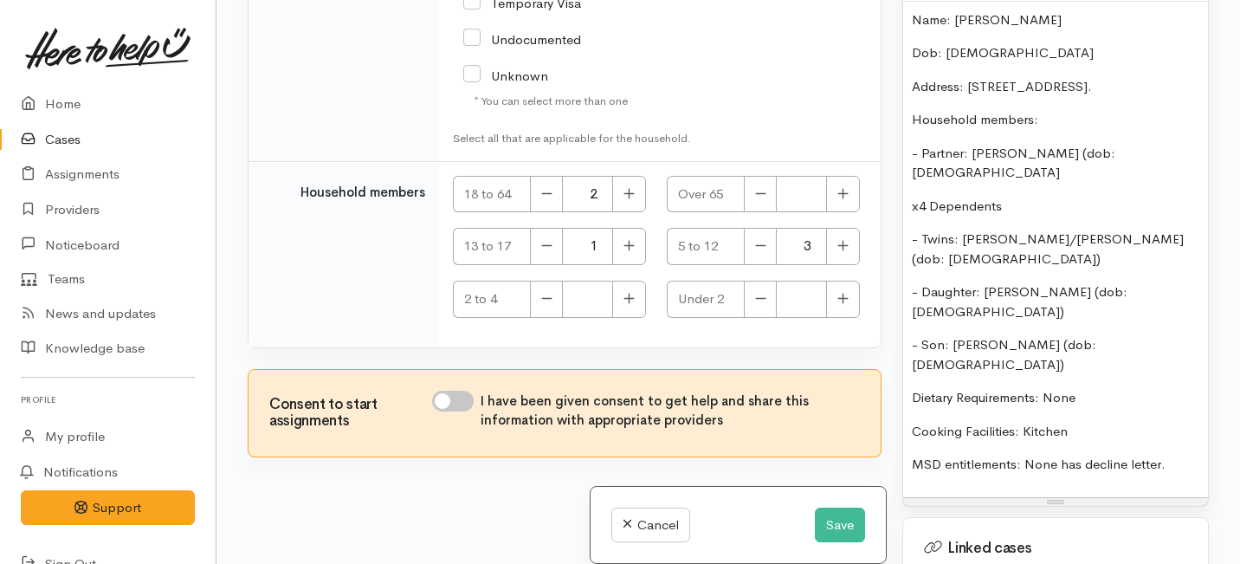
click at [461, 397] on input "I have been given consent to get help and share this information with appropria…" at bounding box center [453, 400] width 42 height 21
checkbox input "true"
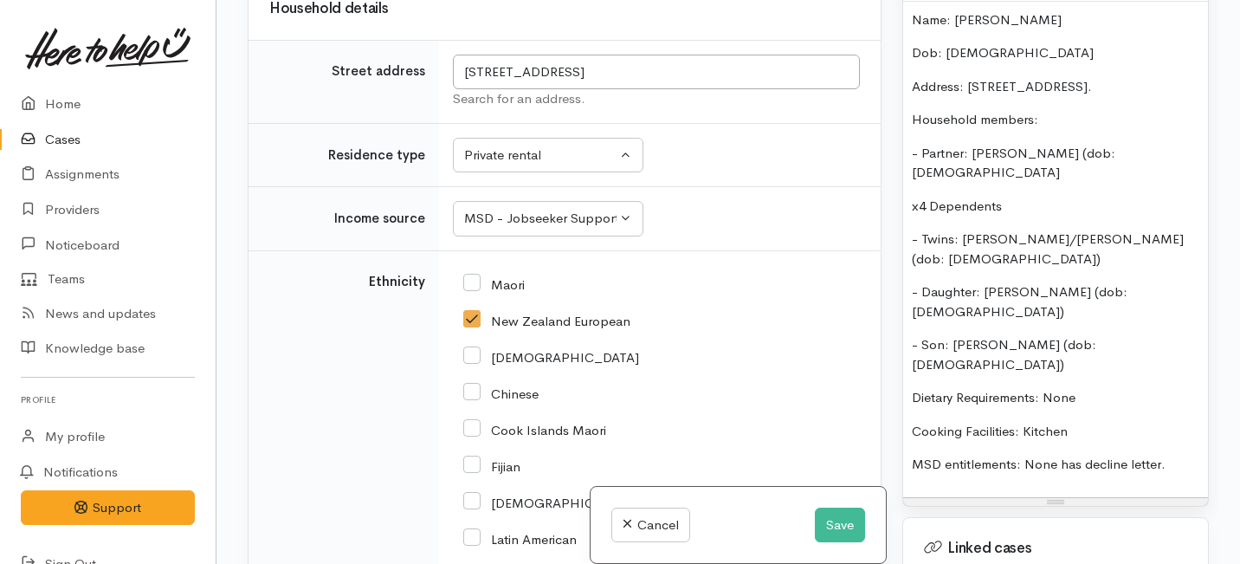
scroll to position [2521, 0]
click at [922, 335] on p "- Son: Xavier (dob: 23/12/2010)" at bounding box center [1055, 354] width 287 height 39
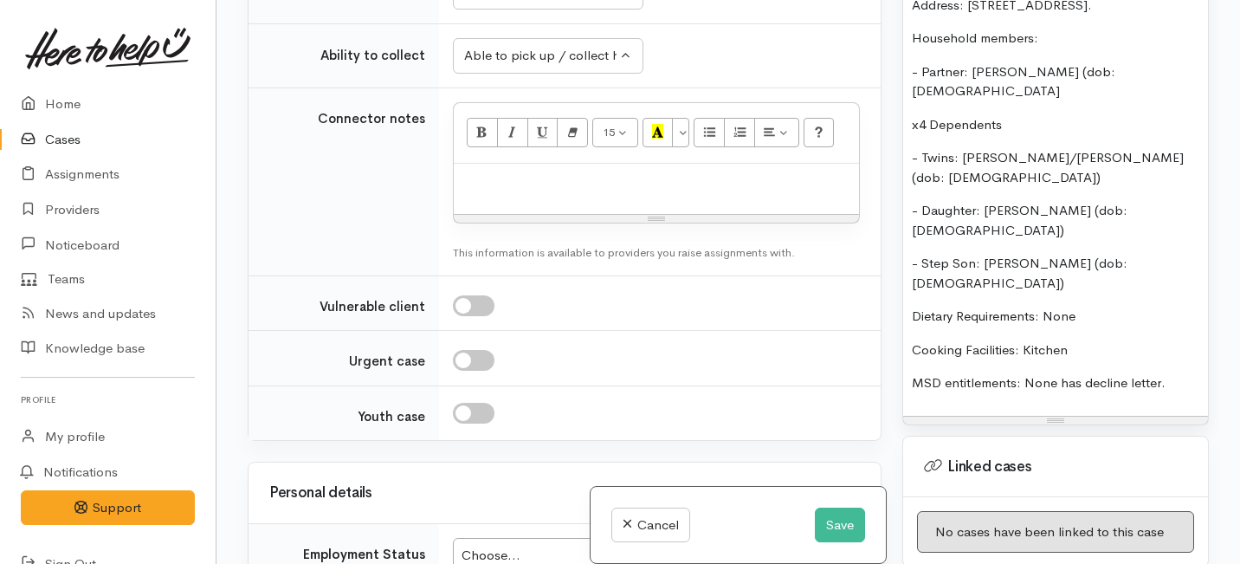
scroll to position [2292, 0]
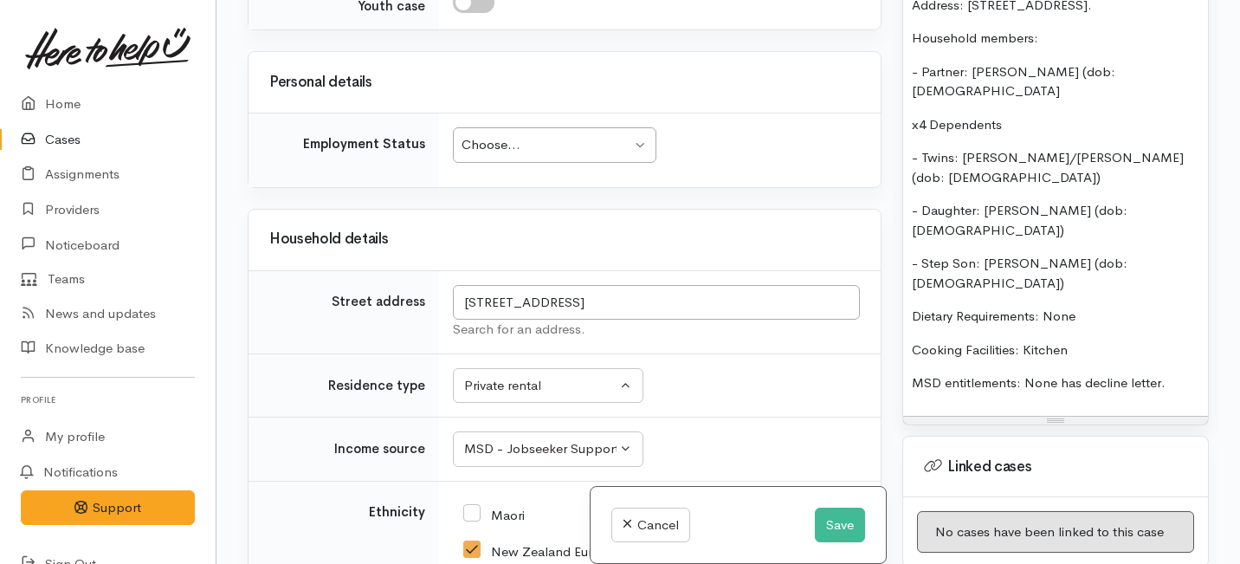
click at [591, 155] on div "Choose..." at bounding box center [546, 145] width 170 height 20
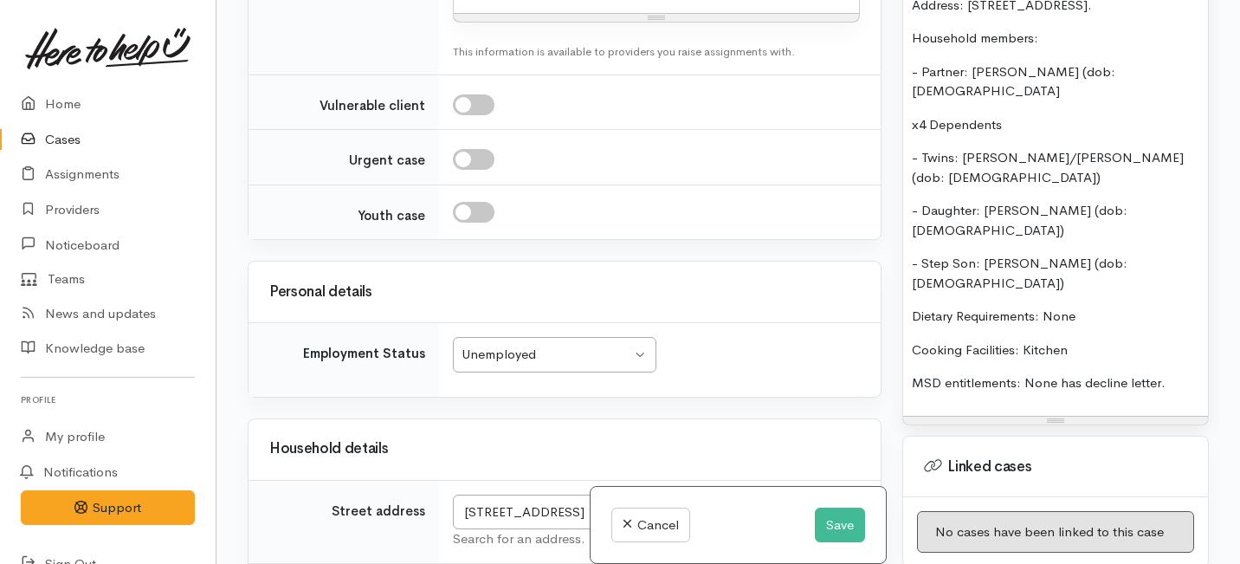
scroll to position [2083, 0]
click at [1171, 373] on p "MSD entitlements: None has decline letter." at bounding box center [1055, 383] width 287 height 20
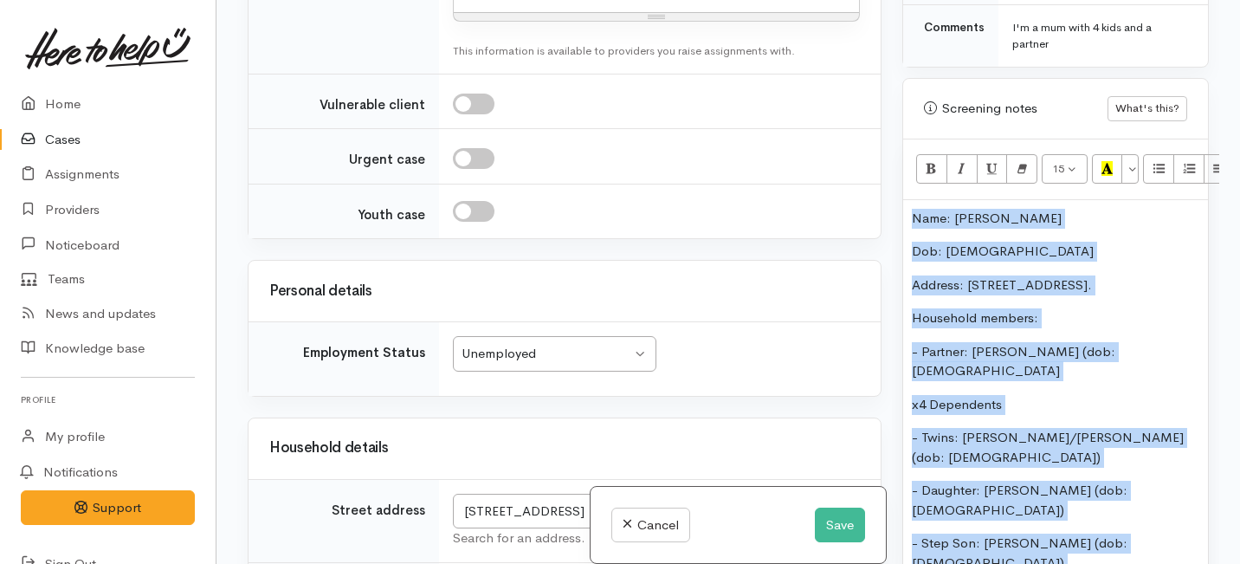
drag, startPoint x: 1171, startPoint y: 287, endPoint x: 1133, endPoint y: 1, distance: 288.1
click at [1133, 1] on div "Warnings Add No warnings have been raised against this case Add Warning Title ●…" at bounding box center [1055, 282] width 327 height 564
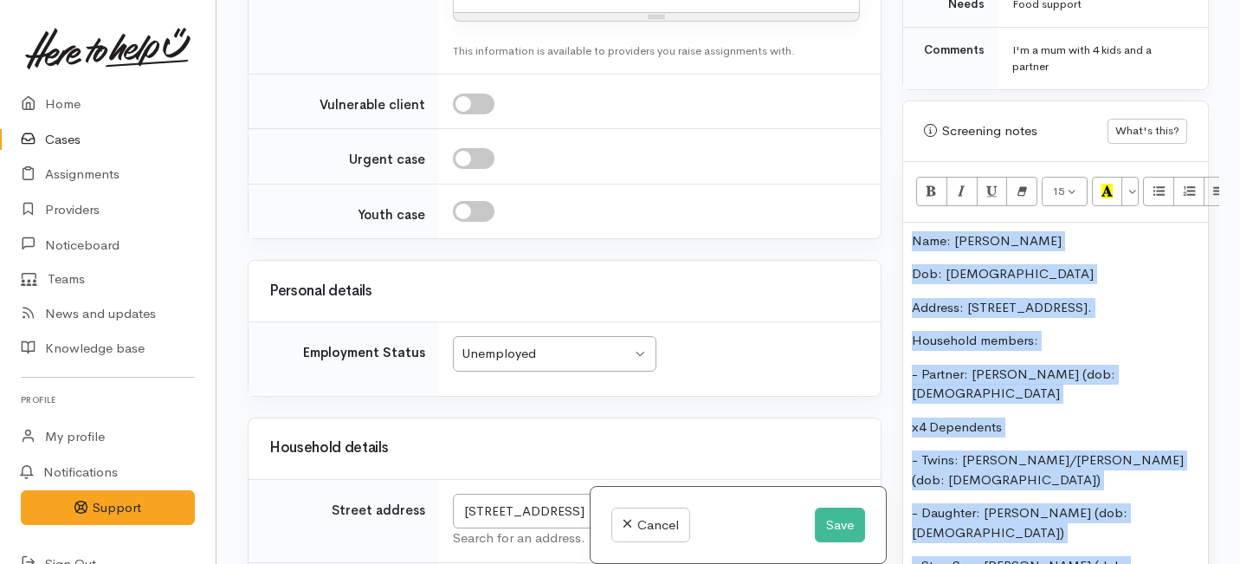
copy div "Name: Rosemary Jones Dob: 8.7.1997 Address: 5 Glenview Terrace, Glenview. House…"
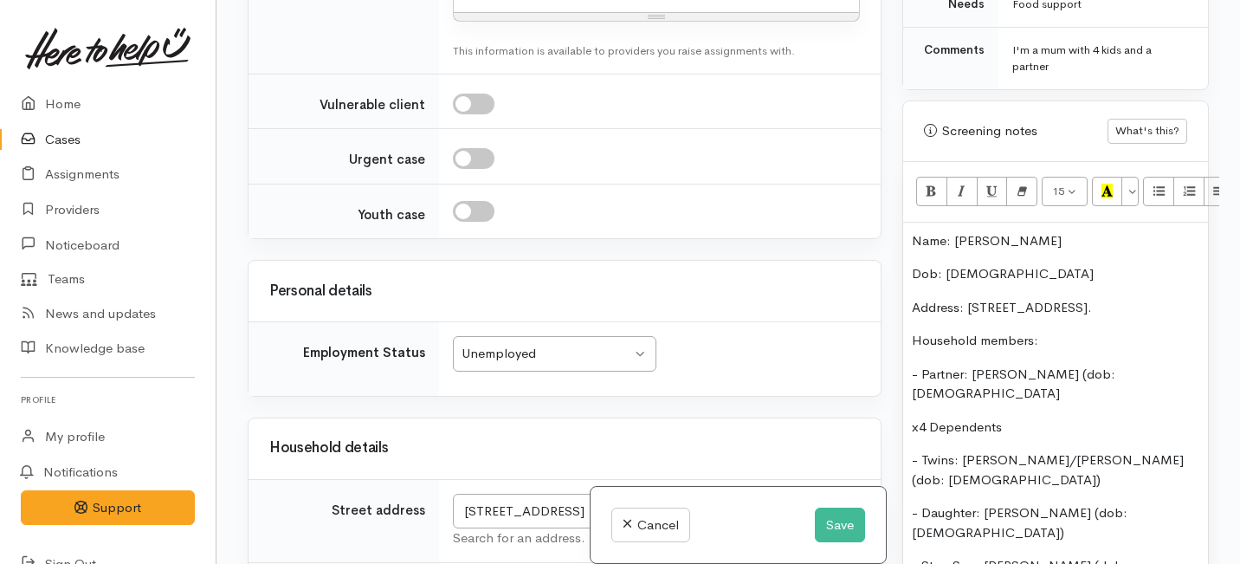
paste div
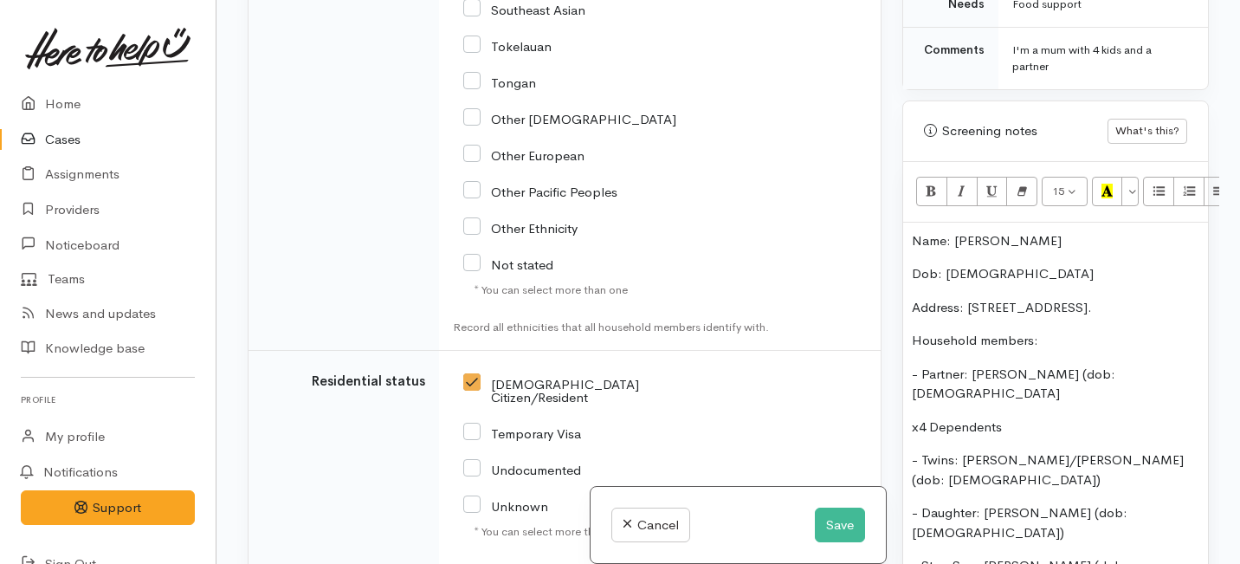
scroll to position [4129, 0]
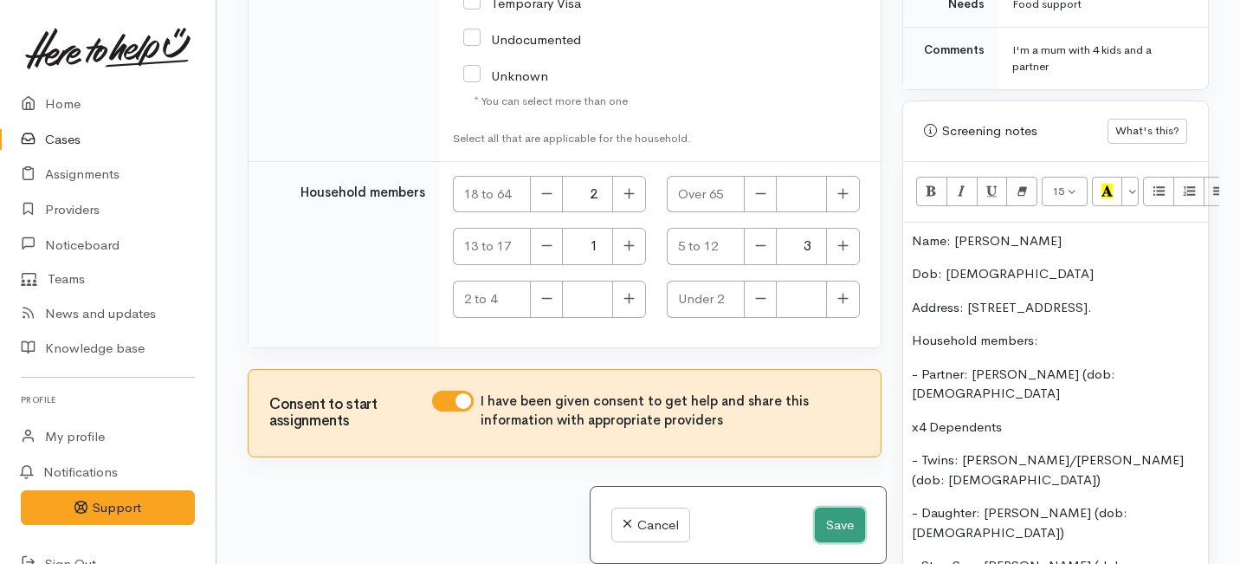
click at [845, 521] on button "Save" at bounding box center [840, 524] width 50 height 35
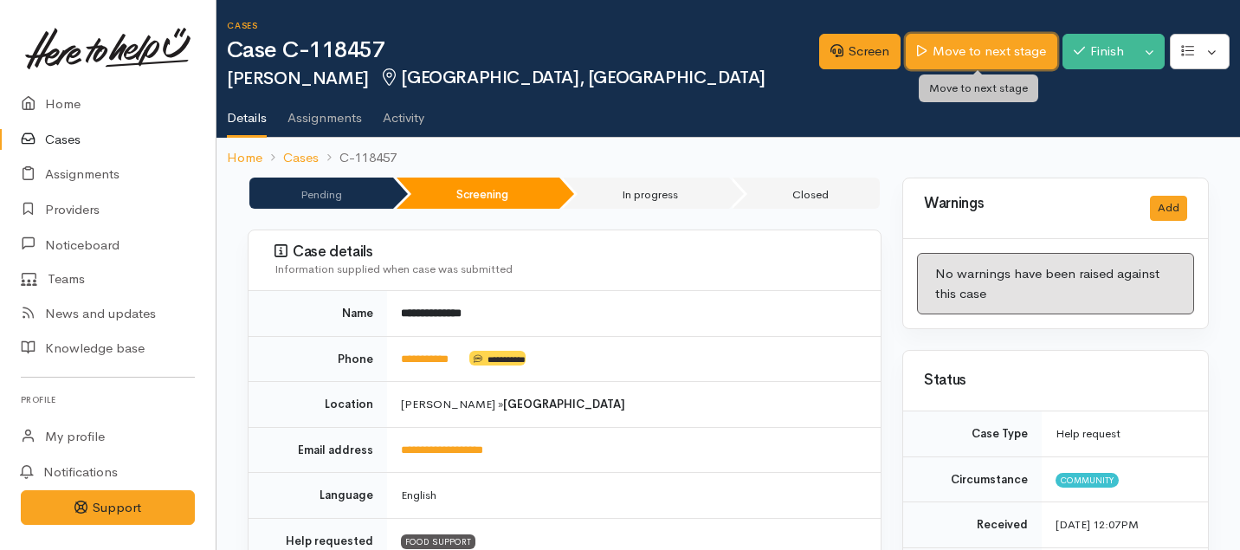
click at [961, 47] on link "Move to next stage" at bounding box center [981, 51] width 151 height 35
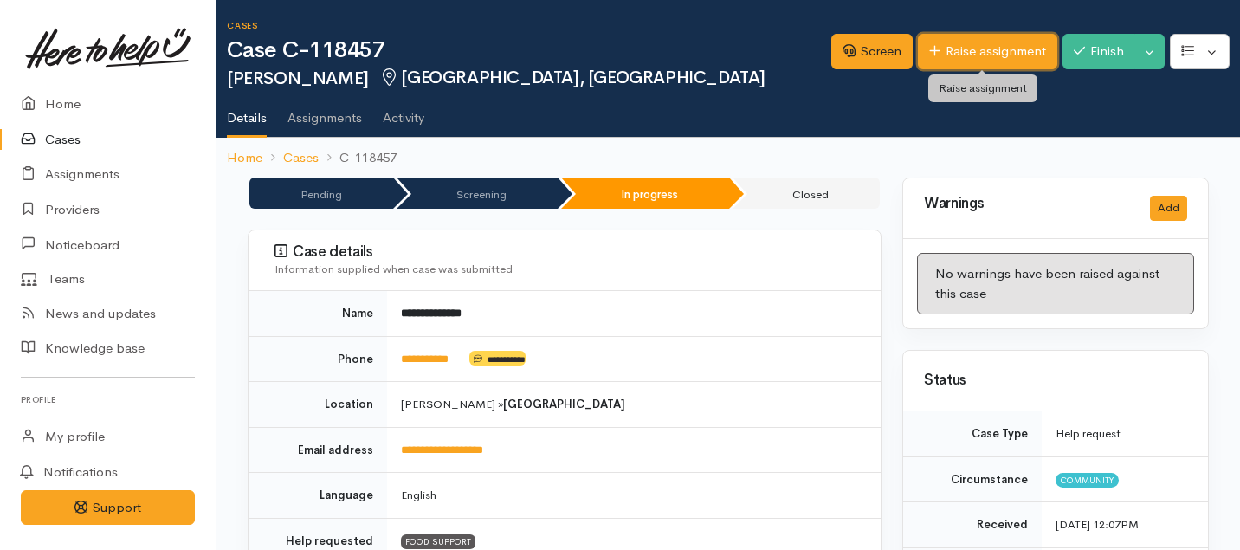
click at [975, 41] on link "Raise assignment" at bounding box center [987, 51] width 139 height 35
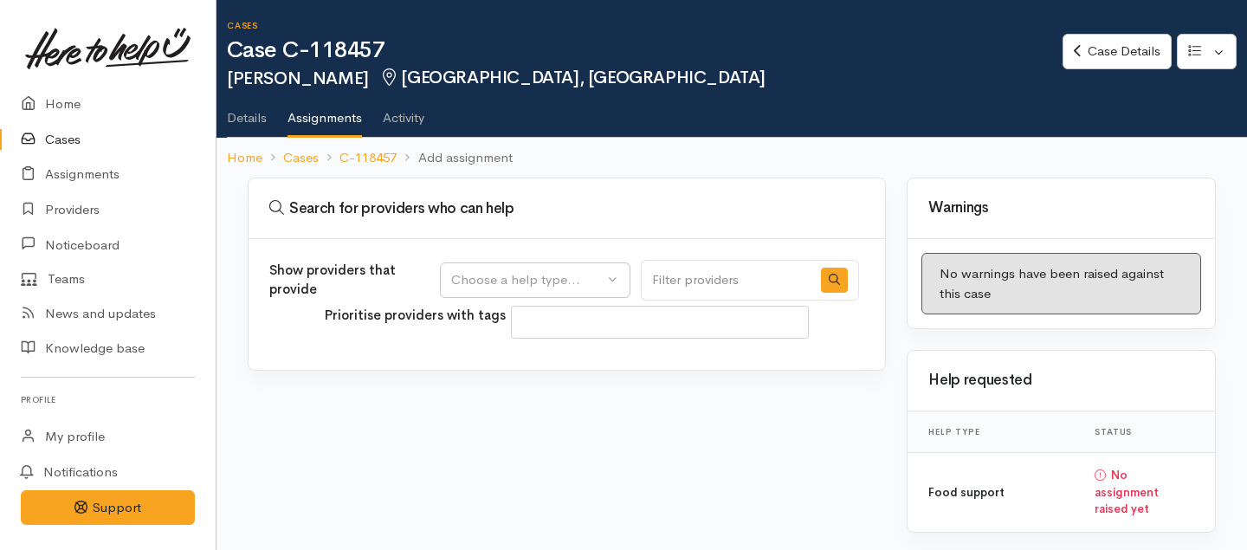
select select
click at [603, 272] on div "Choose a help type..." at bounding box center [527, 280] width 152 height 20
click at [512, 370] on span "Food support" at bounding box center [501, 363] width 81 height 20
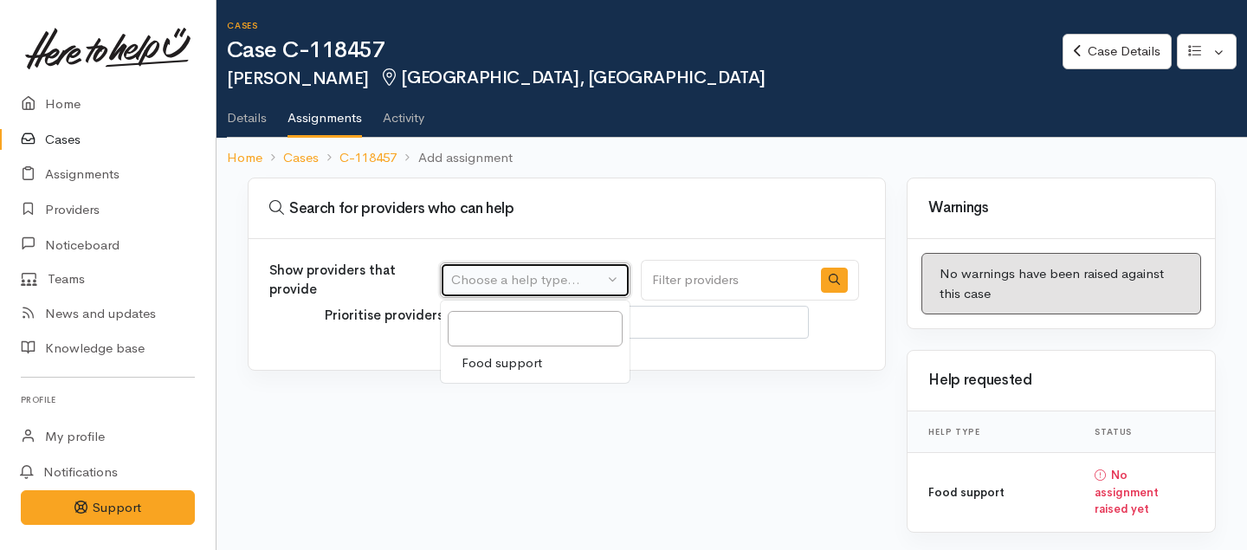
select select "3"
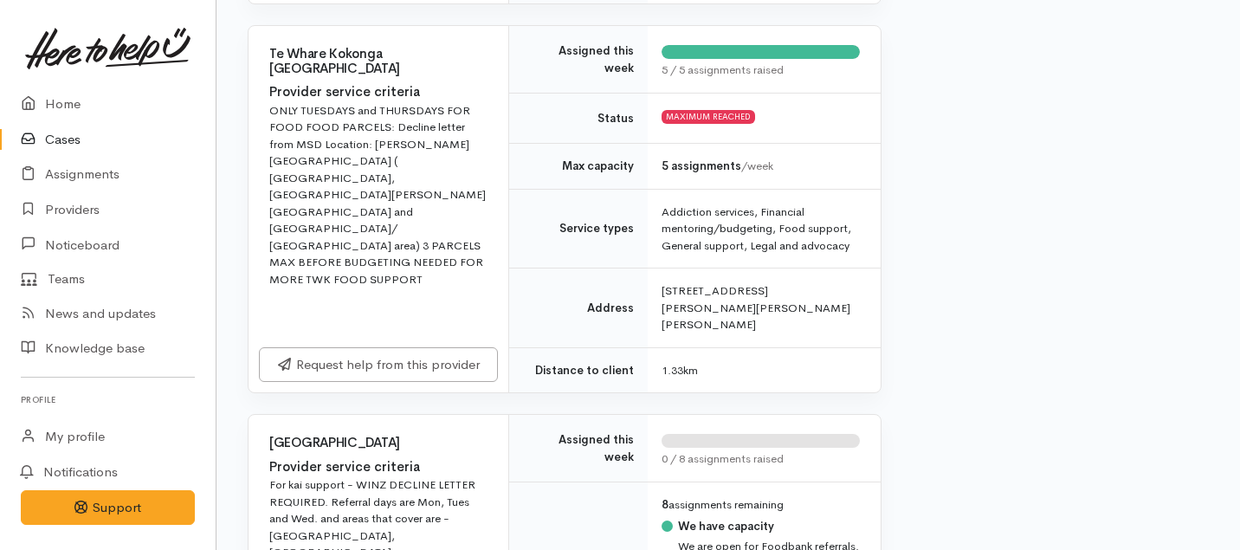
scroll to position [749, 0]
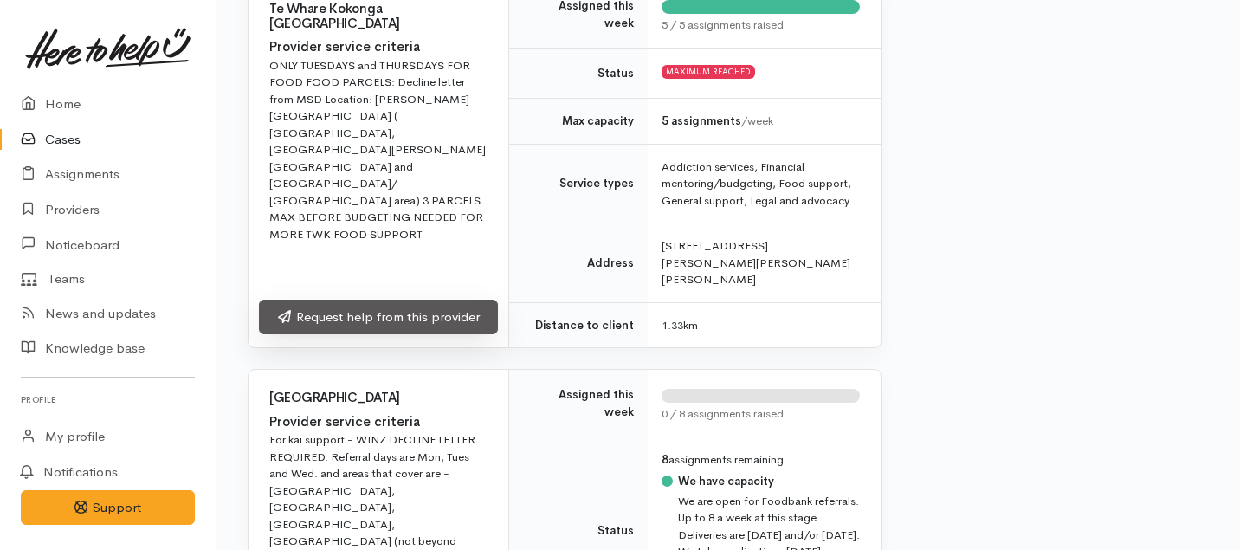
click at [373, 302] on link "Request help from this provider" at bounding box center [378, 317] width 239 height 35
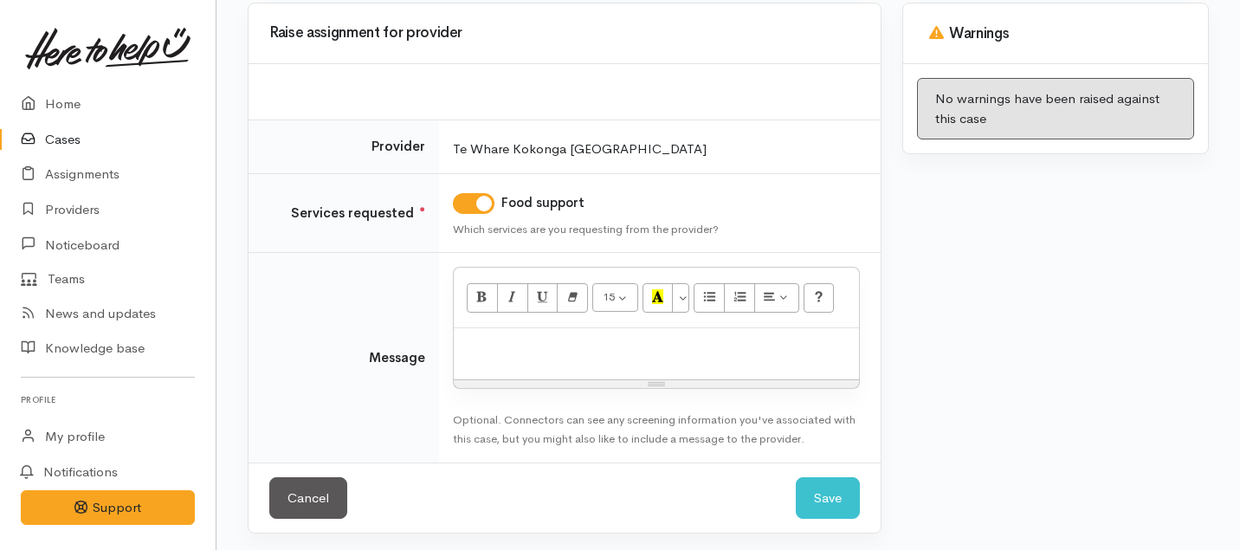
scroll to position [176, 0]
click at [508, 349] on p at bounding box center [656, 346] width 388 height 20
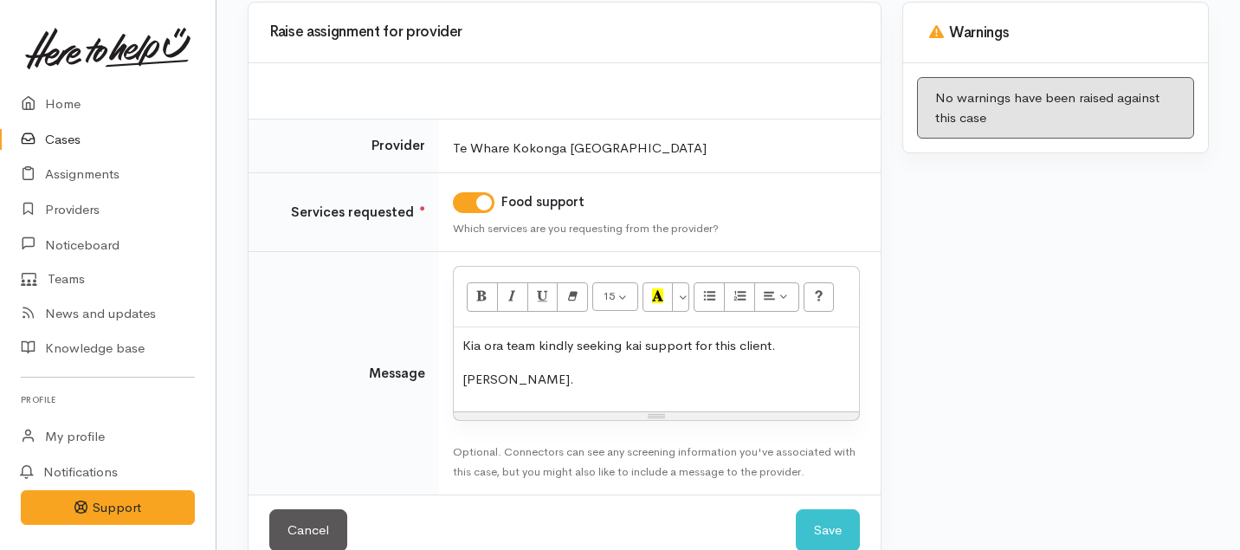
scroll to position [212, 0]
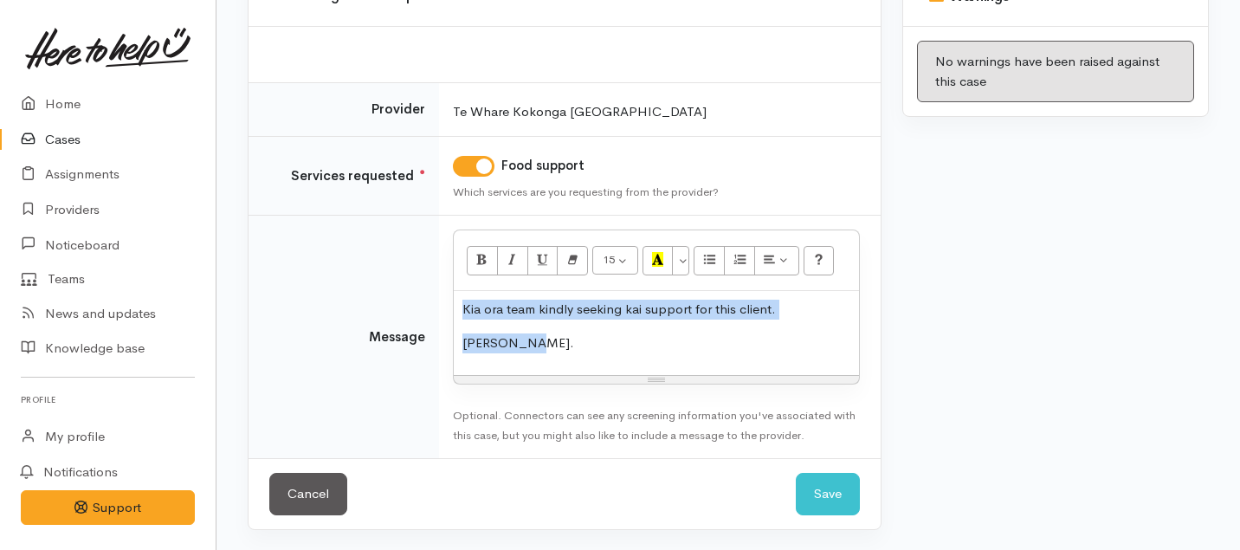
drag, startPoint x: 548, startPoint y: 348, endPoint x: 450, endPoint y: 315, distance: 103.2
click at [450, 315] on td "<p>Kia ora team kindly seeking kai support for this client.&nbsp;</p><p>Ngaa Mi…" at bounding box center [660, 337] width 442 height 243
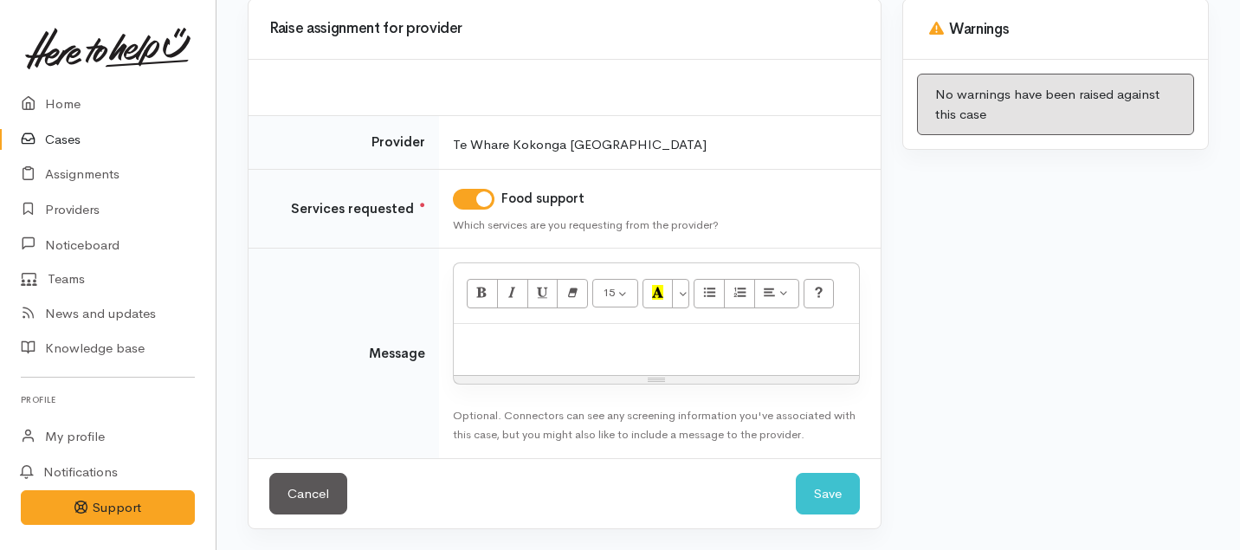
scroll to position [178, 0]
click at [309, 502] on link "Cancel" at bounding box center [308, 495] width 78 height 42
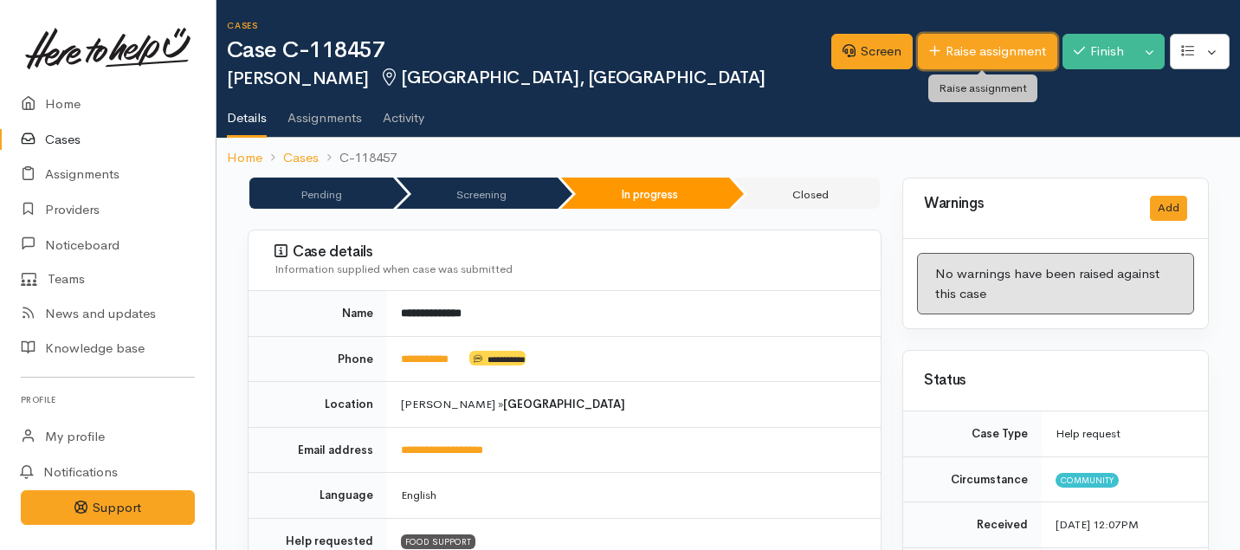
click at [1010, 57] on link "Raise assignment" at bounding box center [987, 51] width 139 height 35
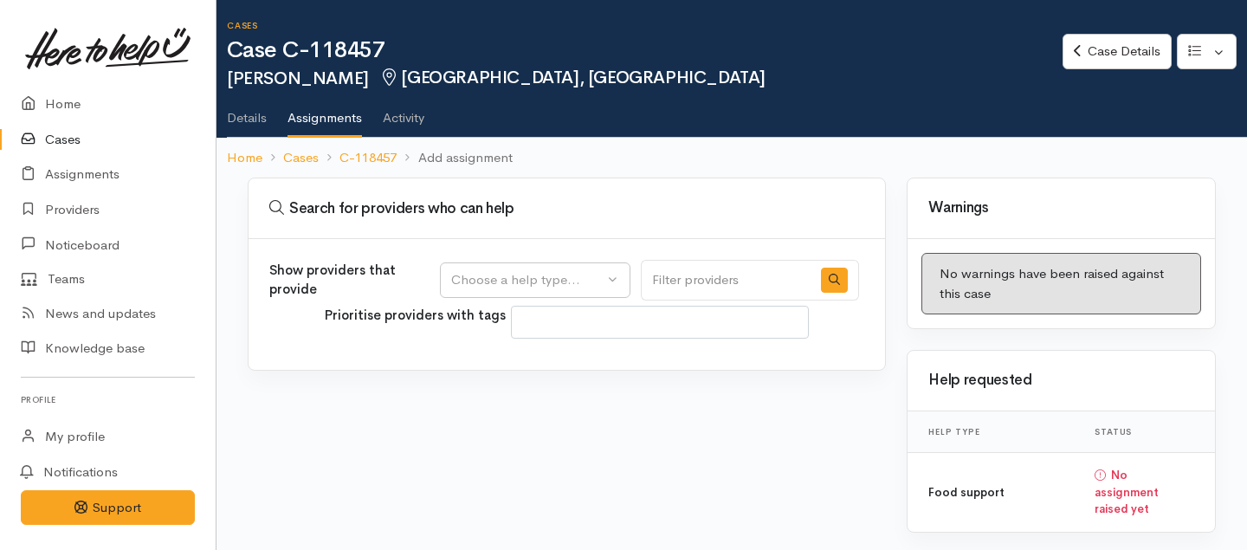
select select
click at [564, 275] on div "Choose a help type..." at bounding box center [527, 280] width 152 height 20
click at [525, 362] on span "Food support" at bounding box center [501, 363] width 81 height 20
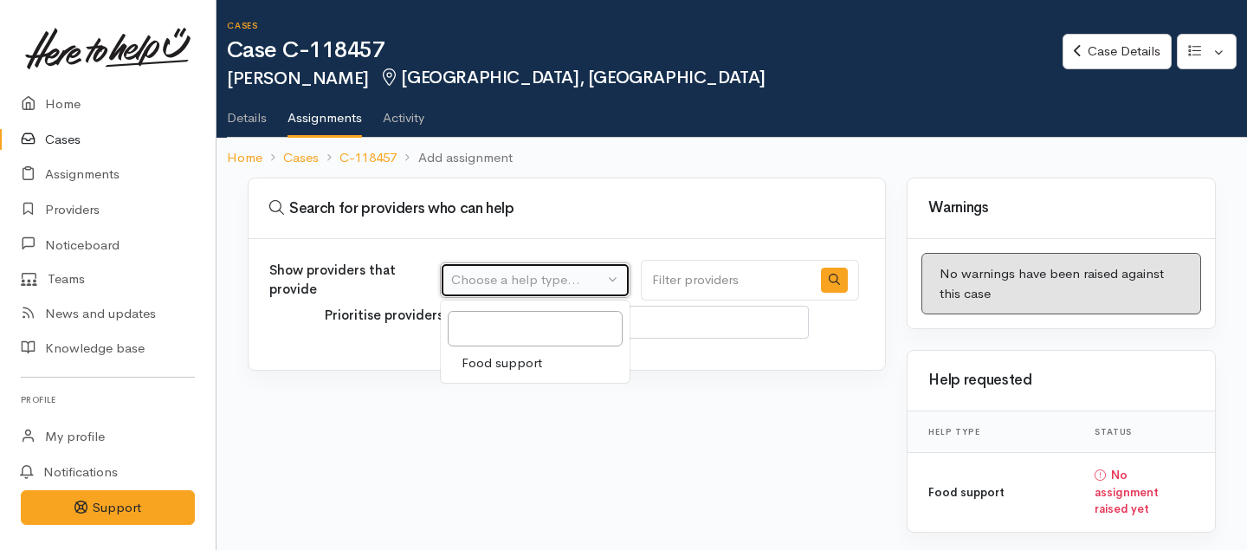
select select "3"
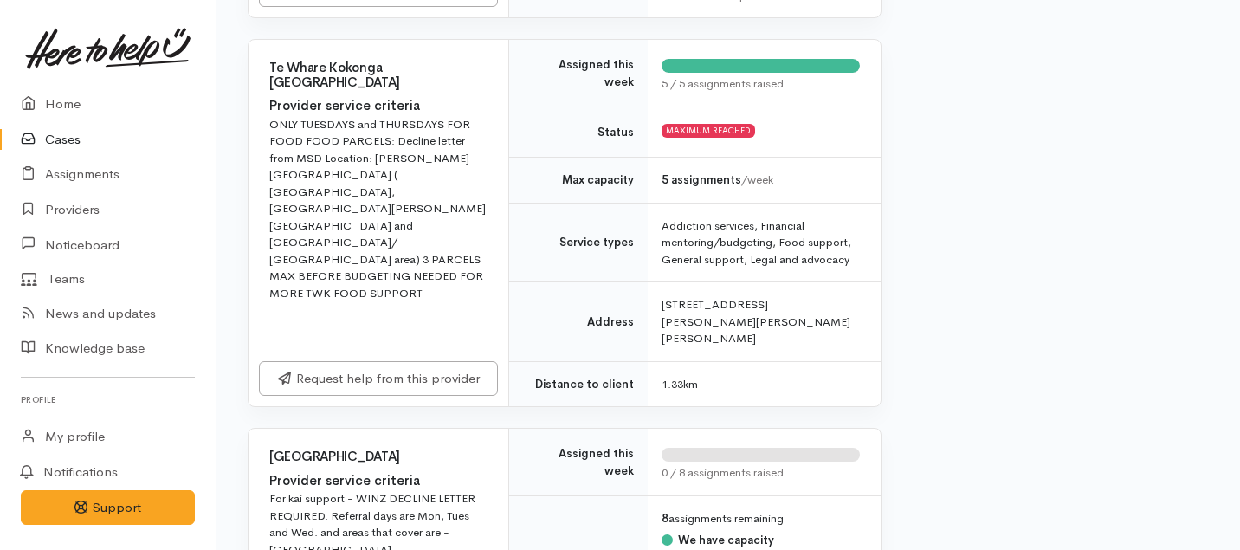
scroll to position [692, 0]
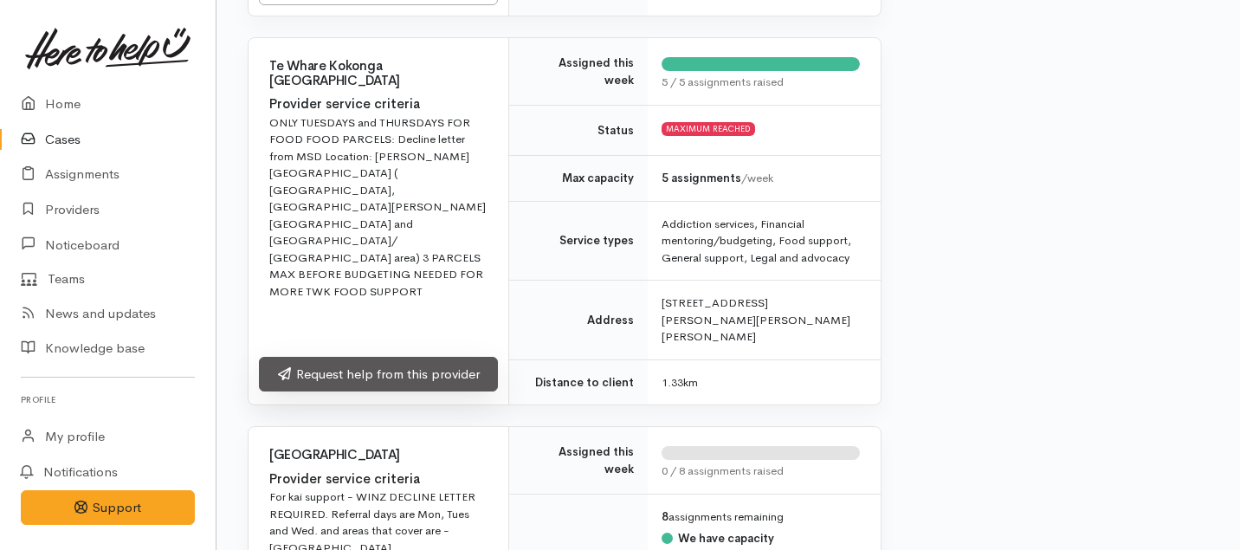
click at [340, 362] on link "Request help from this provider" at bounding box center [378, 374] width 239 height 35
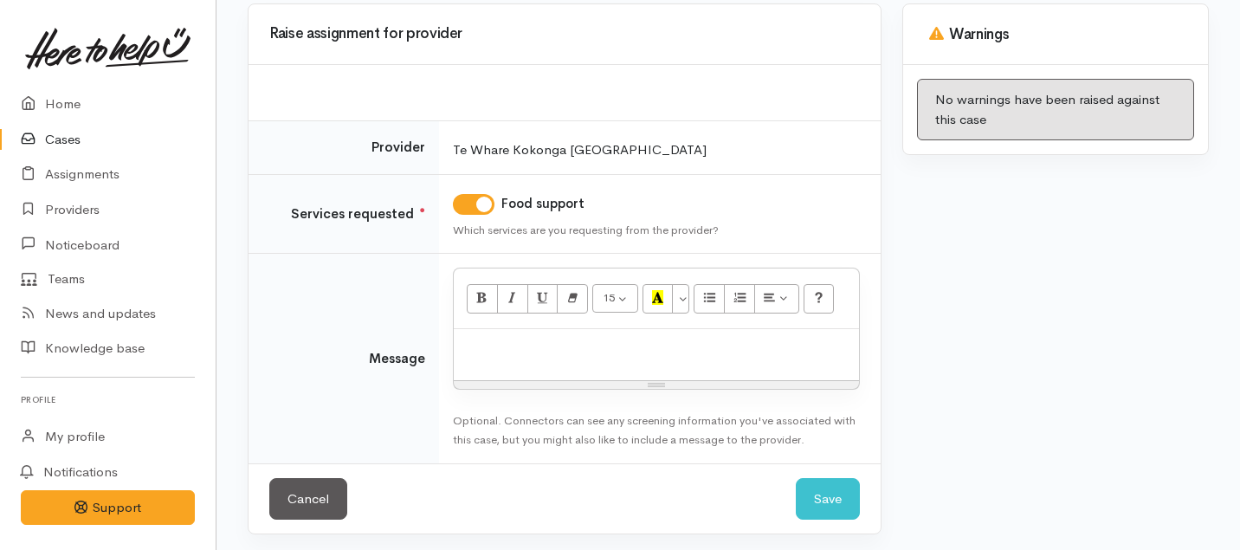
scroll to position [178, 0]
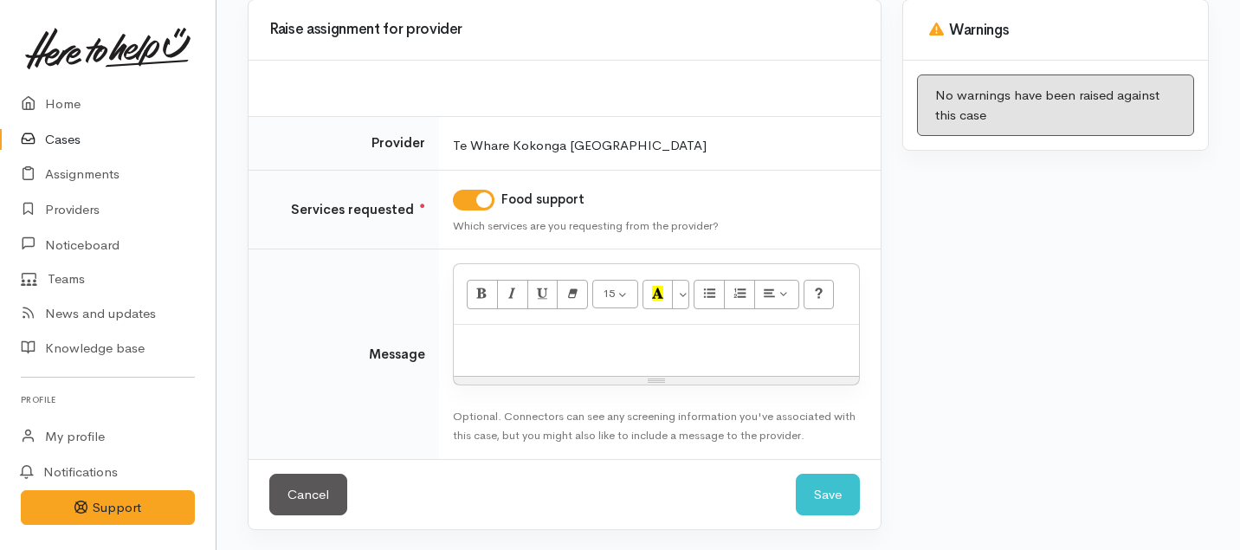
click at [618, 354] on div at bounding box center [656, 350] width 405 height 51
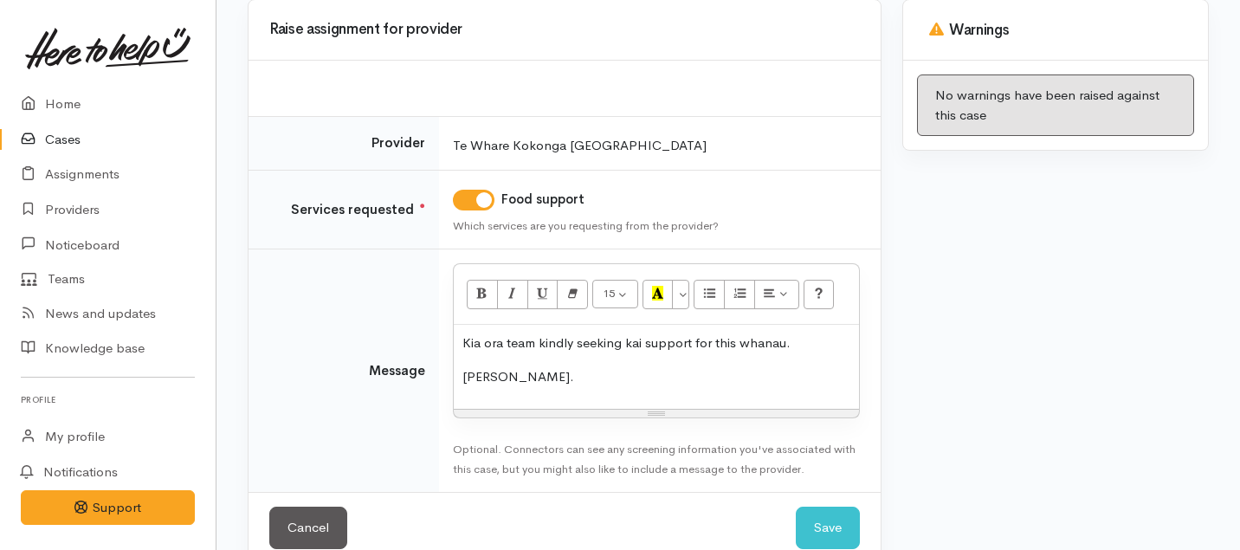
scroll to position [212, 0]
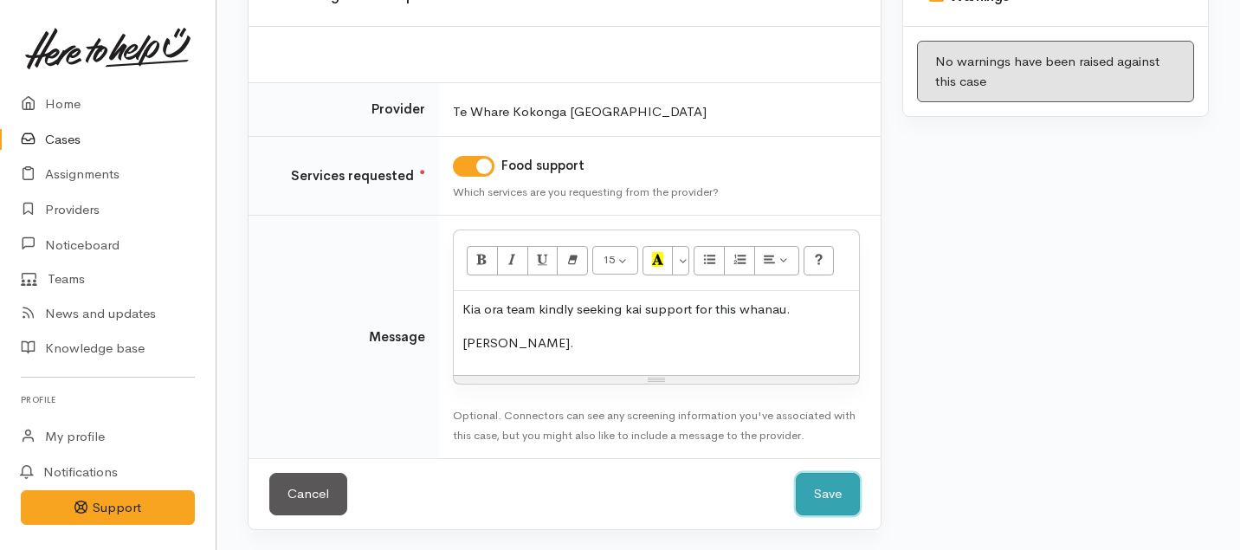
click at [832, 493] on button "Save" at bounding box center [828, 494] width 64 height 42
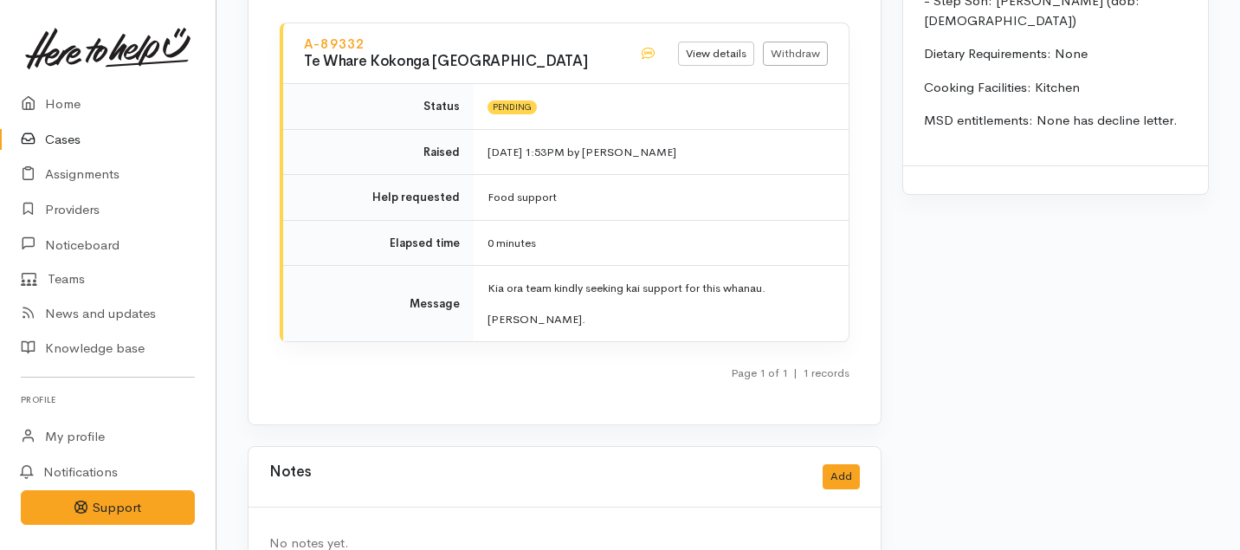
scroll to position [1974, 0]
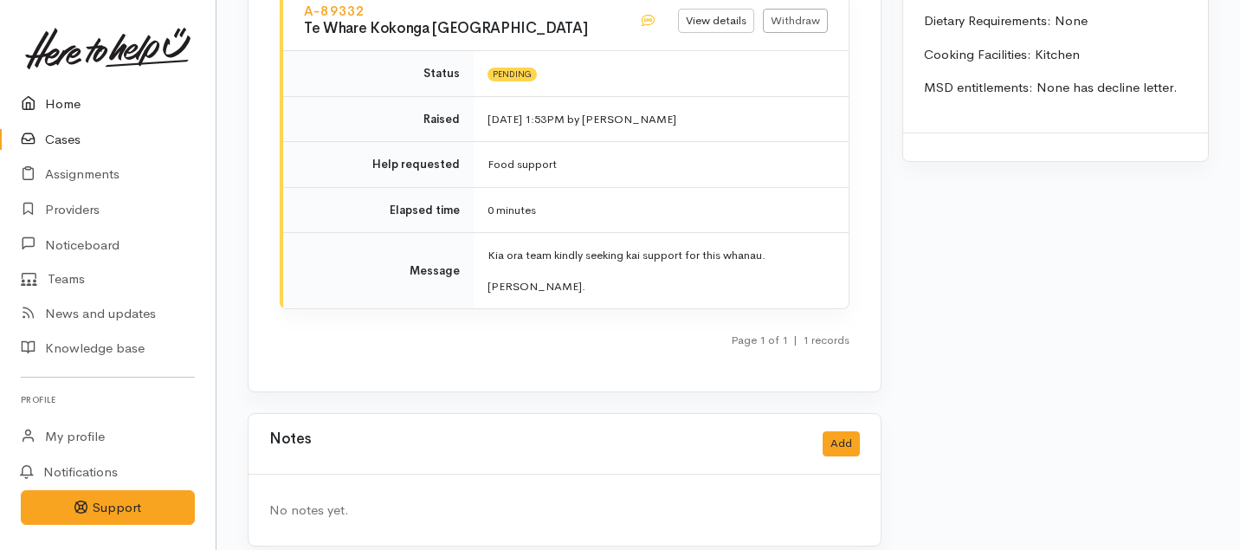
click at [64, 104] on link "Home" at bounding box center [108, 104] width 216 height 35
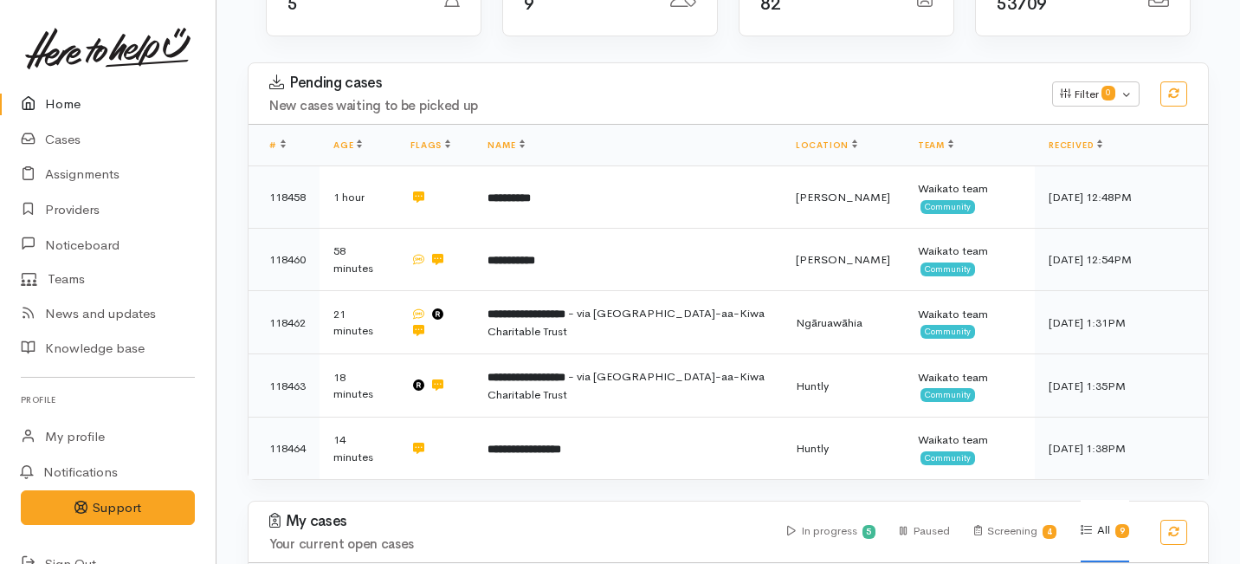
scroll to position [276, 0]
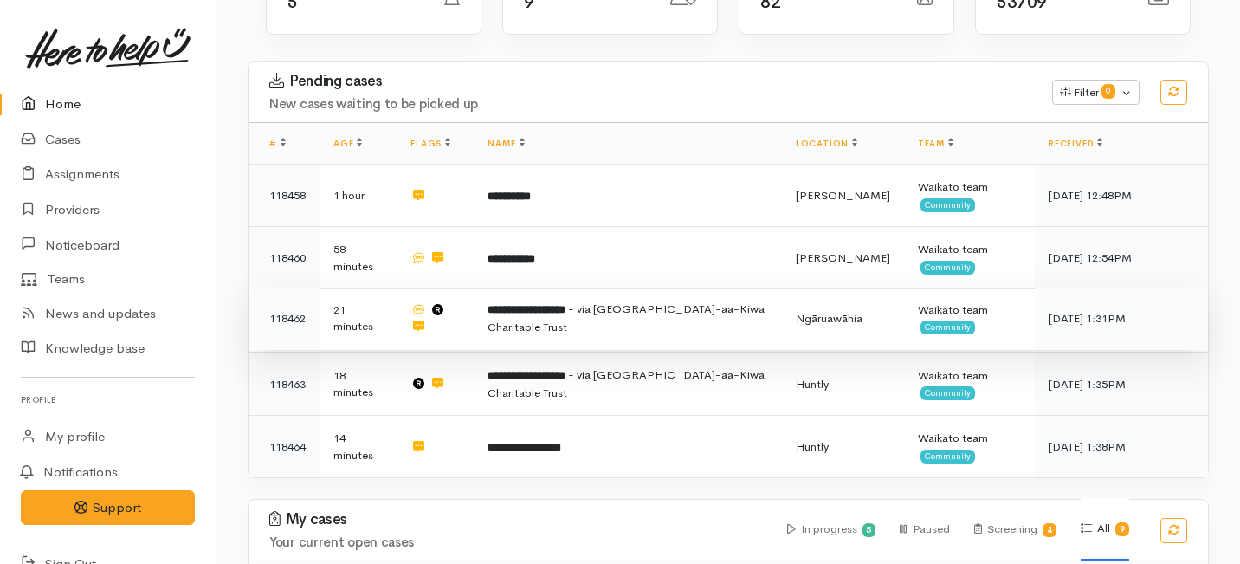
click at [577, 287] on td "**********" at bounding box center [628, 318] width 308 height 63
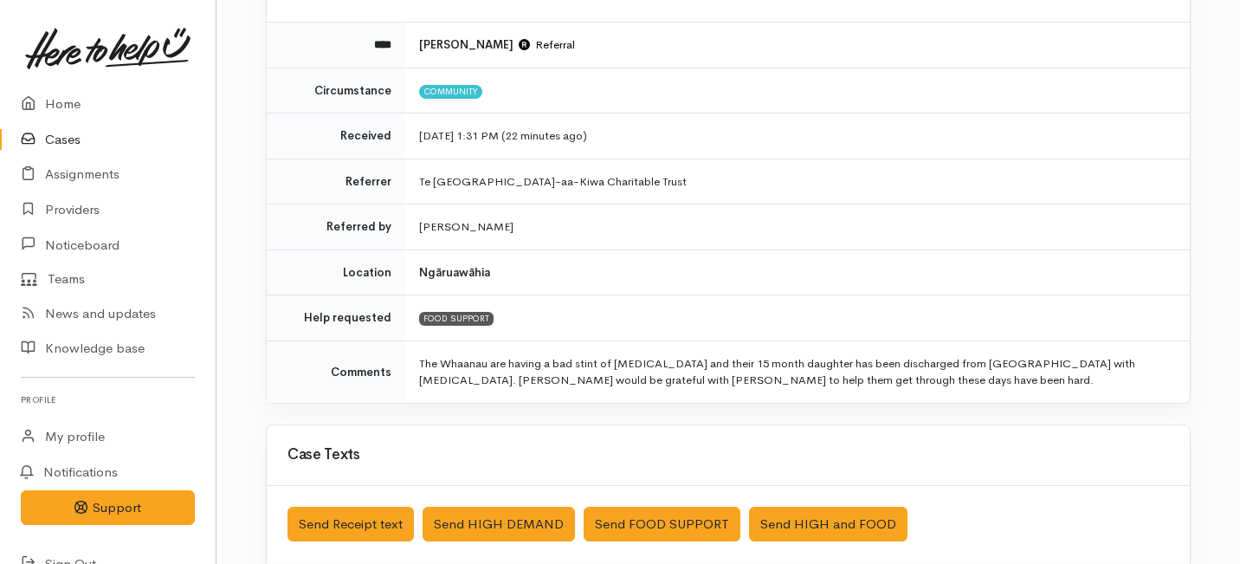
scroll to position [200, 0]
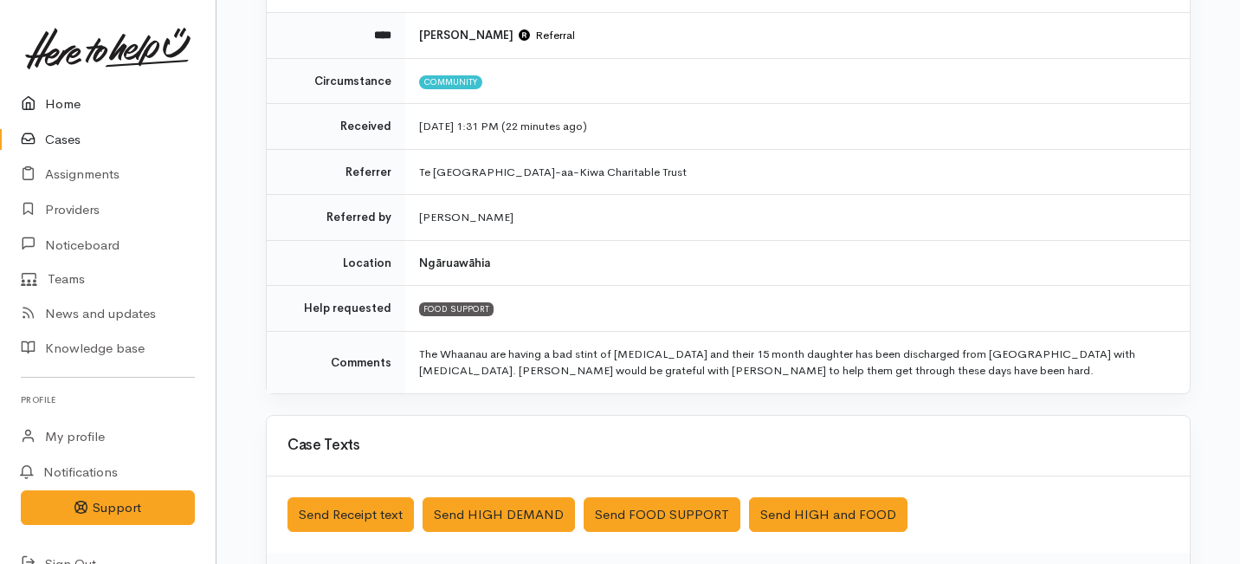
click at [67, 111] on link "Home" at bounding box center [108, 104] width 216 height 35
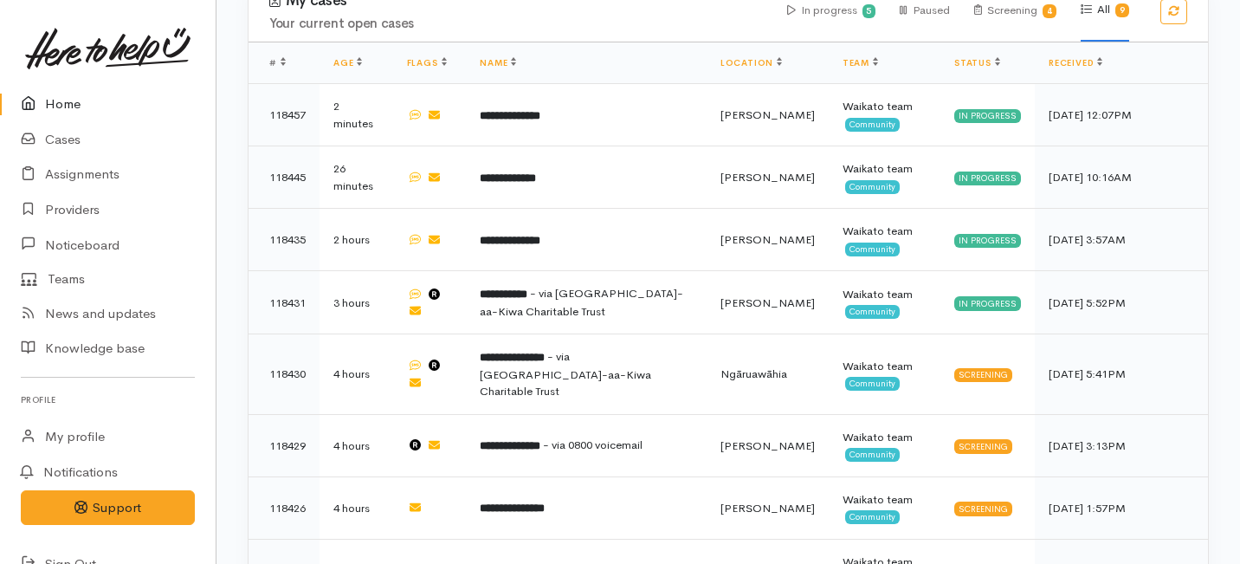
scroll to position [880, 0]
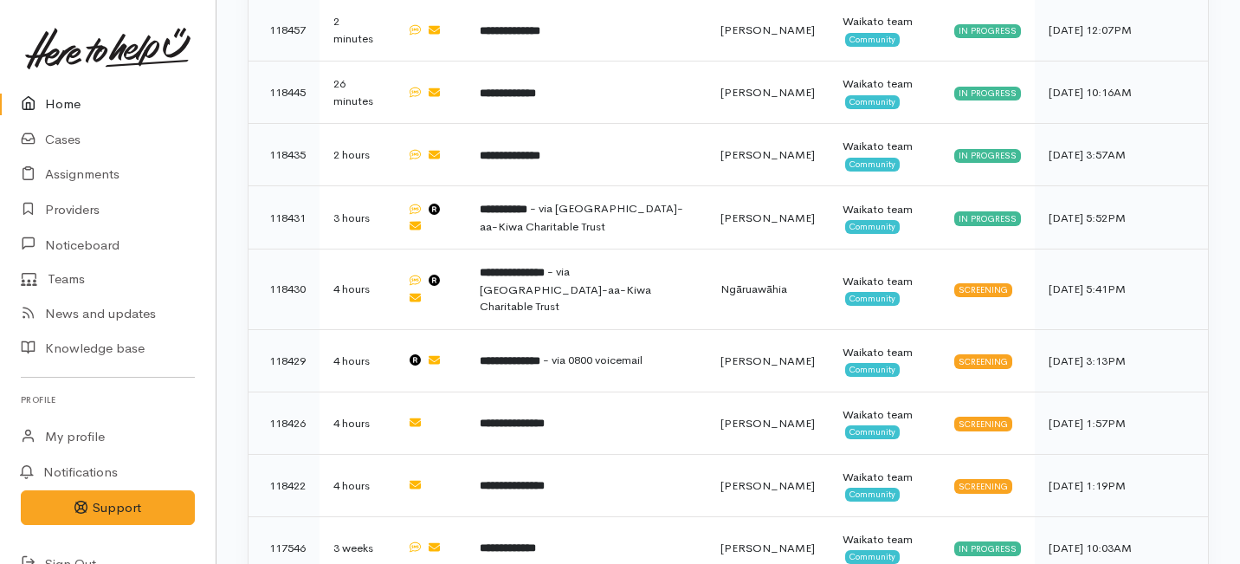
click at [62, 100] on link "Home" at bounding box center [108, 104] width 216 height 35
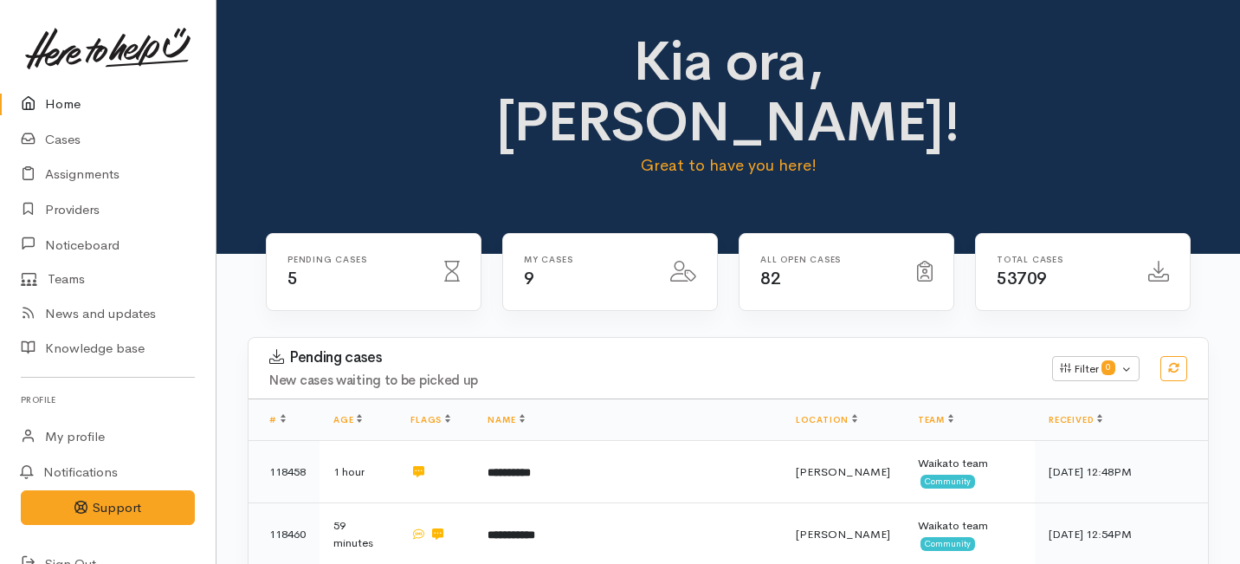
click at [336, 273] on div "Pending cases 5 My cases 9 82" at bounding box center [727, 285] width 945 height 105
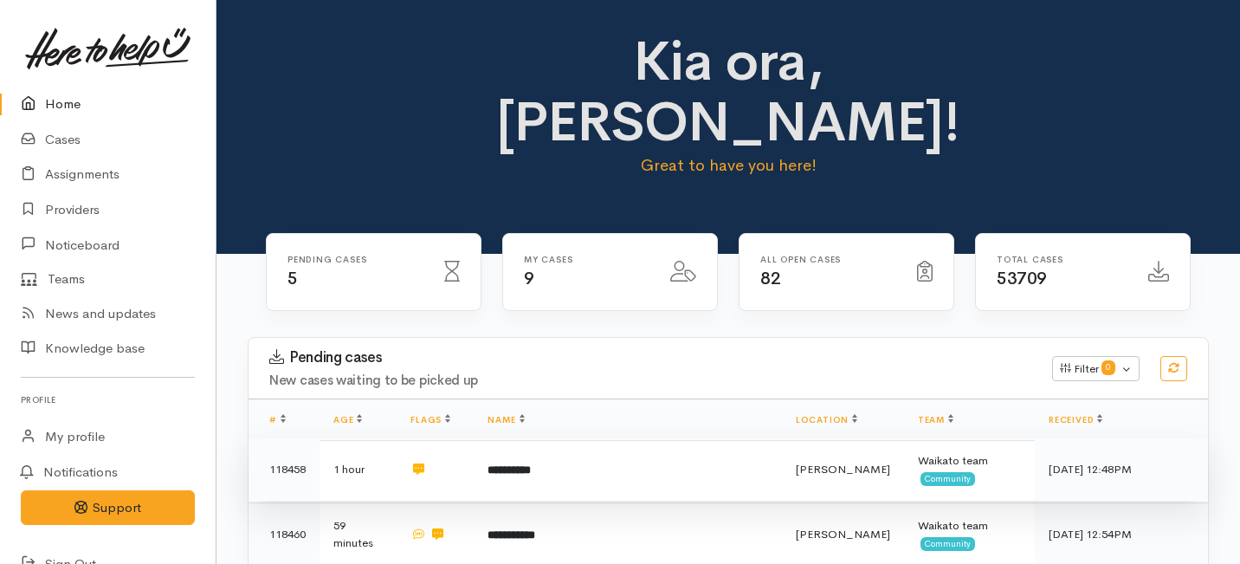
click at [575, 438] on td "**********" at bounding box center [628, 469] width 308 height 62
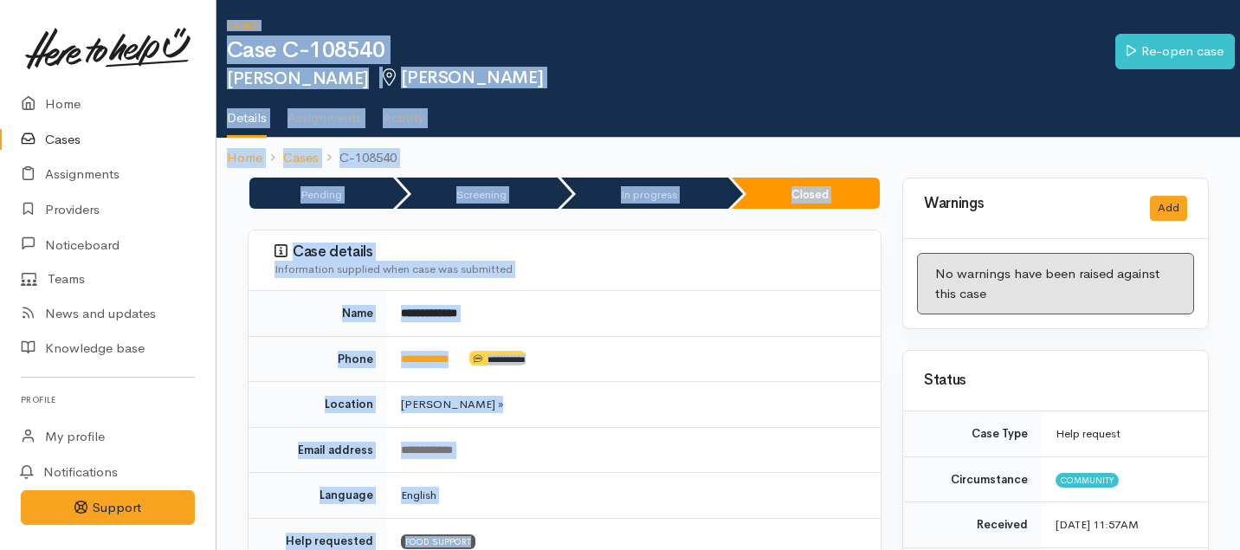
click at [423, 0] on html "Support Feedback I've got something to say" at bounding box center [620, 275] width 1240 height 550
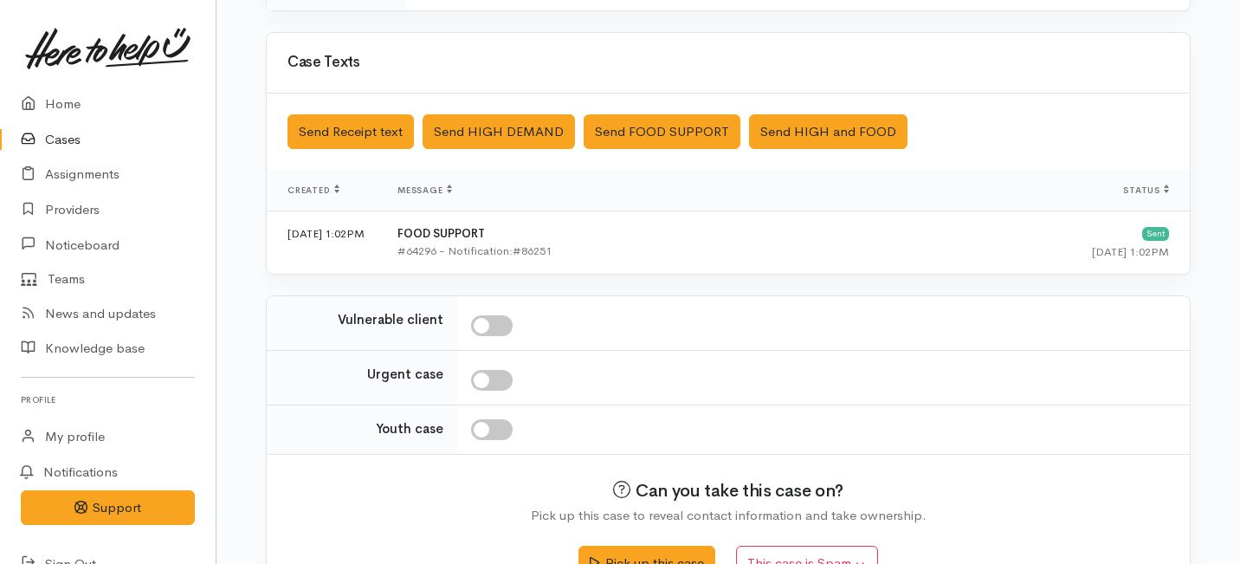
scroll to position [540, 0]
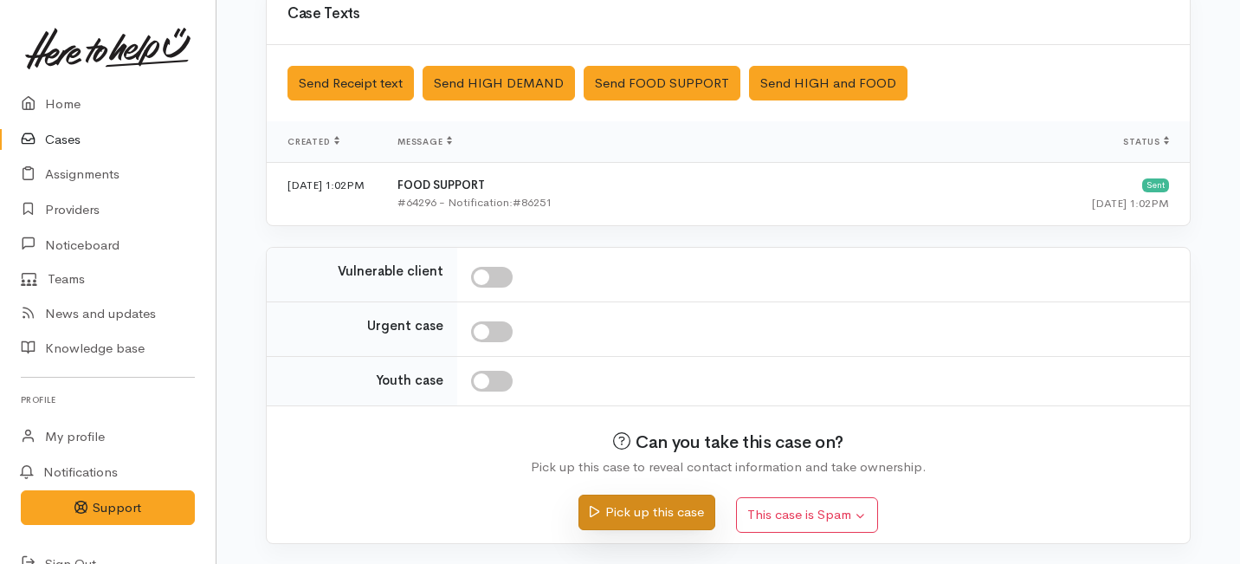
click at [629, 516] on button "Pick up this case" at bounding box center [646, 511] width 136 height 35
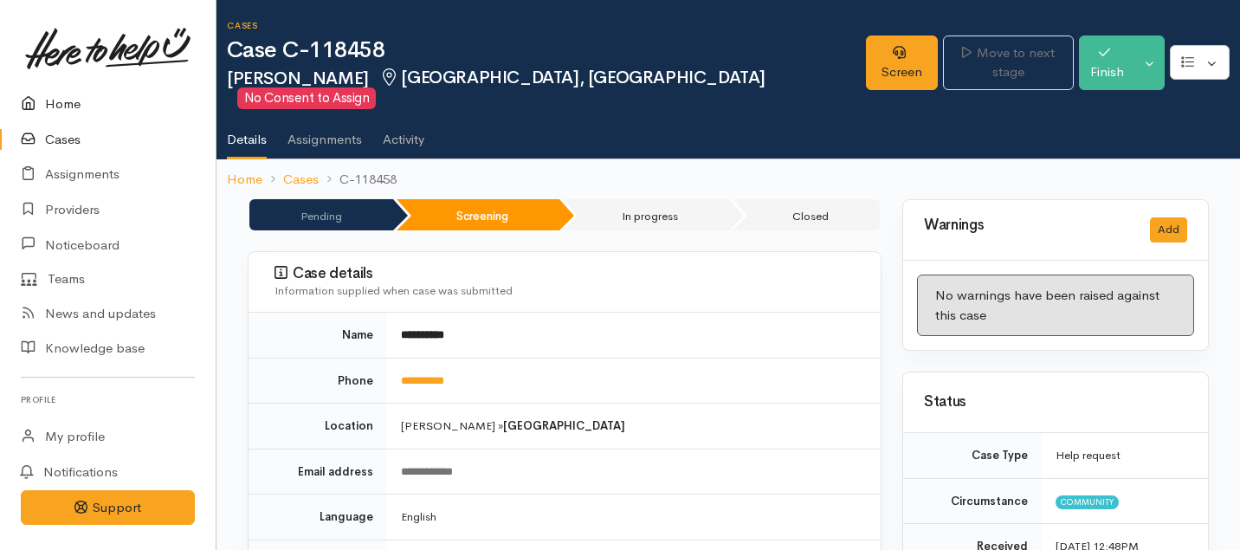
click at [68, 101] on link "Home" at bounding box center [108, 104] width 216 height 35
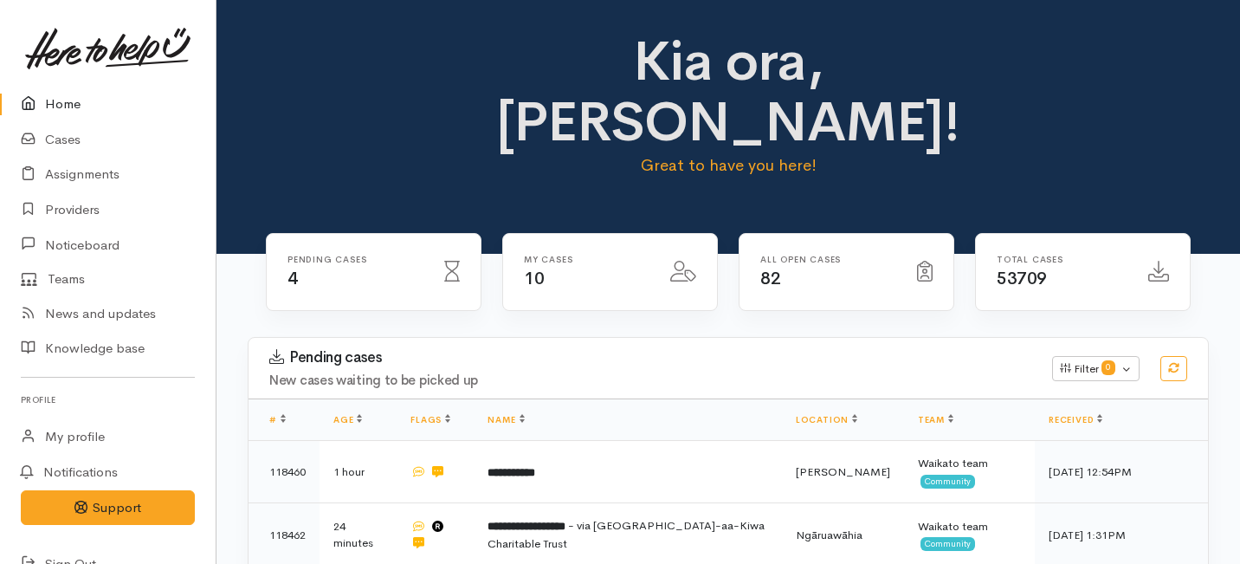
scroll to position [51, 0]
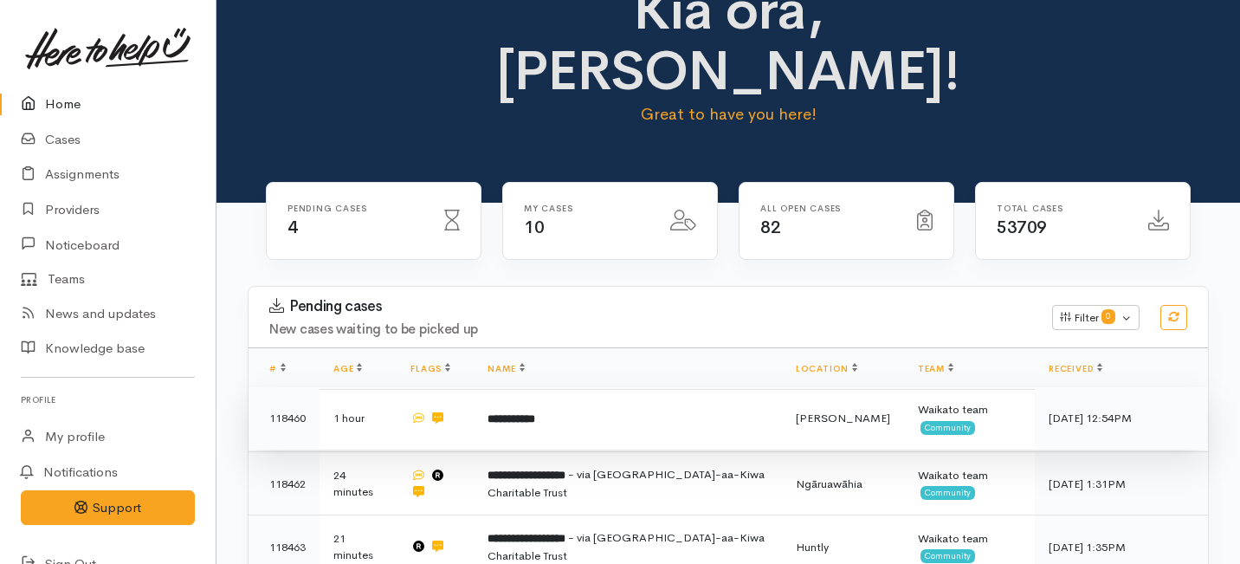
click at [584, 387] on td "**********" at bounding box center [628, 418] width 308 height 62
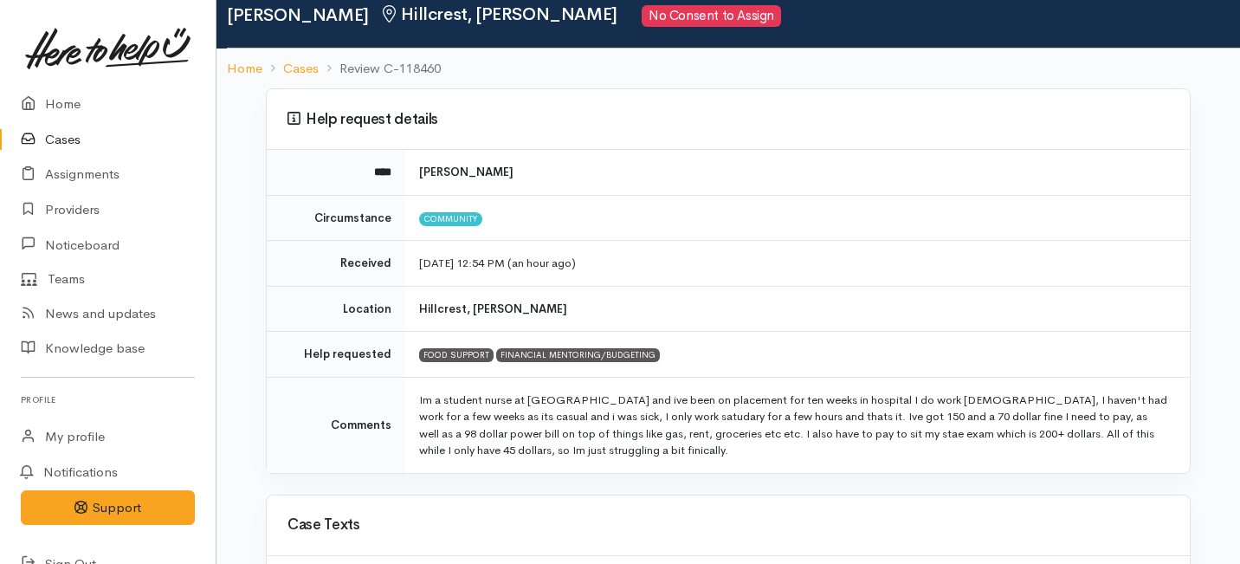
scroll to position [64, 0]
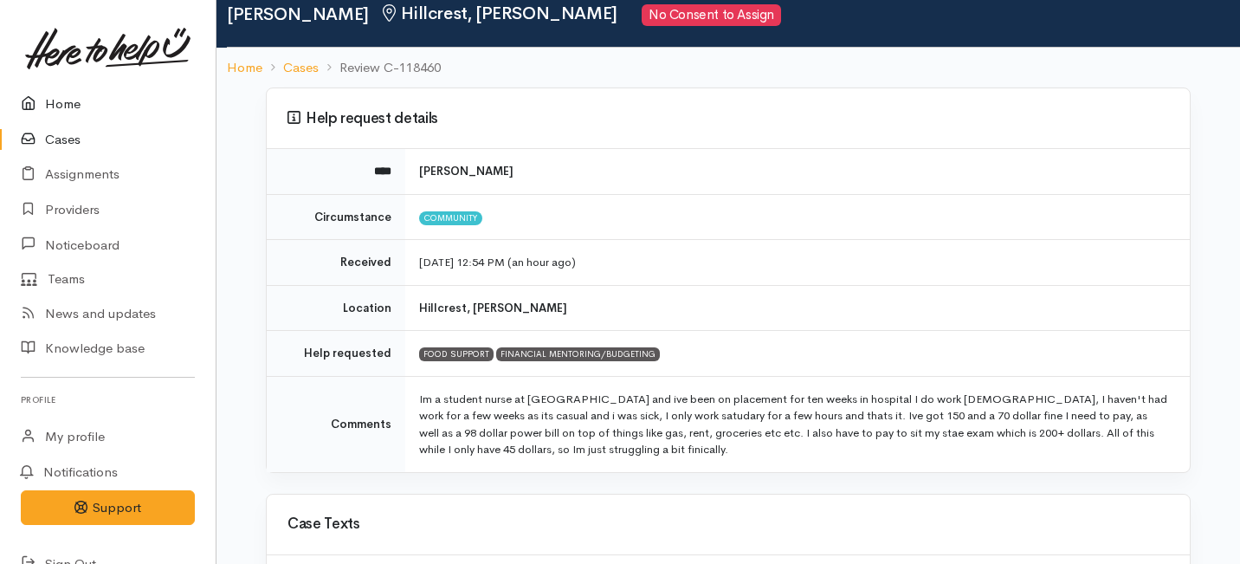
click at [51, 101] on link "Home" at bounding box center [108, 104] width 216 height 35
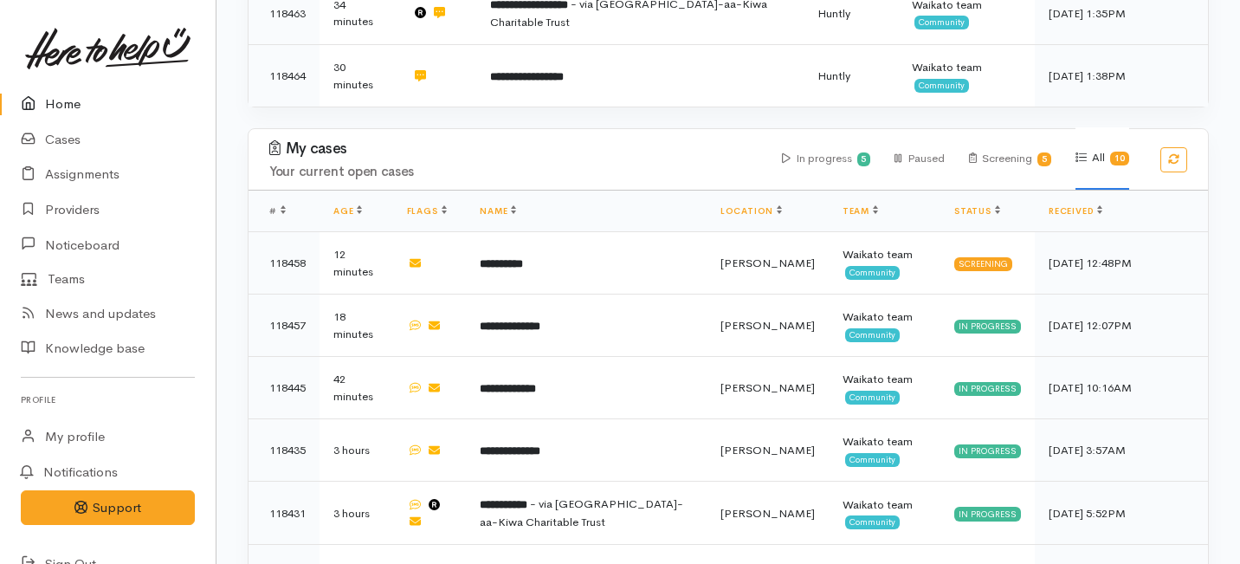
scroll to position [520, 0]
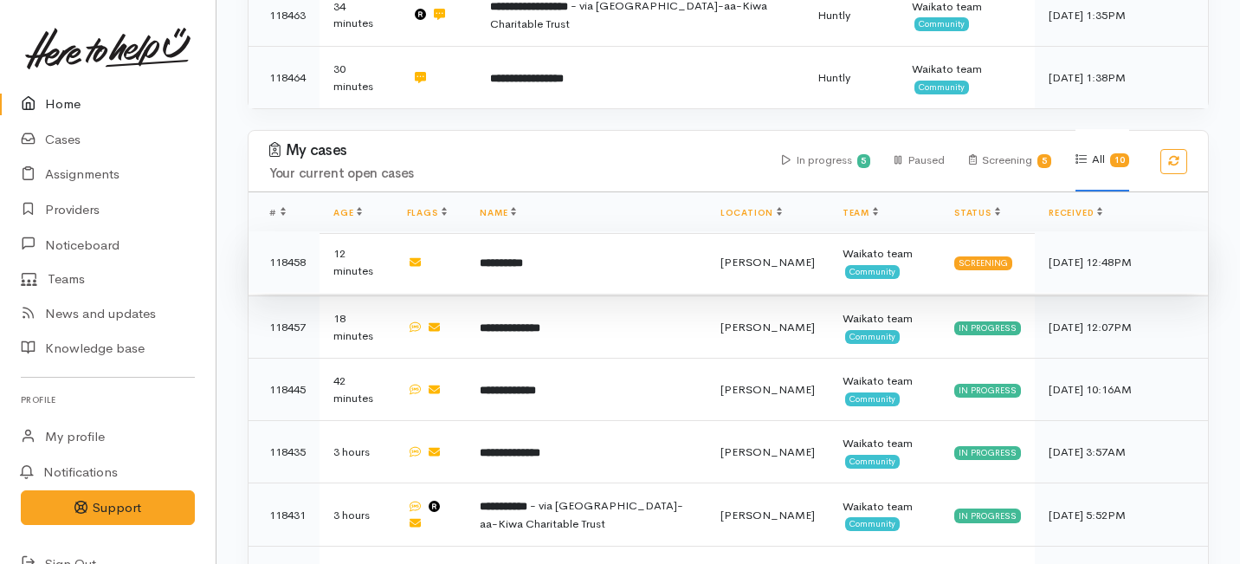
click at [689, 231] on td "**********" at bounding box center [586, 262] width 241 height 62
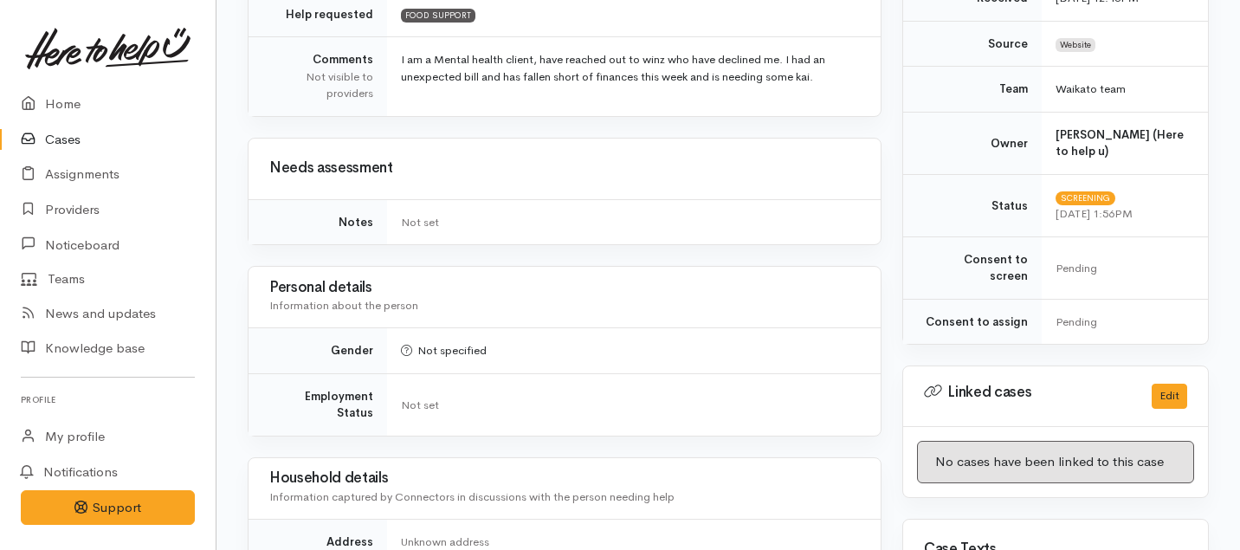
scroll to position [1092, 0]
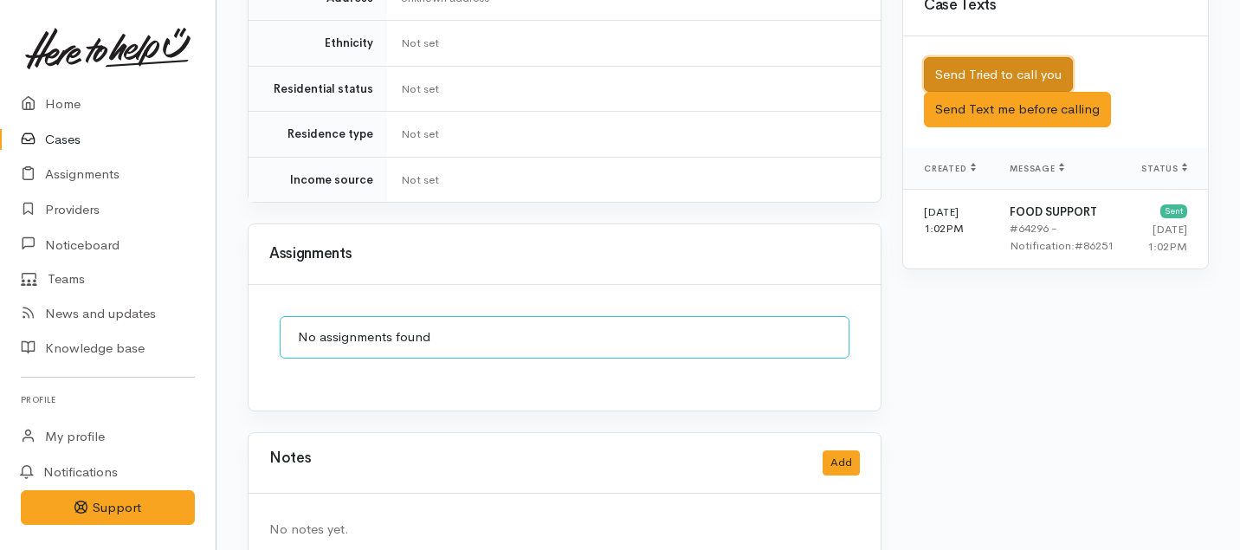
click at [1005, 57] on button "Send Tried to call you" at bounding box center [998, 74] width 149 height 35
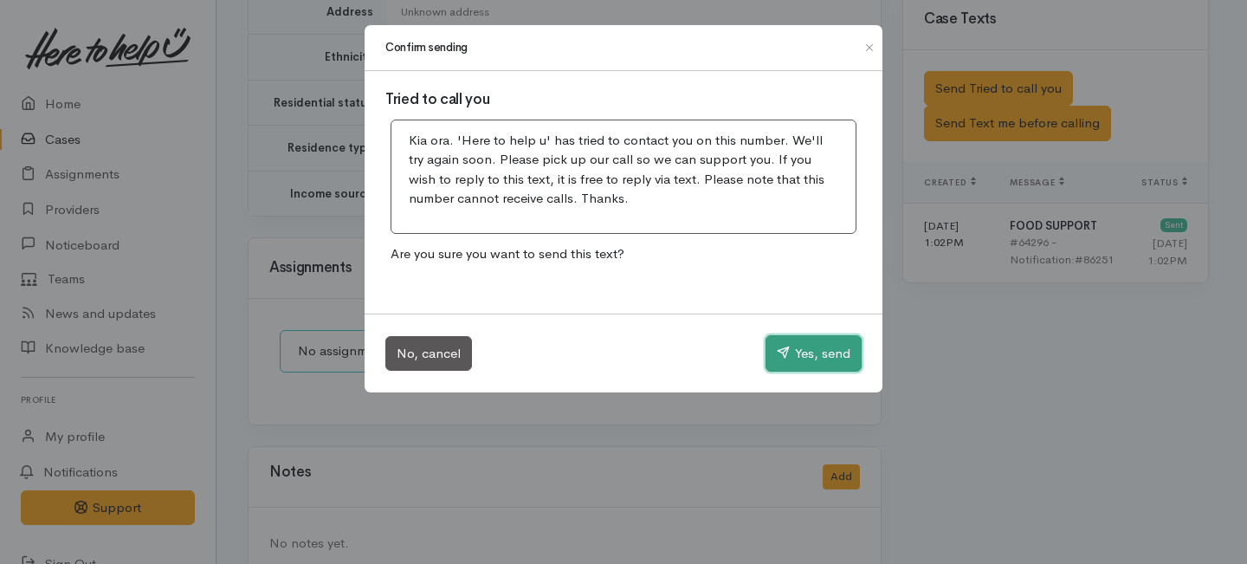
click at [820, 350] on button "Yes, send" at bounding box center [813, 353] width 96 height 36
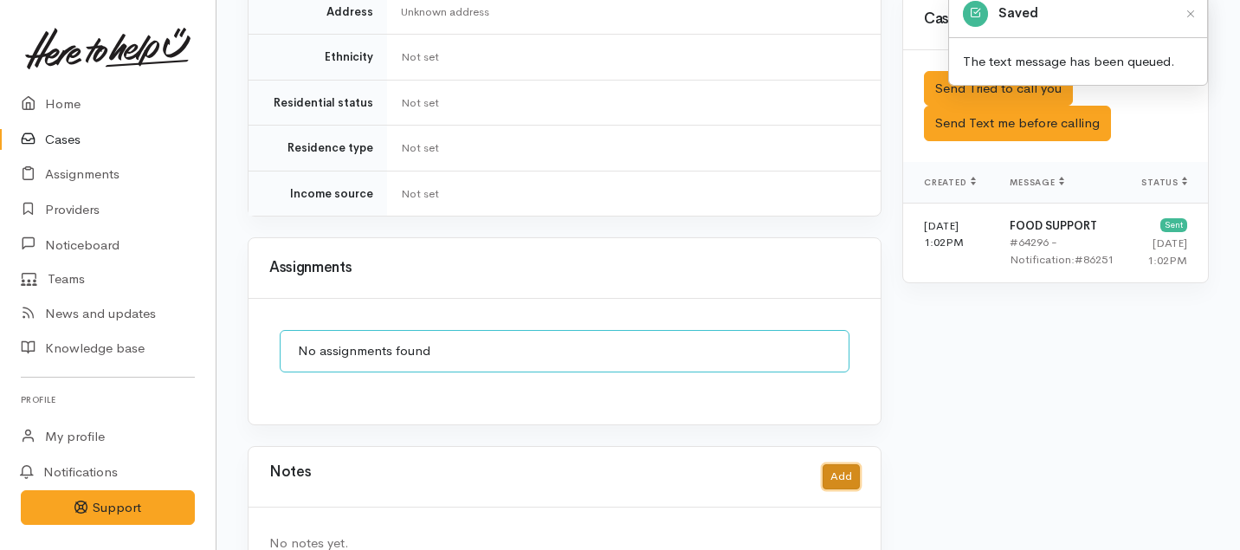
click at [841, 464] on button "Add" at bounding box center [841, 476] width 37 height 25
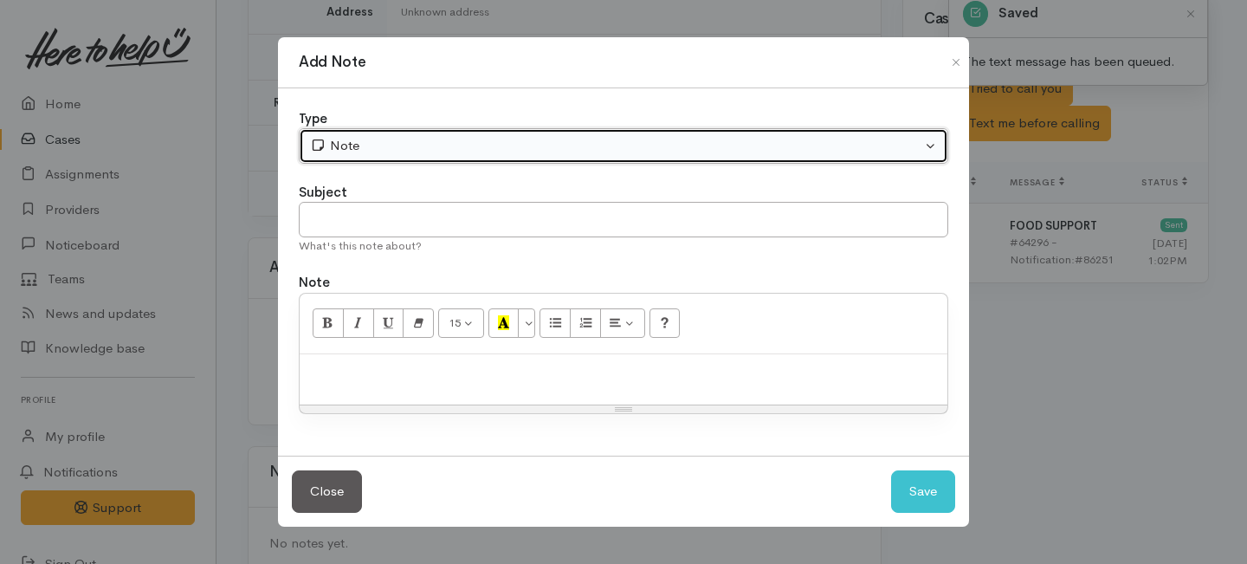
click at [590, 152] on div "Note" at bounding box center [615, 146] width 611 height 20
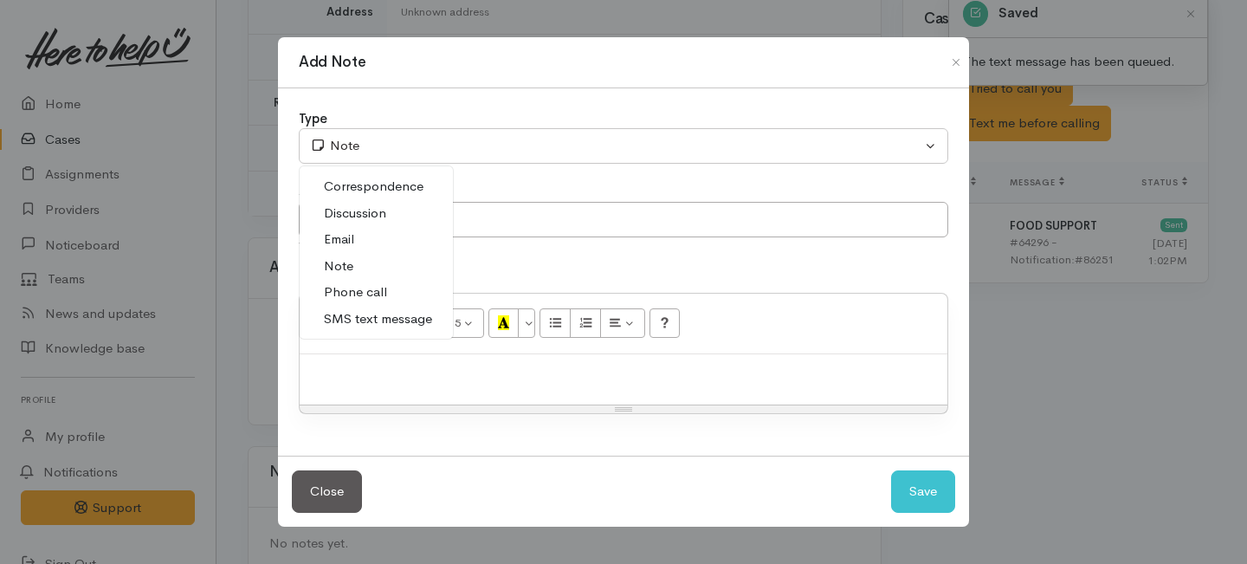
click at [367, 283] on span "Phone call" at bounding box center [355, 292] width 63 height 20
select select "3"
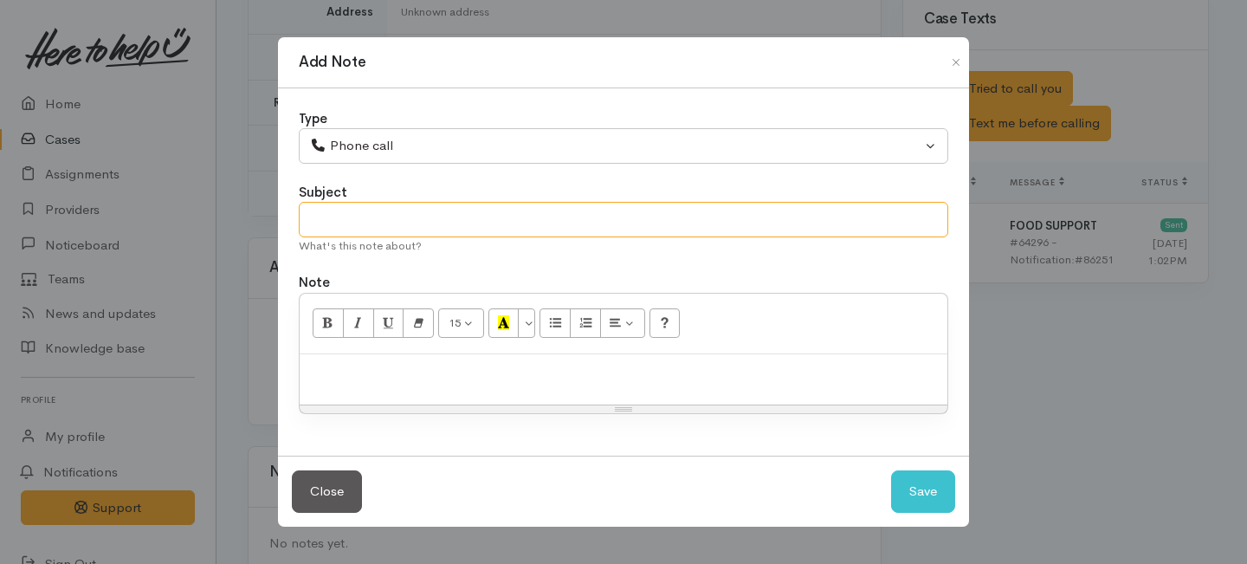
click at [333, 221] on input "text" at bounding box center [623, 219] width 649 height 35
type input "1st Attempt to"
click at [952, 56] on button "Close" at bounding box center [956, 62] width 28 height 21
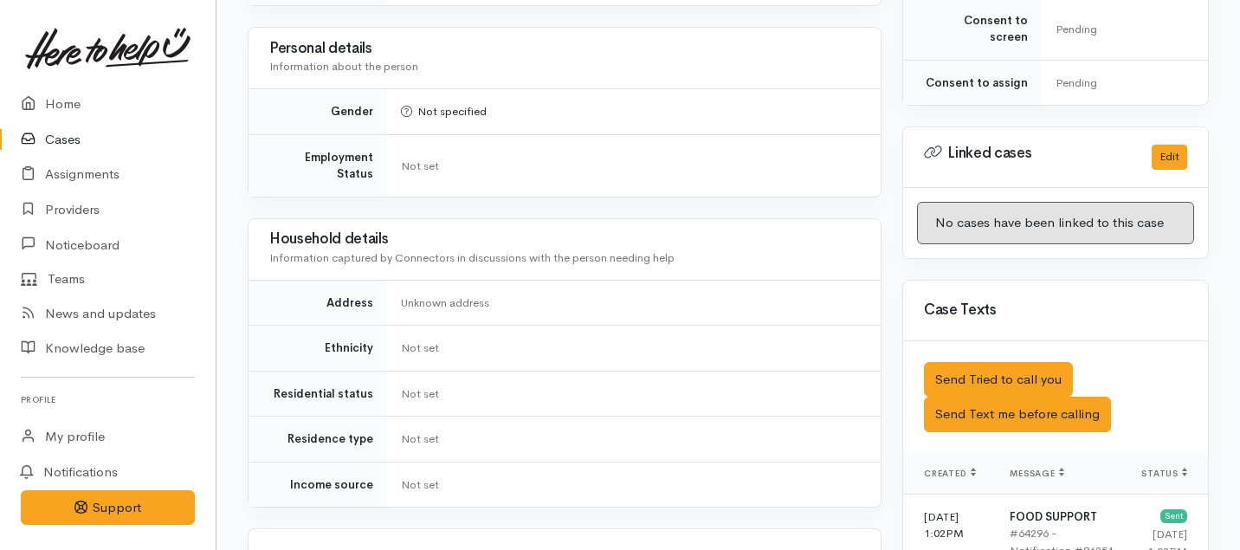
scroll to position [1092, 0]
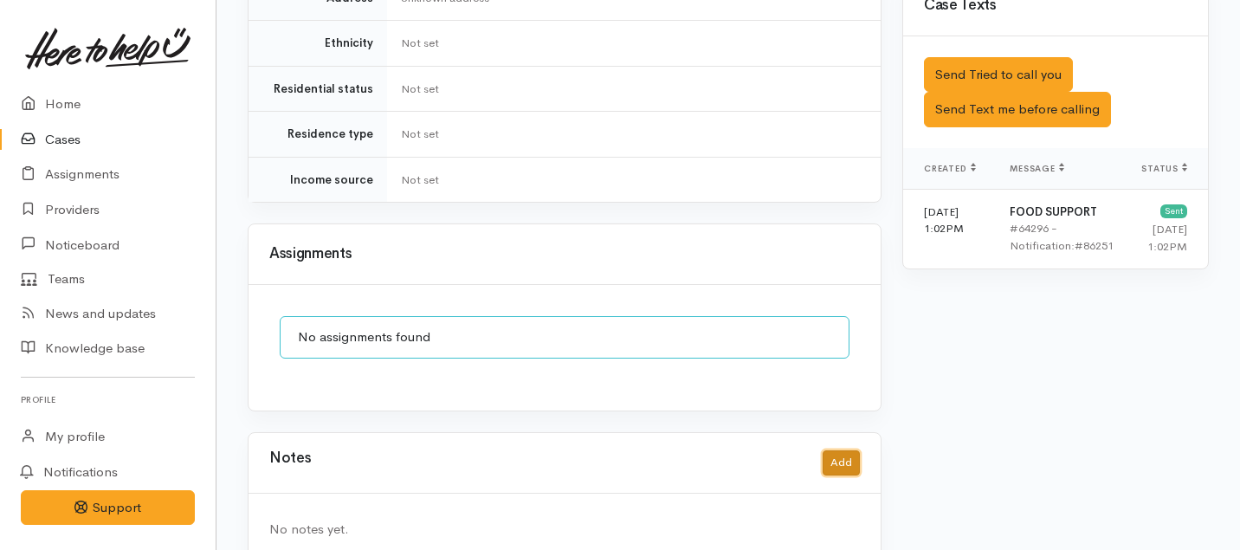
click at [827, 450] on button "Add" at bounding box center [841, 462] width 37 height 25
select select "1"
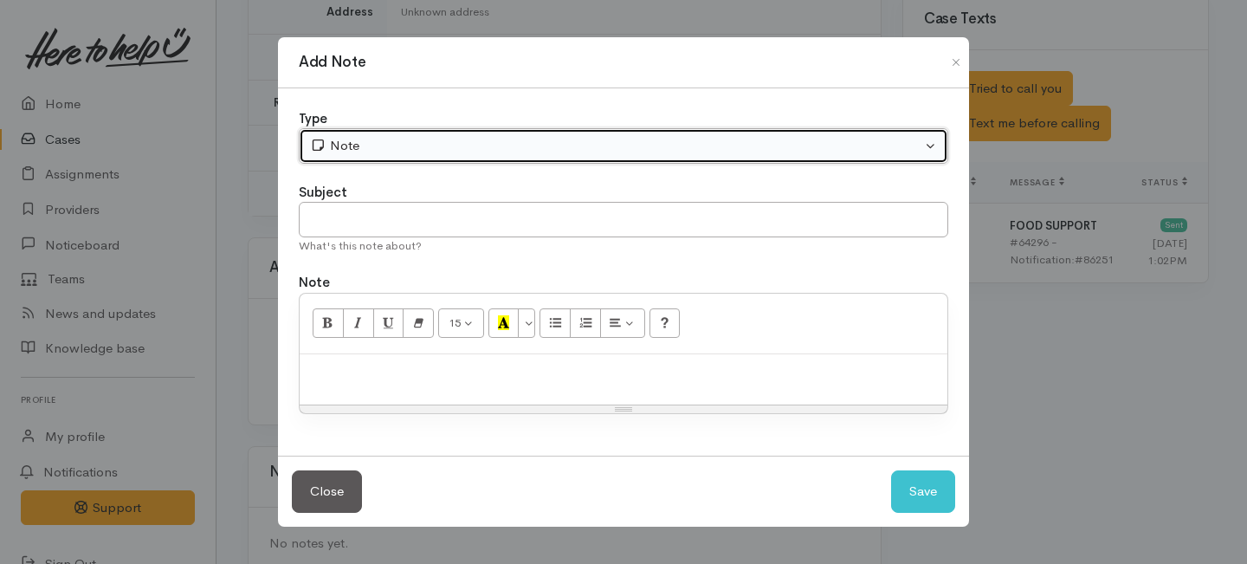
click at [405, 150] on div "Note" at bounding box center [615, 146] width 611 height 20
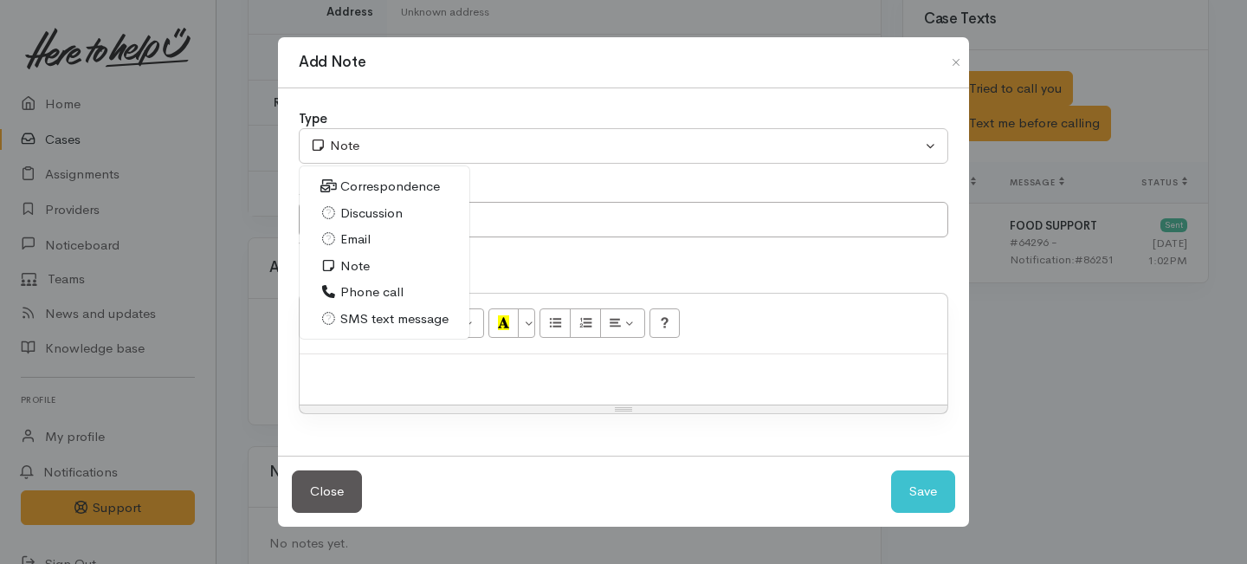
click at [360, 293] on span "Phone call" at bounding box center [371, 292] width 63 height 20
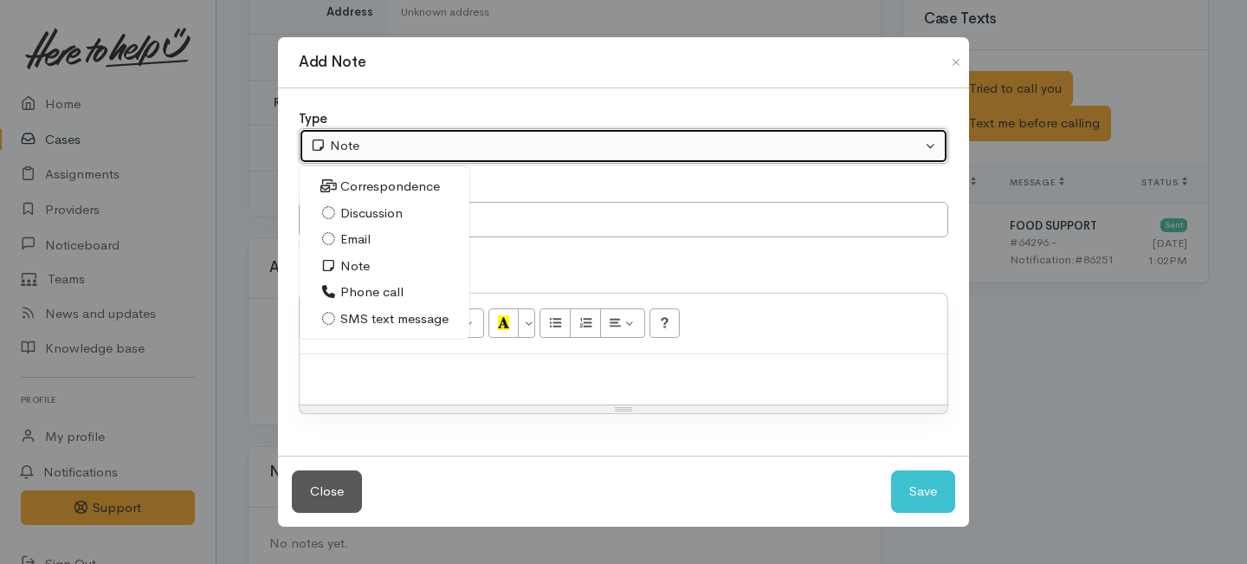
select select "3"
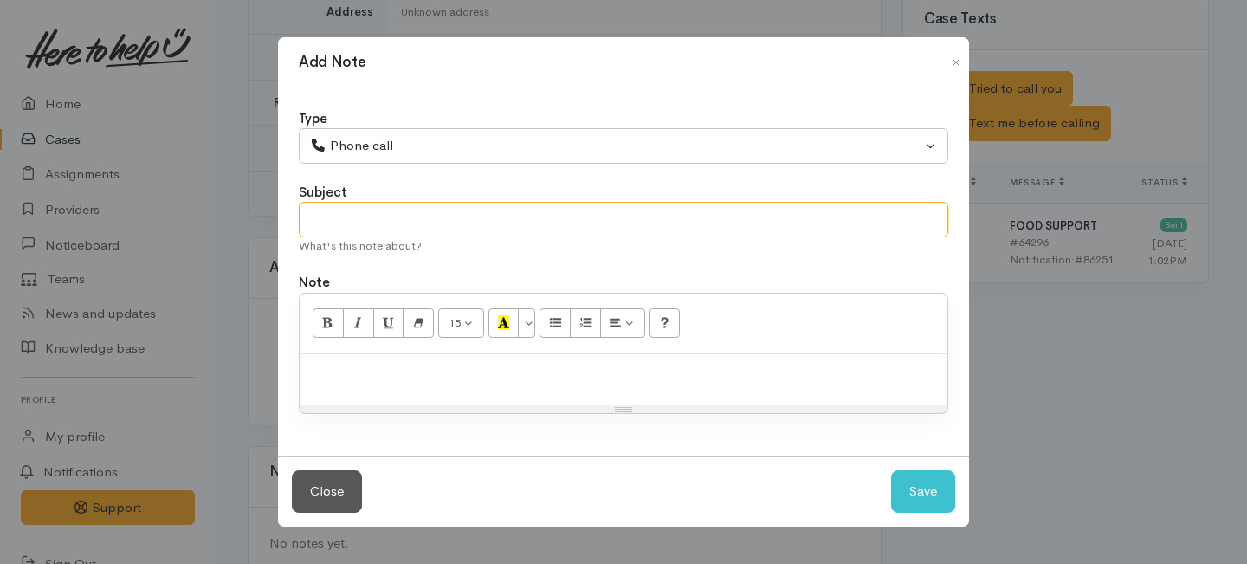
click at [361, 205] on input "text" at bounding box center [623, 219] width 649 height 35
type input "1st Attempt to contact"
click at [432, 373] on p at bounding box center [623, 373] width 630 height 20
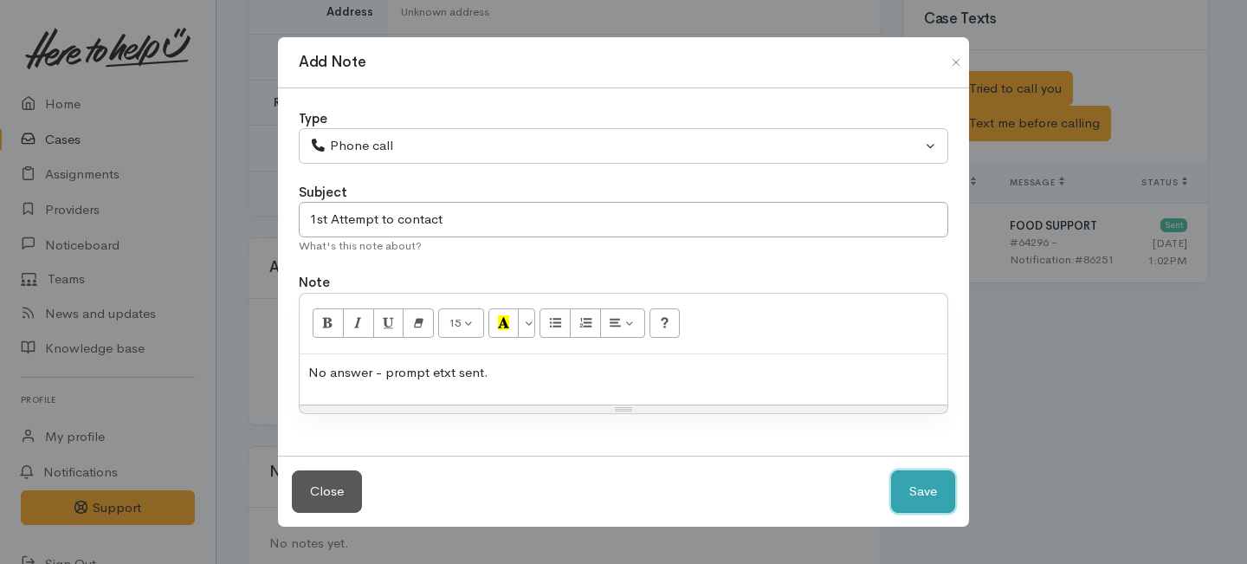
click at [926, 489] on button "Save" at bounding box center [923, 491] width 64 height 42
select select "1"
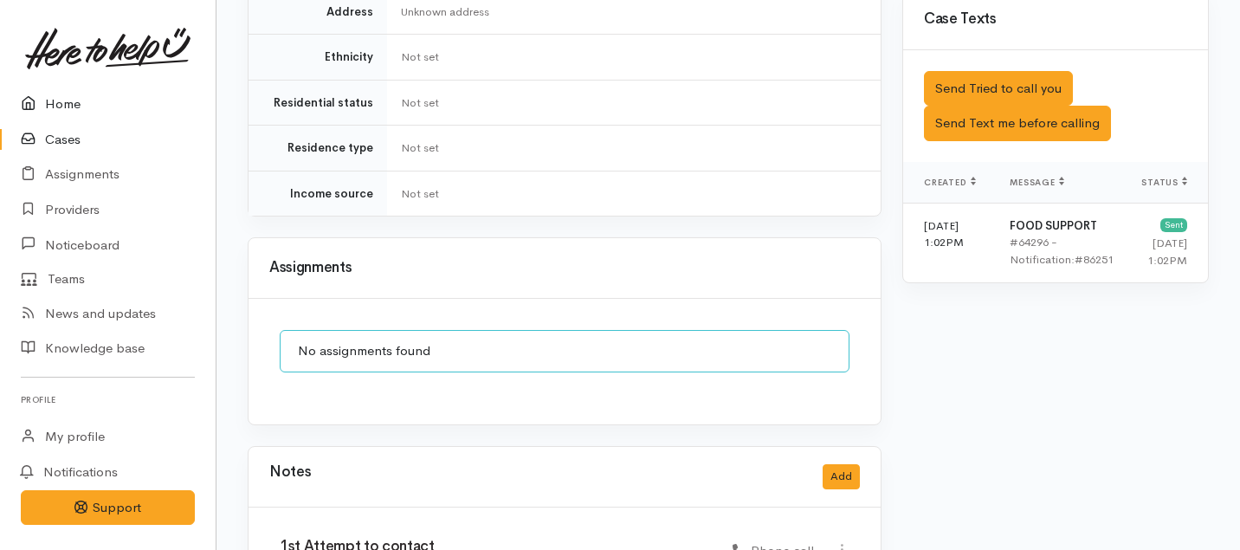
click at [56, 102] on link "Home" at bounding box center [108, 104] width 216 height 35
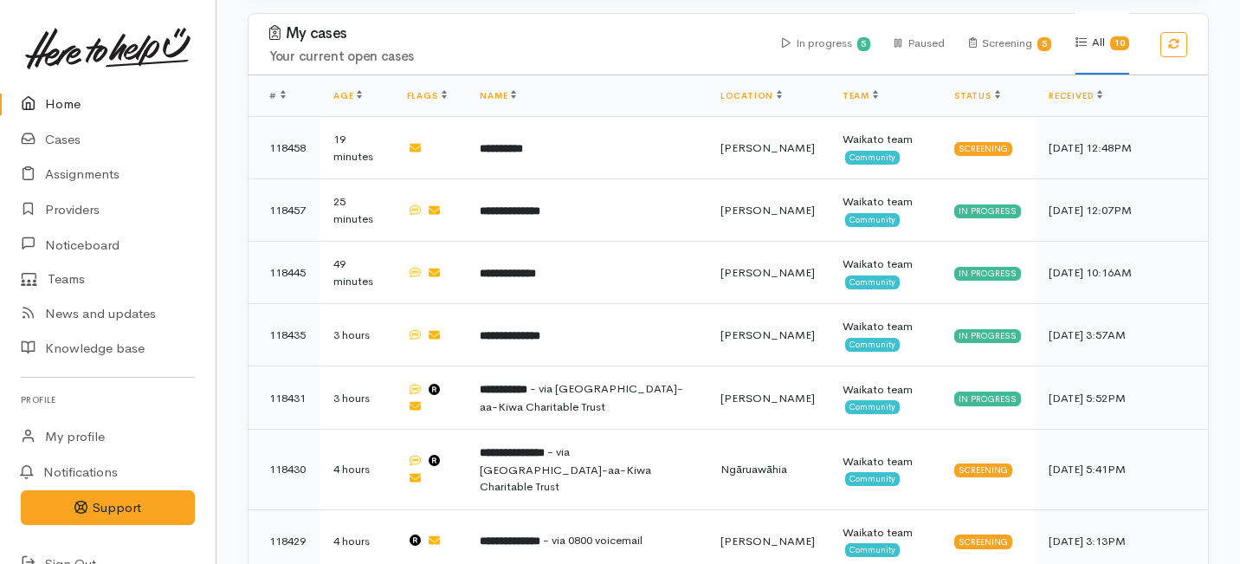
scroll to position [817, 0]
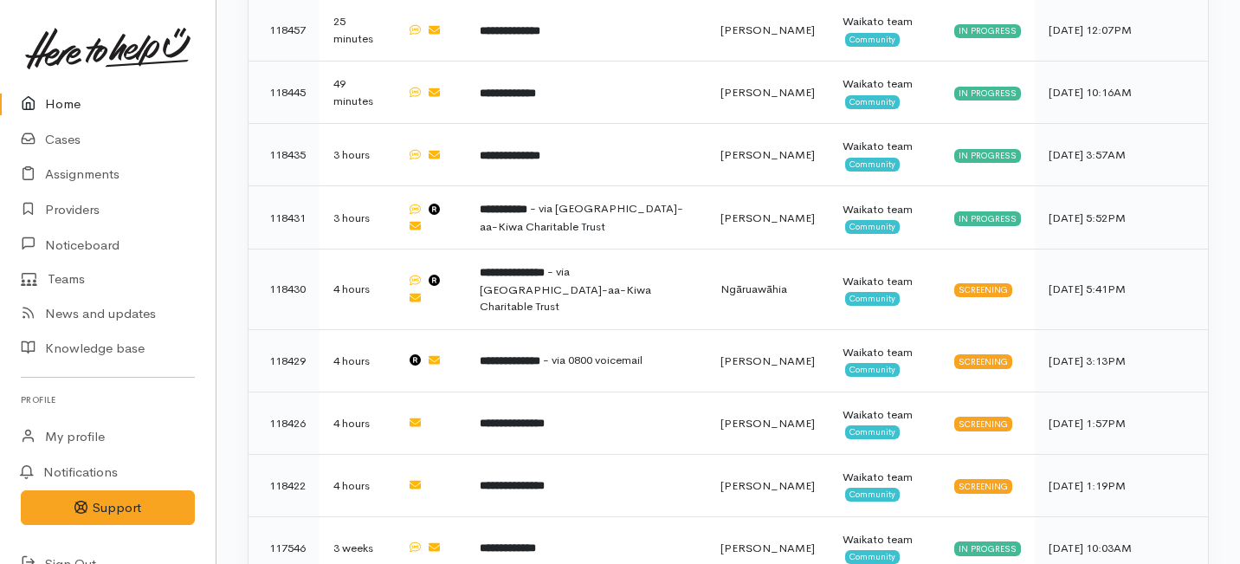
click at [51, 100] on link "Home" at bounding box center [108, 104] width 216 height 35
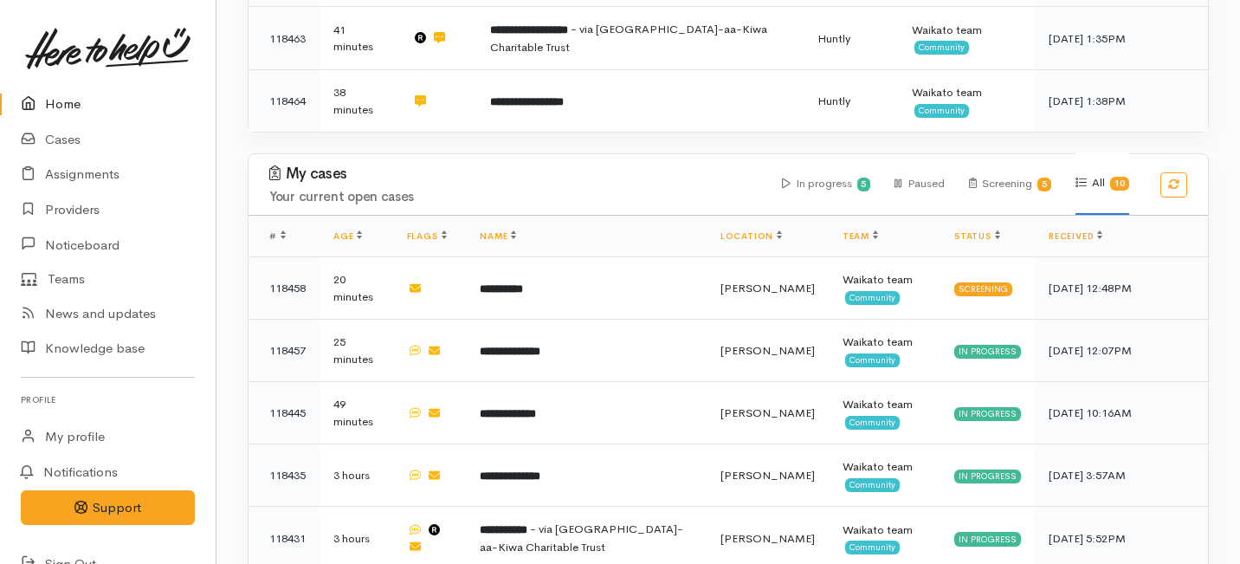
scroll to position [355, 0]
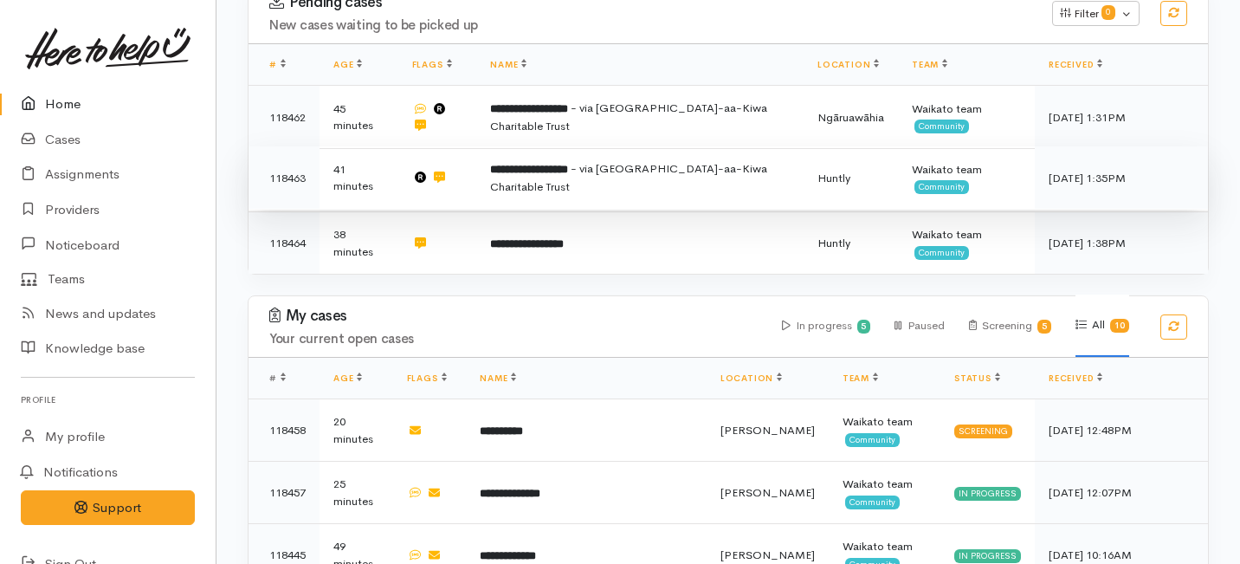
click at [516, 161] on span "- via [GEOGRAPHIC_DATA]-aa-Kiwa Charitable Trust" at bounding box center [628, 177] width 277 height 33
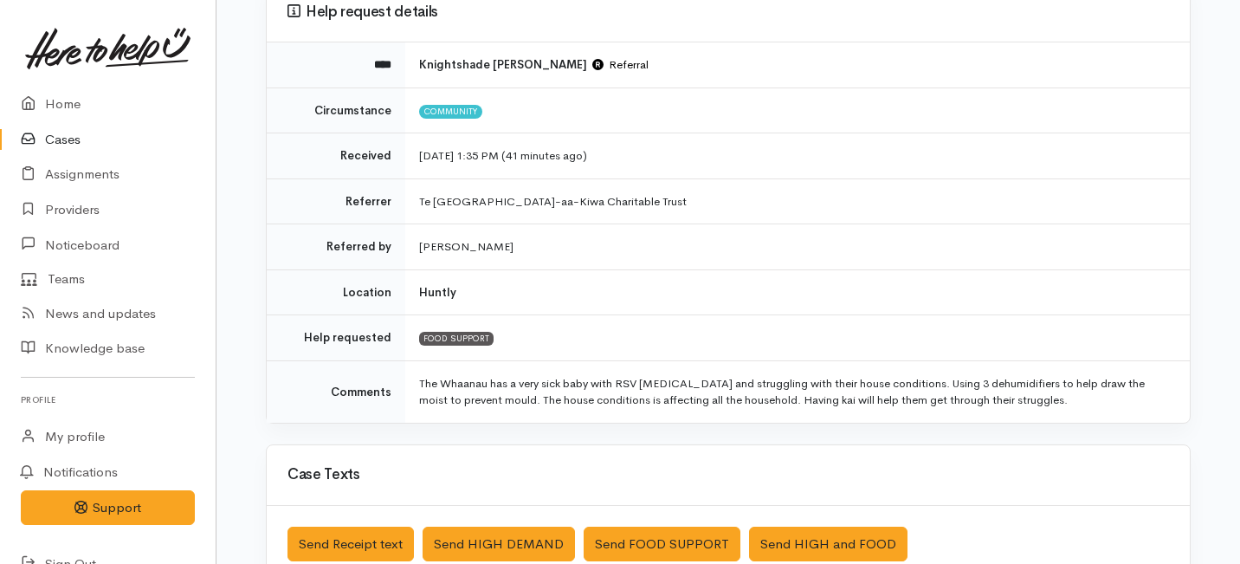
scroll to position [165, 0]
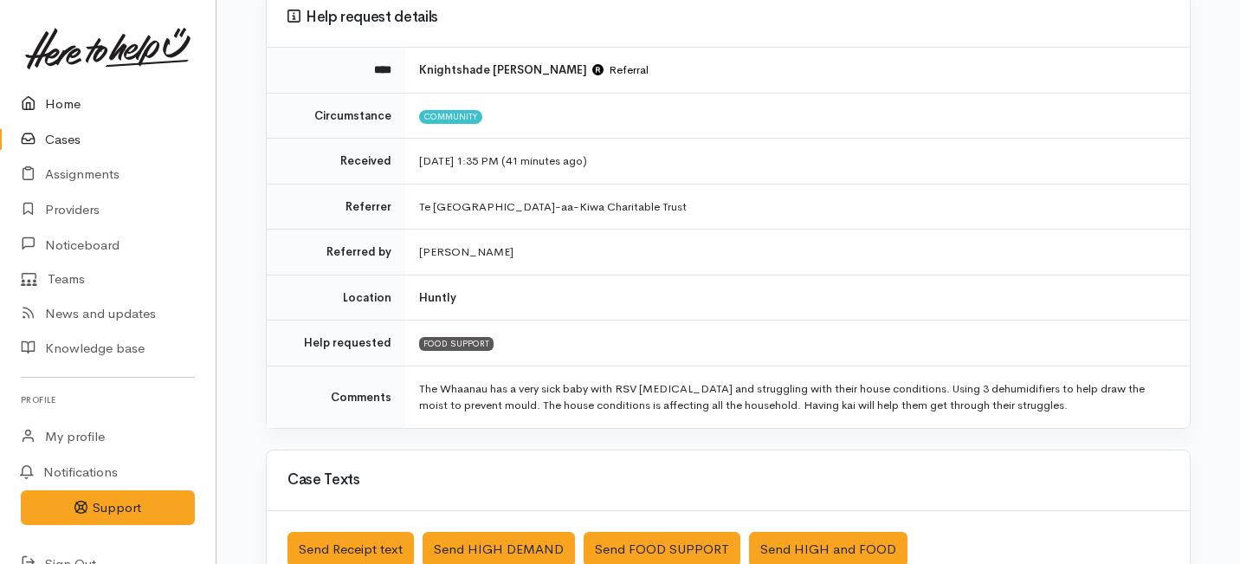
click at [51, 113] on link "Home" at bounding box center [108, 104] width 216 height 35
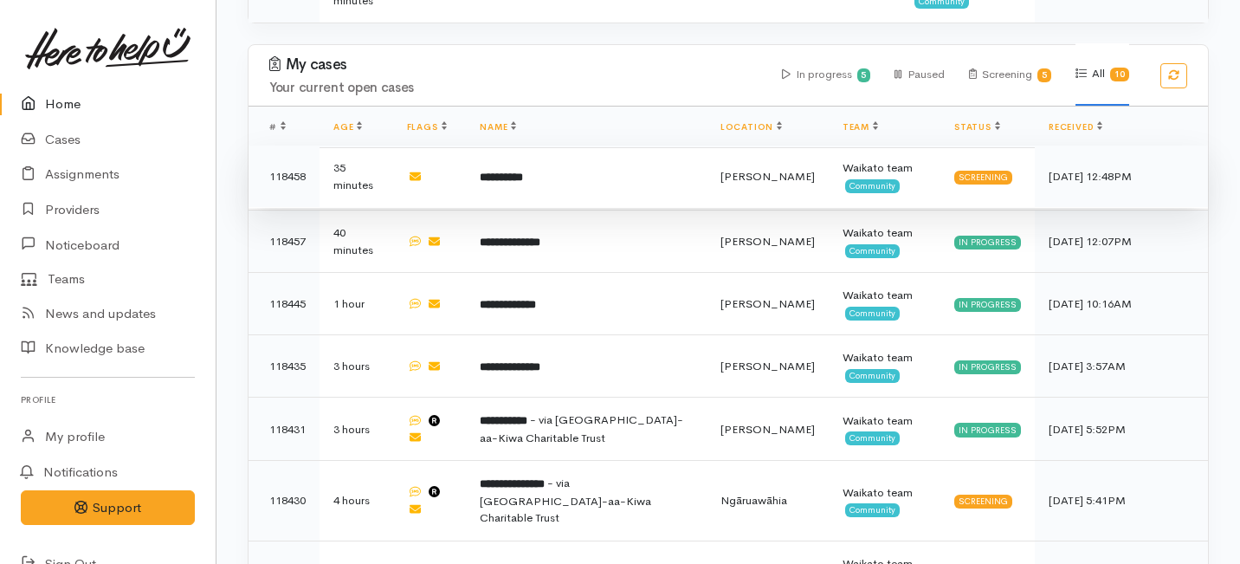
scroll to position [604, 0]
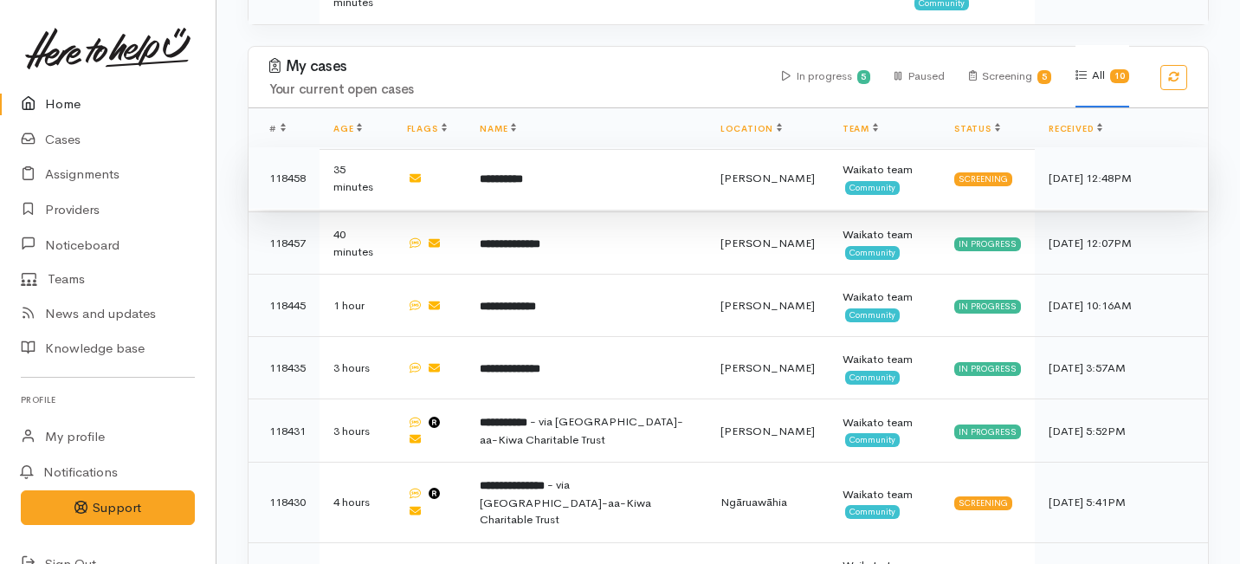
click at [545, 147] on td "**********" at bounding box center [586, 178] width 241 height 62
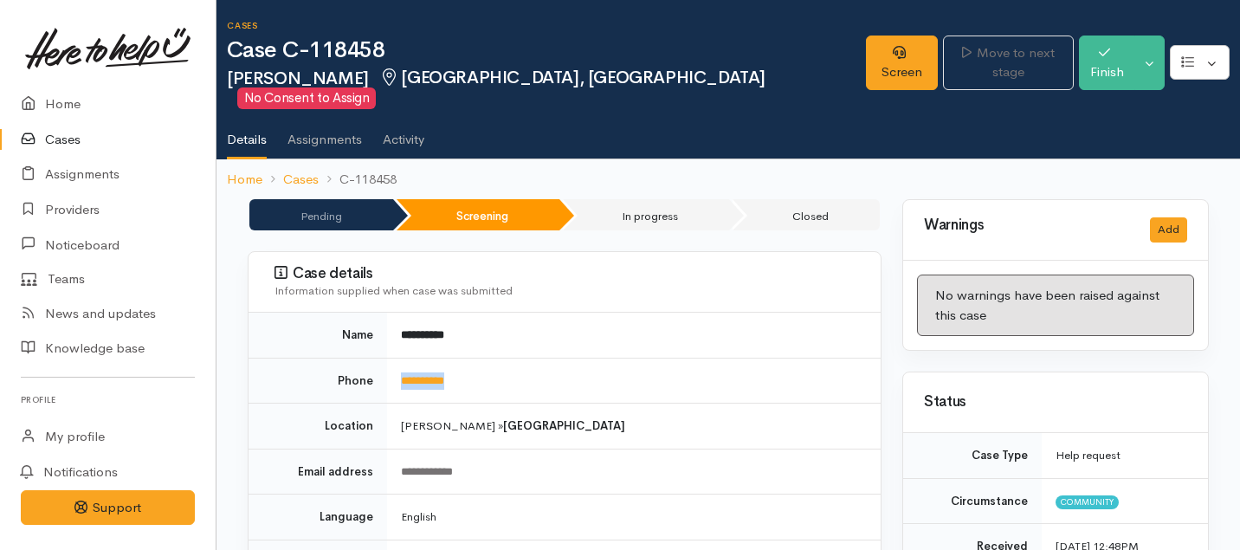
drag, startPoint x: 473, startPoint y: 358, endPoint x: 384, endPoint y: 358, distance: 89.2
click at [384, 358] on tr "**********" at bounding box center [564, 381] width 632 height 46
copy tr "**********"
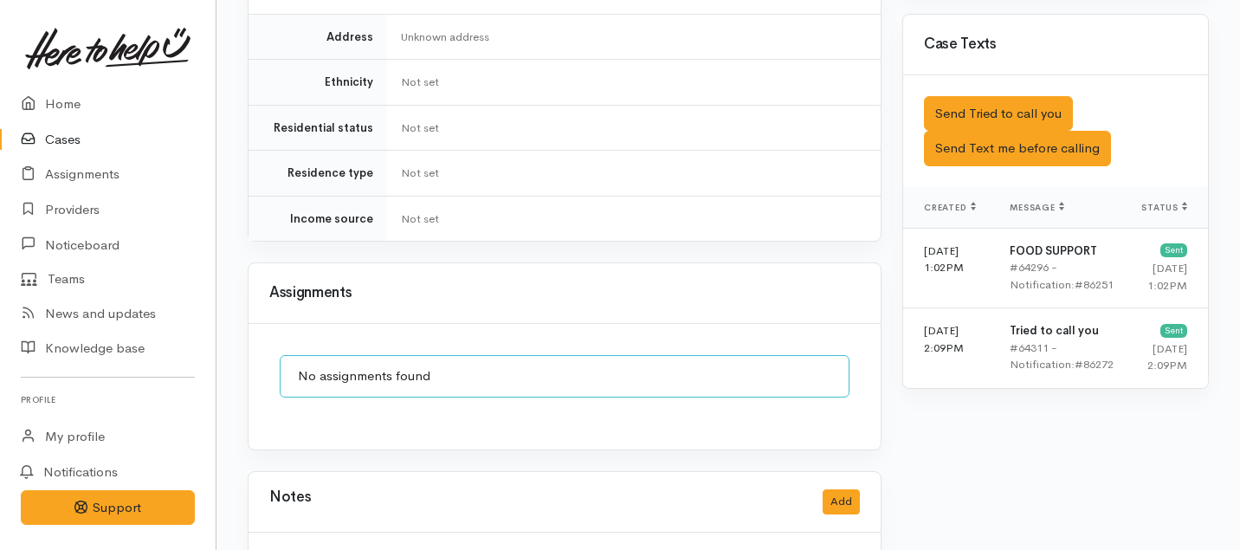
scroll to position [1180, 0]
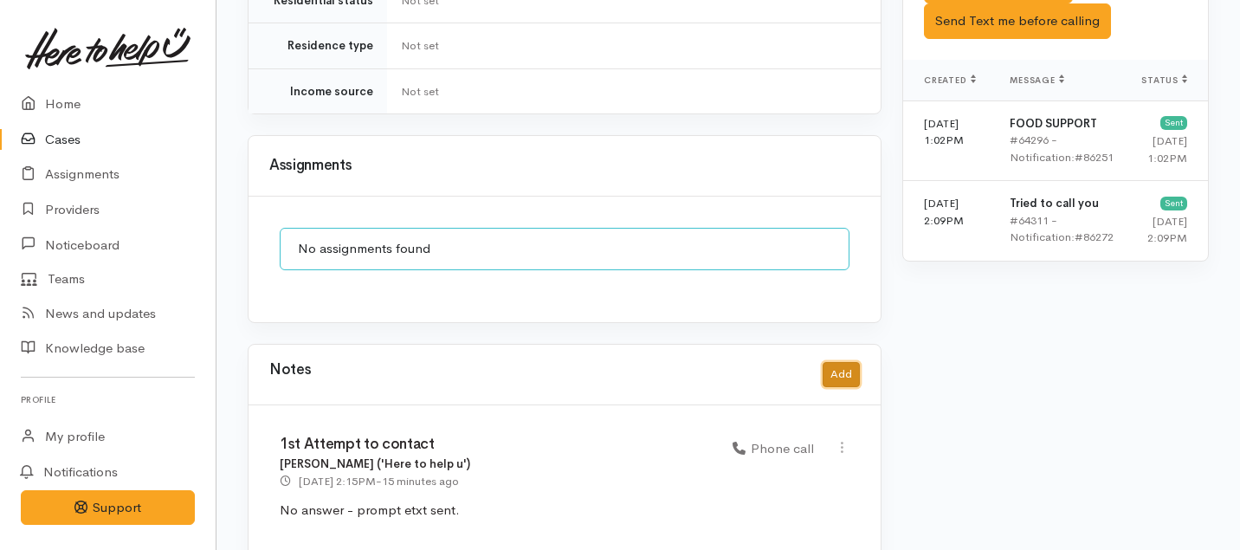
click at [842, 362] on button "Add" at bounding box center [841, 374] width 37 height 25
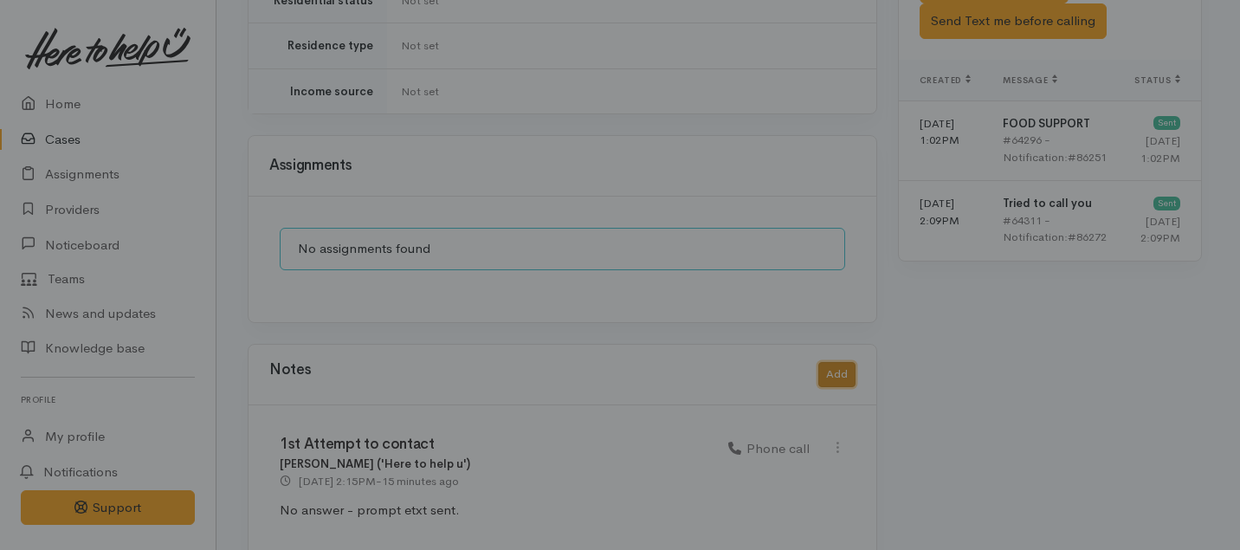
scroll to position [1166, 0]
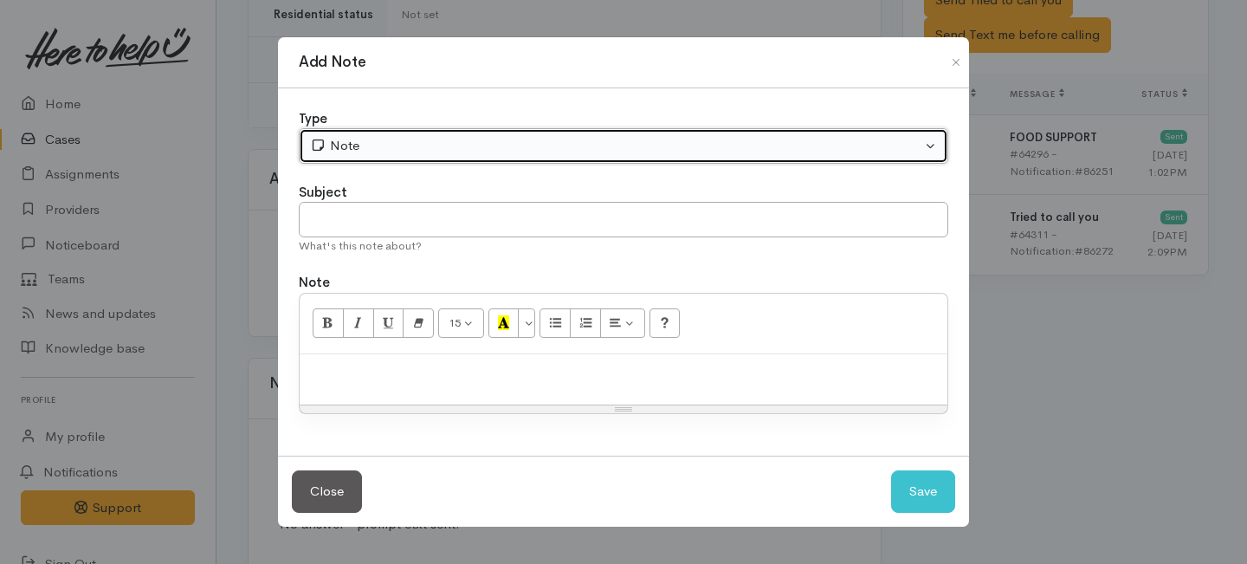
click at [581, 131] on button "Note" at bounding box center [623, 145] width 649 height 35
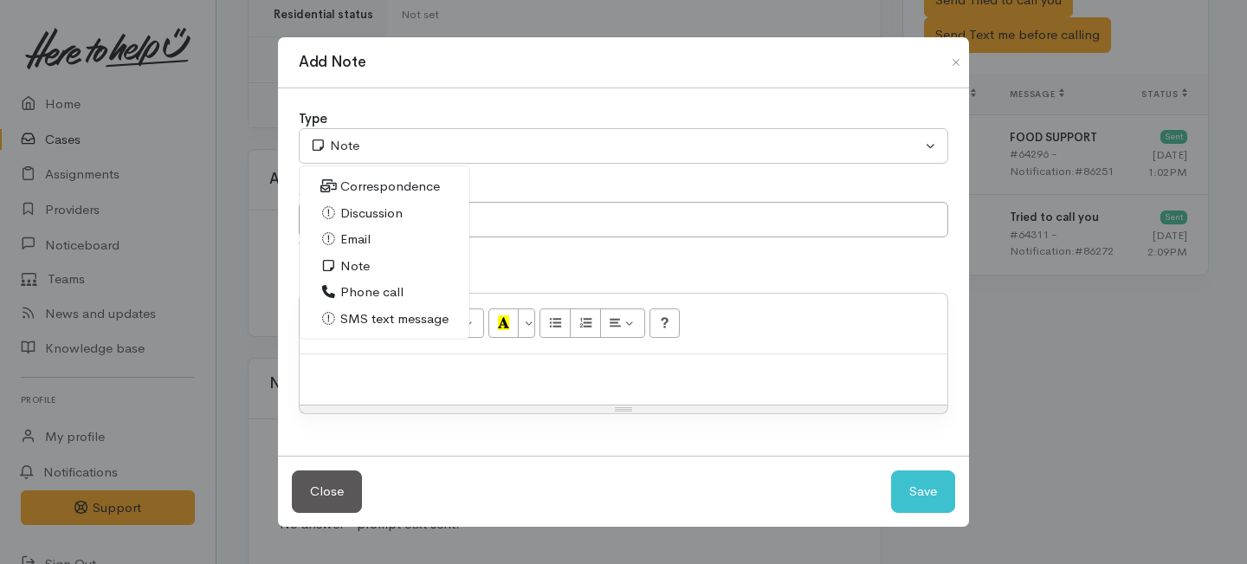
click at [360, 286] on span "Phone call" at bounding box center [371, 292] width 63 height 20
select select "3"
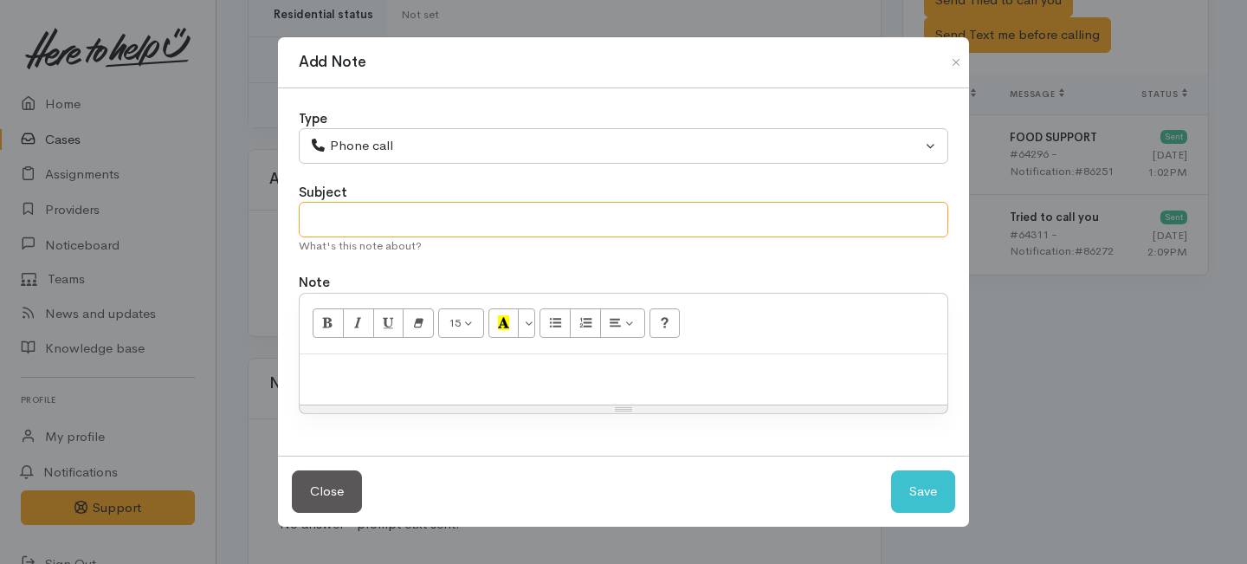
click at [361, 203] on input "text" at bounding box center [623, 219] width 649 height 35
type input "2nd Attempt to contact"
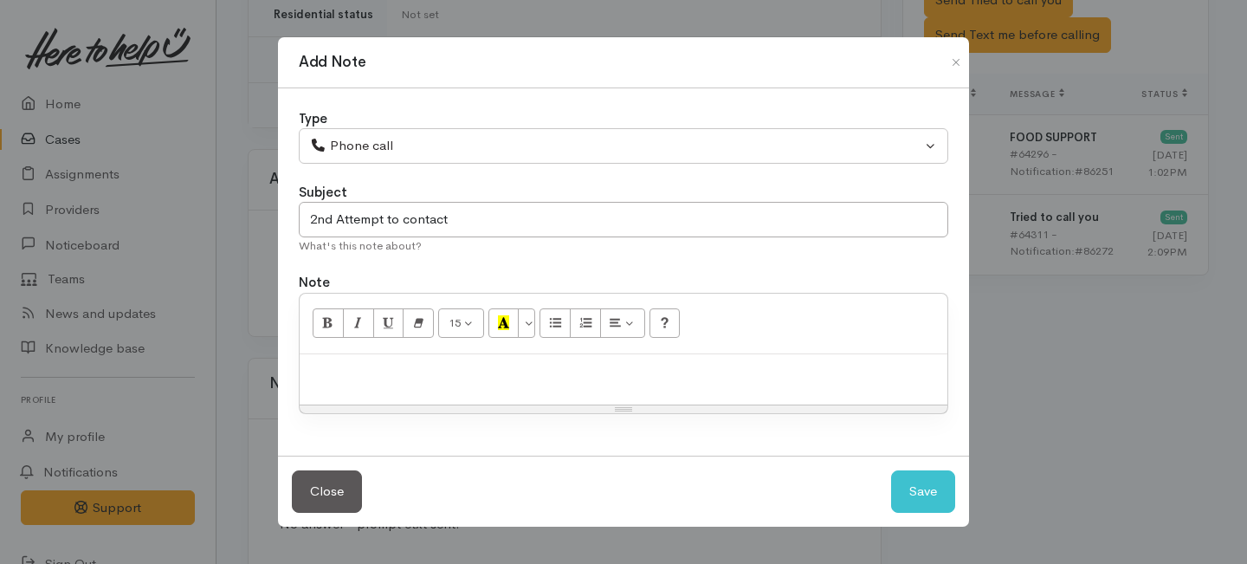
click at [388, 397] on div at bounding box center [624, 379] width 648 height 51
click at [925, 500] on button "Save" at bounding box center [923, 491] width 64 height 42
select select "1"
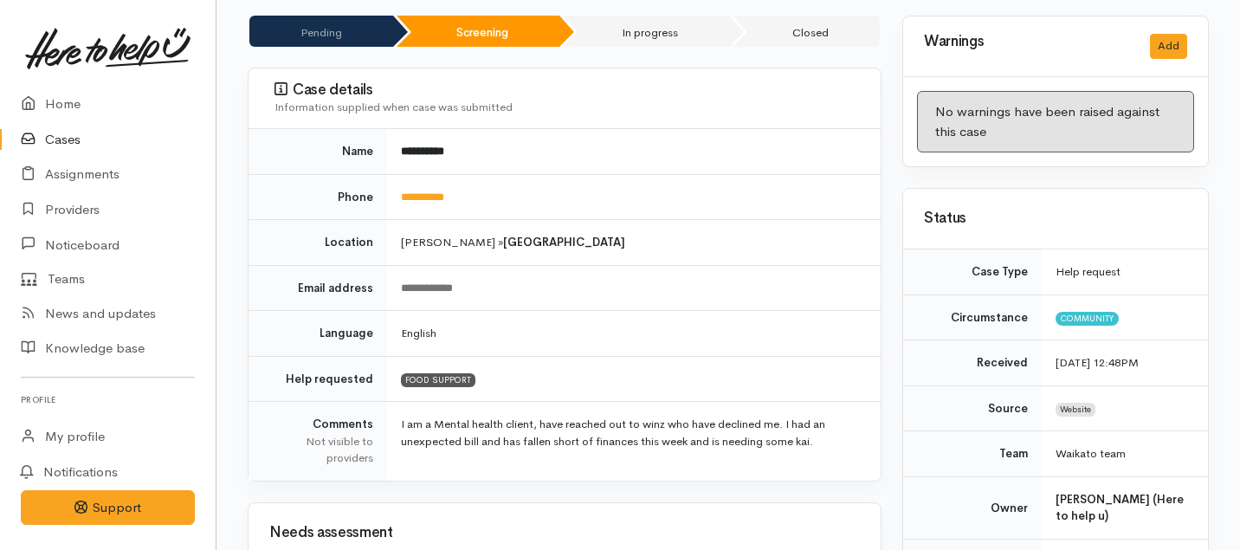
scroll to position [0, 0]
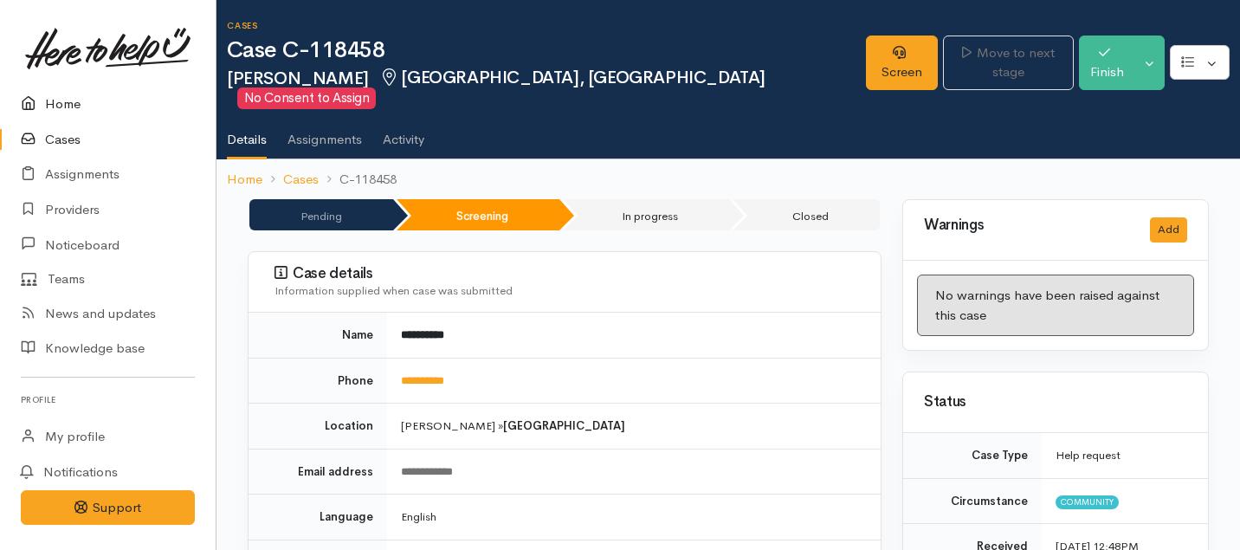
click at [62, 113] on link "Home" at bounding box center [108, 104] width 216 height 35
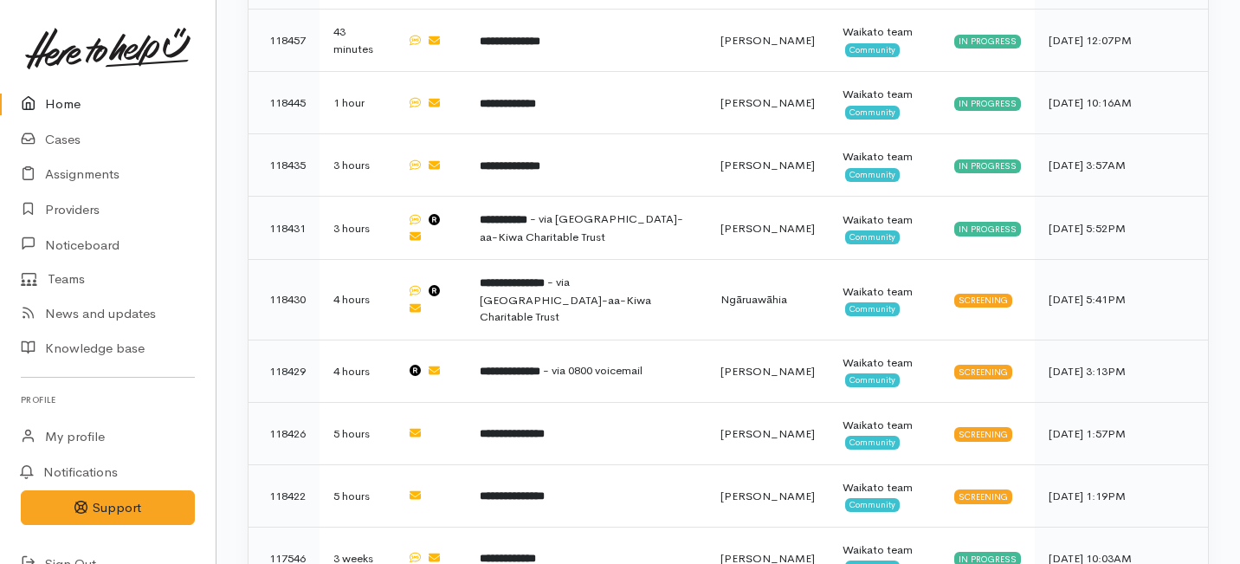
scroll to position [817, 0]
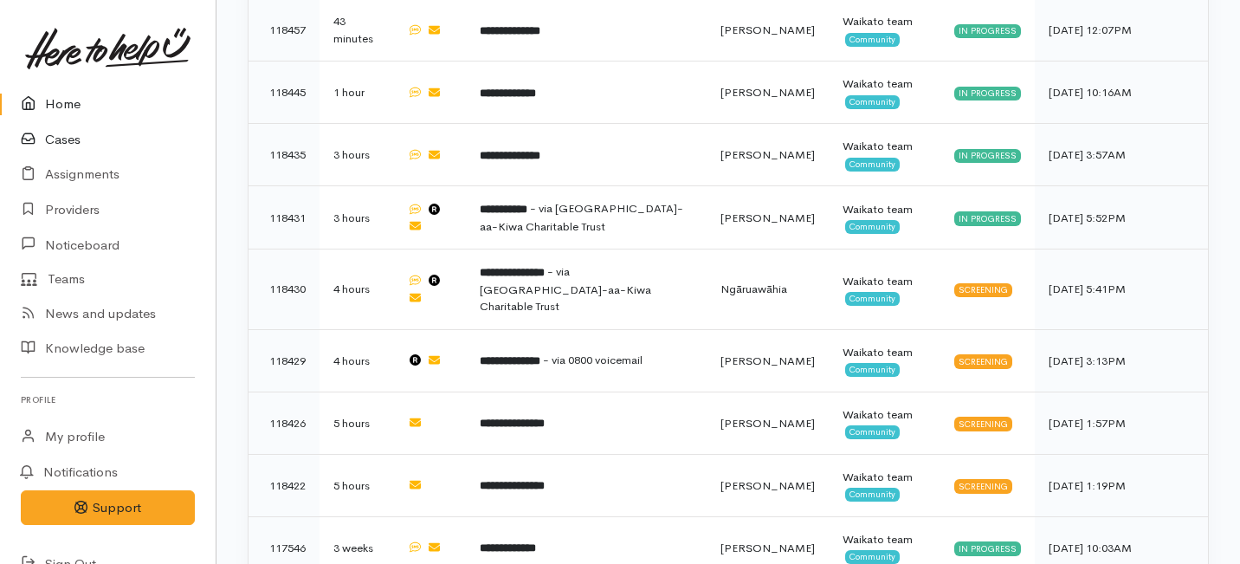
click at [65, 134] on link "Cases" at bounding box center [108, 139] width 216 height 35
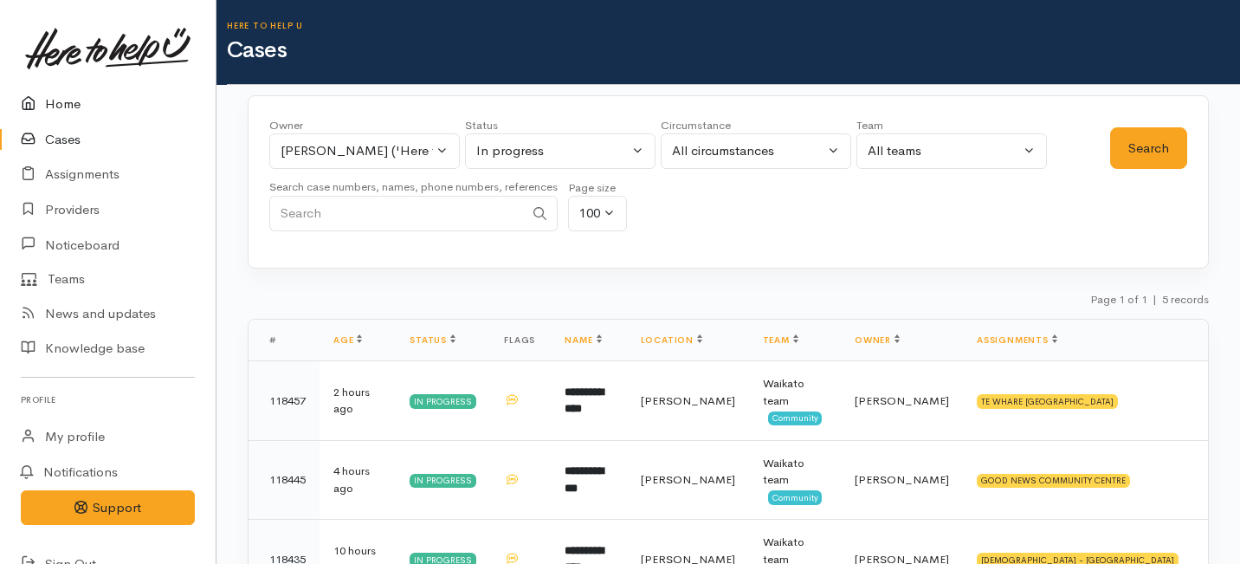
click at [58, 100] on link "Home" at bounding box center [108, 104] width 216 height 35
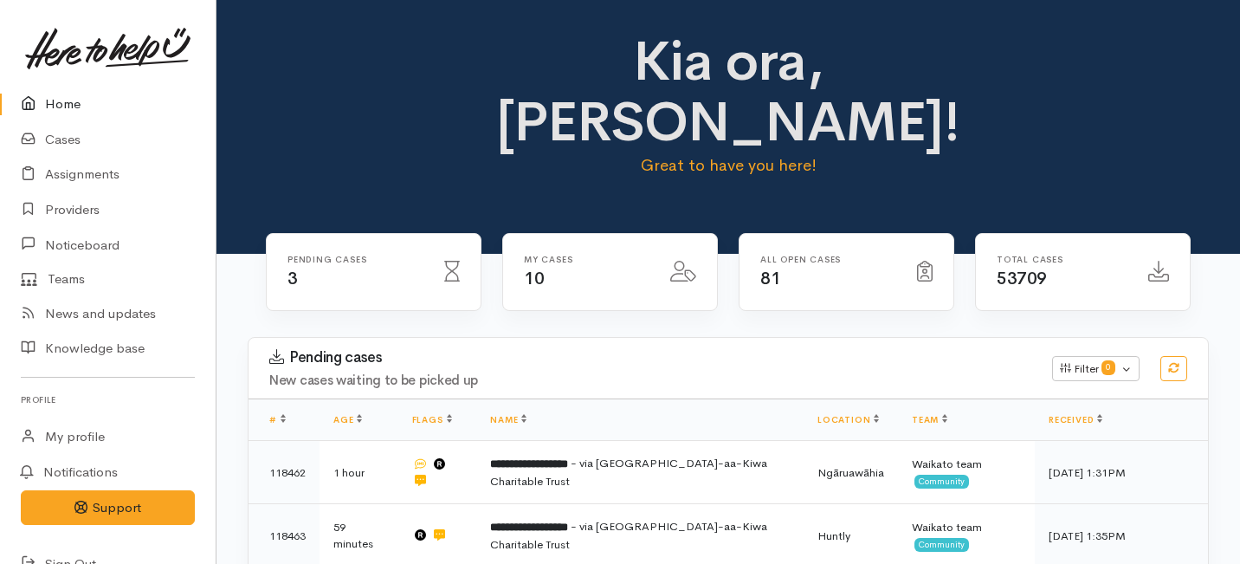
click at [53, 97] on link "Home" at bounding box center [108, 104] width 216 height 35
